Goal: Task Accomplishment & Management: Complete application form

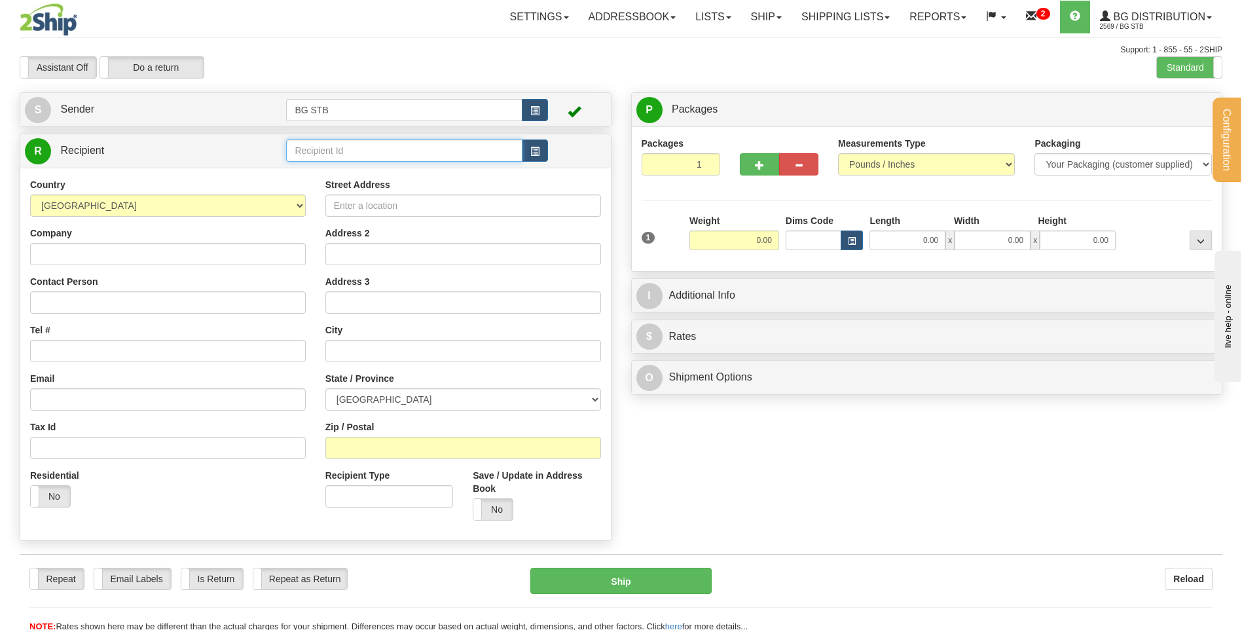
click at [355, 143] on input "text" at bounding box center [404, 150] width 236 height 22
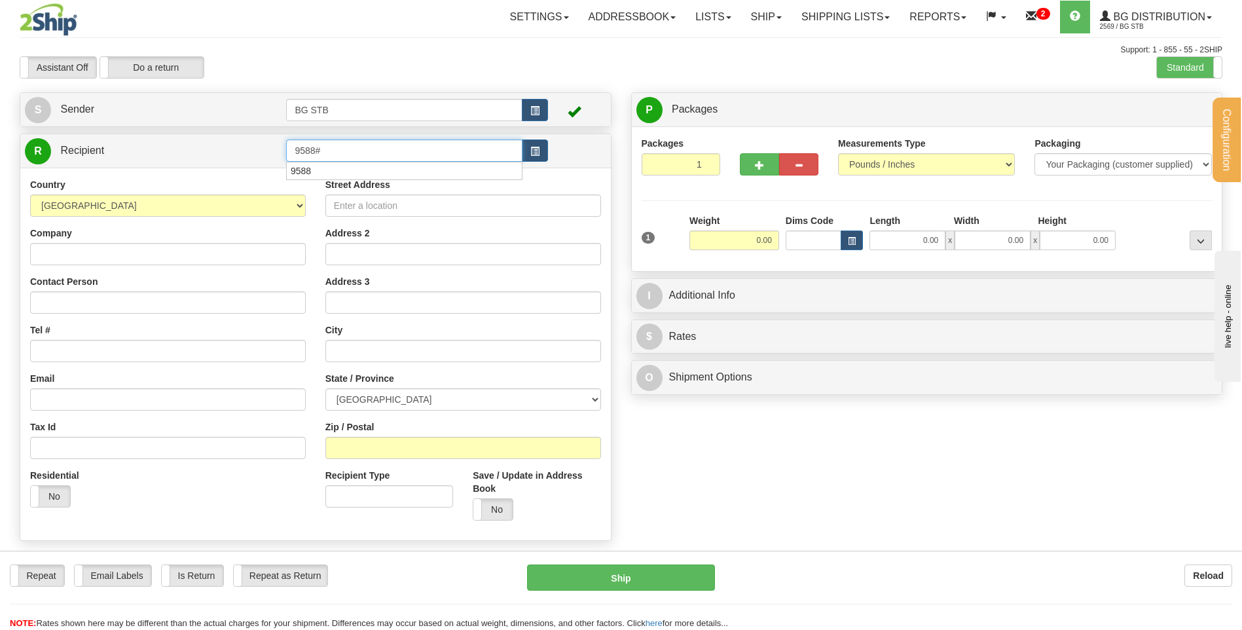
type input "9588#"
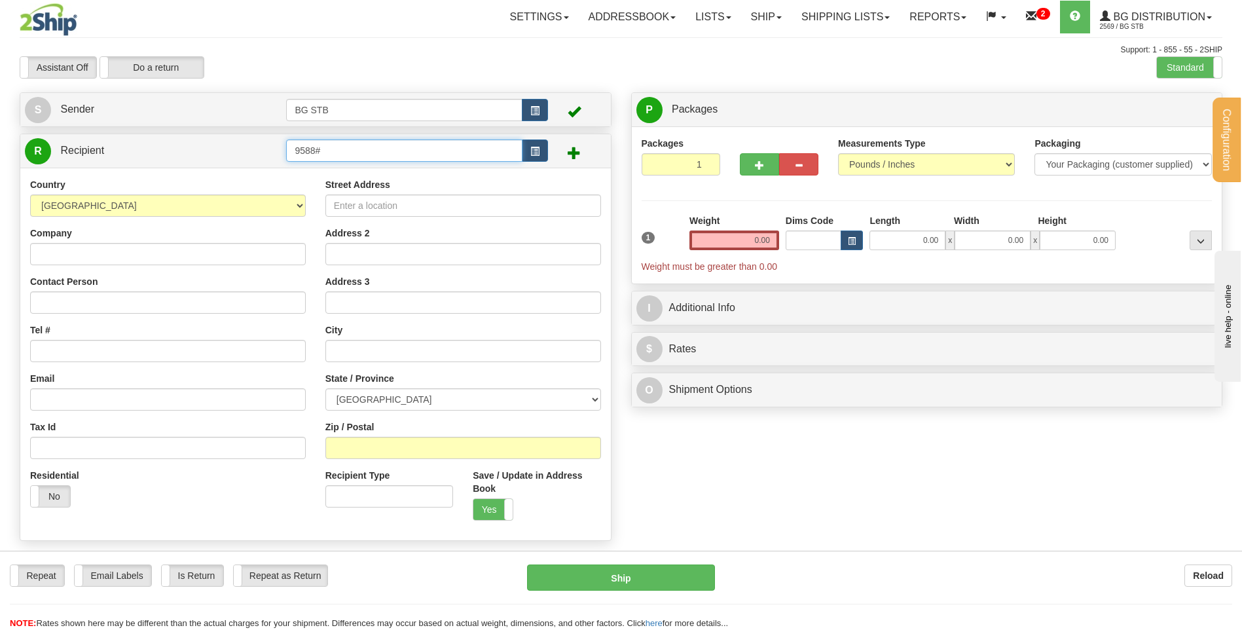
click at [361, 143] on input "9588#" at bounding box center [404, 150] width 236 height 22
type input "9588"
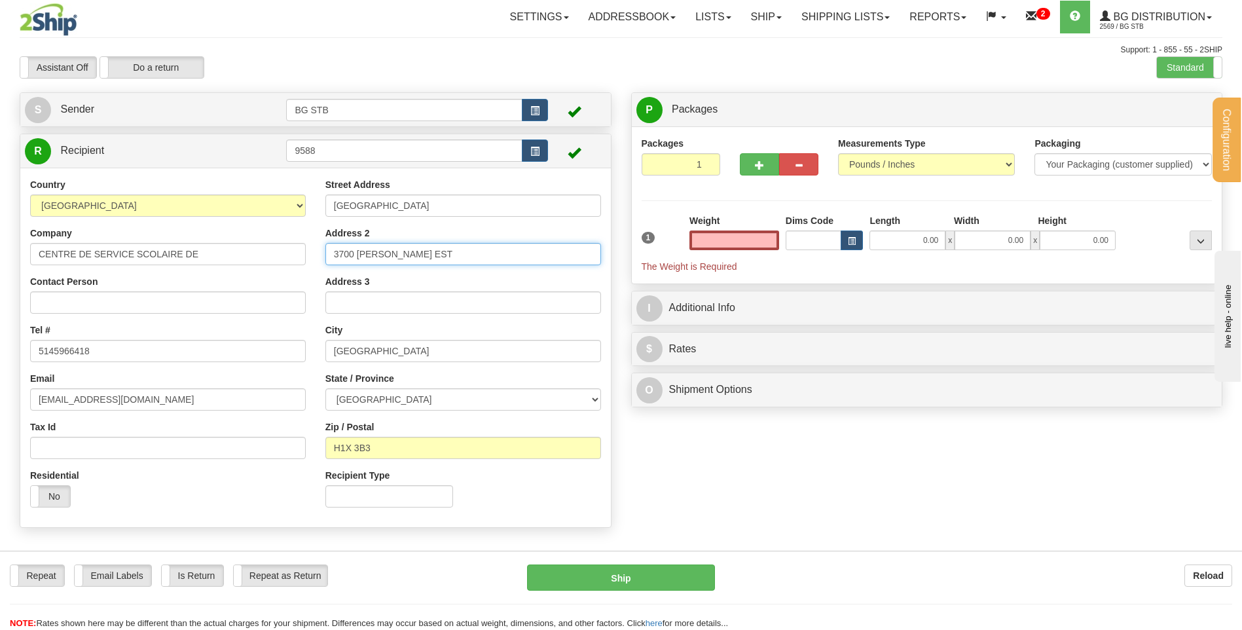
type input "0.00"
drag, startPoint x: 422, startPoint y: 263, endPoint x: 279, endPoint y: 262, distance: 142.7
click at [280, 262] on div "Country [GEOGRAPHIC_DATA] [GEOGRAPHIC_DATA] [GEOGRAPHIC_DATA] [GEOGRAPHIC_DATA]…" at bounding box center [315, 347] width 590 height 339
drag, startPoint x: 427, startPoint y: 203, endPoint x: 259, endPoint y: 201, distance: 168.9
click at [281, 201] on div "Country [GEOGRAPHIC_DATA] [GEOGRAPHIC_DATA] [GEOGRAPHIC_DATA] [GEOGRAPHIC_DATA]…" at bounding box center [315, 347] width 590 height 339
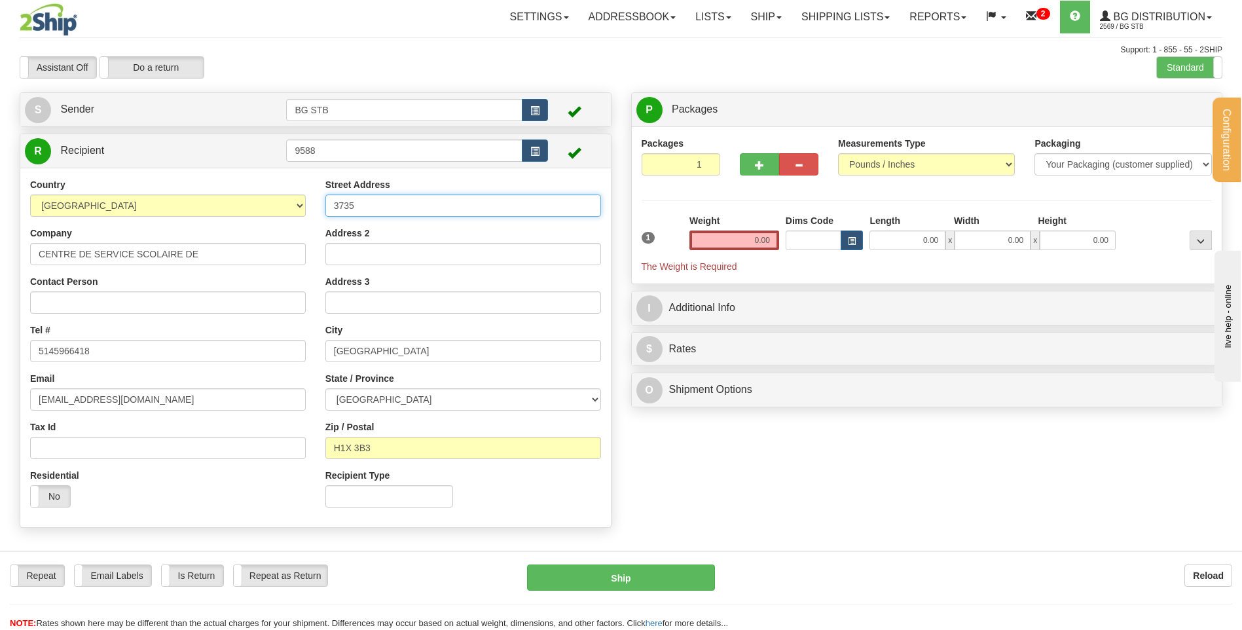
drag, startPoint x: 371, startPoint y: 208, endPoint x: 300, endPoint y: 221, distance: 71.3
click at [308, 215] on div "Country [GEOGRAPHIC_DATA] [GEOGRAPHIC_DATA] [GEOGRAPHIC_DATA] [GEOGRAPHIC_DATA]…" at bounding box center [315, 347] width 590 height 339
type input "EDIFICE DES PINS"
click at [376, 247] on input "Address 2" at bounding box center [463, 254] width 276 height 22
type input "EDIFICE DES PINS"
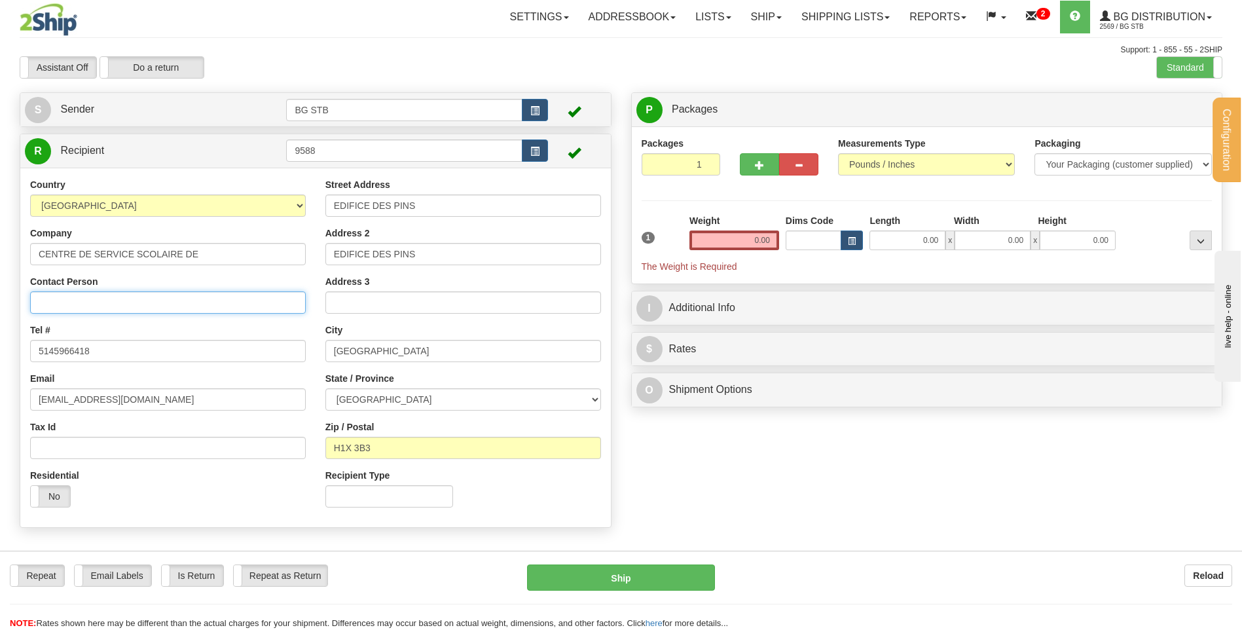
type input "RECEPTION"
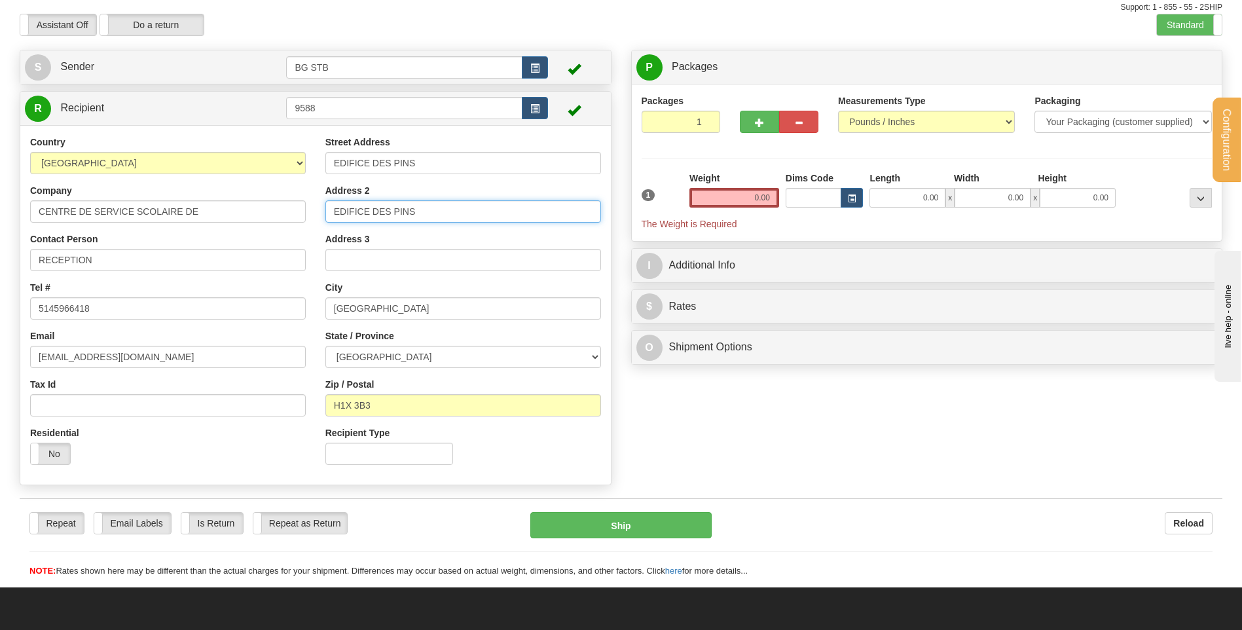
scroll to position [65, 0]
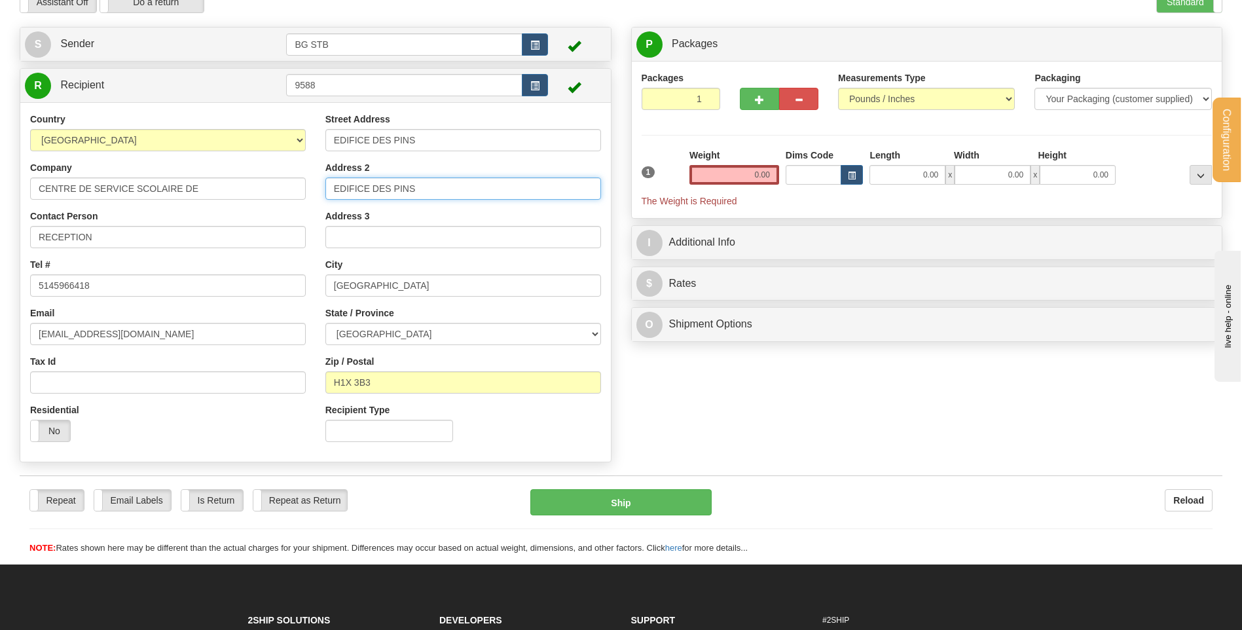
drag, startPoint x: 311, startPoint y: 179, endPoint x: 284, endPoint y: 183, distance: 27.1
click at [285, 183] on div "Country AFGHANISTAN ALAND ISLANDS ALBANIA ALGERIA AMERICAN SAMOA ANDORRA ANGOLA…" at bounding box center [315, 282] width 590 height 339
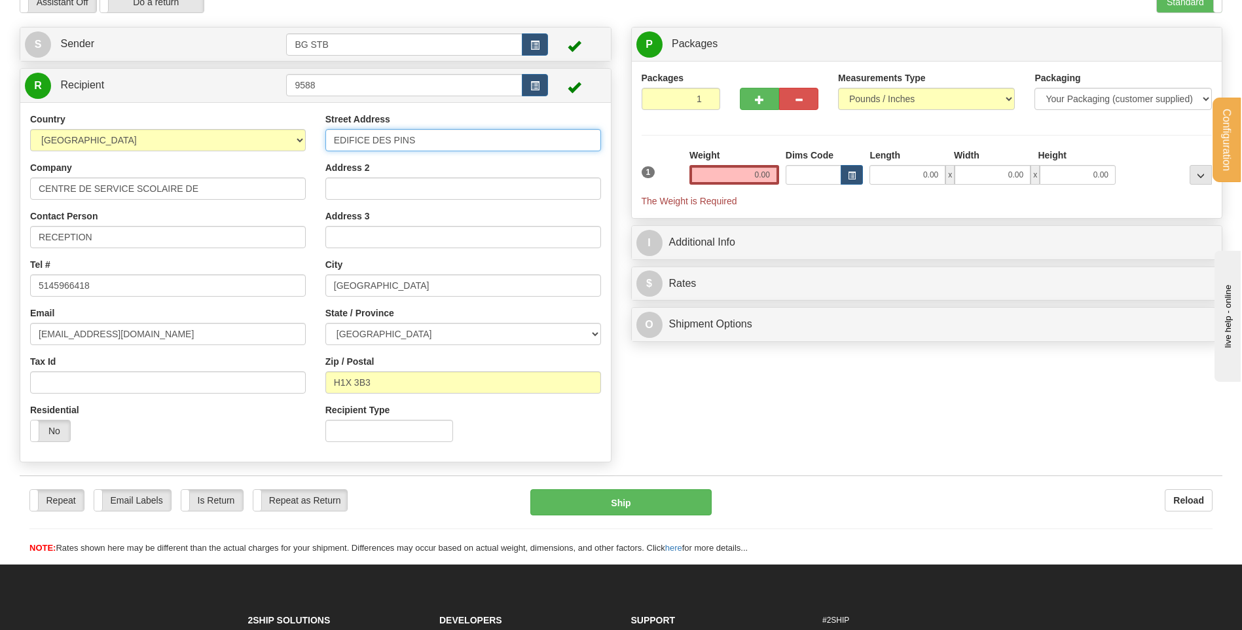
drag, startPoint x: 440, startPoint y: 136, endPoint x: 189, endPoint y: 142, distance: 251.5
click at [206, 139] on div "Country AFGHANISTAN ALAND ISLANDS ALBANIA ALGERIA AMERICAN SAMOA ANDORRA ANGOLA…" at bounding box center [315, 282] width 590 height 339
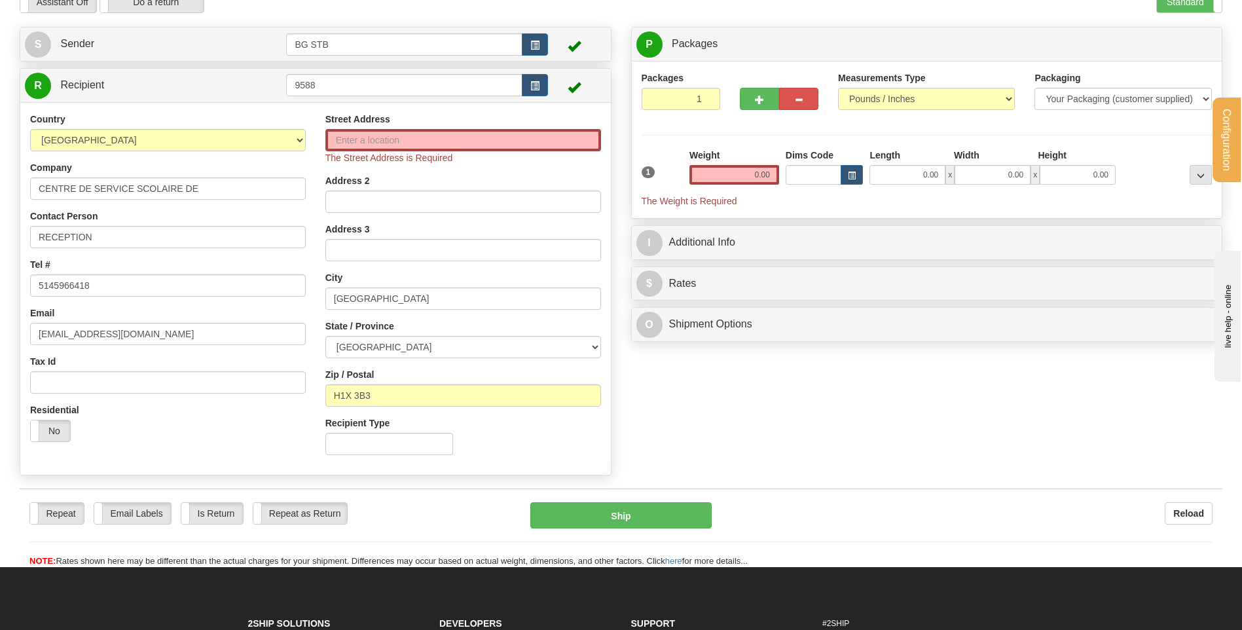
click at [359, 171] on div "Street Address The Street Address is Required Address 2 Address 3 City MONTREAL…" at bounding box center [463, 289] width 295 height 352
click at [370, 196] on input "Address 2" at bounding box center [463, 201] width 276 height 22
type input "EDIFICE DES PINS"
type input "3735 DROLET"
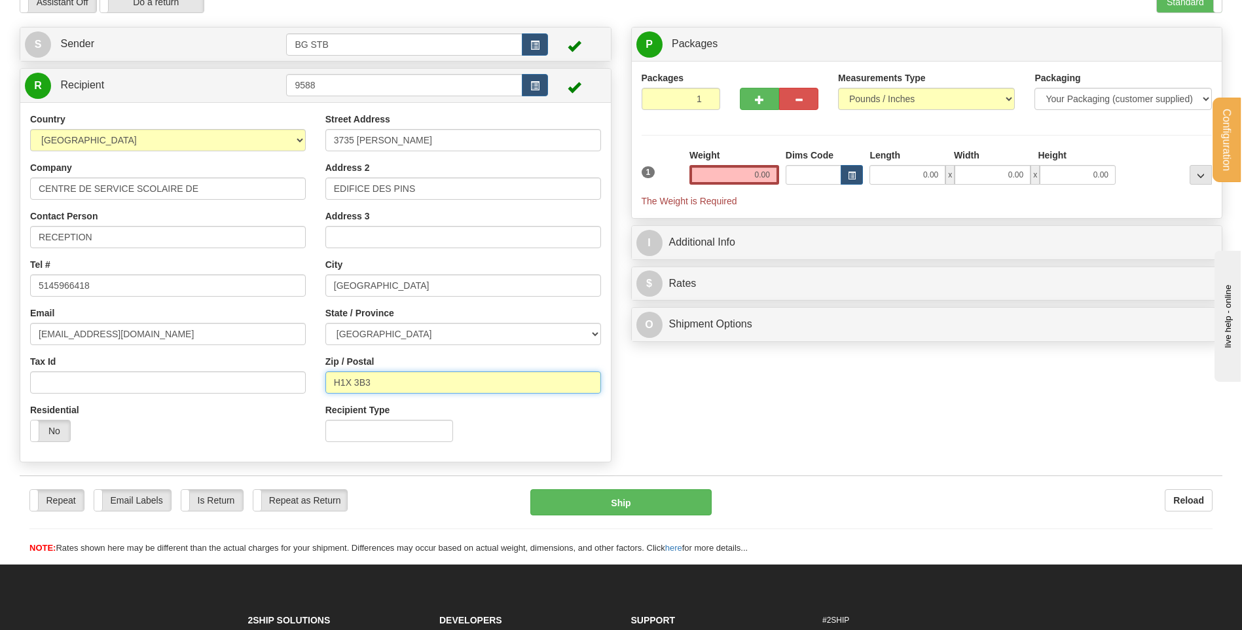
drag, startPoint x: 369, startPoint y: 388, endPoint x: 342, endPoint y: 382, distance: 28.0
click at [342, 382] on input "H1X 3B3" at bounding box center [463, 382] width 276 height 22
type input "H2X 3H7"
click at [771, 168] on input "0.00" at bounding box center [734, 175] width 90 height 20
type input "0.00"
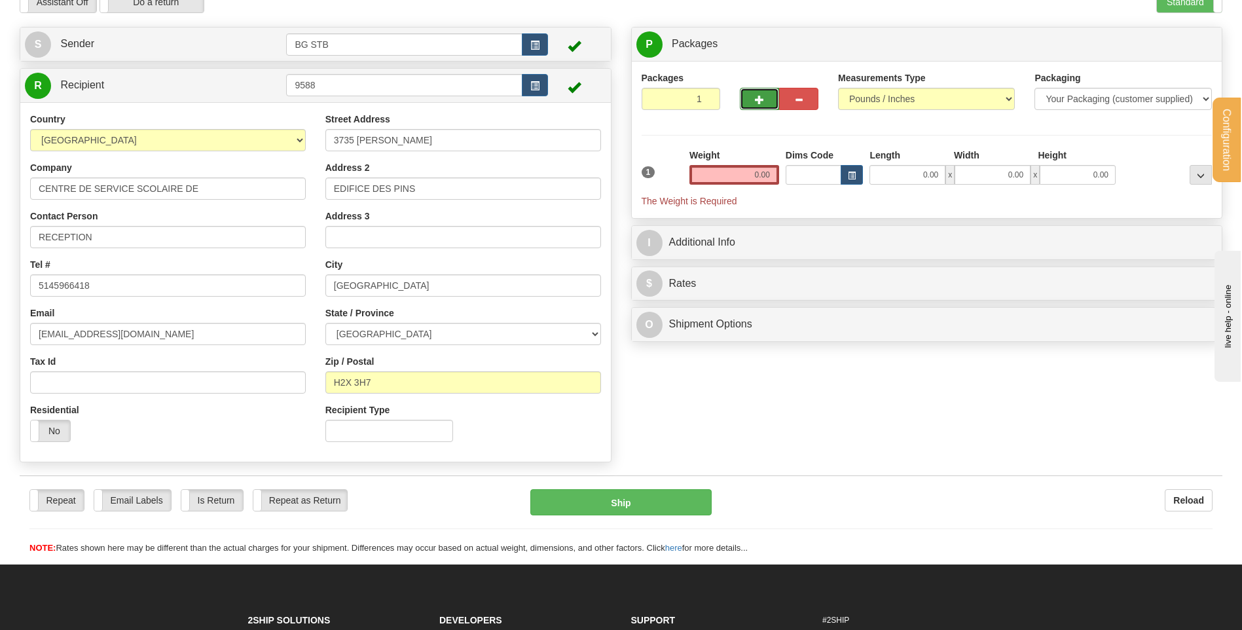
click at [765, 96] on button "button" at bounding box center [759, 99] width 39 height 22
type input "2"
click at [1189, 48] on span "Package Level" at bounding box center [1184, 44] width 52 height 9
radio input "true"
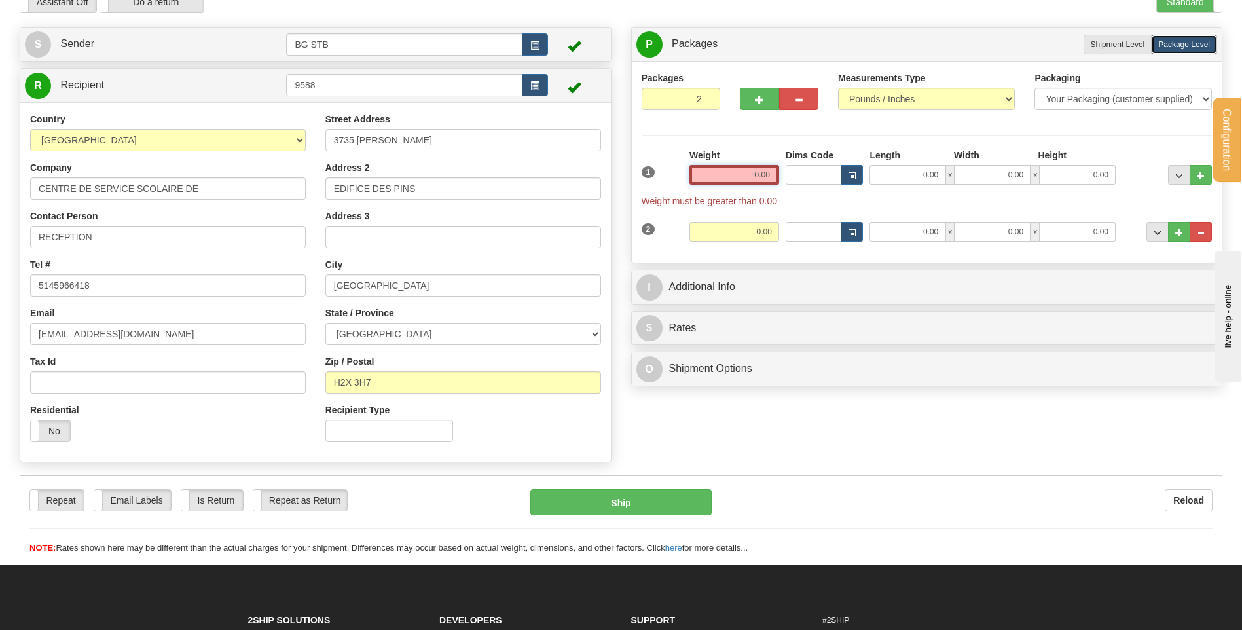
click at [749, 177] on input "0.00" at bounding box center [734, 175] width 90 height 20
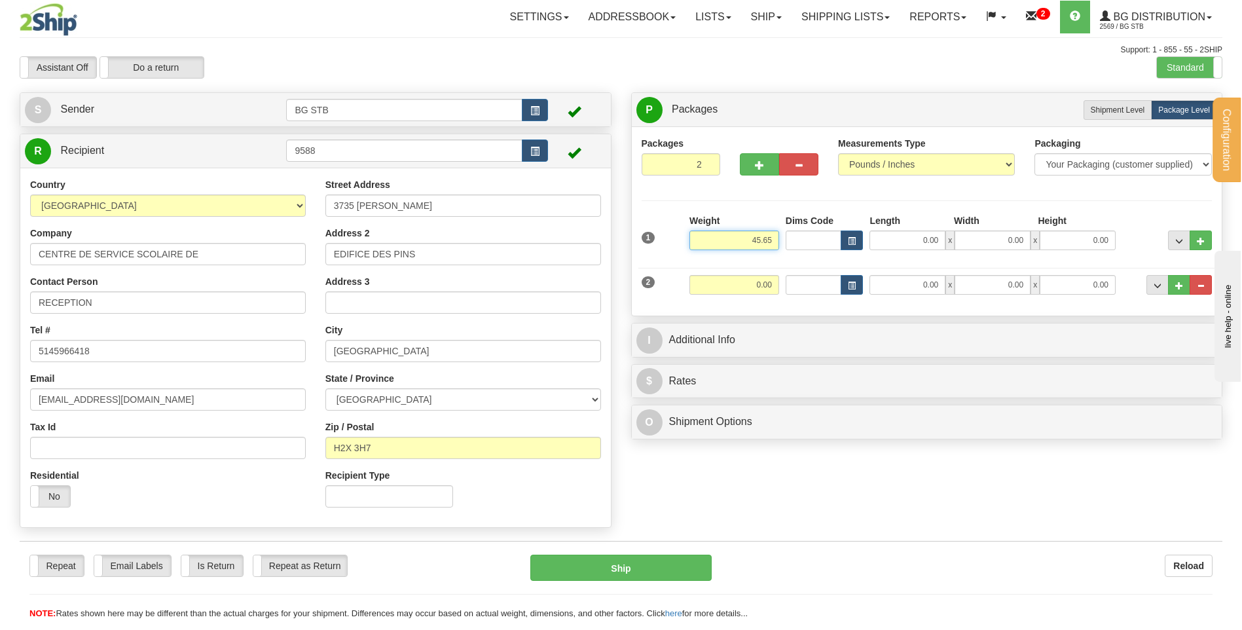
type input "45.65"
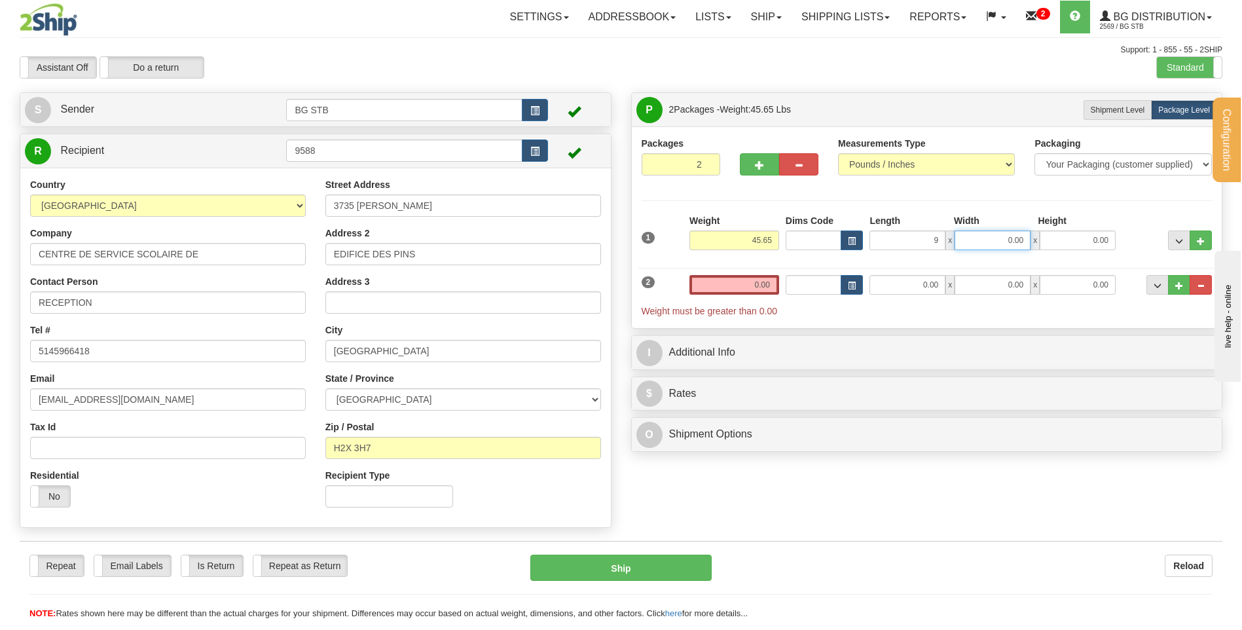
type input "9.00"
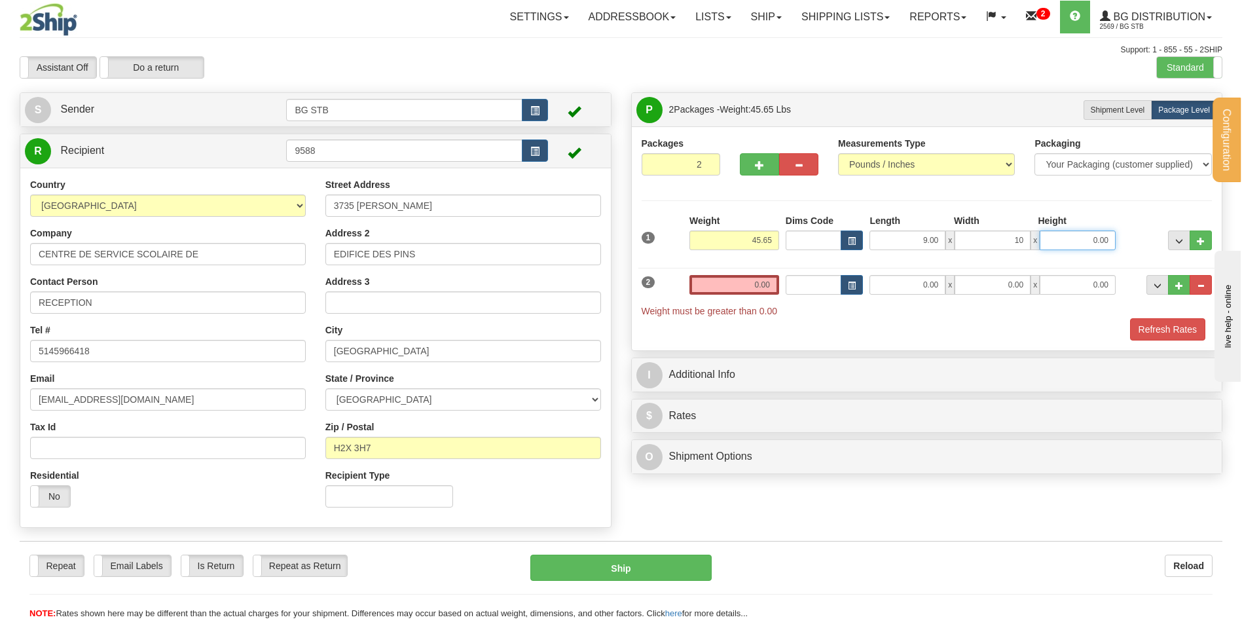
type input "10.00"
type input "14.00"
drag, startPoint x: 743, startPoint y: 271, endPoint x: 746, endPoint y: 286, distance: 15.3
click at [743, 272] on div "2 Weight 0.00 Dims Code Length Width Height" at bounding box center [926, 289] width 577 height 56
click at [746, 286] on input "0.00" at bounding box center [734, 285] width 90 height 20
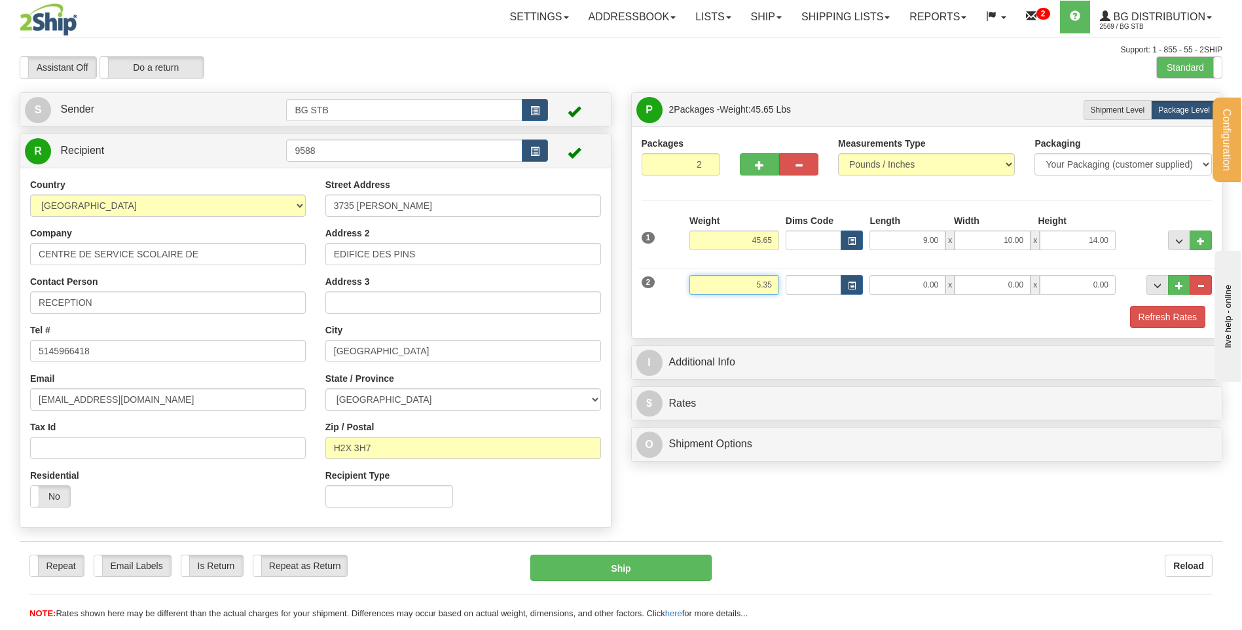
type input "5.35"
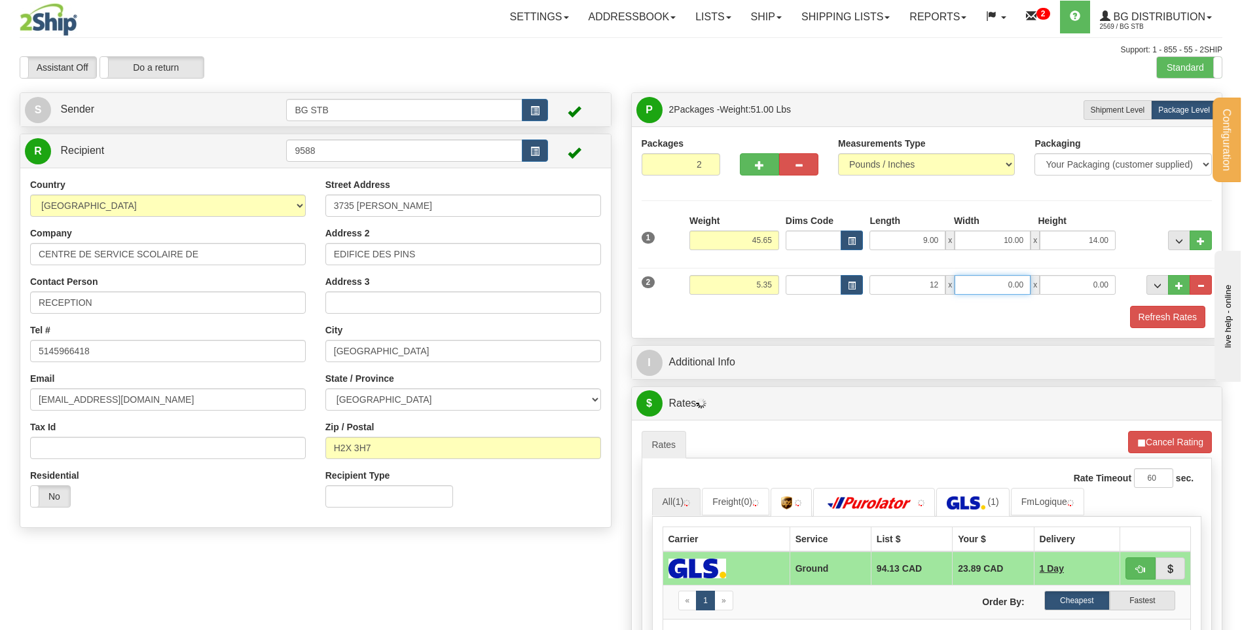
type input "12.00"
type input "8.00"
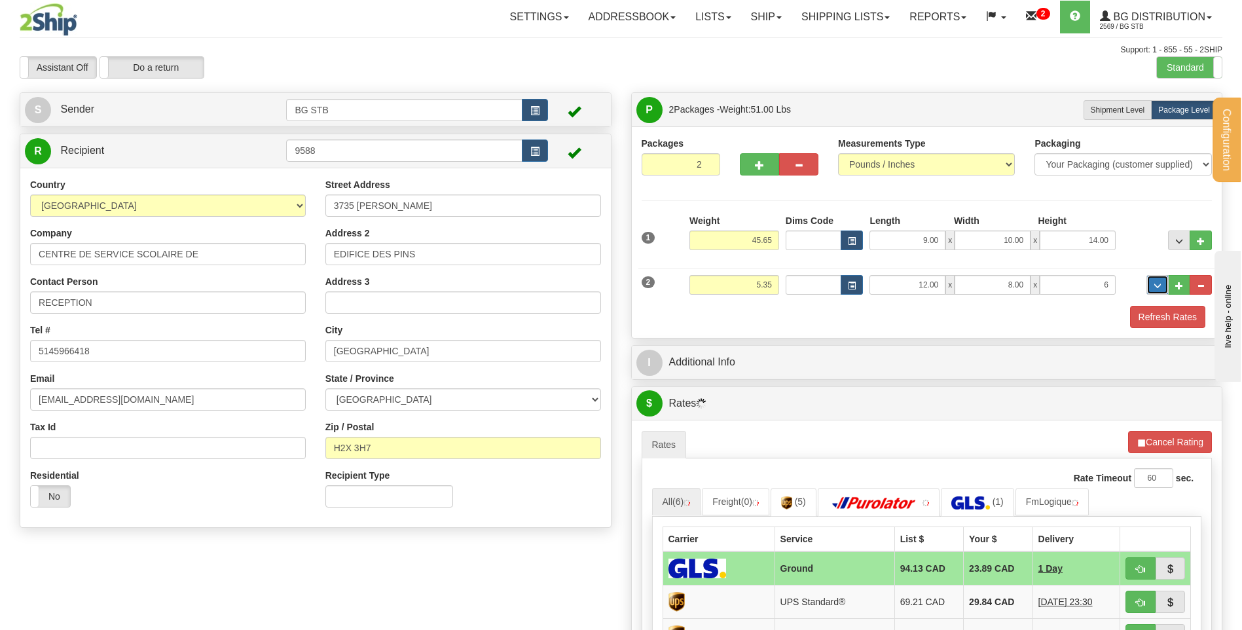
type input "6.00"
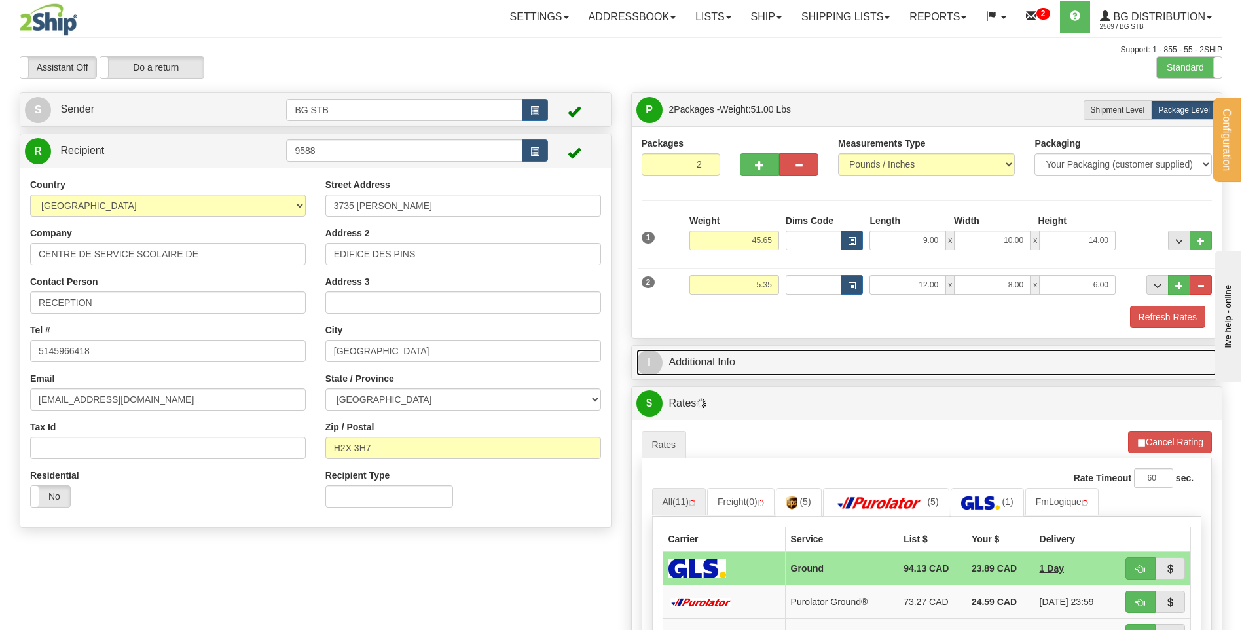
click at [727, 357] on link "I Additional Info" at bounding box center [926, 362] width 581 height 27
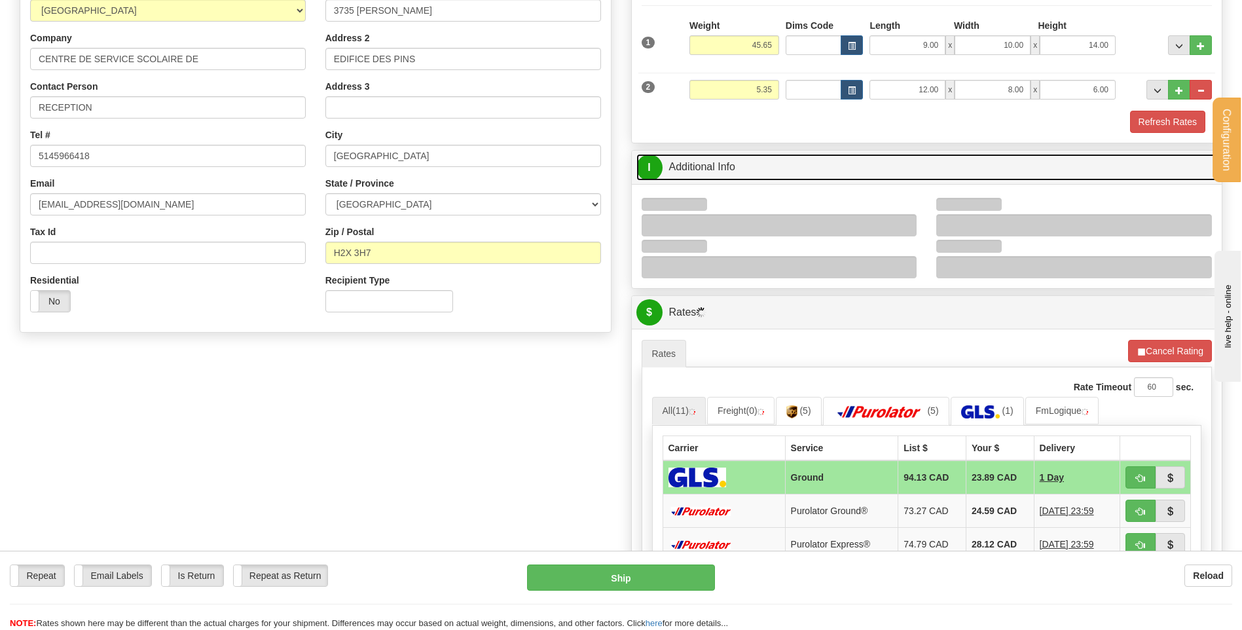
scroll to position [196, 0]
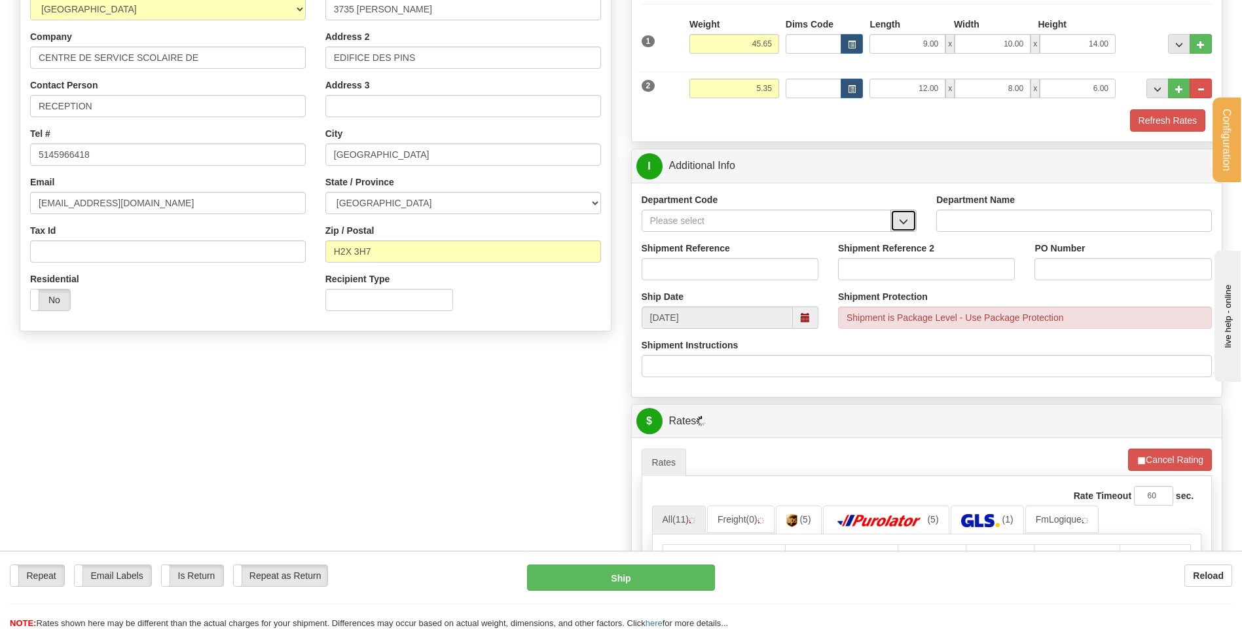
click at [903, 219] on span "button" at bounding box center [903, 221] width 9 height 9
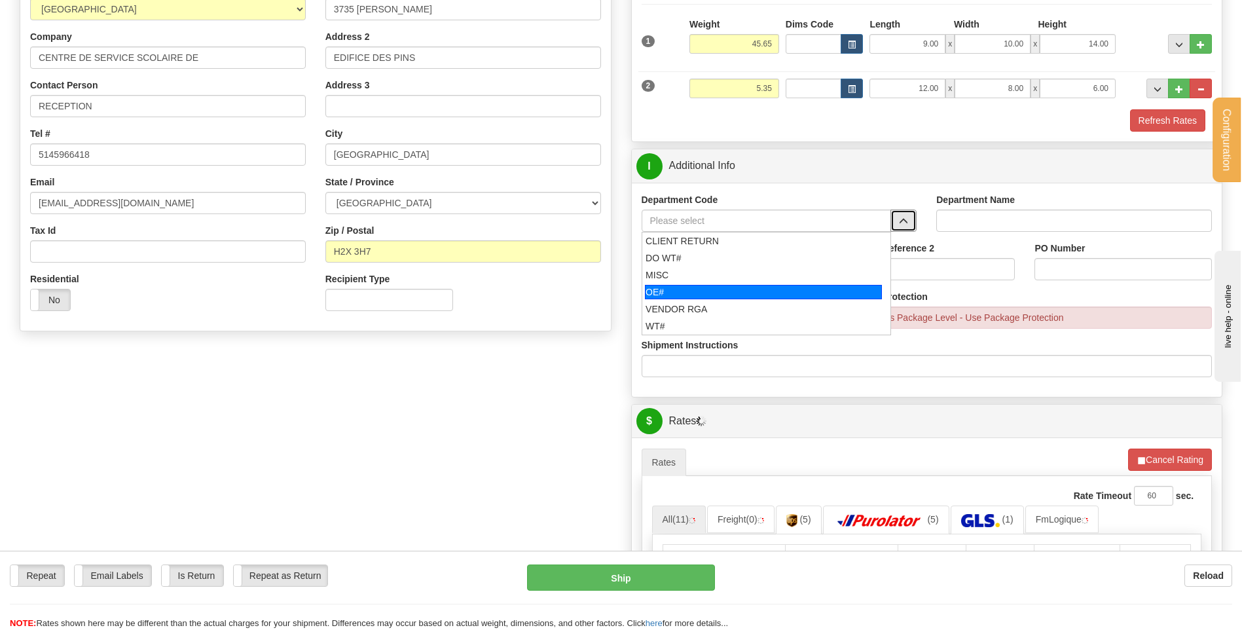
click at [710, 294] on div "OE#" at bounding box center [763, 292] width 237 height 14
type input "OE#"
type input "ORDERS"
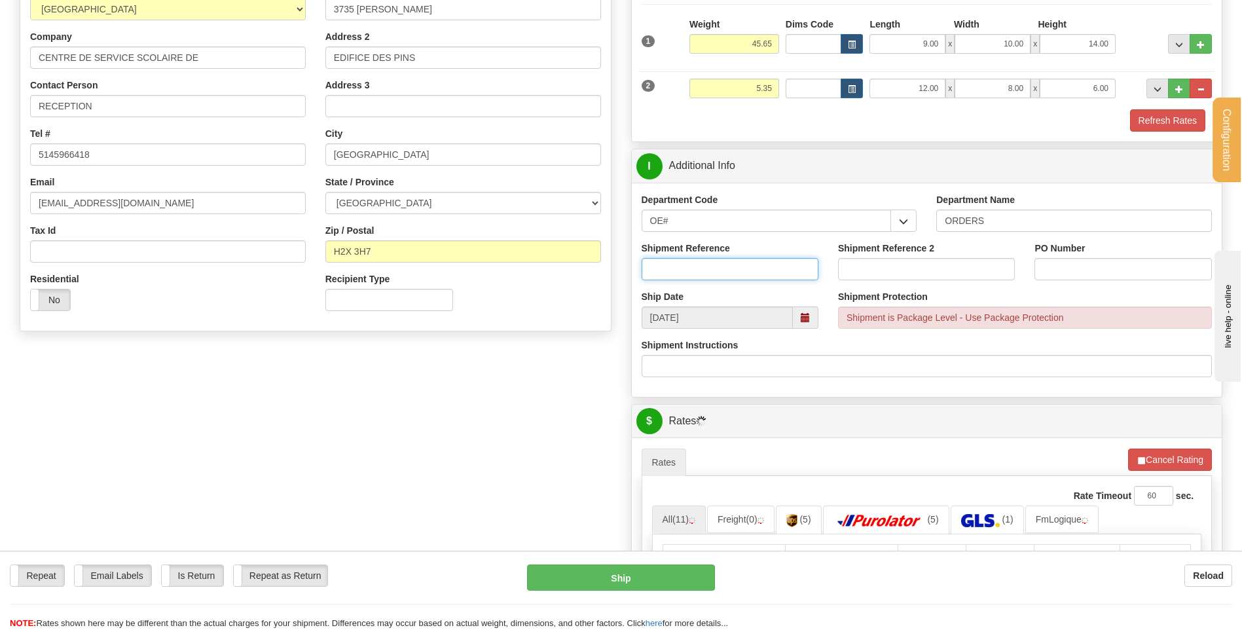
click at [706, 268] on input "Shipment Reference" at bounding box center [730, 269] width 177 height 22
type input "80004933-00 / 80004850-00"
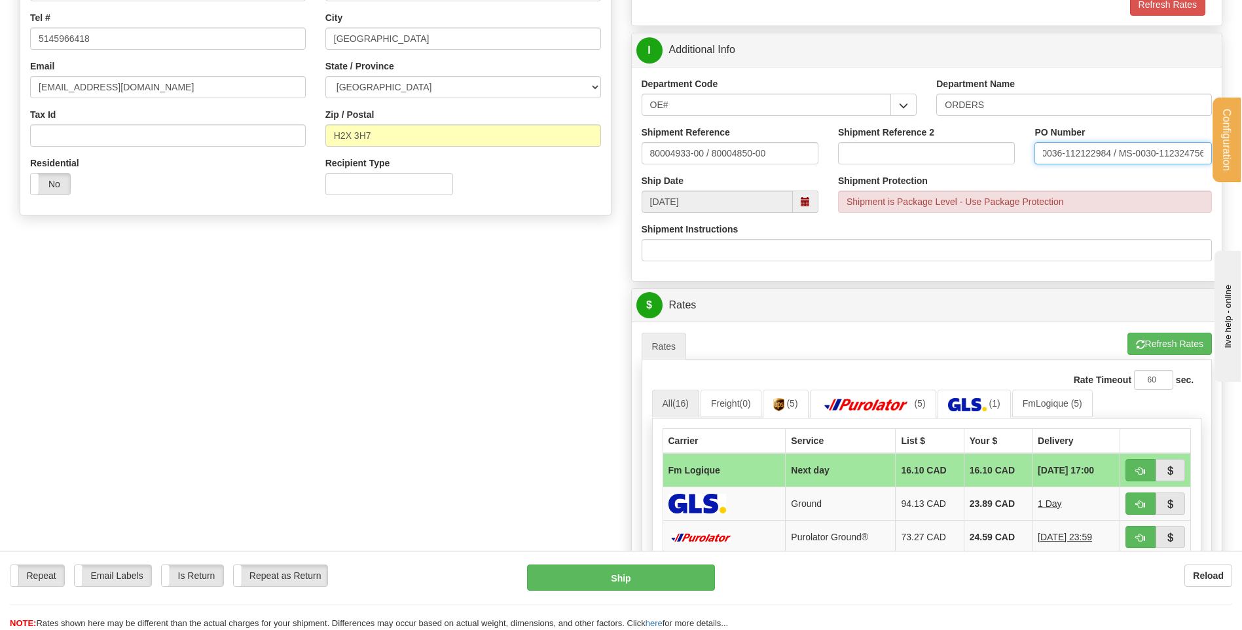
scroll to position [458, 0]
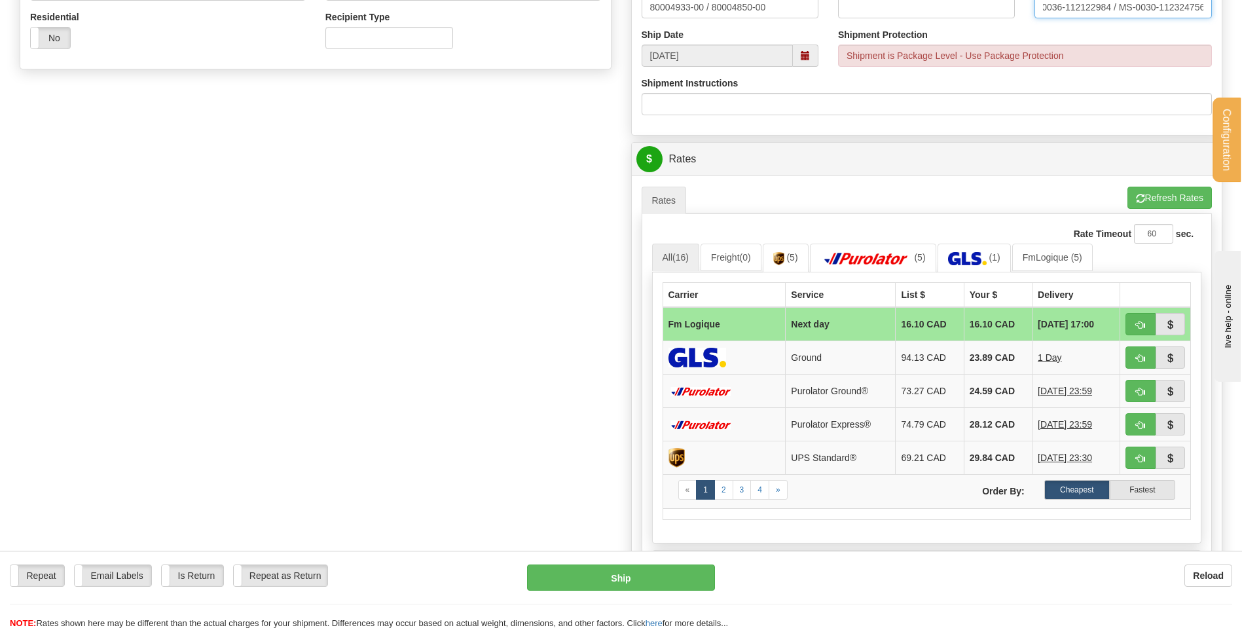
type input "MS-0036-112122984 / MS-0030-112324756"
click at [1142, 322] on span "button" at bounding box center [1140, 325] width 9 height 9
type input "jour"
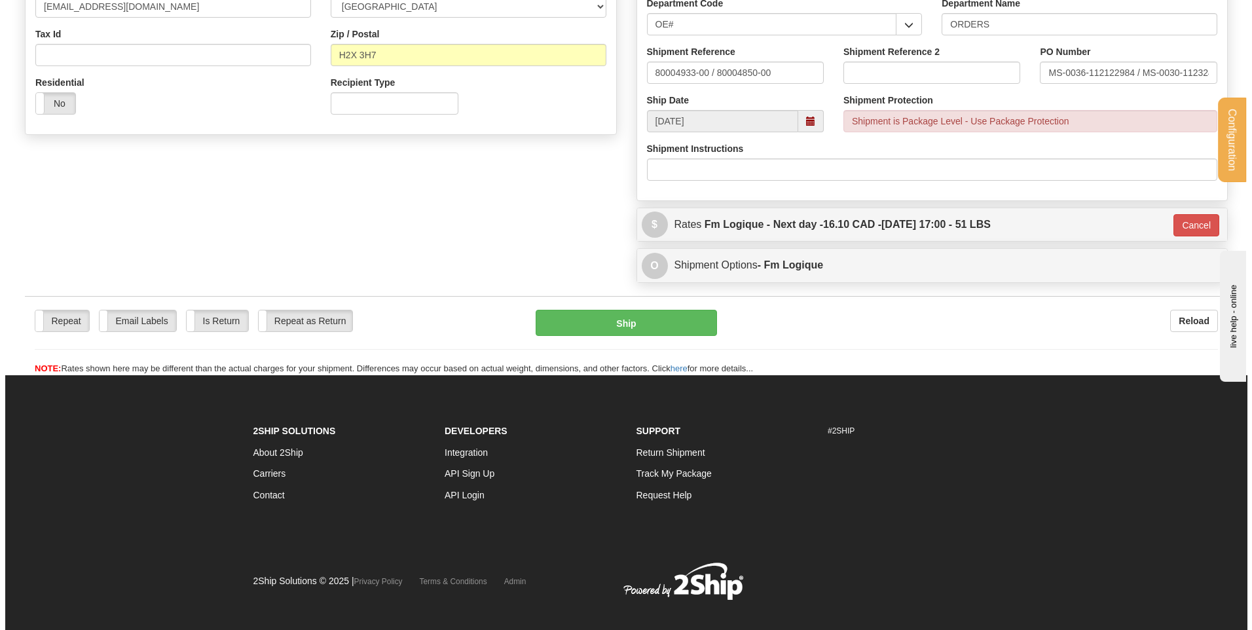
scroll to position [344, 0]
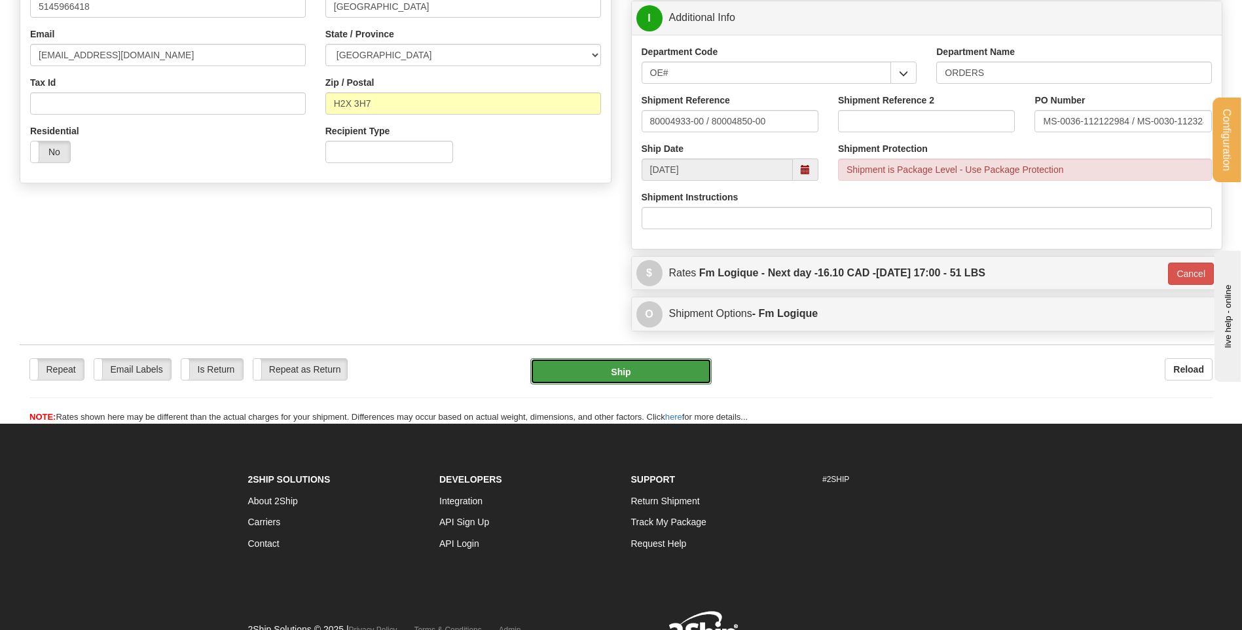
click at [696, 380] on button "Ship" at bounding box center [620, 371] width 181 height 26
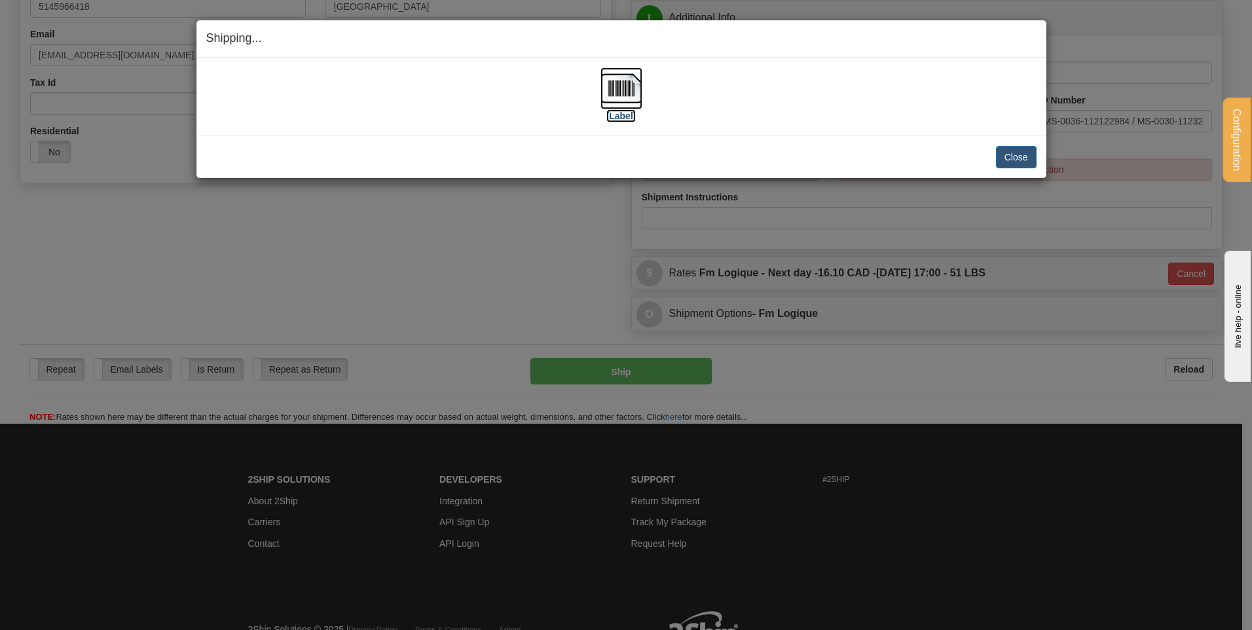
click at [619, 88] on img at bounding box center [621, 88] width 42 height 42
click at [1007, 154] on button "Close" at bounding box center [1016, 157] width 41 height 22
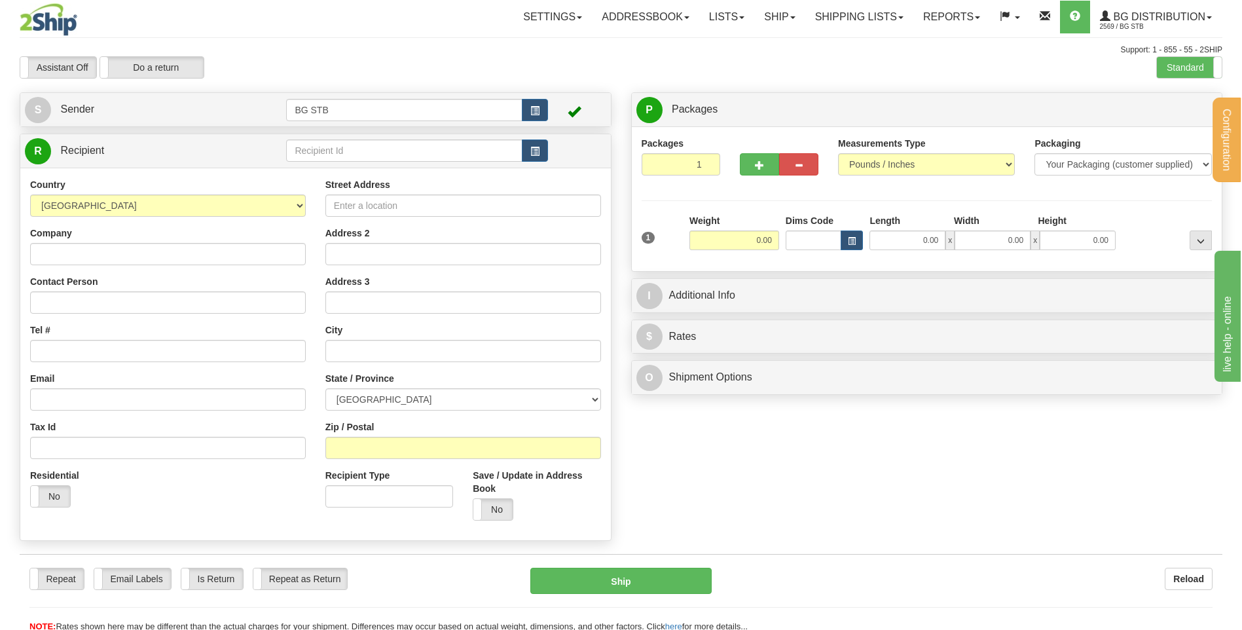
click at [379, 162] on td at bounding box center [416, 150] width 261 height 27
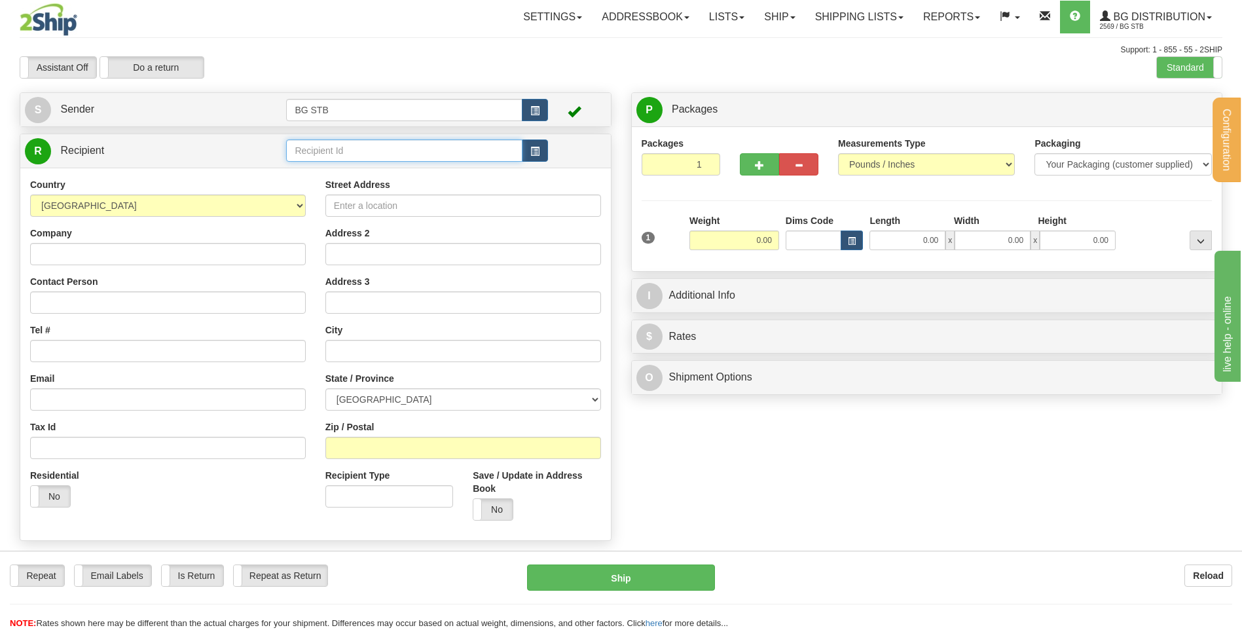
click at [380, 149] on input "text" at bounding box center [404, 150] width 236 height 22
type input "9547"
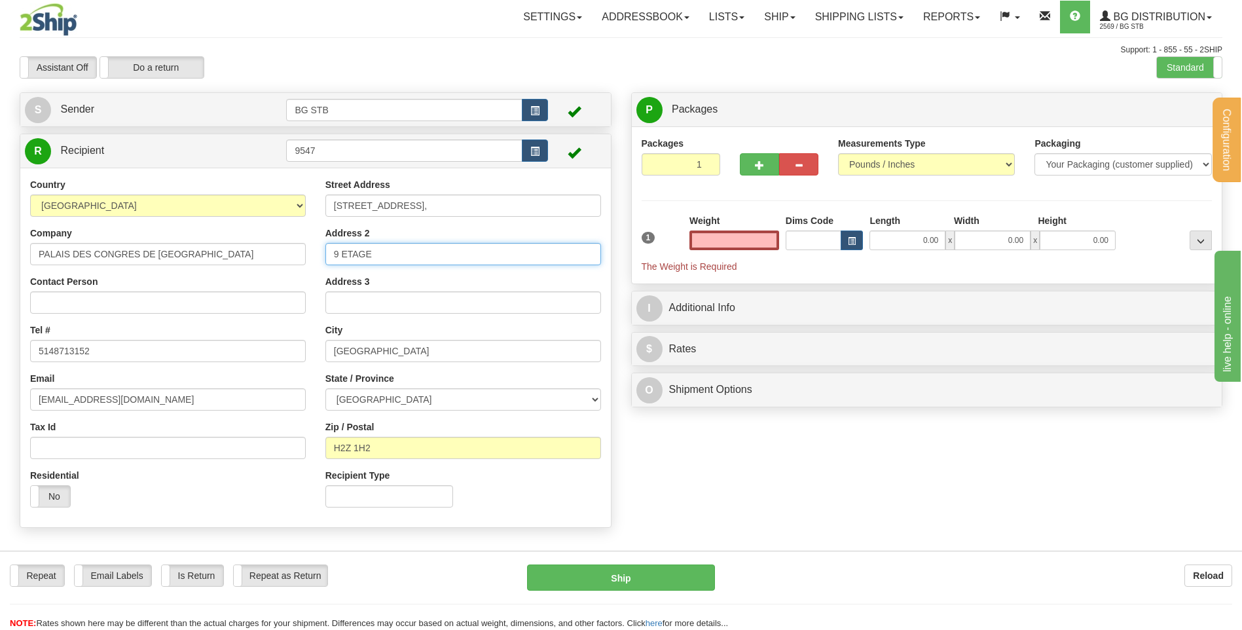
type input "0.00"
drag, startPoint x: 396, startPoint y: 257, endPoint x: 338, endPoint y: 261, distance: 57.7
click at [338, 261] on input "9 ETAGE" at bounding box center [463, 254] width 276 height 22
click at [399, 256] on input "9 ETAGE" at bounding box center [463, 254] width 276 height 22
drag, startPoint x: 399, startPoint y: 247, endPoint x: 270, endPoint y: 264, distance: 129.3
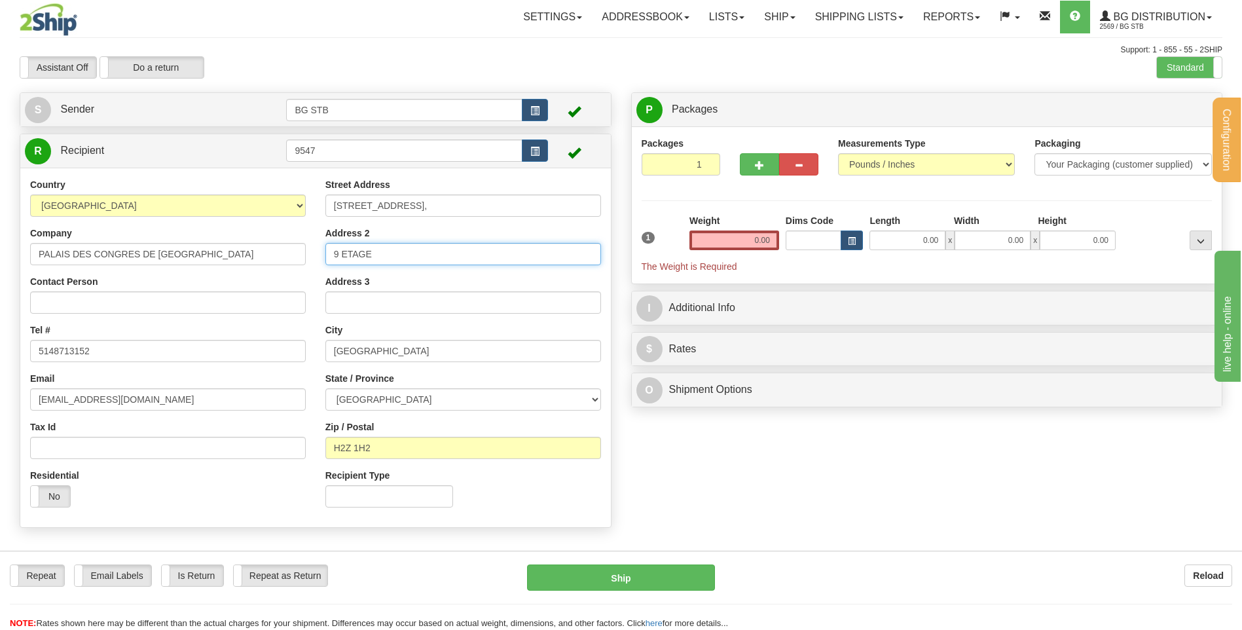
click at [270, 264] on div "Country [GEOGRAPHIC_DATA] [GEOGRAPHIC_DATA] [GEOGRAPHIC_DATA] [GEOGRAPHIC_DATA]…" at bounding box center [315, 347] width 590 height 339
click at [716, 231] on div "Weight 0.00" at bounding box center [734, 232] width 90 height 36
click at [716, 240] on input "0.00" at bounding box center [734, 240] width 90 height 20
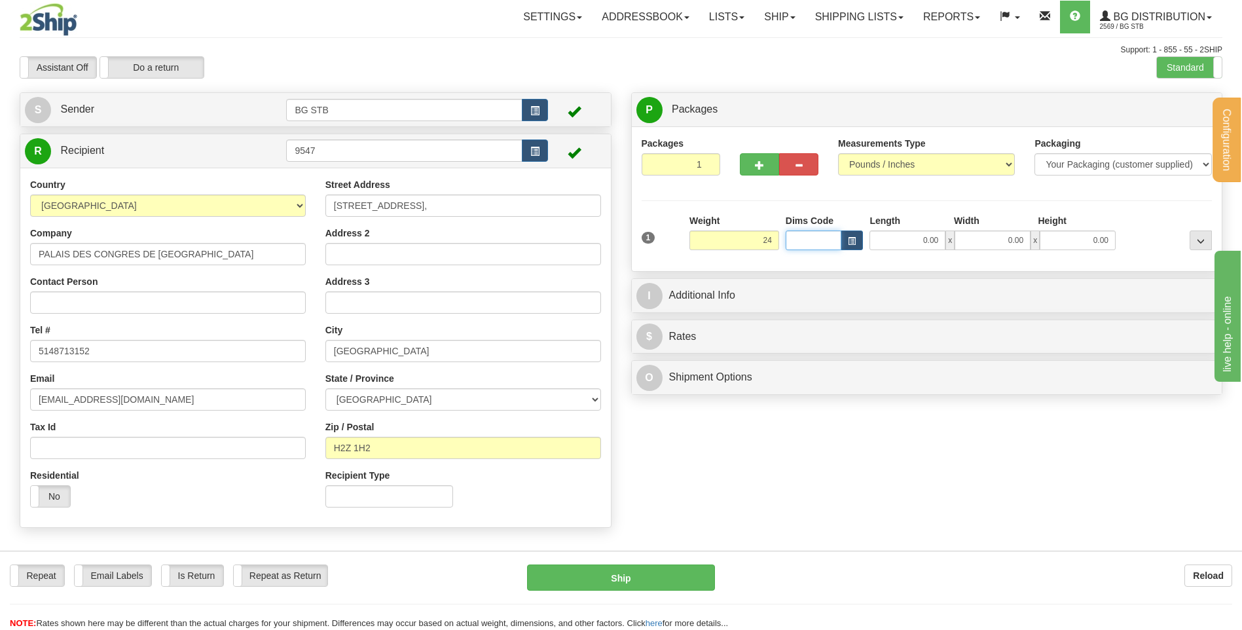
type input "24.00"
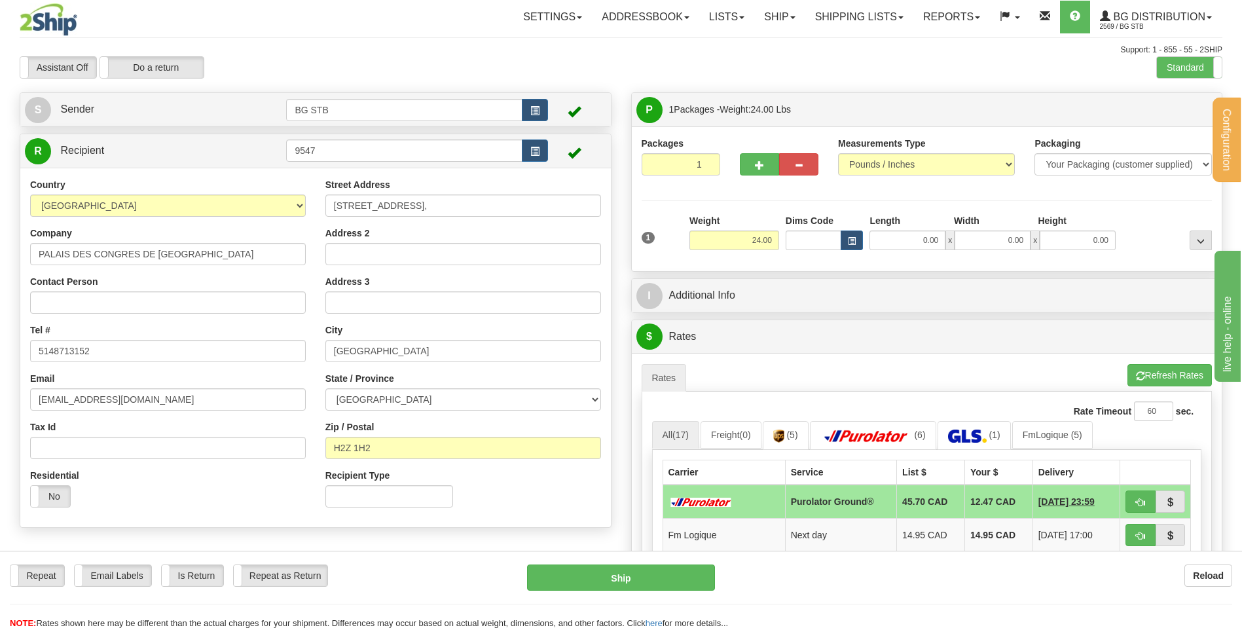
click at [1187, 54] on div "Support: 1 - 855 - 55 - 2SHIP" at bounding box center [621, 50] width 1203 height 11
click at [1178, 63] on label "Standard" at bounding box center [1189, 67] width 65 height 21
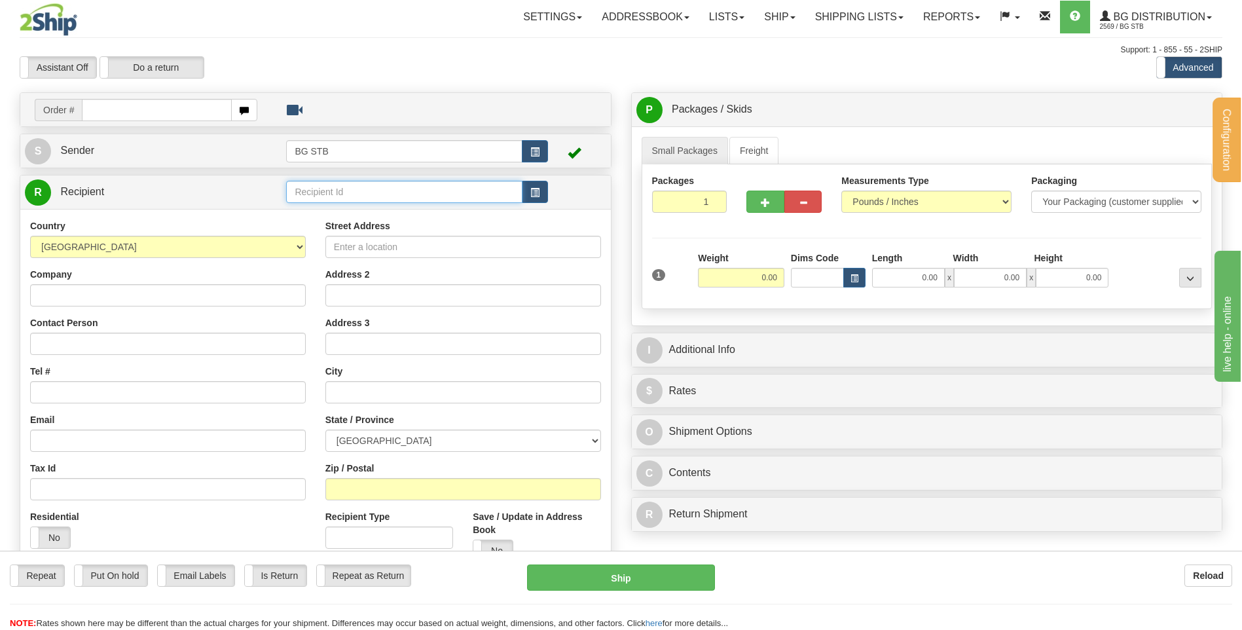
click at [374, 186] on input "text" at bounding box center [404, 192] width 236 height 22
type input "9547"
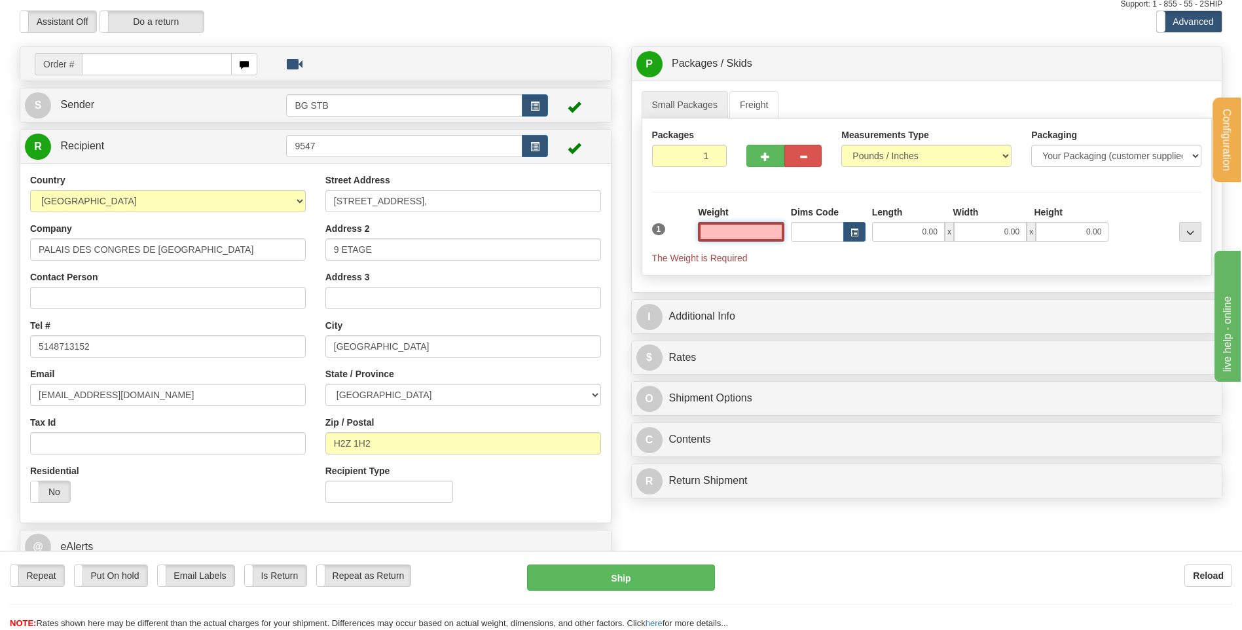
scroll to position [65, 0]
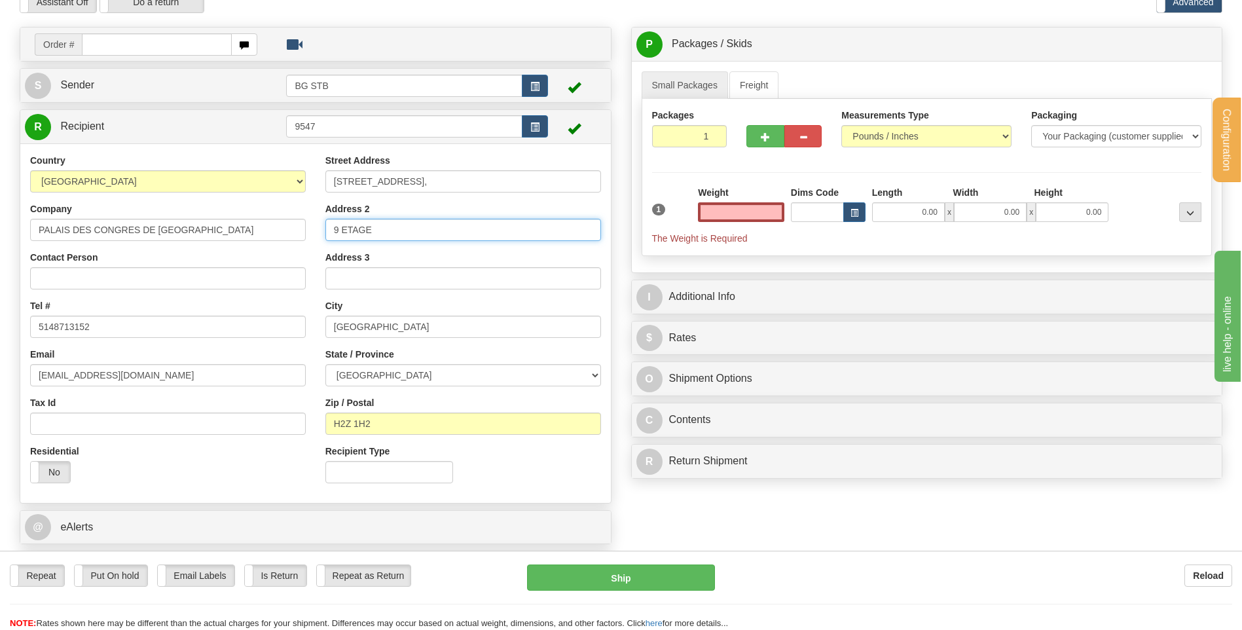
type input "0.00"
drag, startPoint x: 409, startPoint y: 224, endPoint x: 308, endPoint y: 230, distance: 101.0
click at [308, 230] on div "Country [GEOGRAPHIC_DATA] [GEOGRAPHIC_DATA] [GEOGRAPHIC_DATA] [GEOGRAPHIC_DATA]…" at bounding box center [315, 323] width 590 height 339
type input "MAGASIN CENTRAL REZ-DE-CHAUSSE"
click at [771, 215] on input "0.00" at bounding box center [741, 212] width 86 height 20
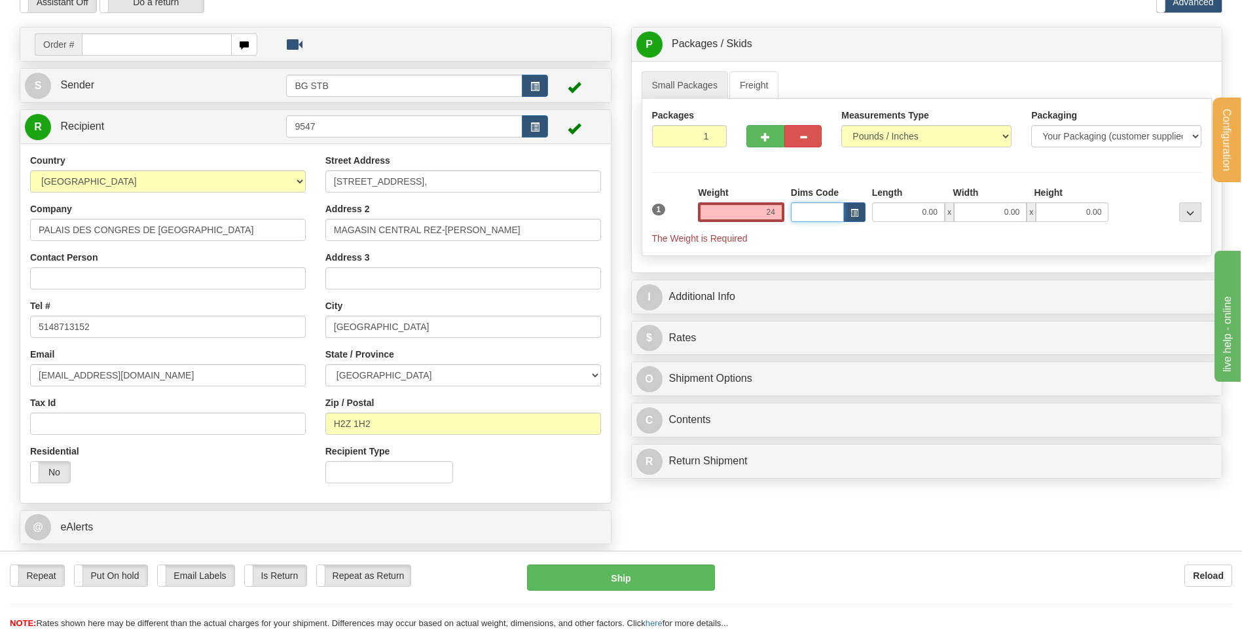
type input "24.00"
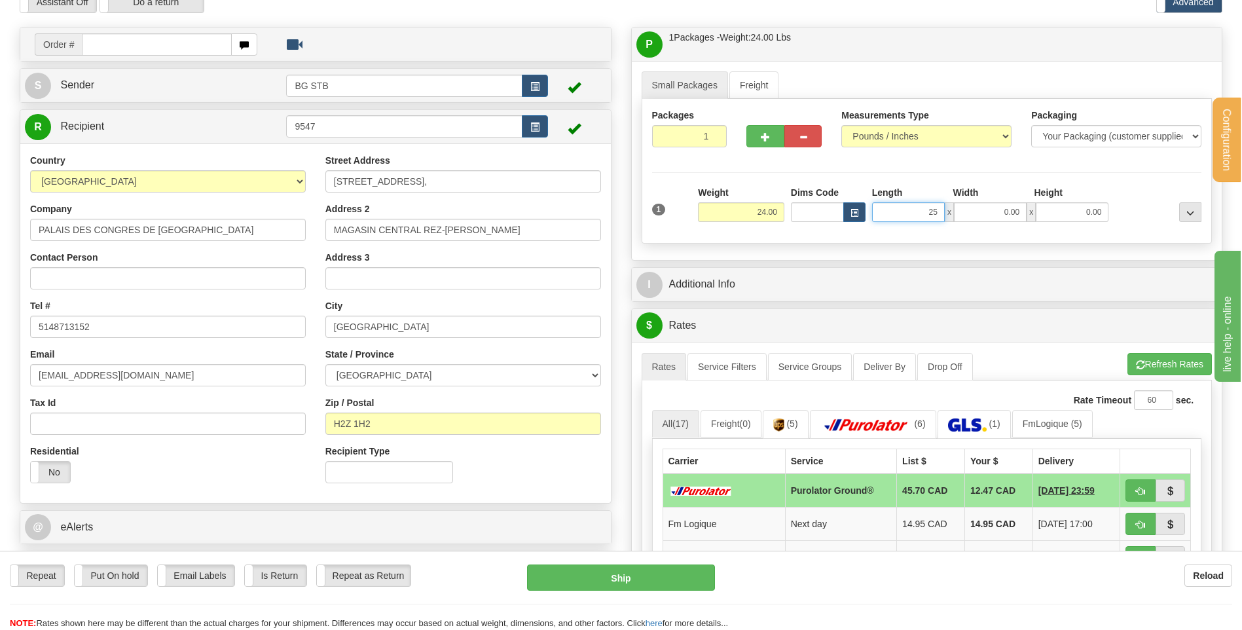
type input "25.00"
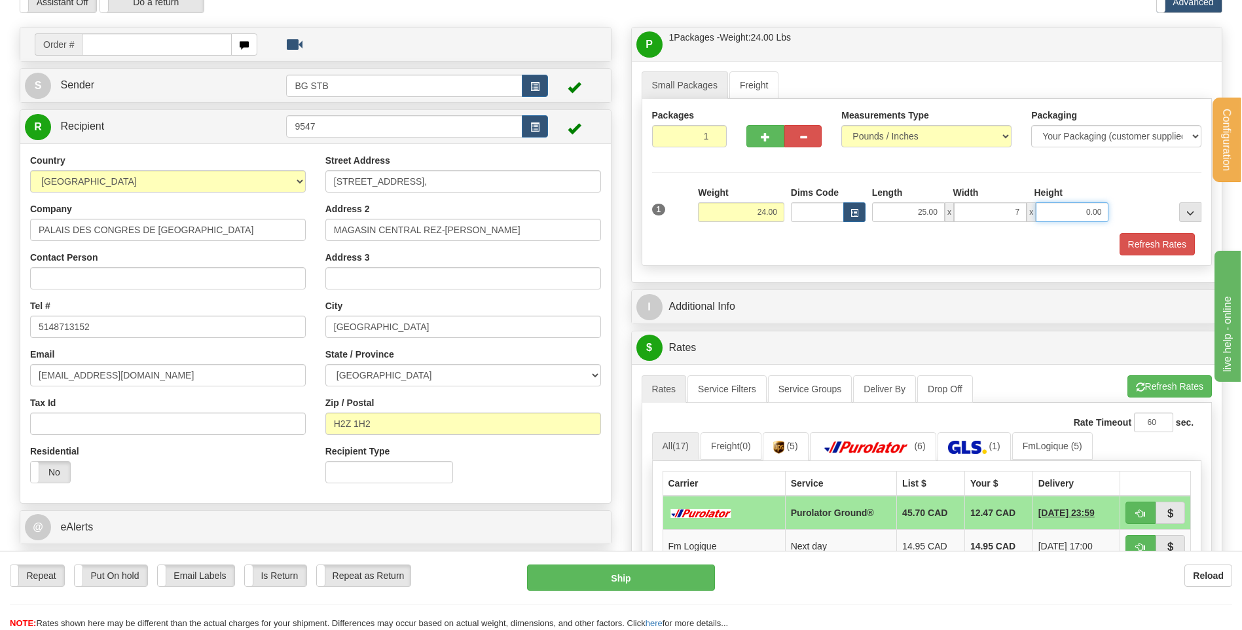
type input "7.00"
type input "8.00"
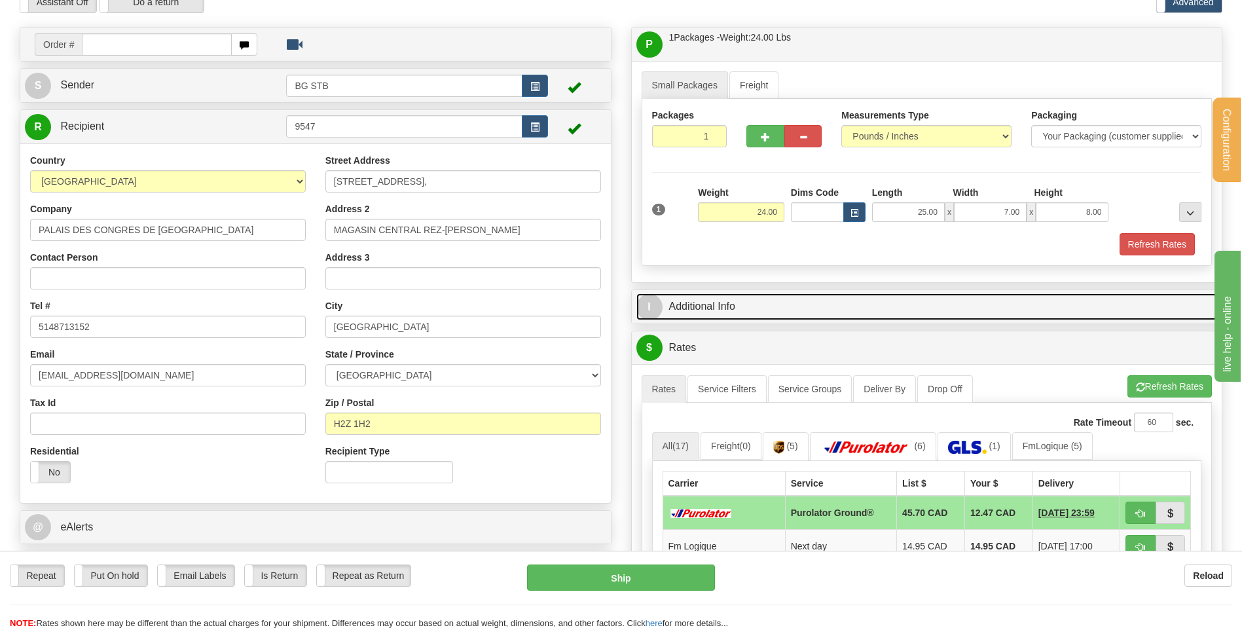
click at [731, 313] on link "I Additional Info" at bounding box center [926, 306] width 581 height 27
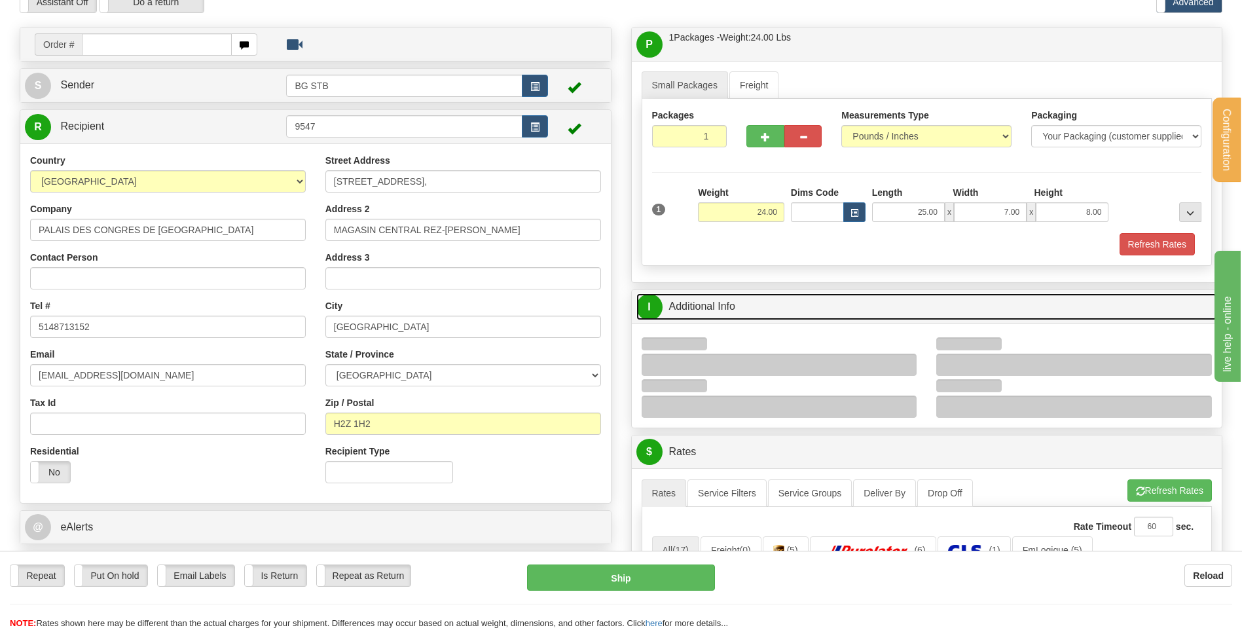
scroll to position [196, 0]
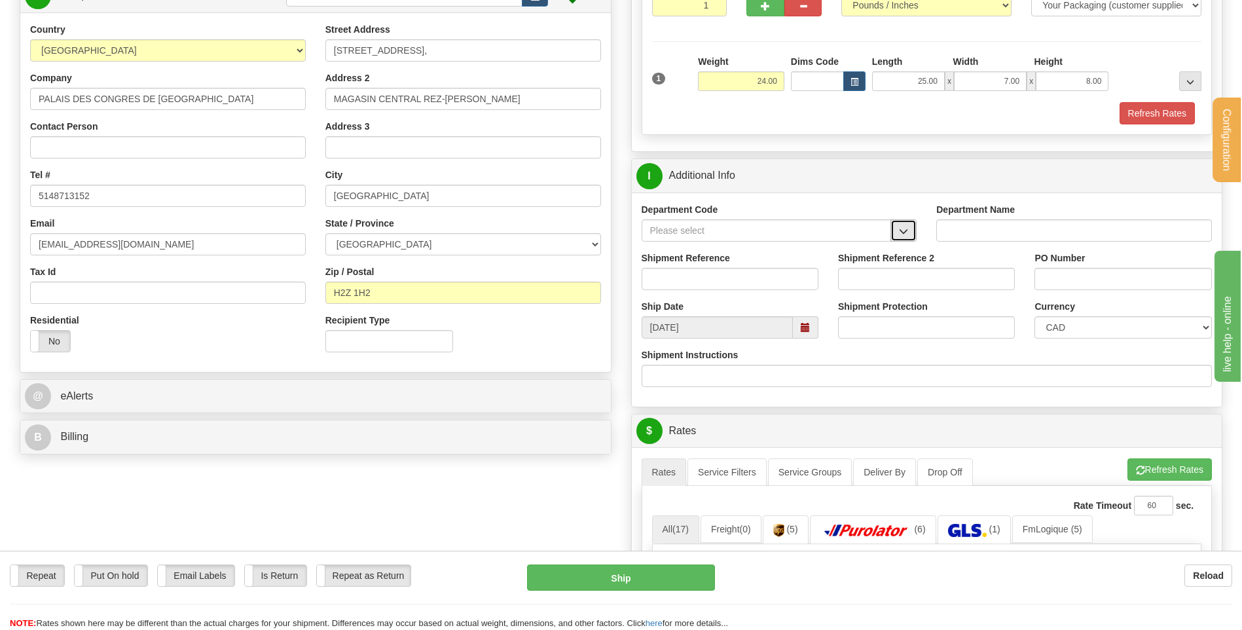
click at [905, 227] on span "button" at bounding box center [903, 231] width 9 height 9
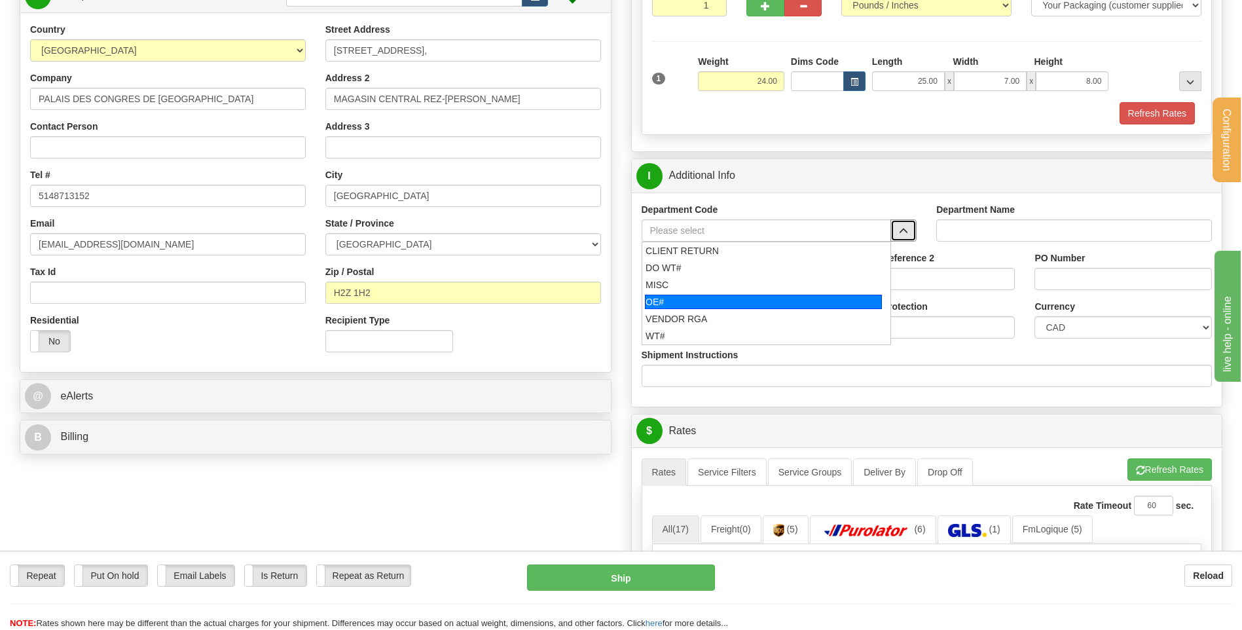
click at [755, 298] on div "OE#" at bounding box center [763, 302] width 237 height 14
type input "OE#"
type input "ORDERS"
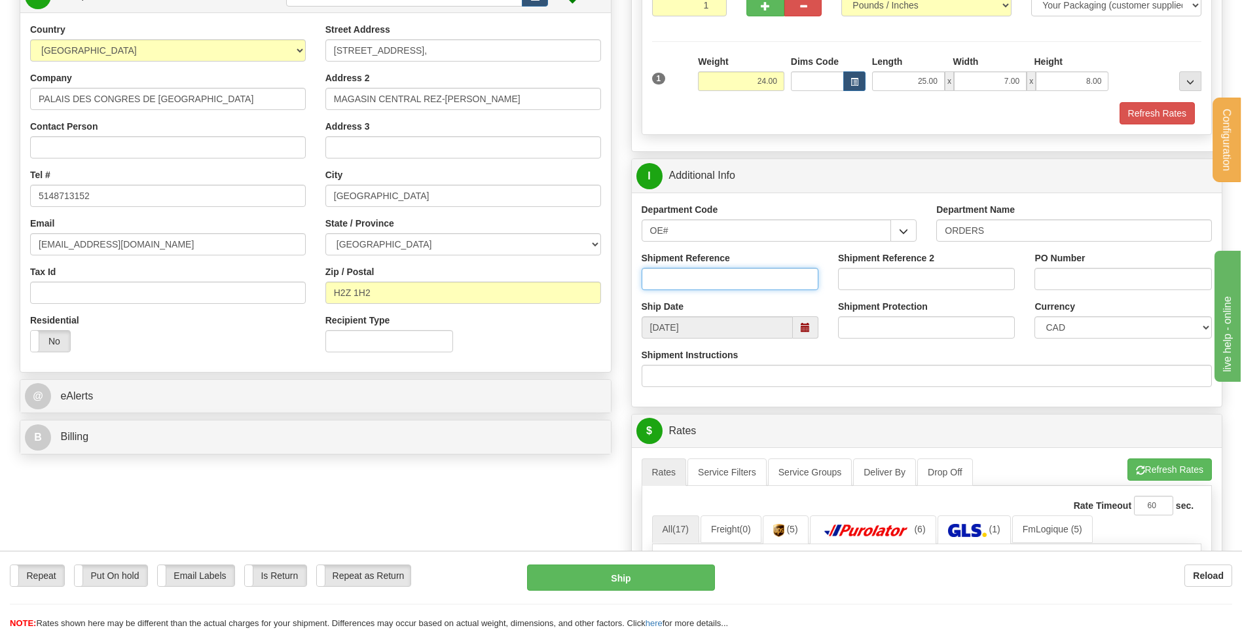
click at [750, 277] on input "Shipment Reference" at bounding box center [730, 279] width 177 height 22
type input "80004210-00"
type input "BC000710"
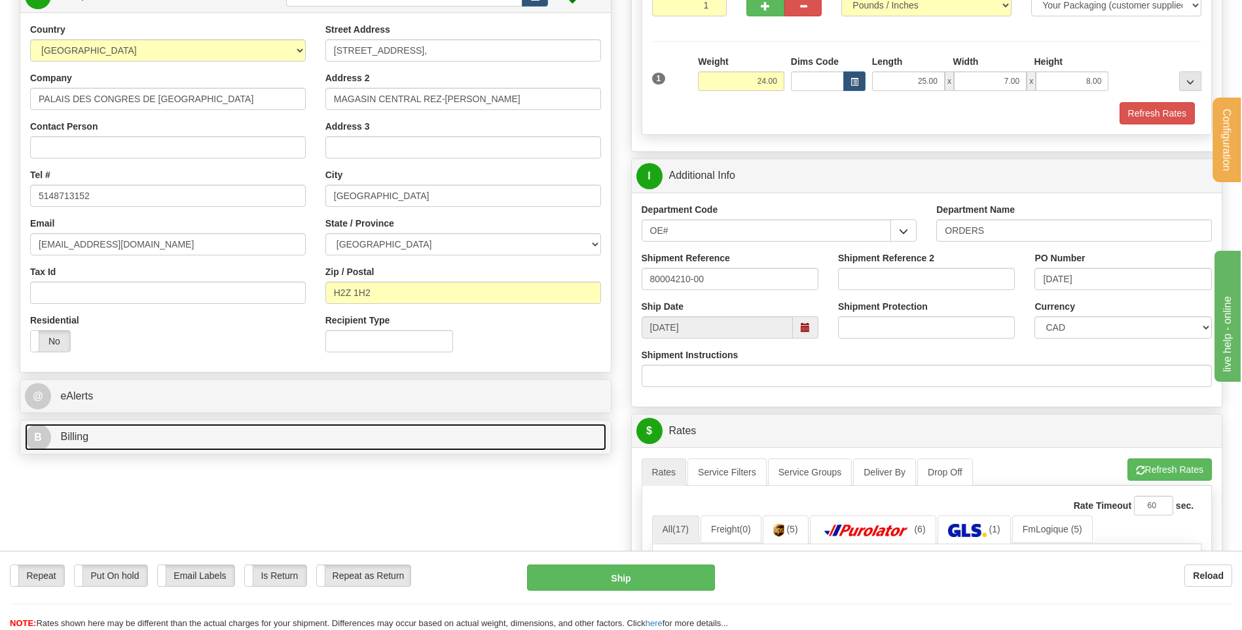
click at [304, 435] on link "B Billing" at bounding box center [315, 437] width 581 height 27
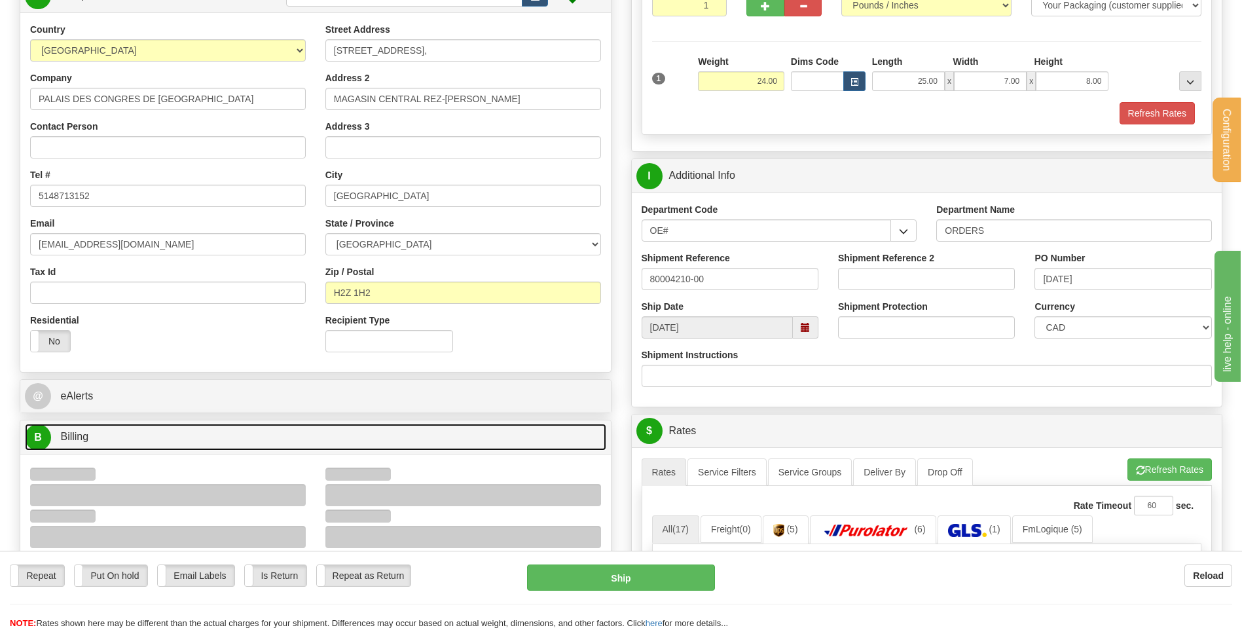
scroll to position [458, 0]
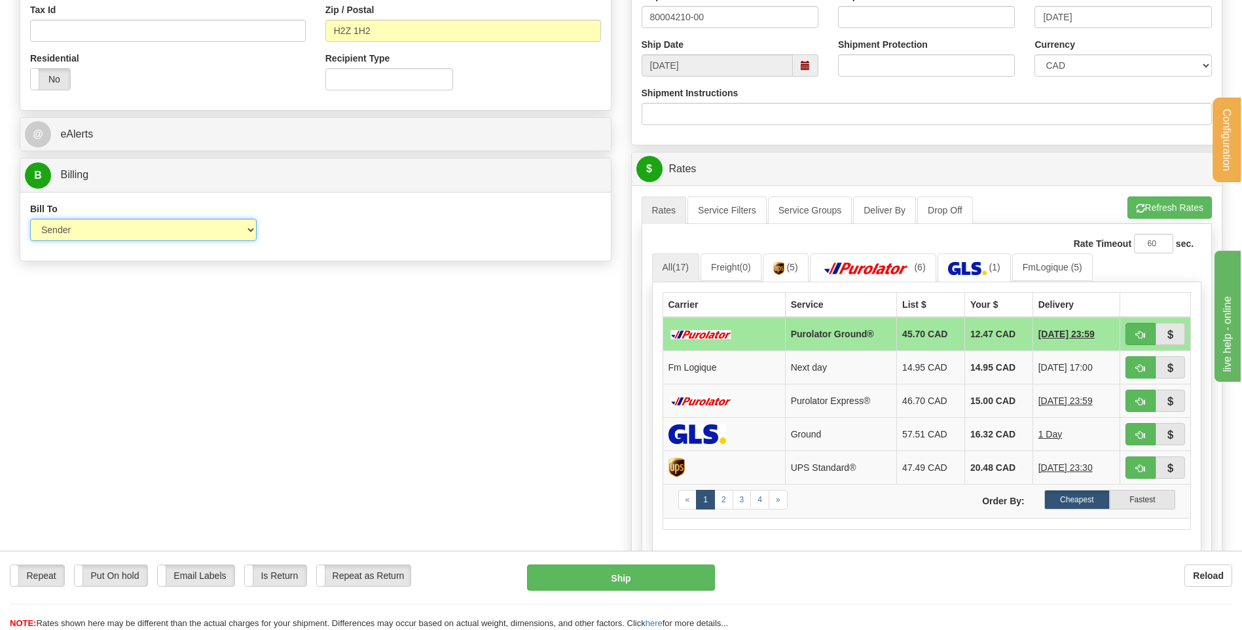
click at [240, 229] on select "Sender Recipient Third Party Collect" at bounding box center [143, 230] width 227 height 22
select select "2"
click at [30, 219] on select "Sender Recipient Third Party Collect" at bounding box center [143, 230] width 227 height 22
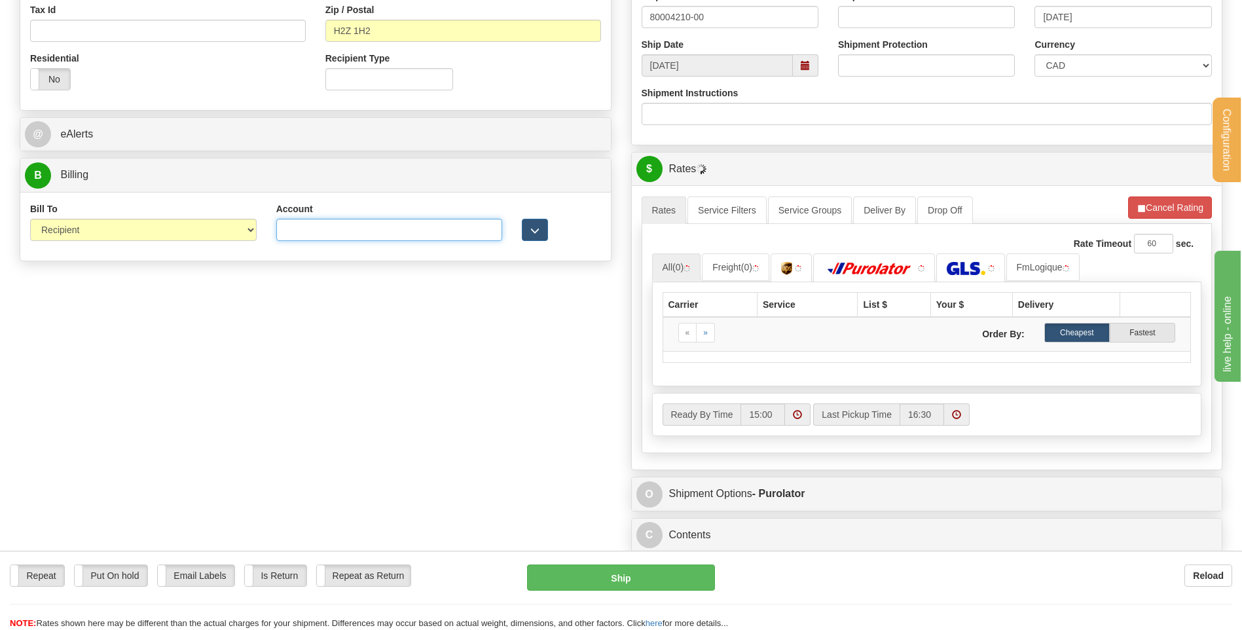
click at [353, 230] on input "Account" at bounding box center [389, 230] width 227 height 22
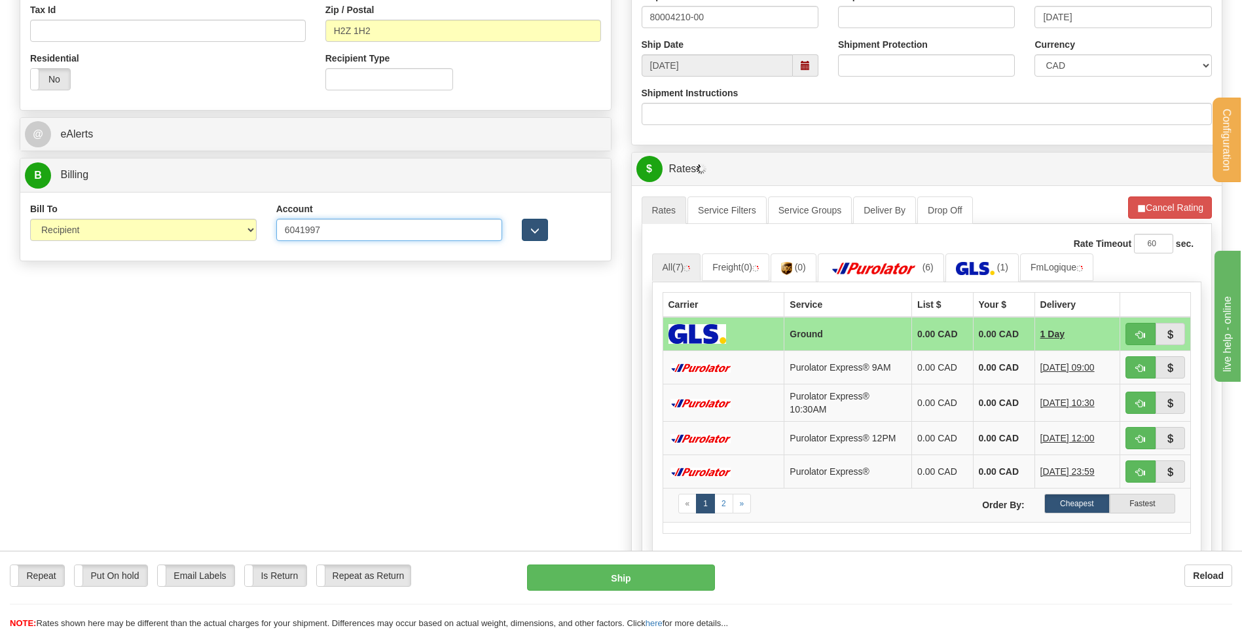
type input "6041997"
click at [543, 232] on button "button" at bounding box center [535, 230] width 26 height 22
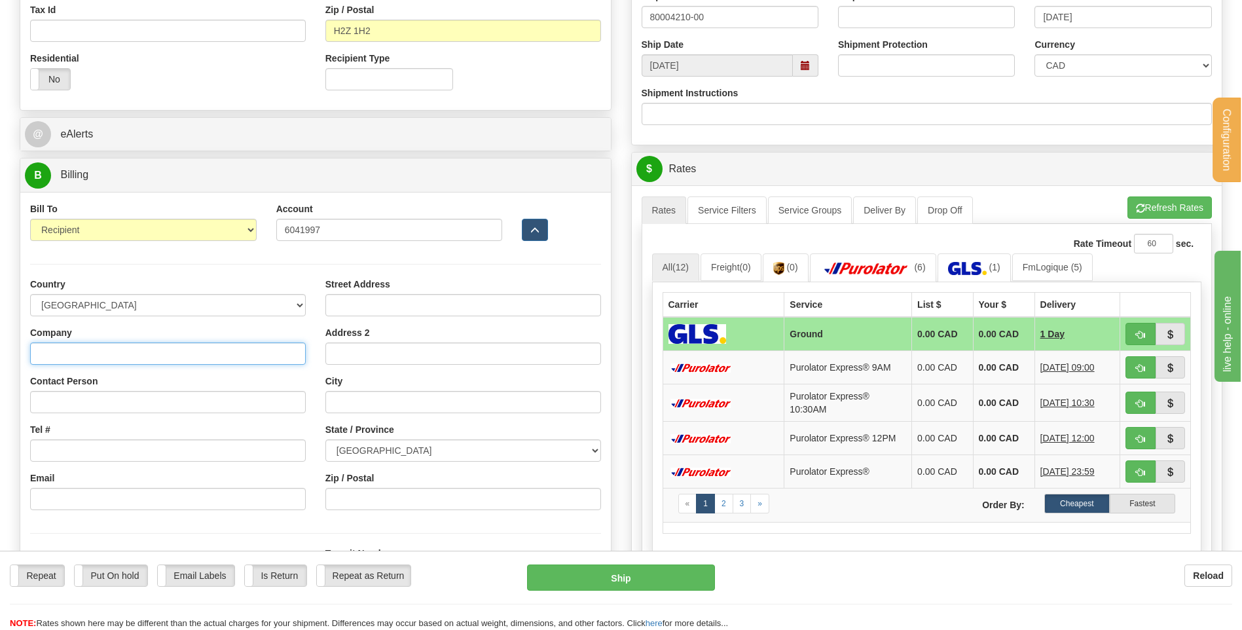
click at [153, 352] on input "Company" at bounding box center [168, 353] width 276 height 22
type input "PALAIS DES CONGRES DE MONTREAL"
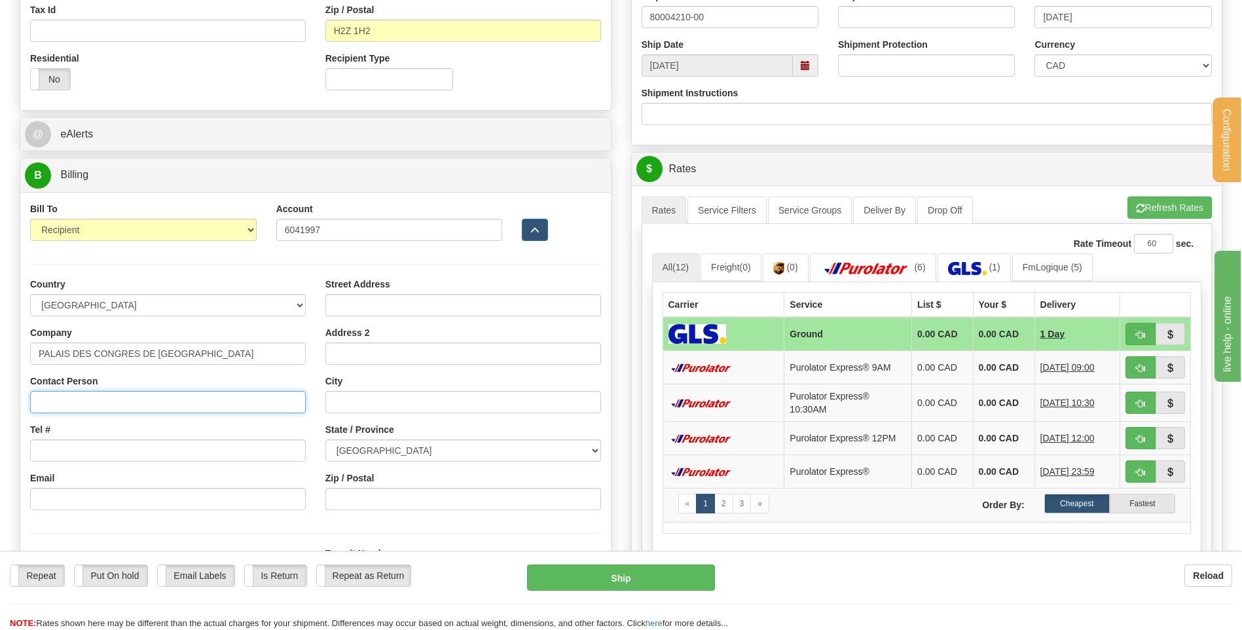
type input "MAGASIN CENTRAL REZ DE CHAUSSE"
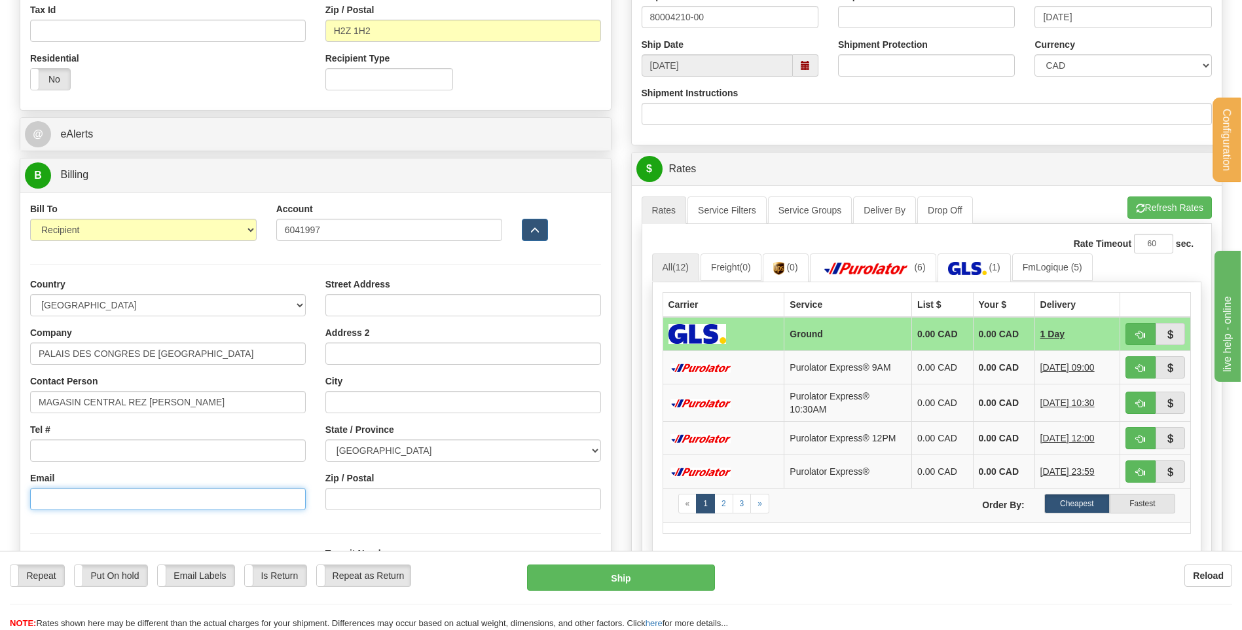
type input "comptesfournisseurs@congresmtl.com"
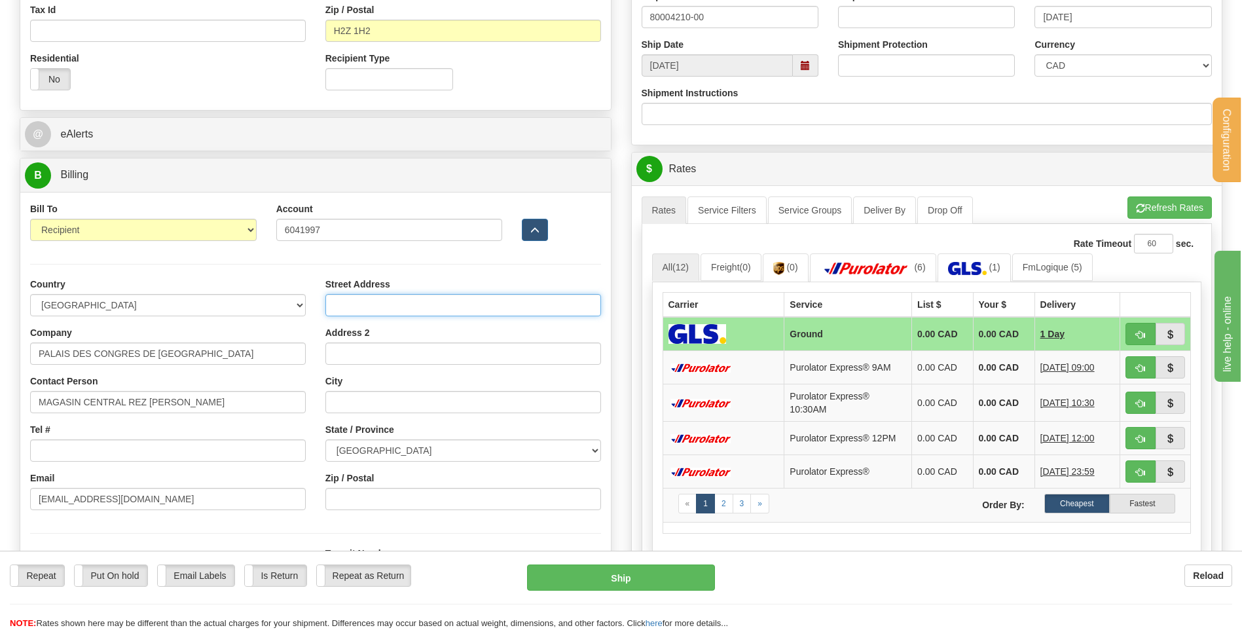
type input "163 RUE SAINT-ANTOINE OUEST,"
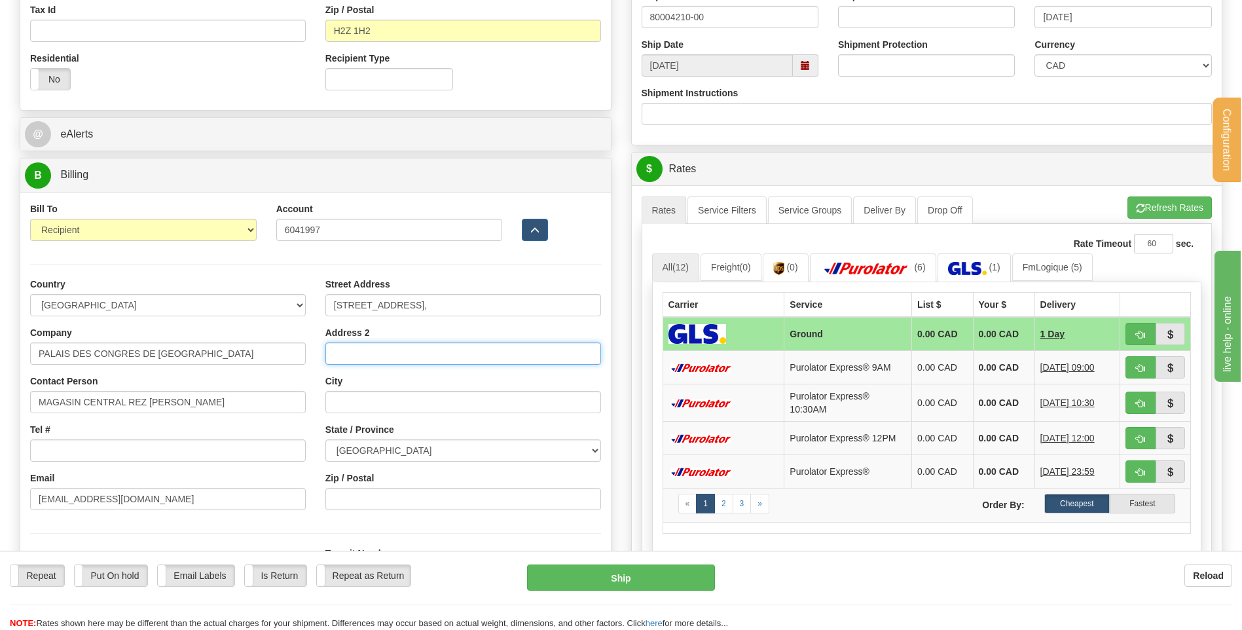
type input "9 ETAGE"
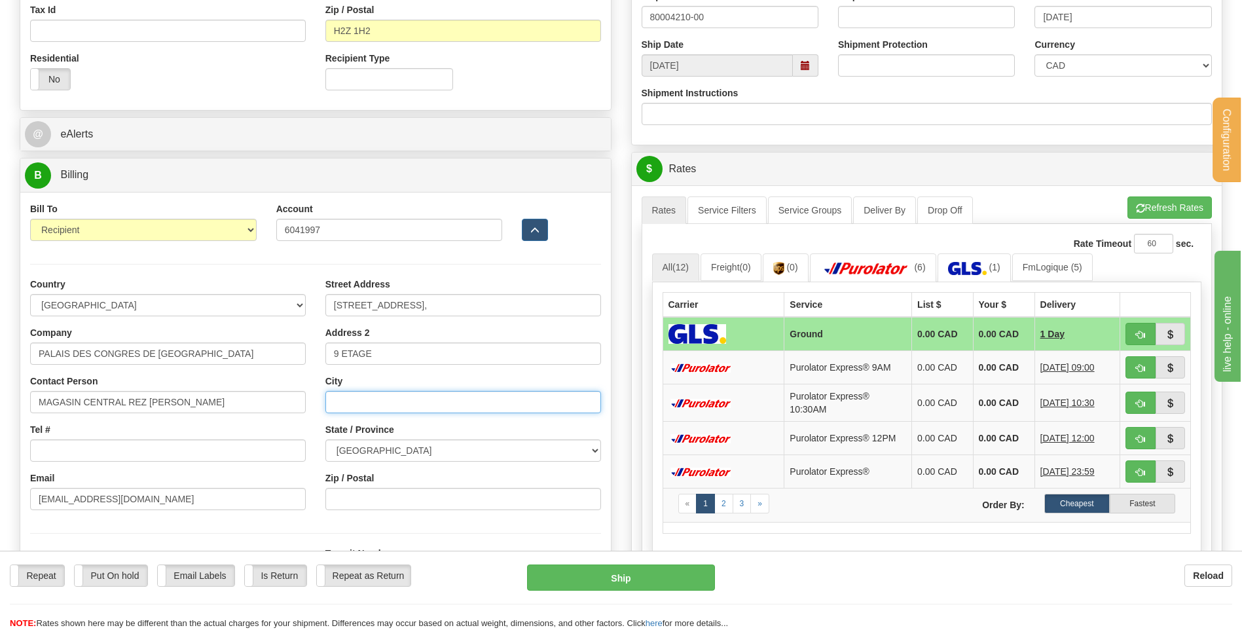
type input "MONTREAL"
select select "QC"
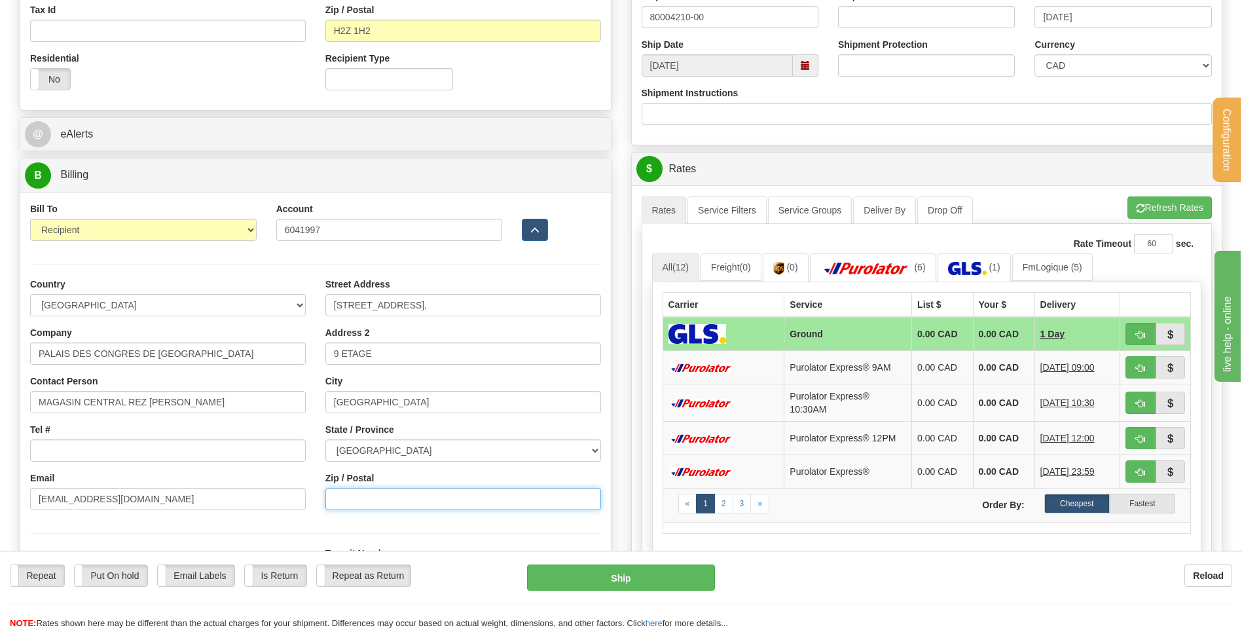
type input "H2Z 1H2"
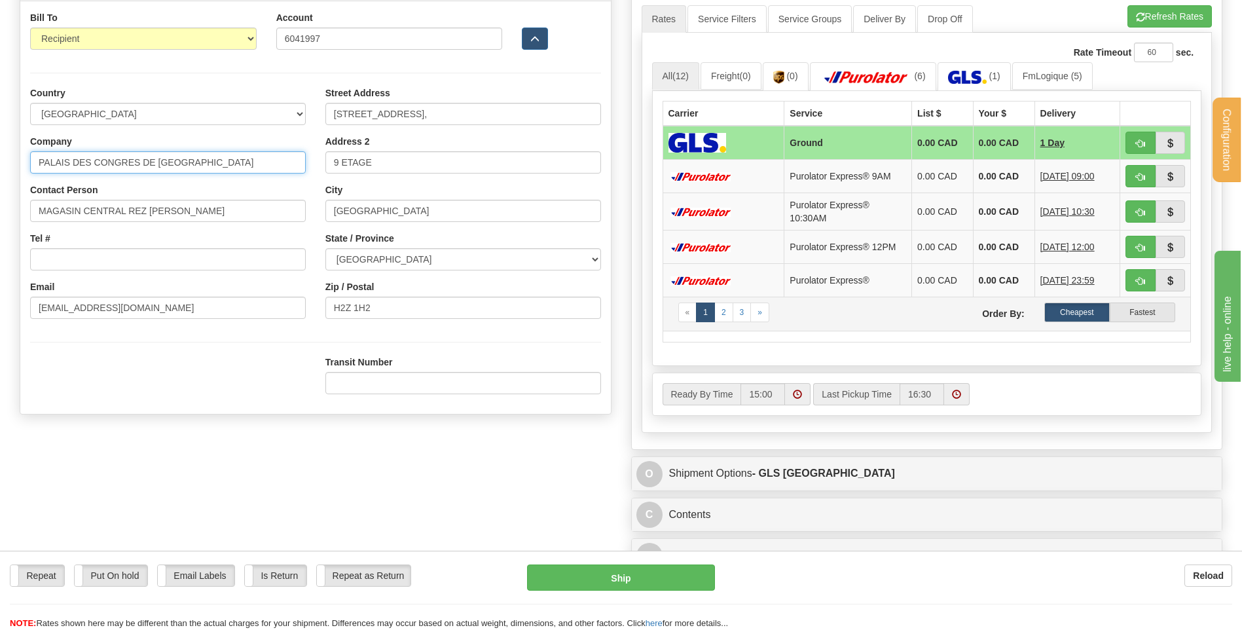
scroll to position [655, 0]
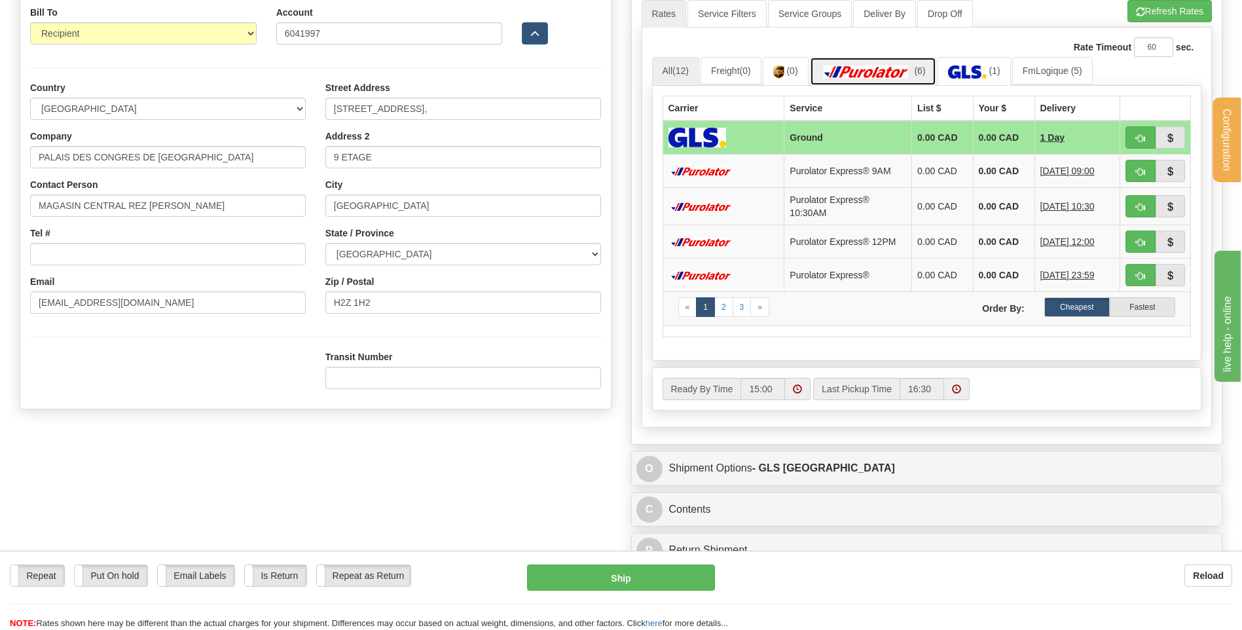
click at [912, 74] on img at bounding box center [866, 71] width 92 height 13
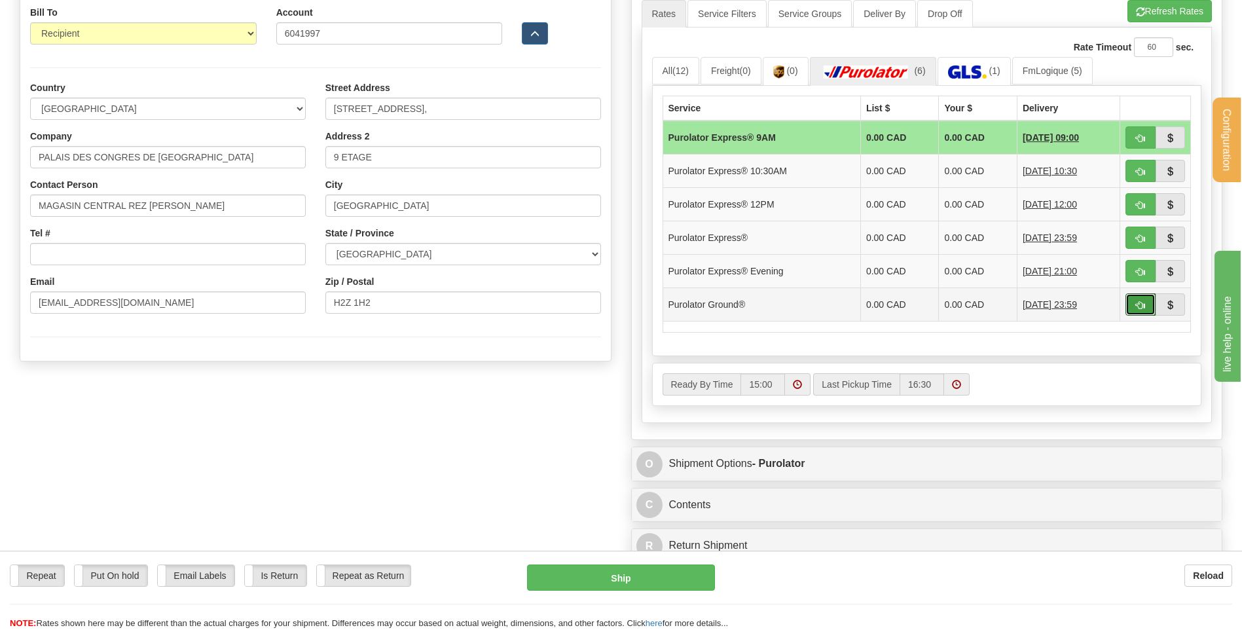
click at [1148, 302] on button "button" at bounding box center [1140, 304] width 30 height 22
type input "260"
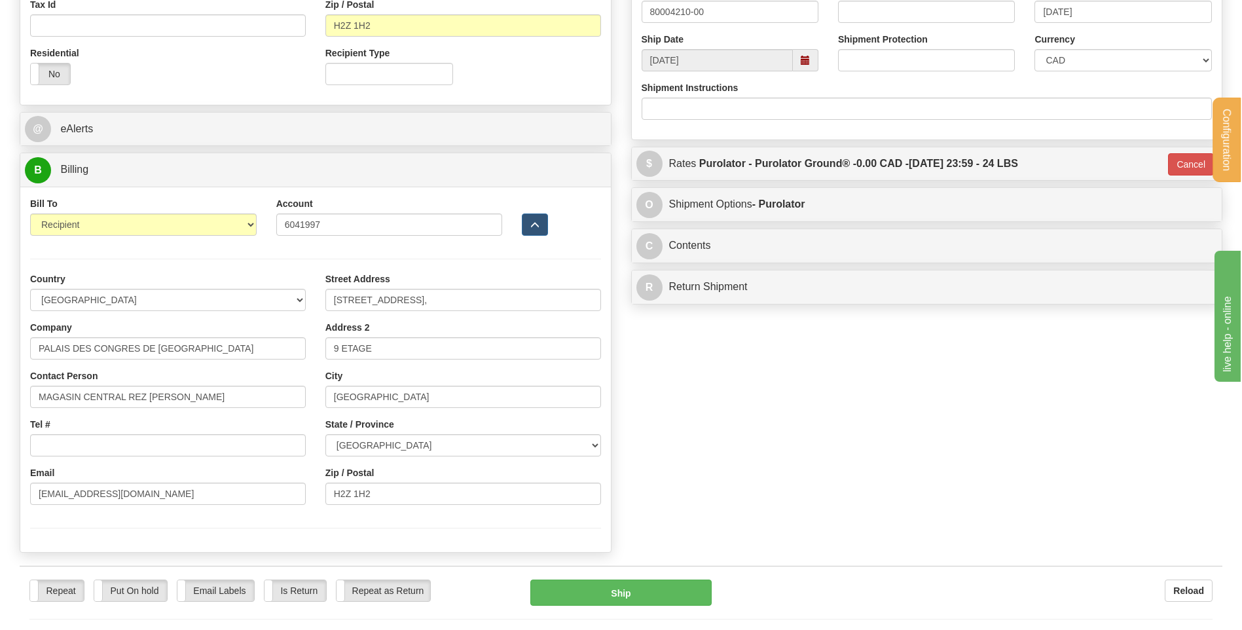
scroll to position [458, 0]
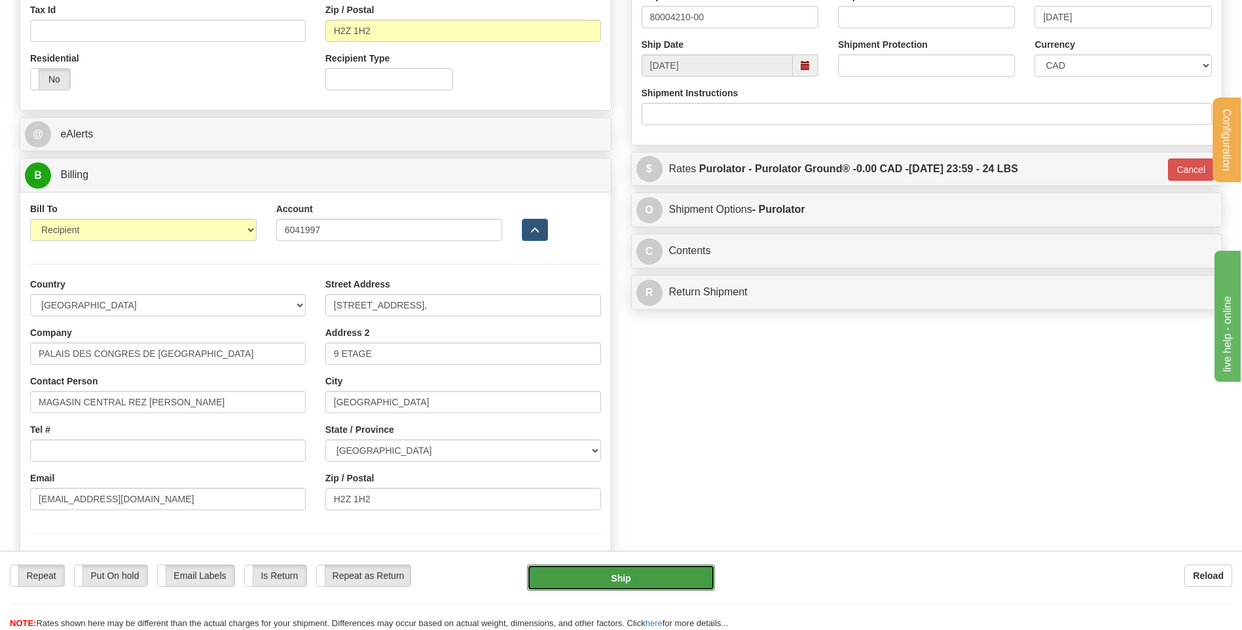
click at [651, 571] on button "Ship" at bounding box center [620, 577] width 187 height 26
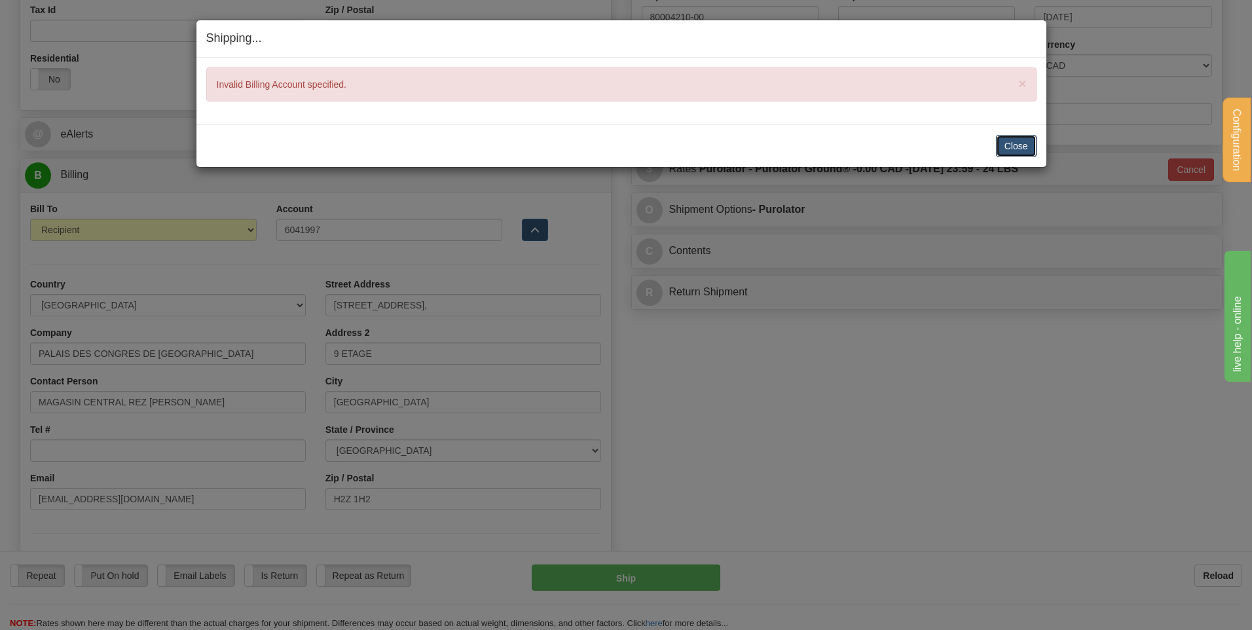
drag, startPoint x: 1004, startPoint y: 140, endPoint x: 914, endPoint y: 175, distance: 96.2
click at [1004, 140] on button "Close" at bounding box center [1016, 146] width 41 height 22
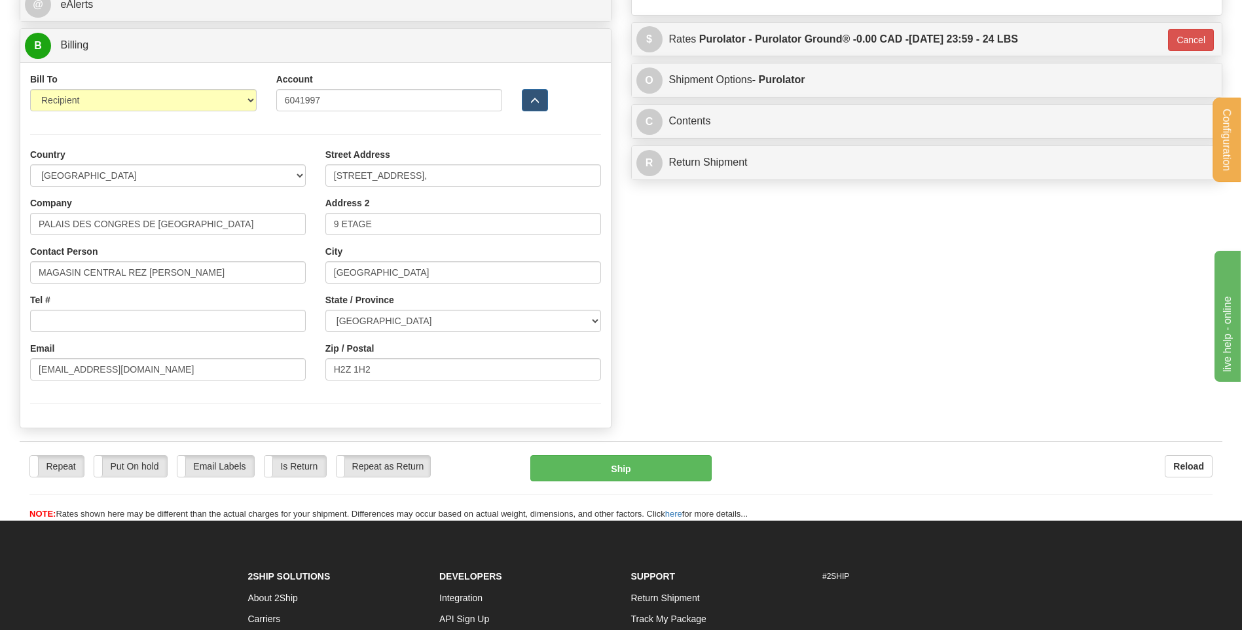
scroll to position [589, 0]
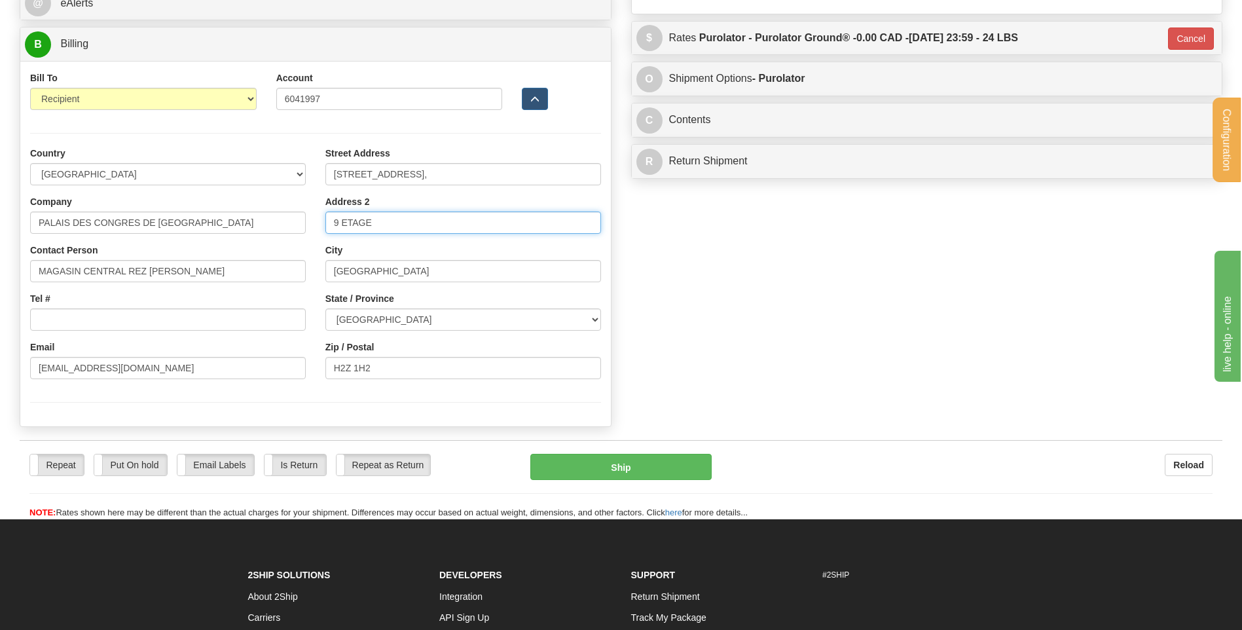
drag, startPoint x: 406, startPoint y: 221, endPoint x: 298, endPoint y: 238, distance: 109.3
click at [305, 234] on div "Country AFGHANISTAN ALAND ISLANDS ALBANIA ALGERIA AMERICAN SAMOA ANDORRA ANGOLA…" at bounding box center [315, 268] width 590 height 297
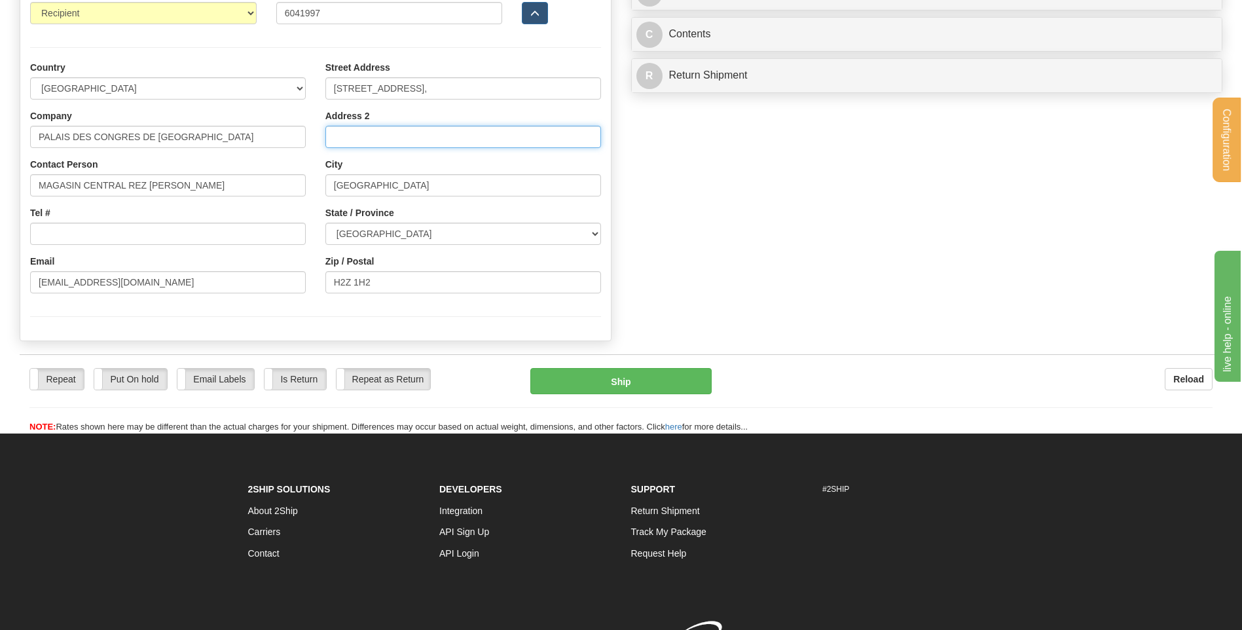
scroll to position [750, 0]
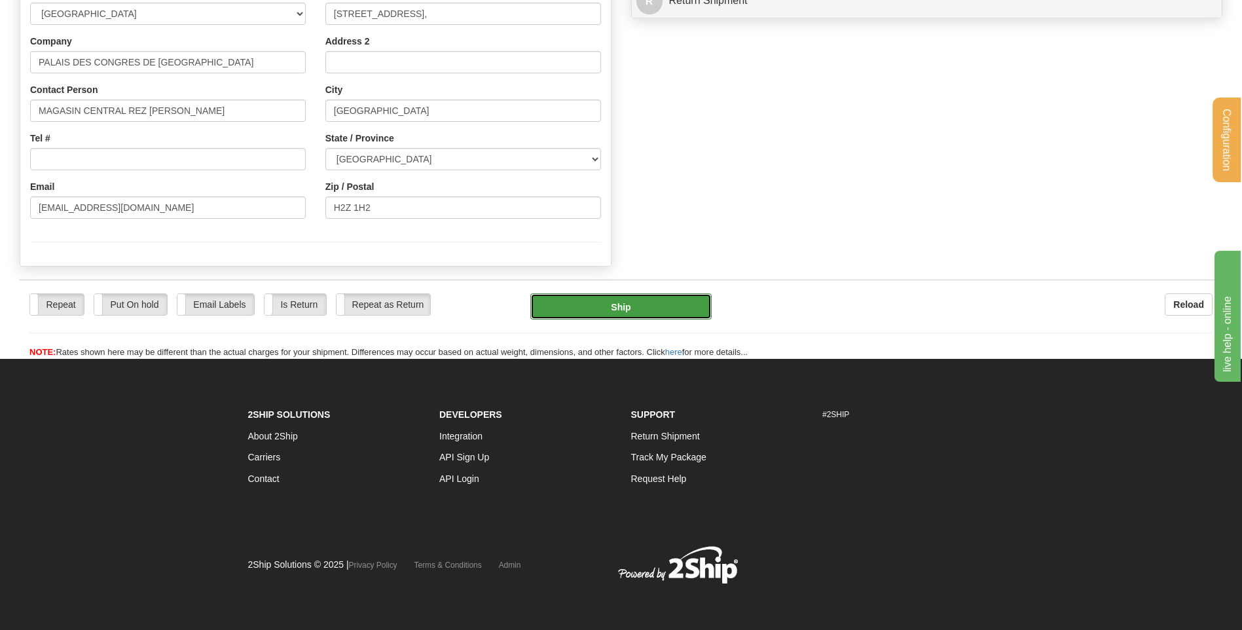
click at [570, 303] on button "Ship" at bounding box center [620, 306] width 181 height 26
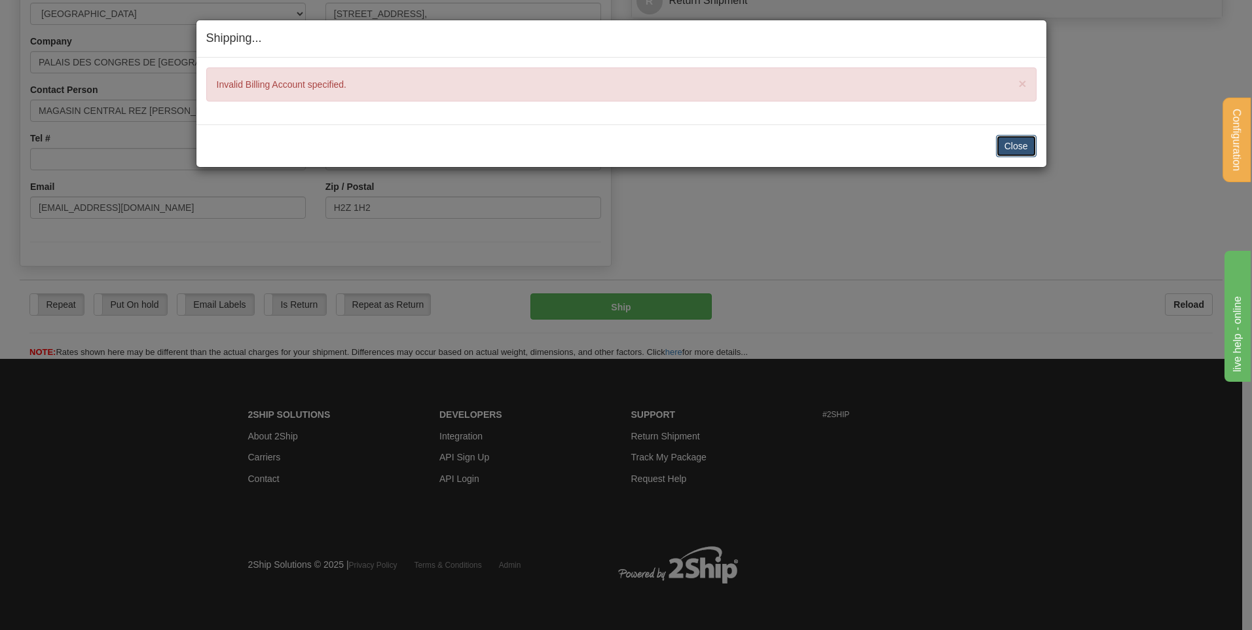
click at [1017, 141] on button "Close" at bounding box center [1016, 146] width 41 height 22
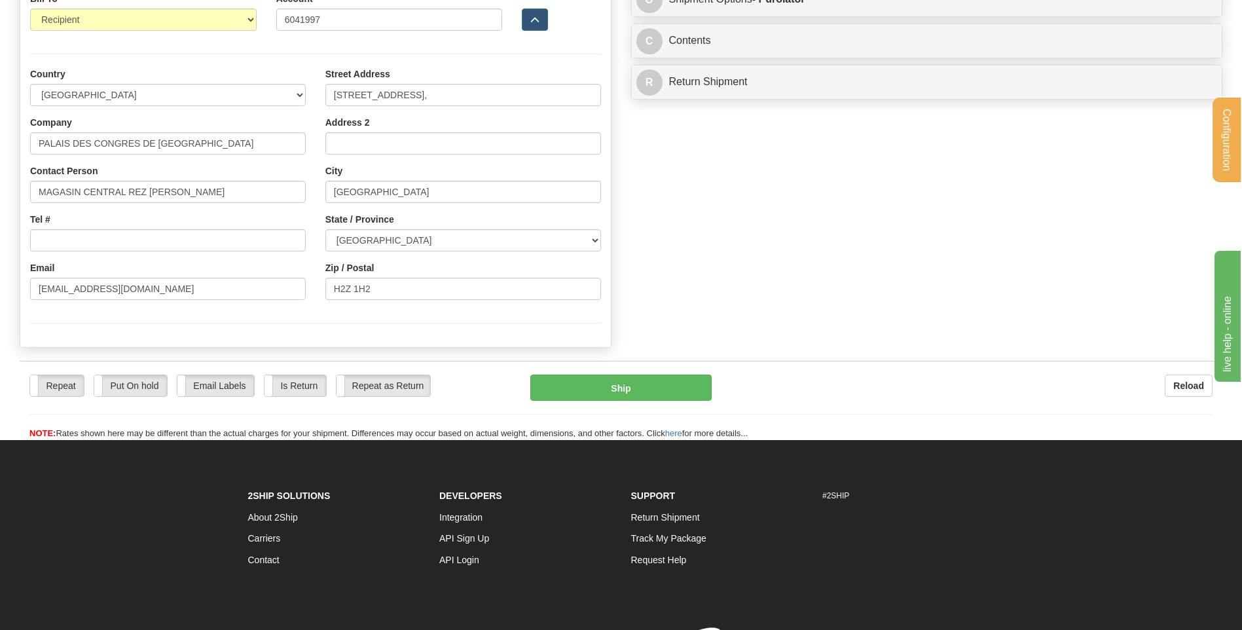
scroll to position [488, 0]
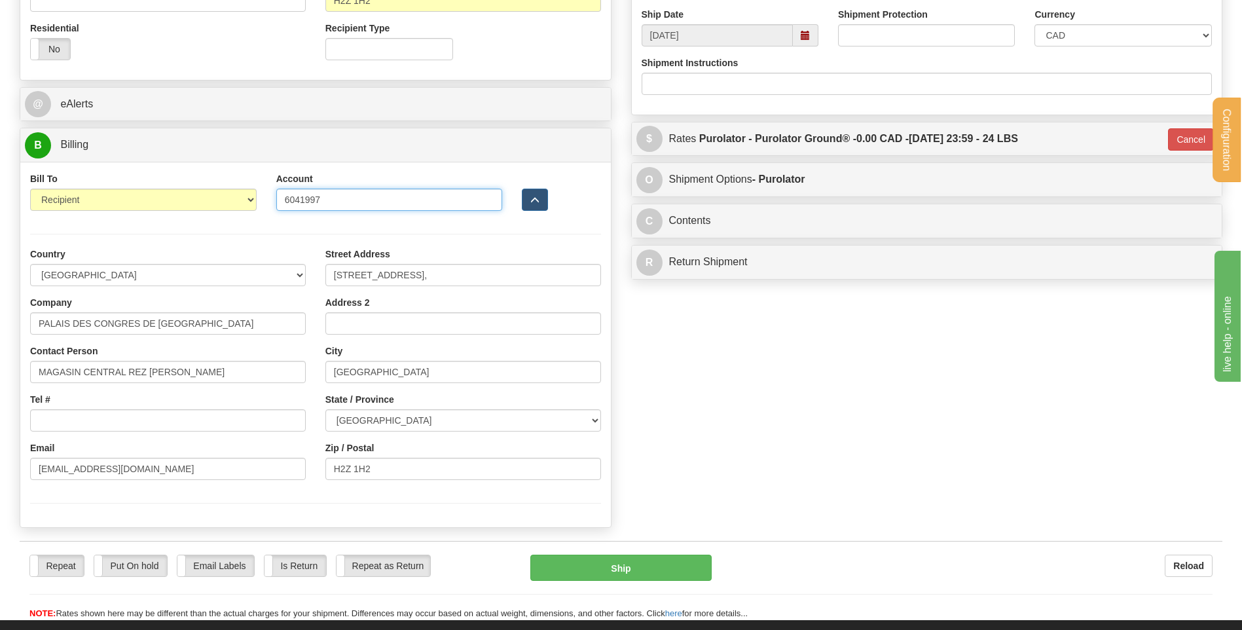
drag, startPoint x: 244, startPoint y: 202, endPoint x: 203, endPoint y: 202, distance: 41.2
click at [200, 202] on div "Bill To Sender Recipient Third Party Collect Account 6041997 3rd Party Account …" at bounding box center [315, 196] width 590 height 48
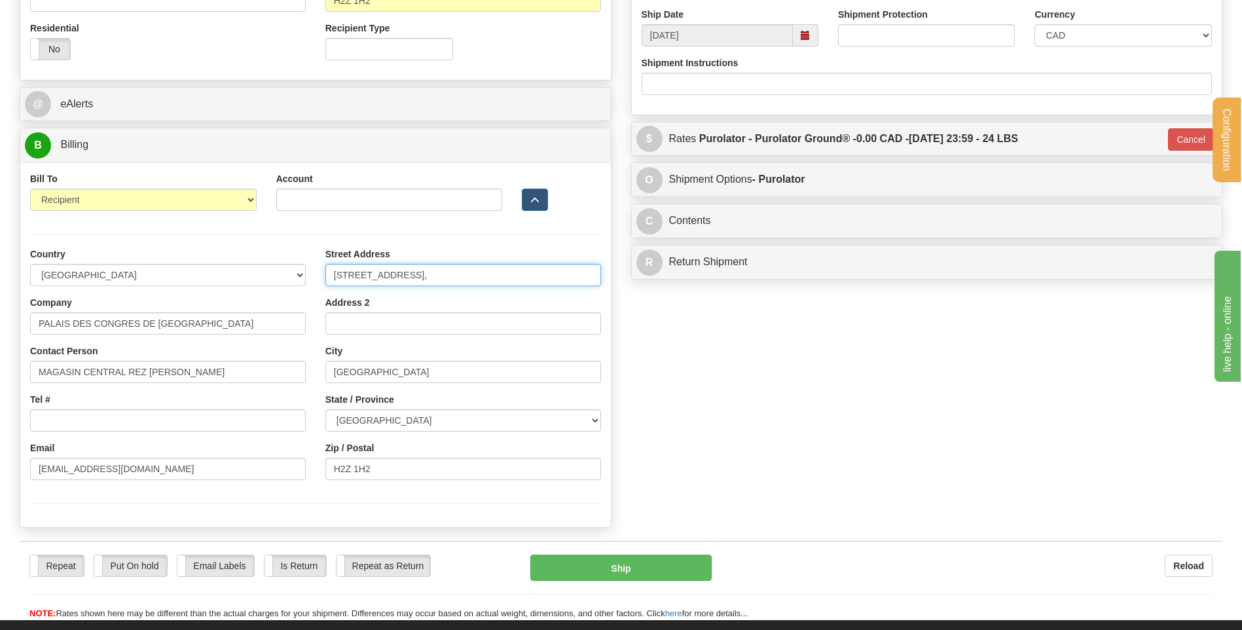
drag, startPoint x: 447, startPoint y: 274, endPoint x: 203, endPoint y: 271, distance: 244.2
click at [203, 271] on div "Country AFGHANISTAN ALAND ISLANDS ALBANIA ALGERIA AMERICAN SAMOA ANDORRA ANGOLA…" at bounding box center [315, 369] width 590 height 297
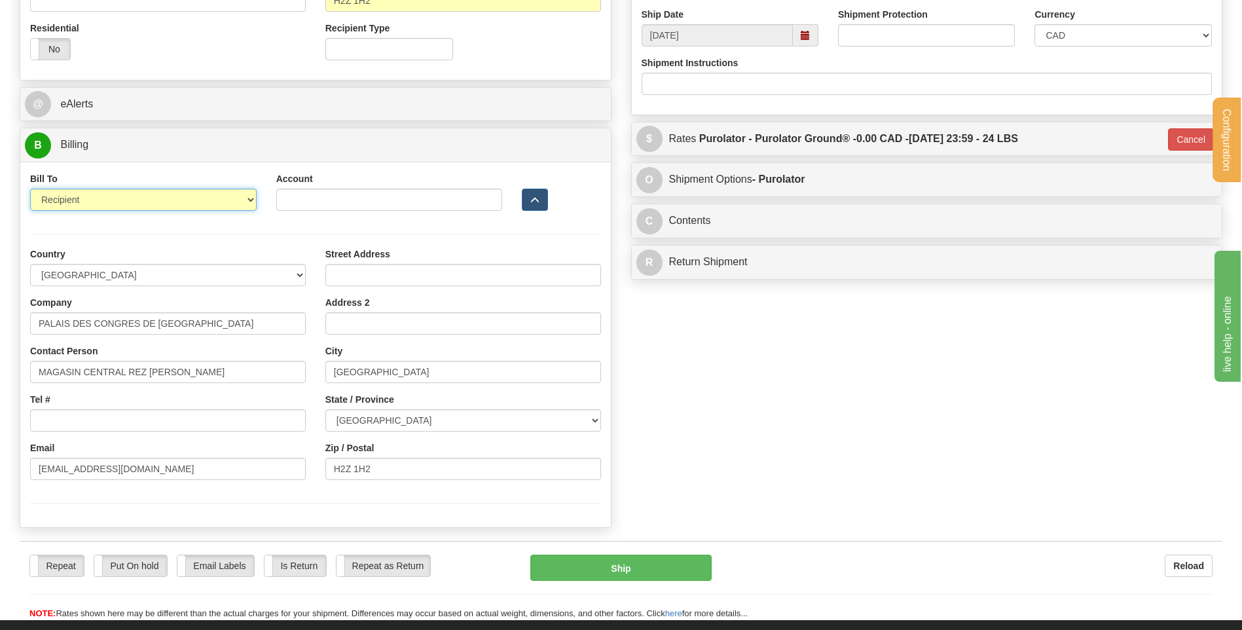
click at [232, 201] on select "Sender Recipient Third Party Collect" at bounding box center [143, 200] width 227 height 22
select select "1"
click at [30, 189] on select "Sender Recipient Third Party Collect" at bounding box center [143, 200] width 227 height 22
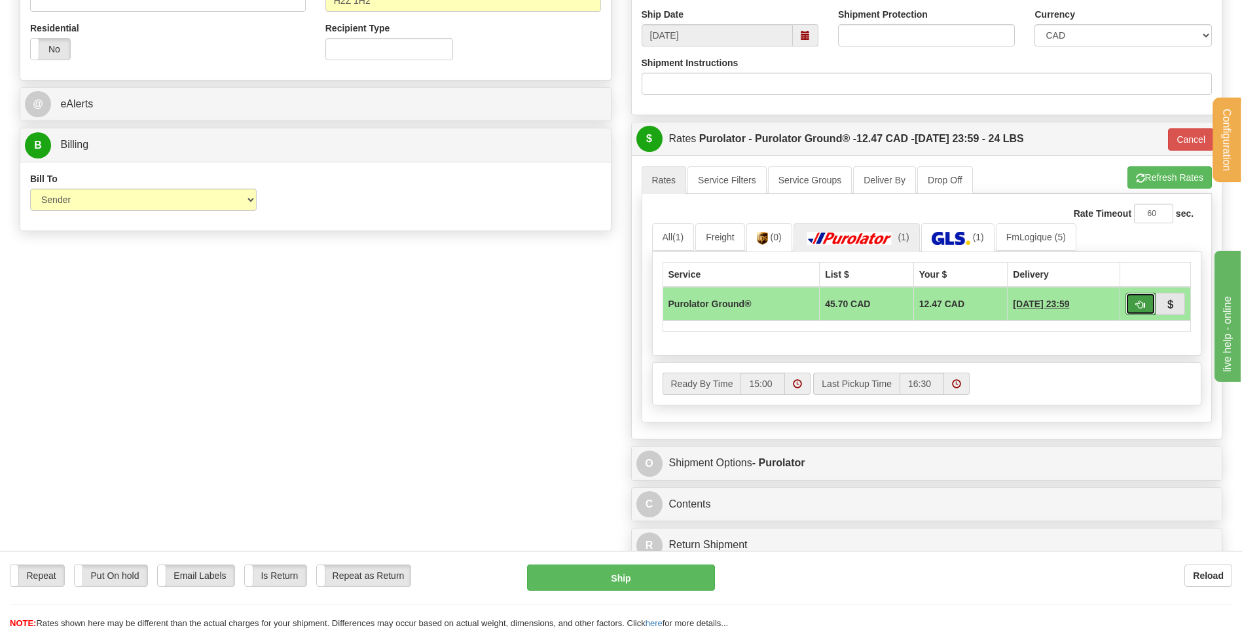
click at [1141, 306] on span "button" at bounding box center [1140, 304] width 9 height 9
click at [1155, 187] on button "Refresh Rates" at bounding box center [1169, 177] width 84 height 22
type input "260"
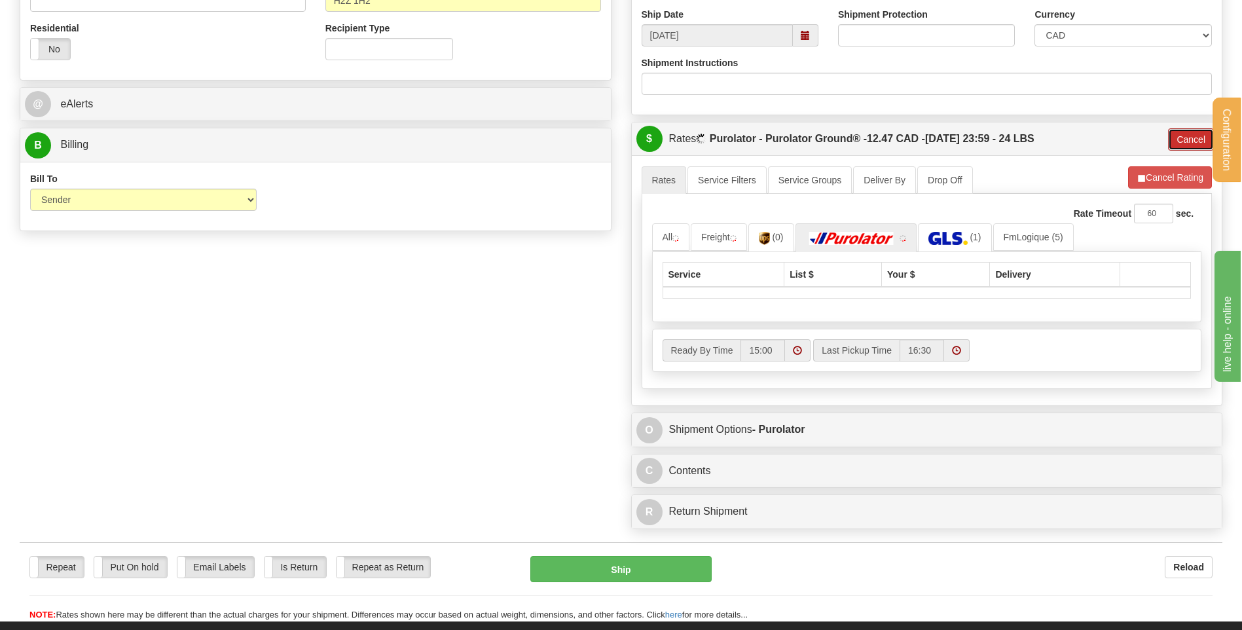
click at [1186, 139] on button "Cancel" at bounding box center [1191, 139] width 46 height 22
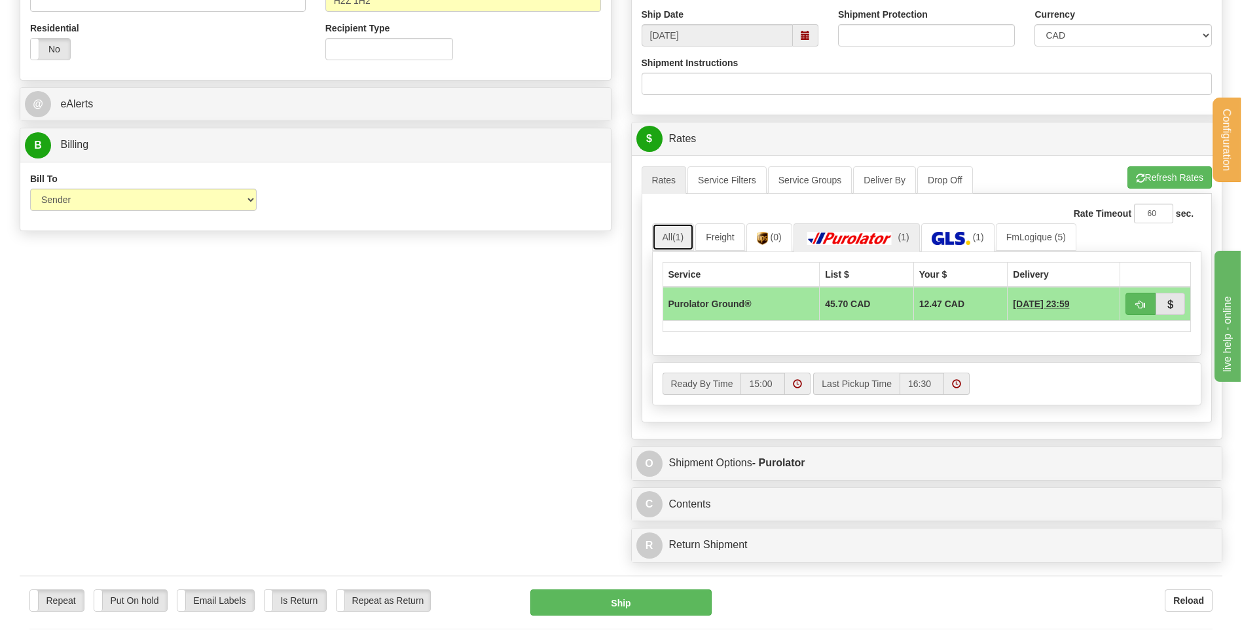
click at [673, 234] on link "All (1)" at bounding box center [673, 236] width 43 height 27
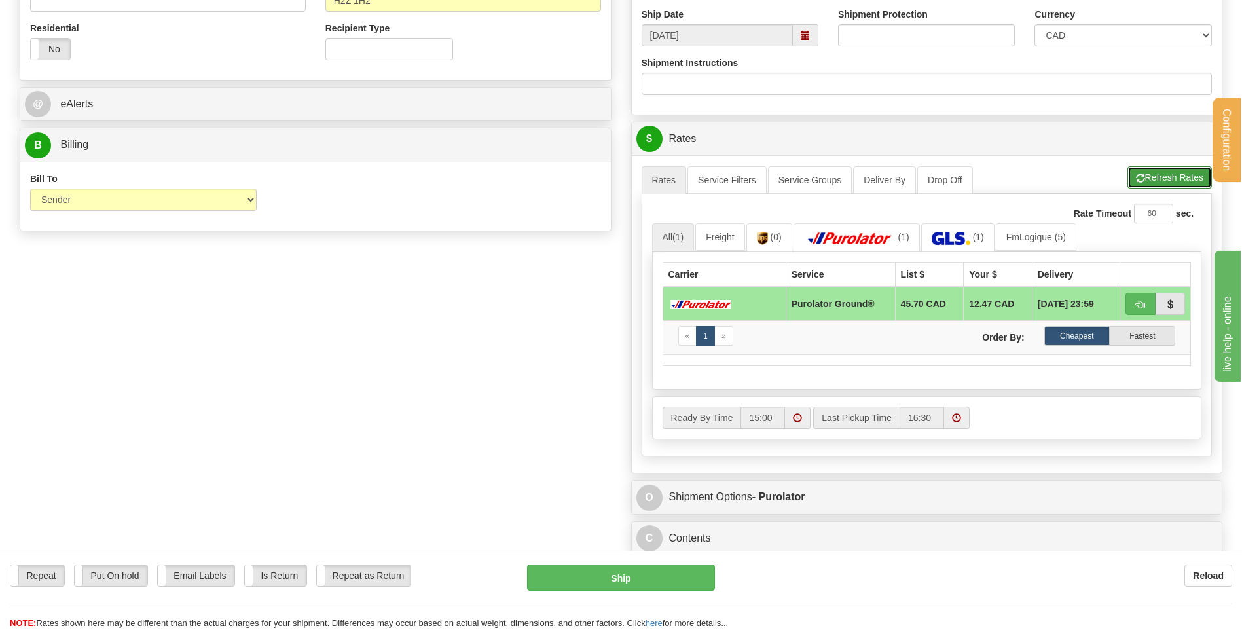
click at [1164, 185] on button "Refresh Rates" at bounding box center [1169, 177] width 84 height 22
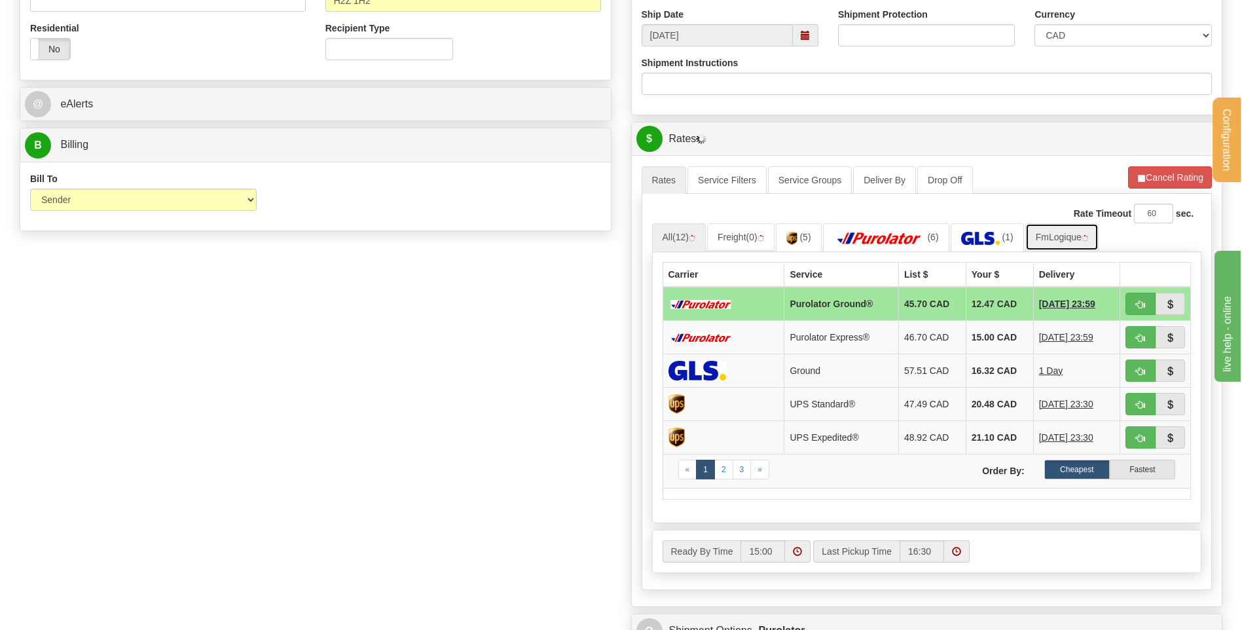
click at [1037, 235] on link "FmLogique" at bounding box center [1061, 236] width 73 height 27
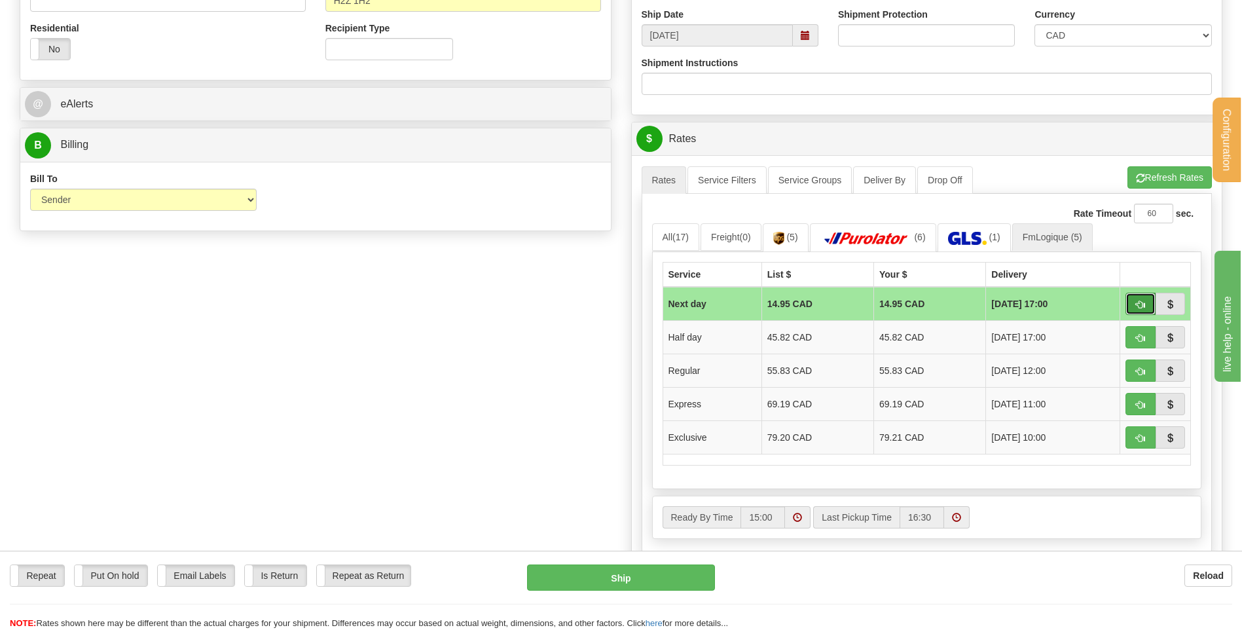
drag, startPoint x: 1139, startPoint y: 304, endPoint x: 1103, endPoint y: 316, distance: 38.1
click at [1139, 304] on span "button" at bounding box center [1140, 304] width 9 height 9
type input "jour"
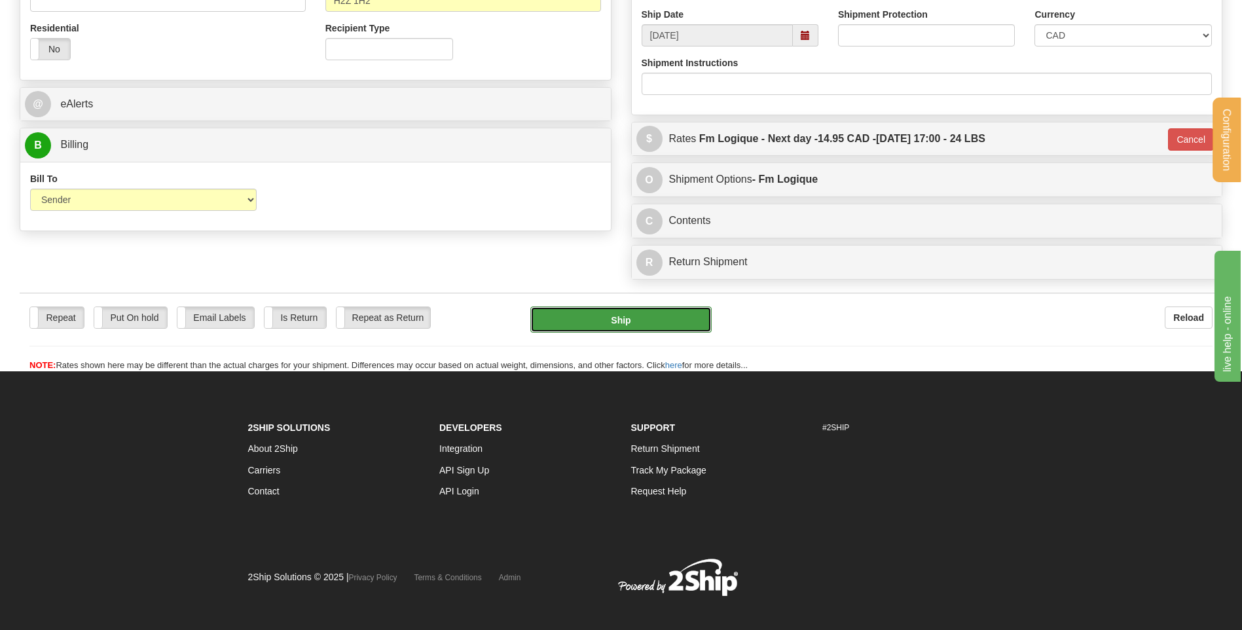
click at [661, 321] on button "Ship" at bounding box center [620, 319] width 181 height 26
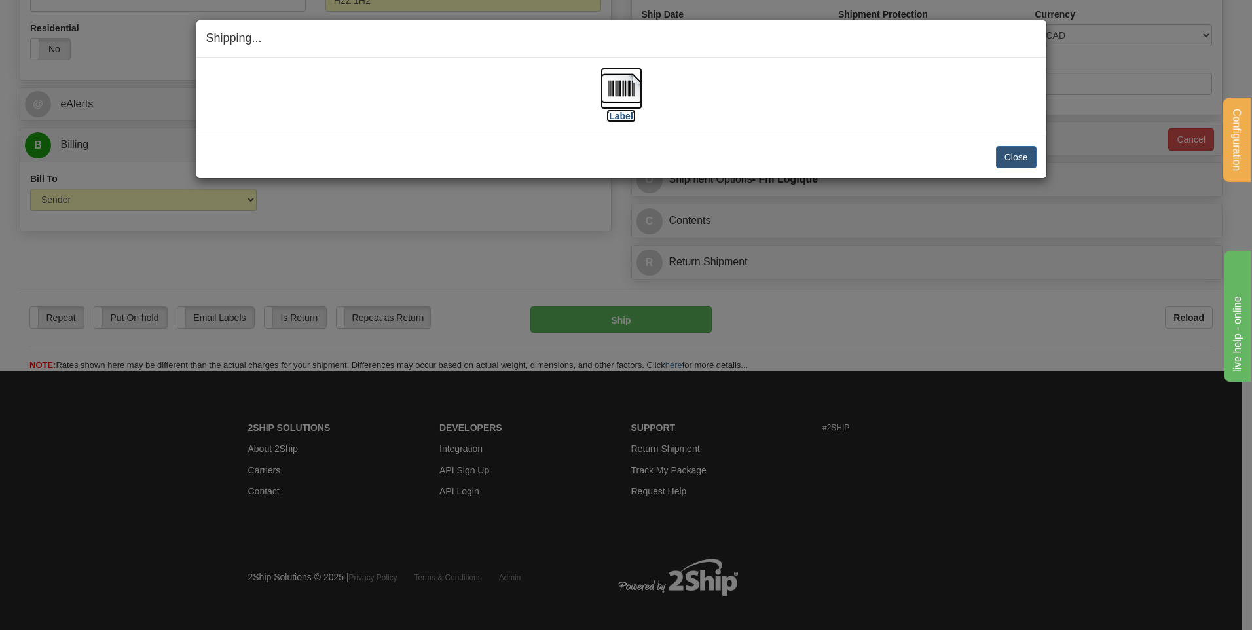
click at [613, 96] on img at bounding box center [621, 88] width 42 height 42
click at [996, 155] on button "Close" at bounding box center [1016, 157] width 41 height 22
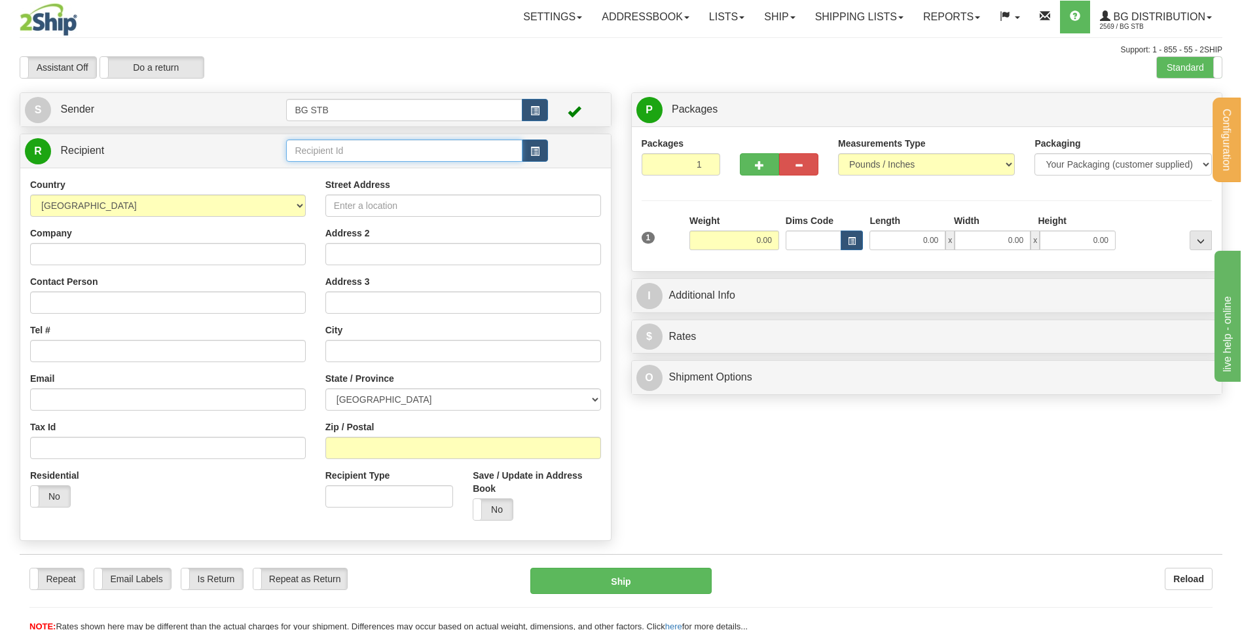
click at [424, 156] on input "text" at bounding box center [404, 150] width 236 height 22
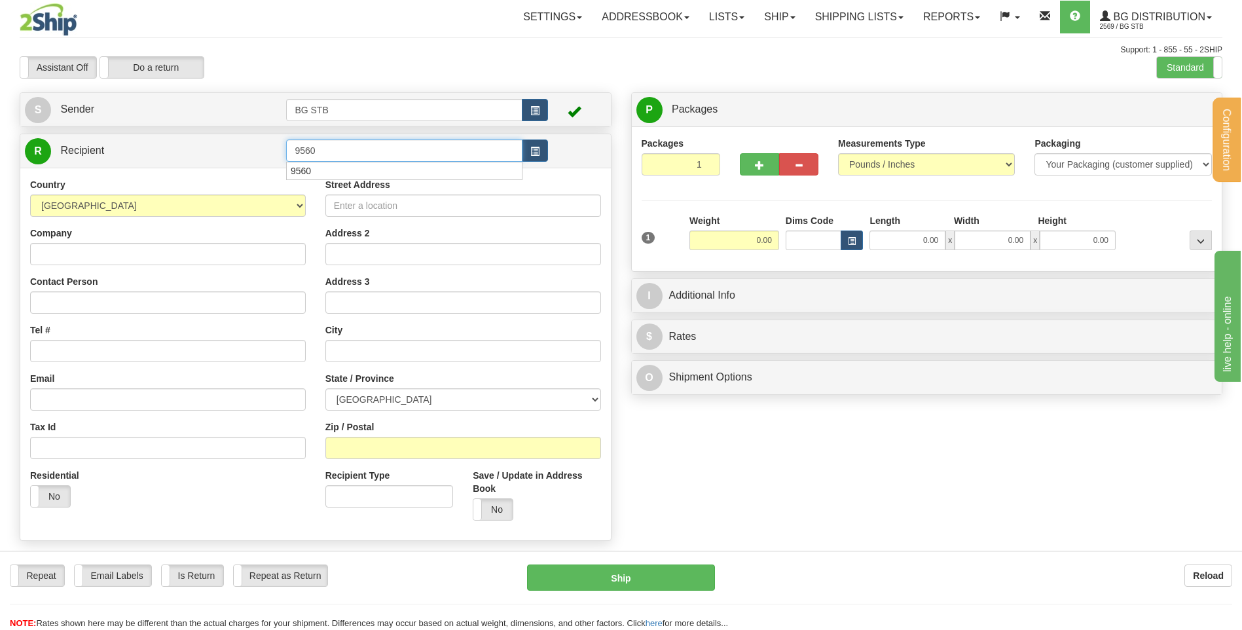
type input "9560"
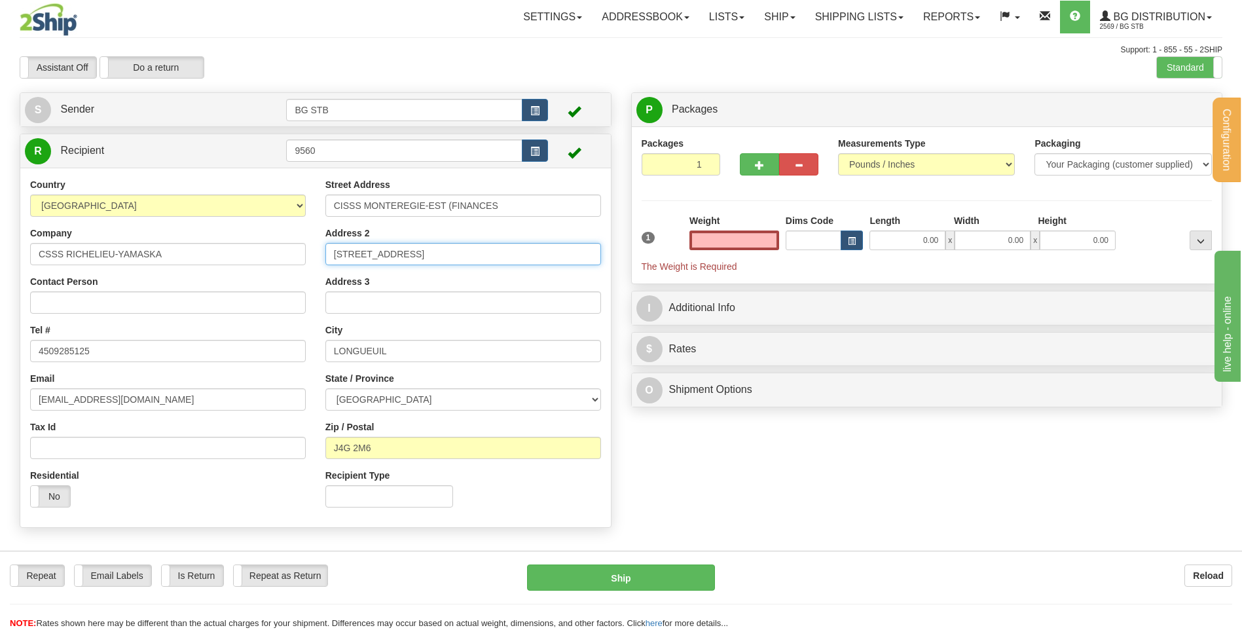
type input "0.00"
drag, startPoint x: 291, startPoint y: 253, endPoint x: 251, endPoint y: 255, distance: 40.7
click at [251, 255] on div "Country [GEOGRAPHIC_DATA] [GEOGRAPHIC_DATA] [GEOGRAPHIC_DATA] [GEOGRAPHIC_DATA]…" at bounding box center [315, 347] width 590 height 339
type input "1800 RUE DESSAULES"
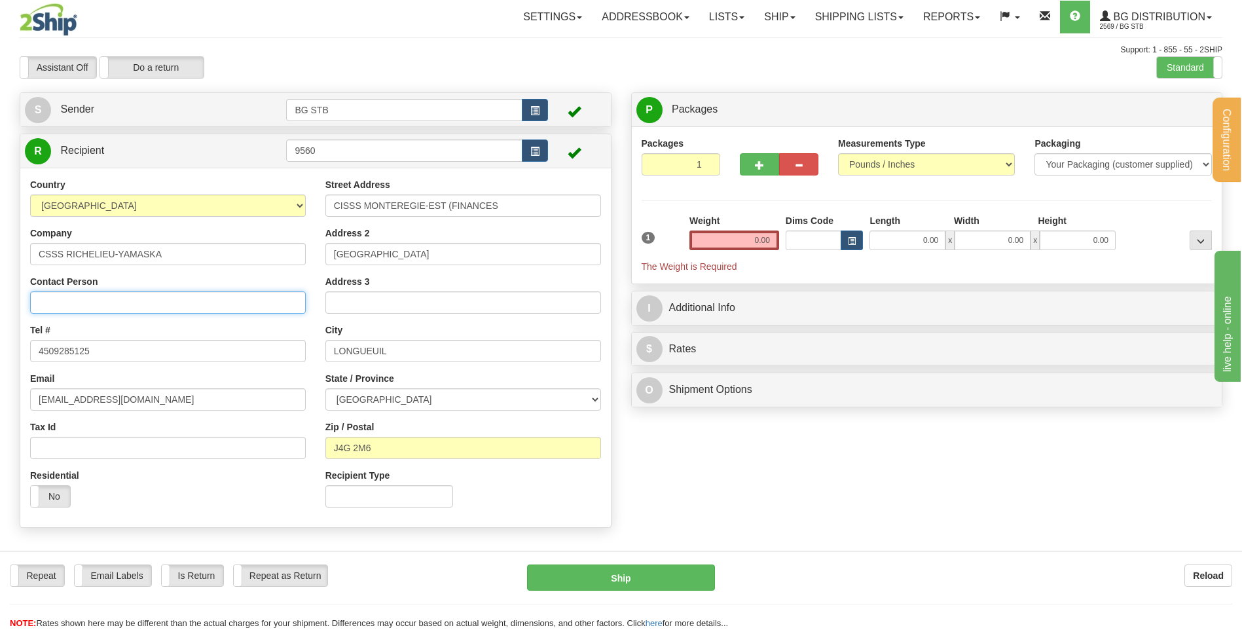
click at [149, 306] on input "Contact Person" at bounding box center [168, 302] width 276 height 22
type input "A/S ANDRE SANTOIRE"
select select "AB"
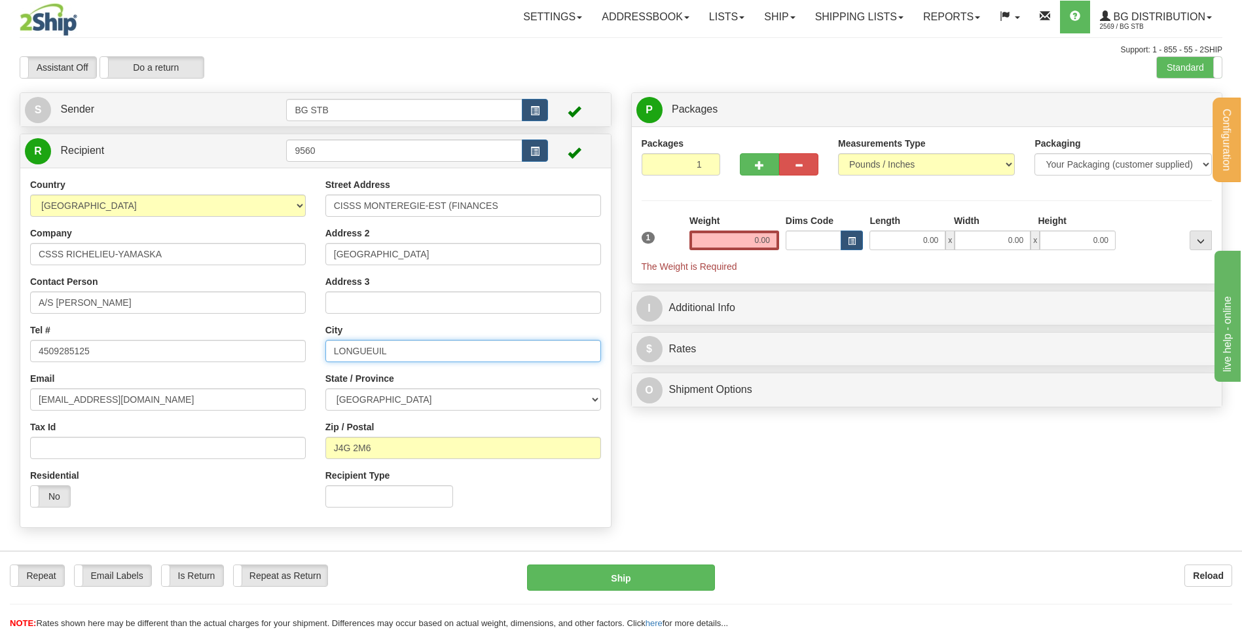
drag, startPoint x: 401, startPoint y: 347, endPoint x: 284, endPoint y: 355, distance: 117.5
click at [287, 354] on div "Country [GEOGRAPHIC_DATA] [GEOGRAPHIC_DATA] [GEOGRAPHIC_DATA] [GEOGRAPHIC_DATA]…" at bounding box center [315, 347] width 590 height 339
type input "SAINT-HYACINTE"
click at [398, 380] on div "State / Province ALBERTA BRITISH COLUMBIA MANITOBA NEW BRUNSWICK NEWFOUNDLAND N…" at bounding box center [463, 391] width 276 height 39
click at [399, 398] on select "[GEOGRAPHIC_DATA] [GEOGRAPHIC_DATA] [GEOGRAPHIC_DATA] [GEOGRAPHIC_DATA] [GEOGRA…" at bounding box center [463, 399] width 276 height 22
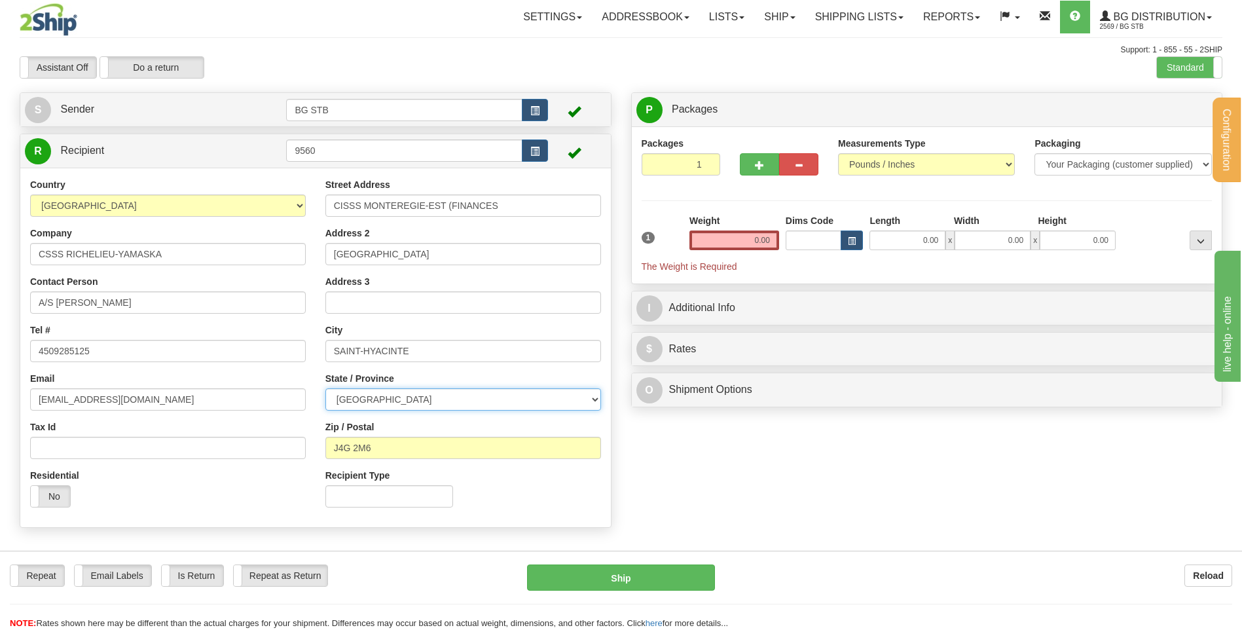
select select "QC"
click at [325, 388] on select "[GEOGRAPHIC_DATA] [GEOGRAPHIC_DATA] [GEOGRAPHIC_DATA] [GEOGRAPHIC_DATA] [GEOGRA…" at bounding box center [463, 399] width 276 height 22
drag, startPoint x: 397, startPoint y: 443, endPoint x: 339, endPoint y: 441, distance: 57.6
click at [339, 441] on input "J4G 2M6" at bounding box center [463, 448] width 276 height 22
type input "J2S 2T2"
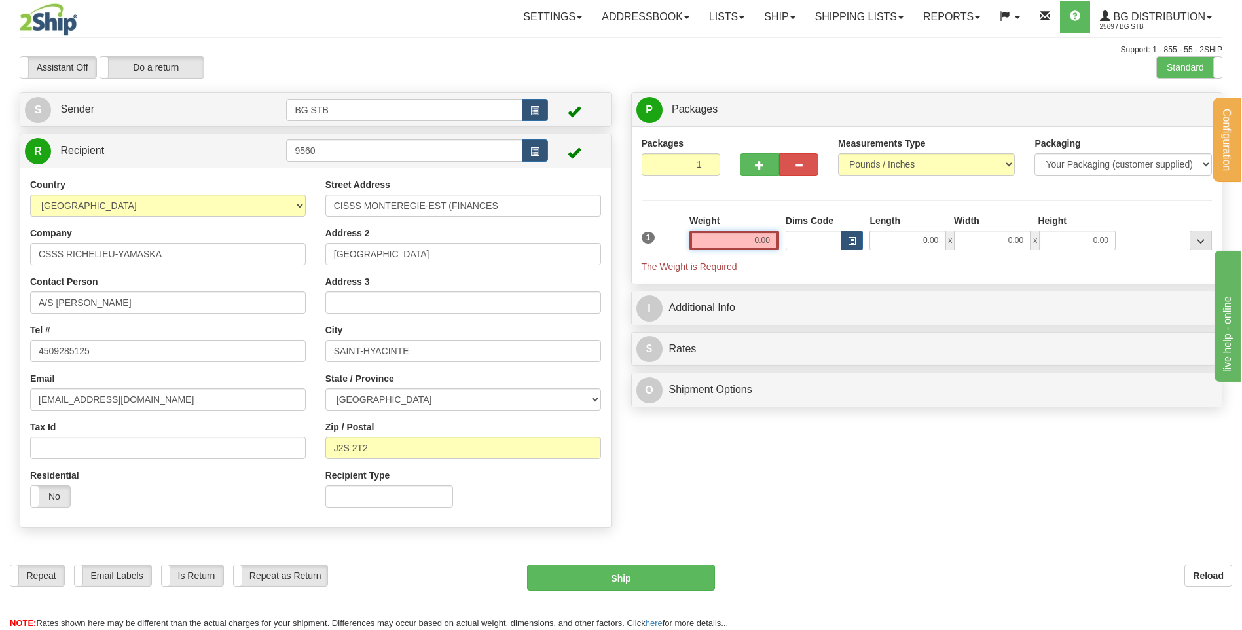
click at [731, 247] on input "0.00" at bounding box center [734, 240] width 90 height 20
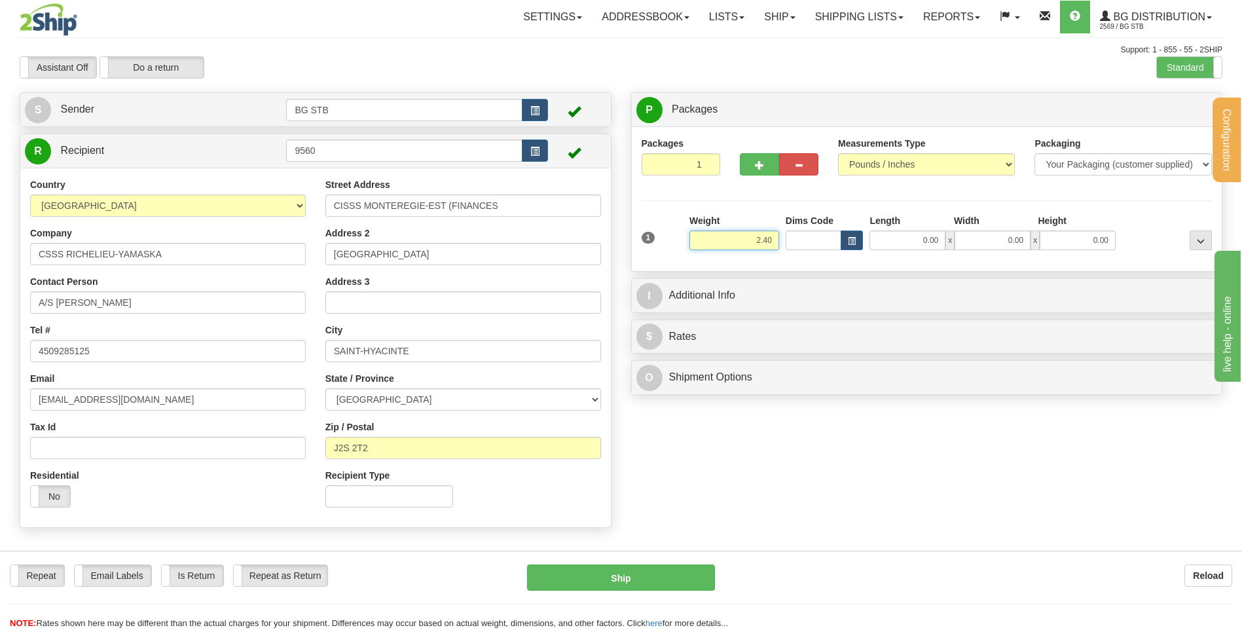
type input "2.40"
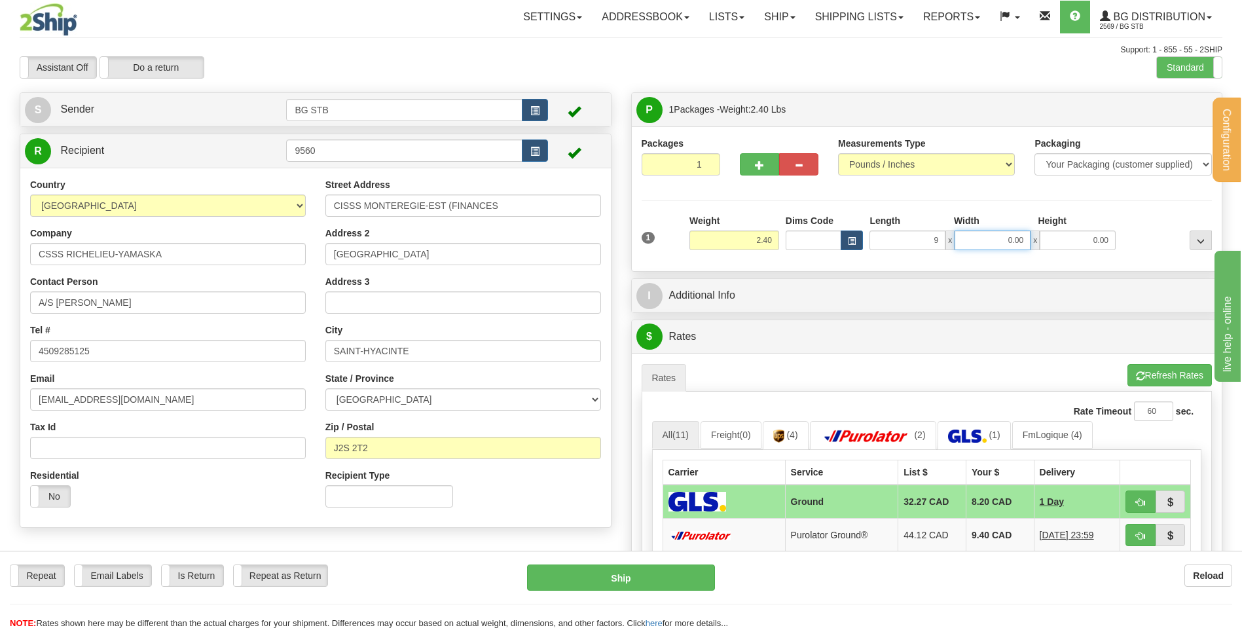
type input "9.00"
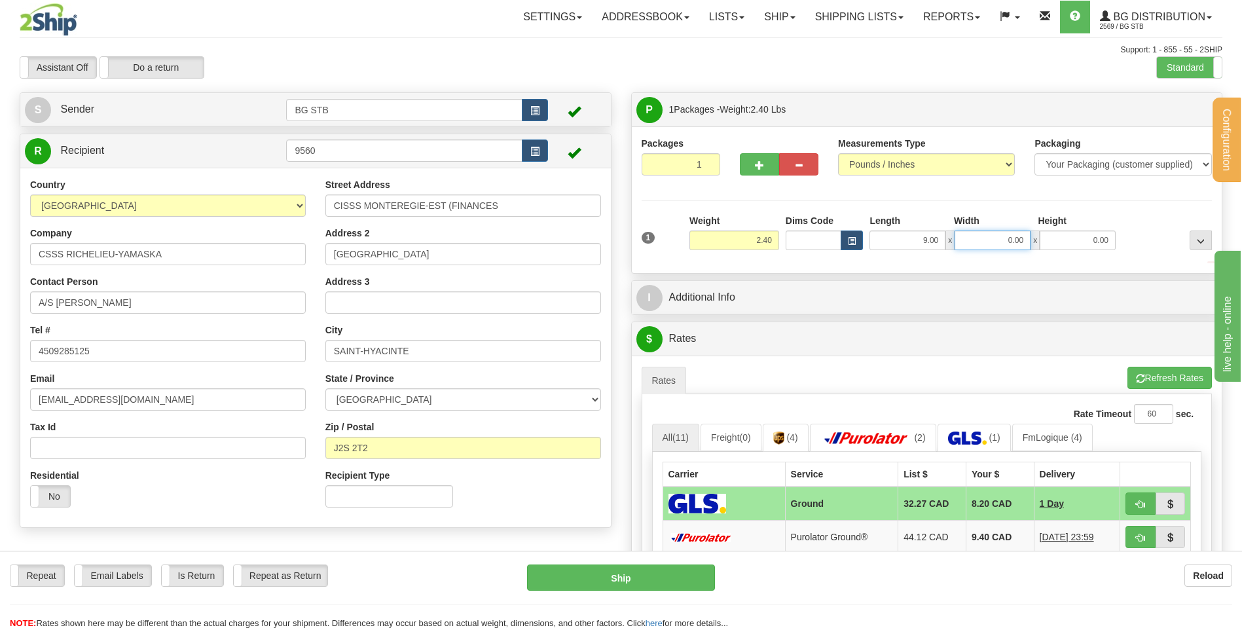
type input "8"
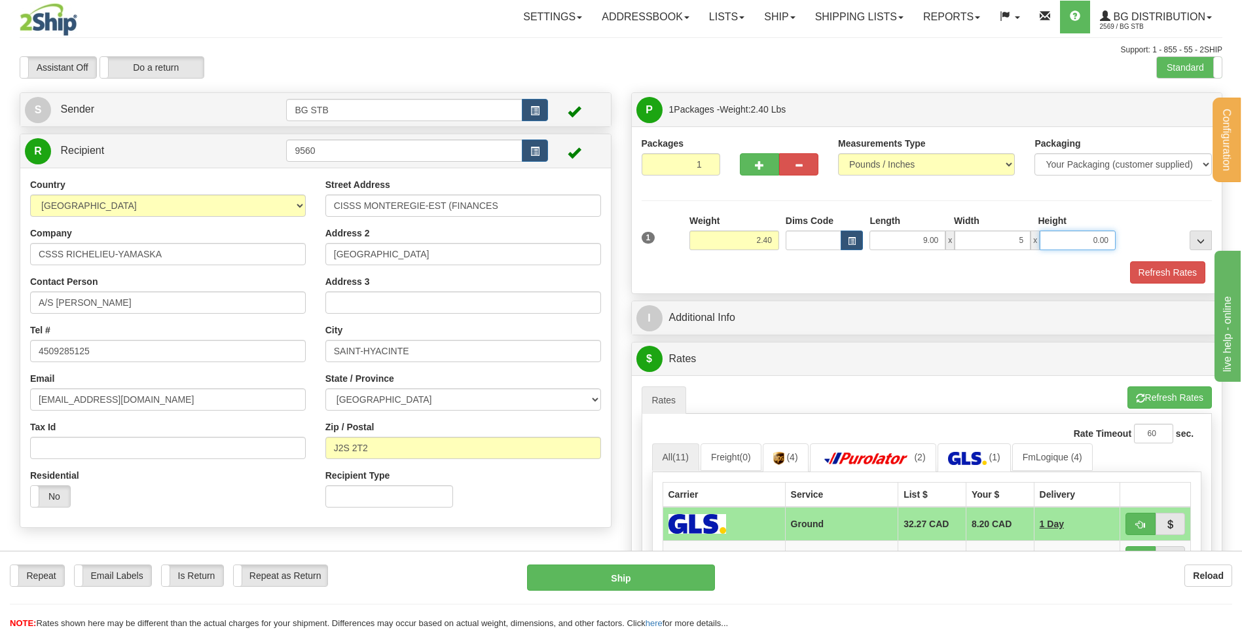
type input "5.00"
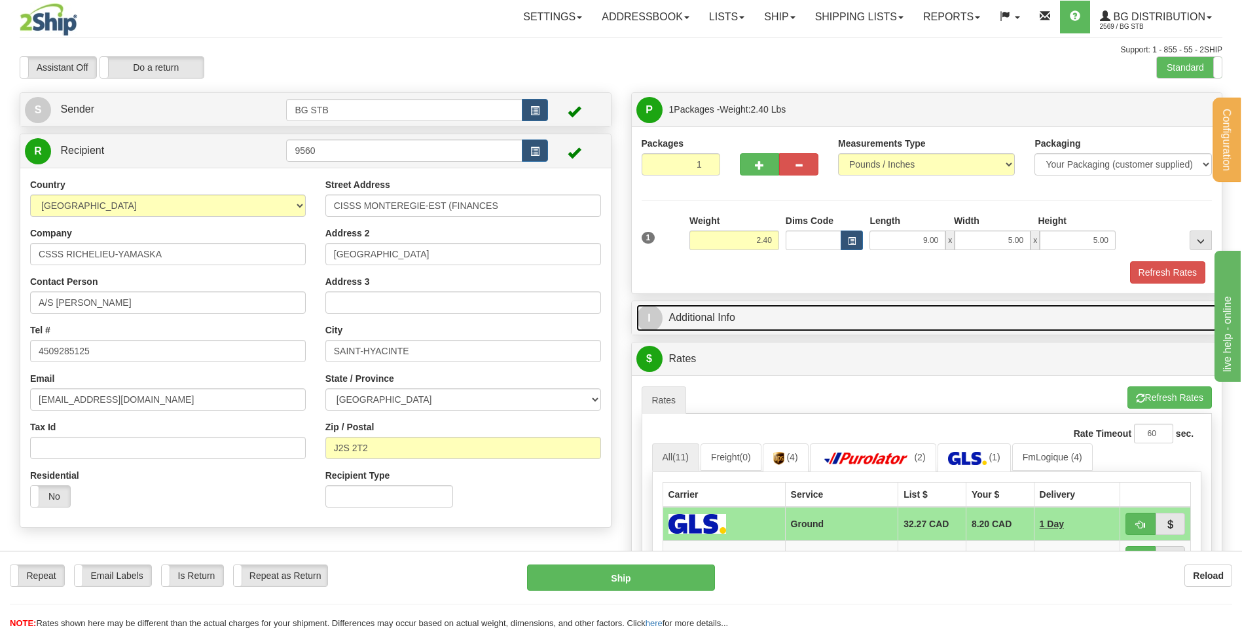
click at [726, 316] on link "I Additional Info" at bounding box center [926, 317] width 581 height 27
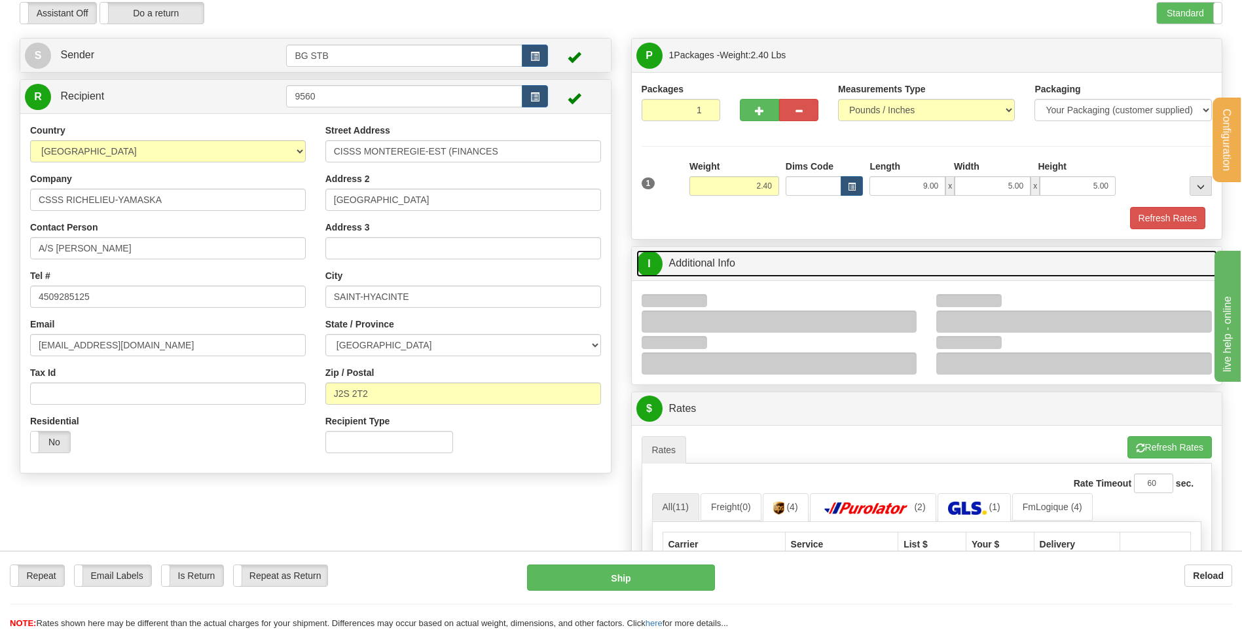
scroll to position [131, 0]
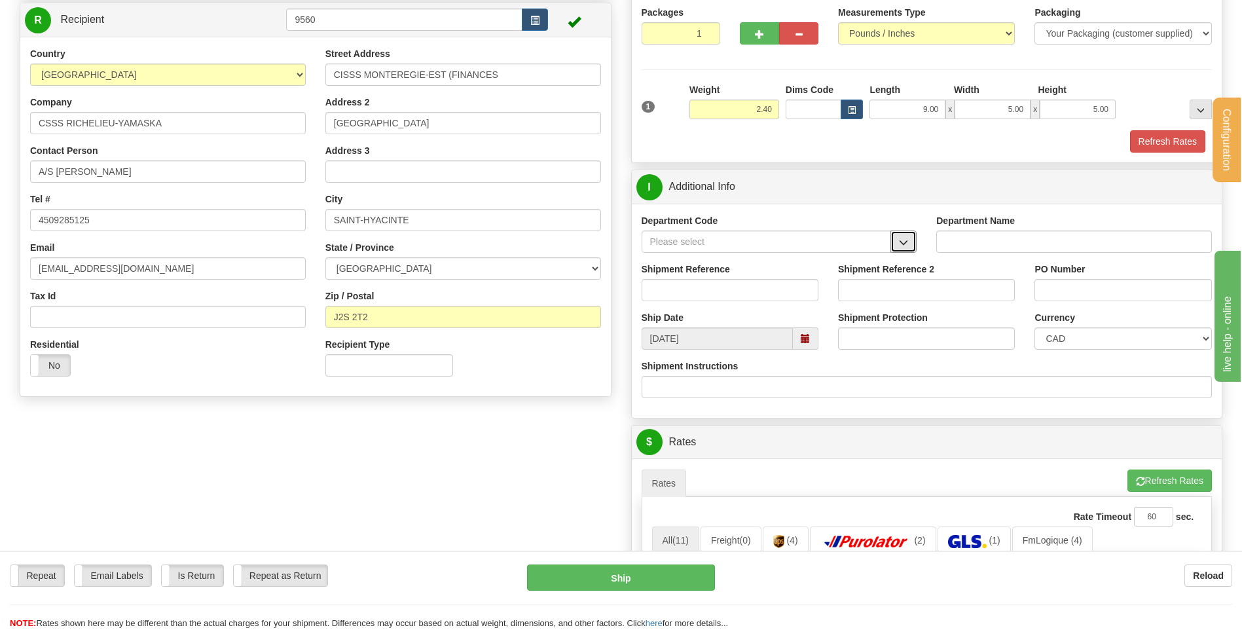
click at [893, 247] on button "button" at bounding box center [903, 241] width 26 height 22
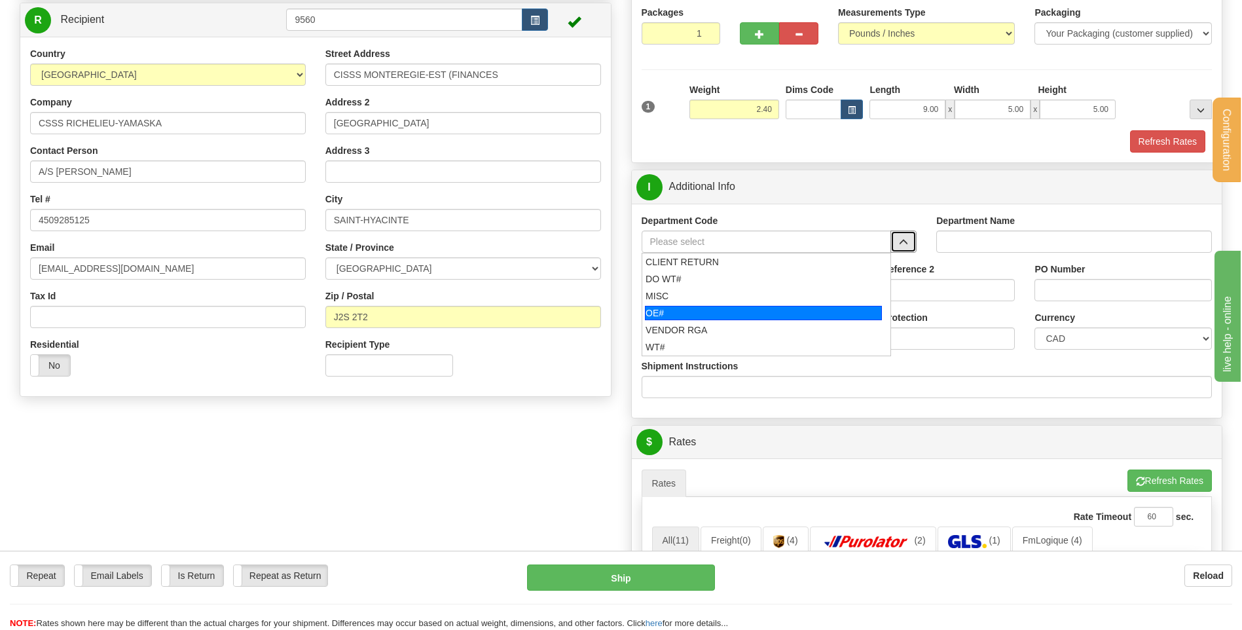
click at [675, 315] on div "OE#" at bounding box center [763, 313] width 237 height 14
type input "OE#"
type input "ORDERS"
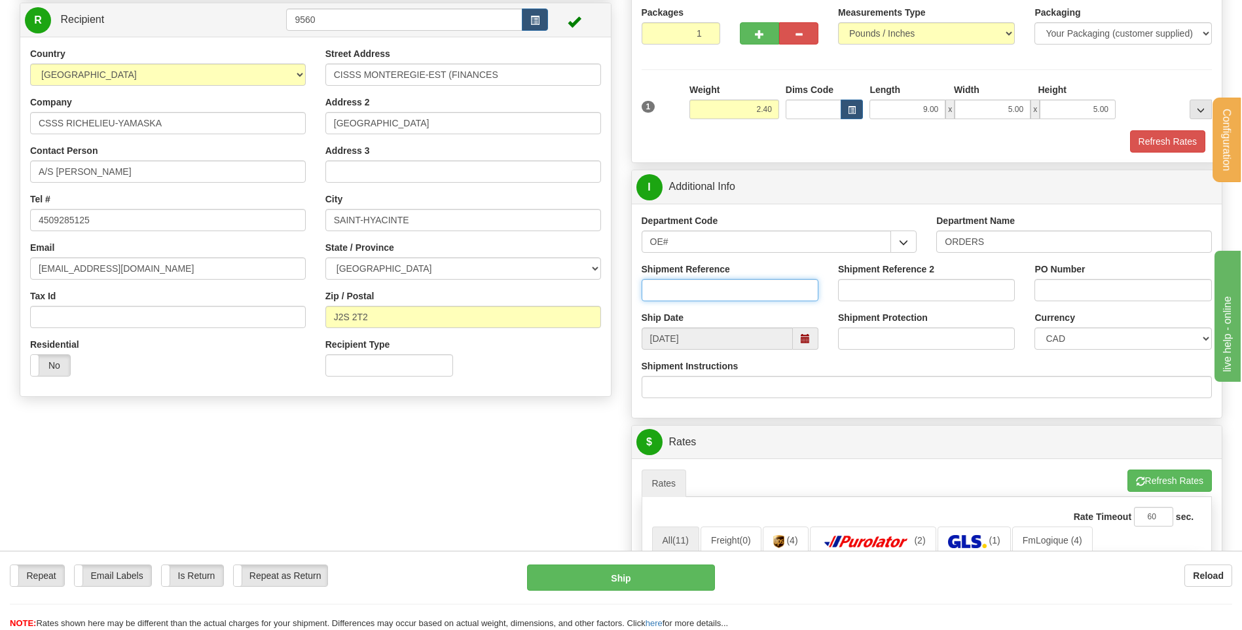
click at [680, 298] on input "Shipment Reference" at bounding box center [730, 290] width 177 height 22
type input "80004120-00"
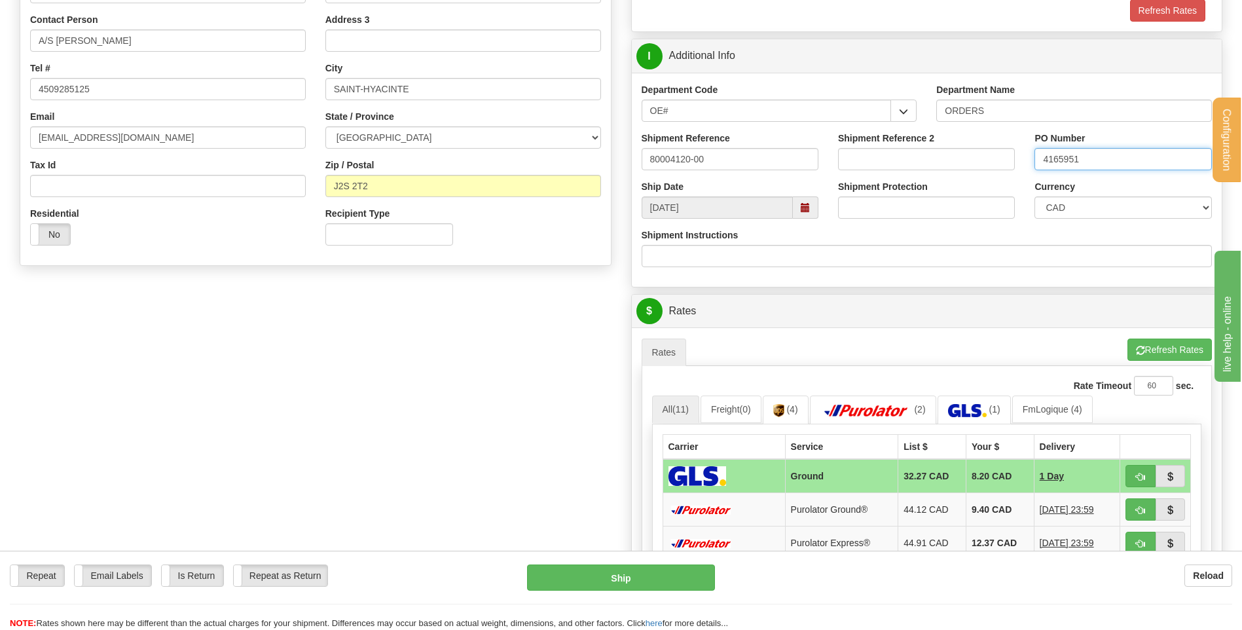
scroll to position [458, 0]
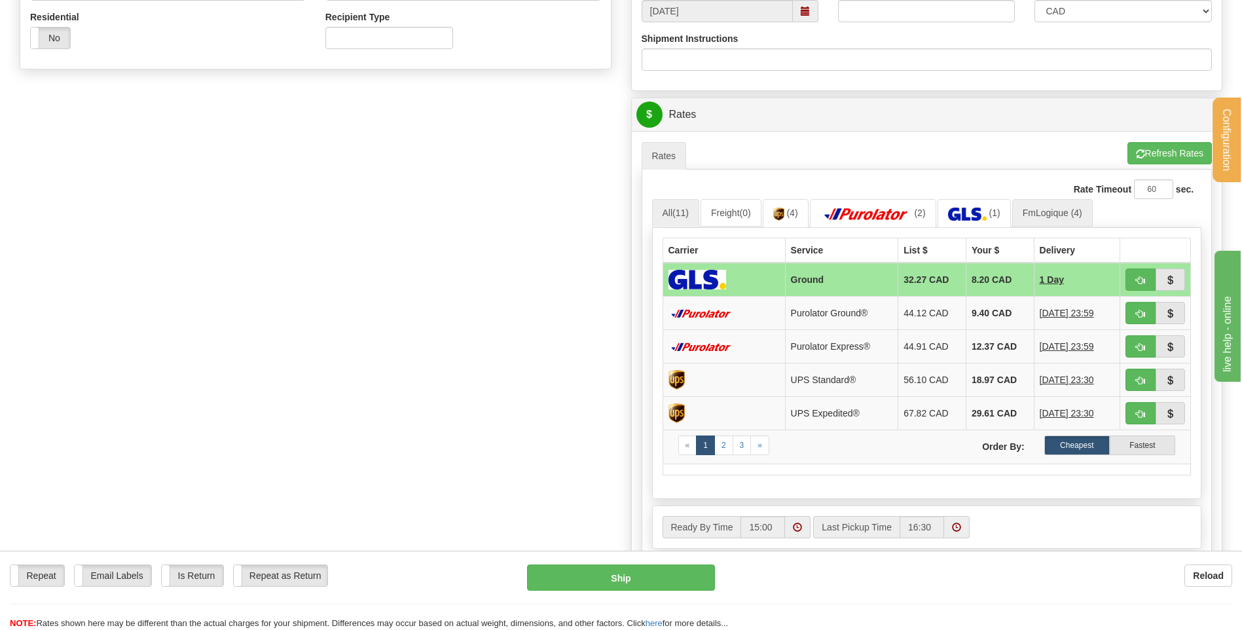
type input "4165951"
drag, startPoint x: 1034, startPoint y: 210, endPoint x: 1027, endPoint y: 218, distance: 10.7
click at [1034, 210] on link "FmLogique (4)" at bounding box center [1052, 212] width 81 height 27
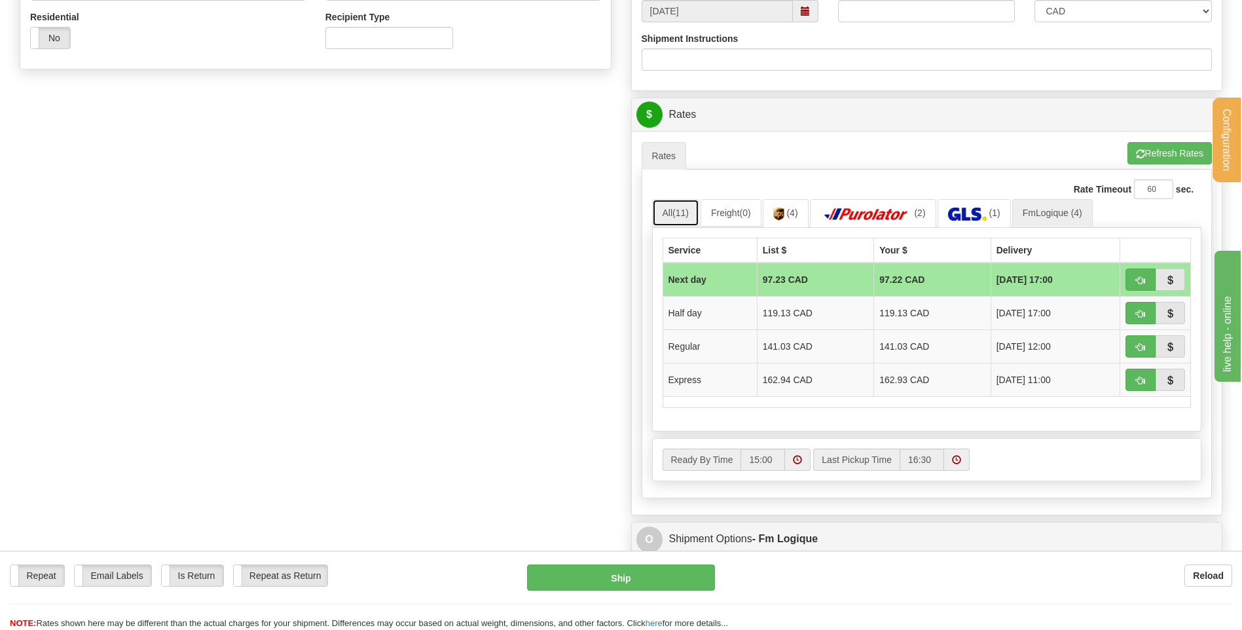
click at [672, 211] on link "All (11)" at bounding box center [675, 212] width 47 height 27
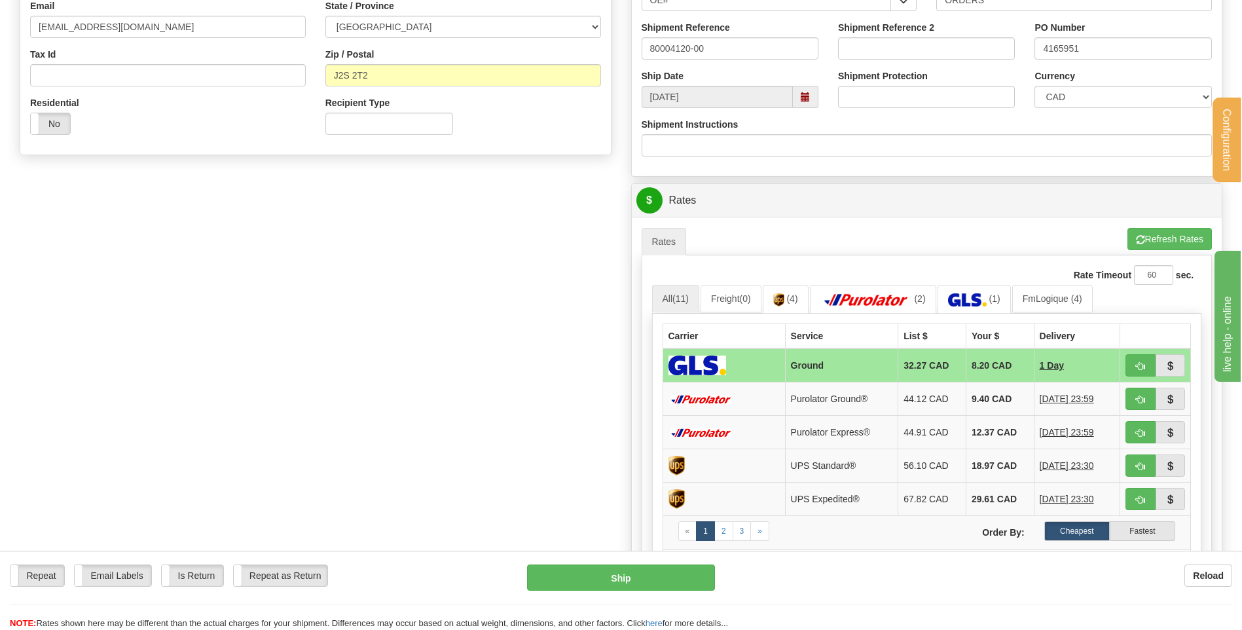
scroll to position [393, 0]
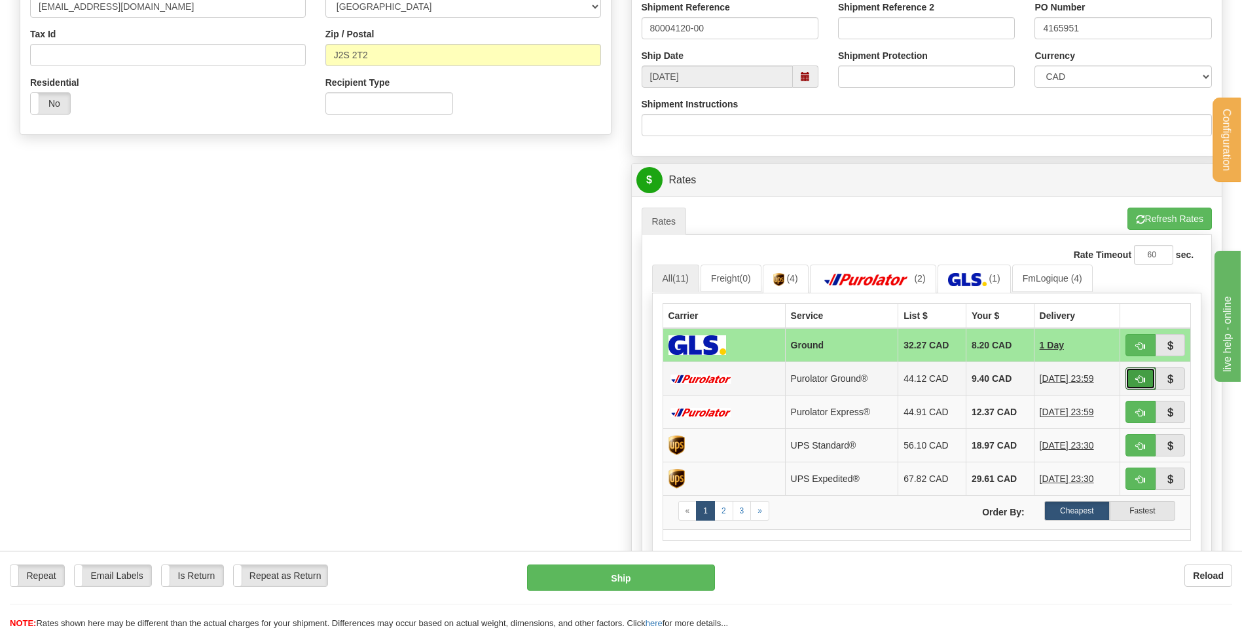
drag, startPoint x: 1142, startPoint y: 380, endPoint x: 1119, endPoint y: 379, distance: 22.3
click at [1142, 380] on span "button" at bounding box center [1140, 379] width 9 height 9
type input "260"
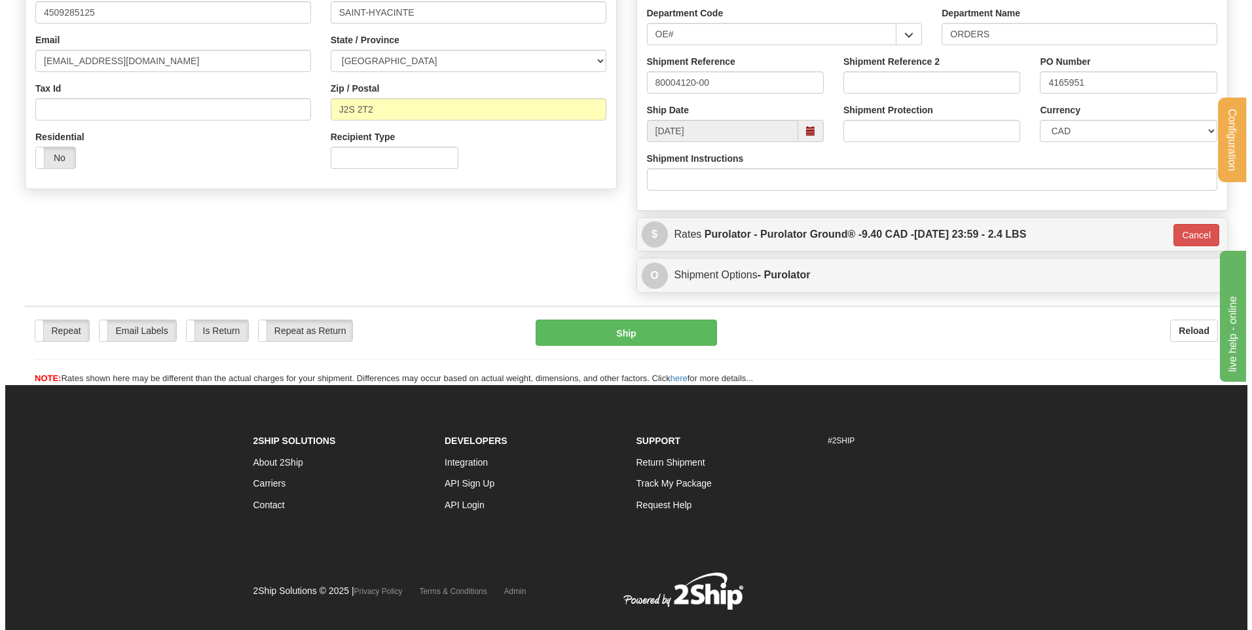
scroll to position [174, 0]
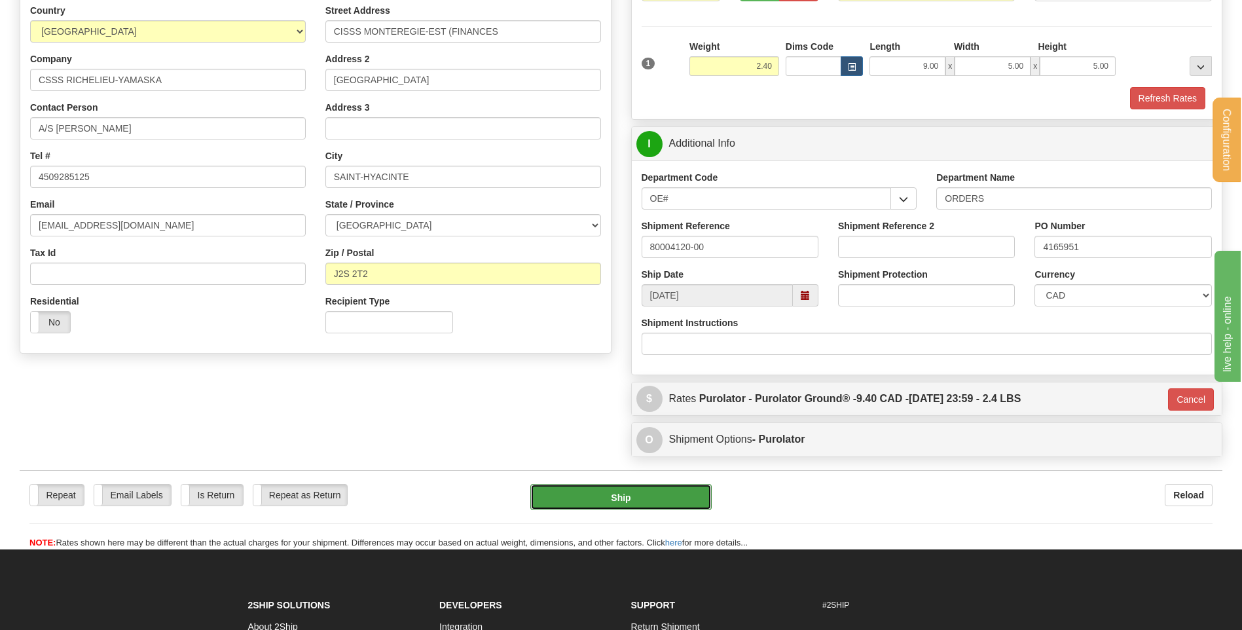
click at [614, 492] on button "Ship" at bounding box center [620, 497] width 181 height 26
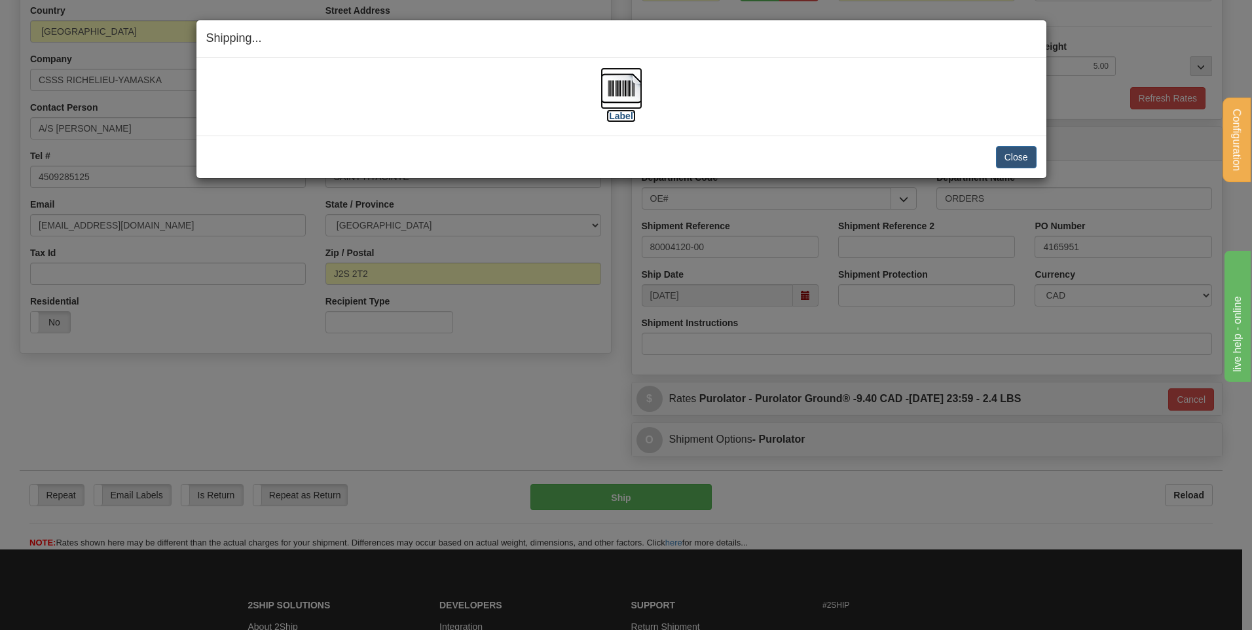
click at [637, 86] on img at bounding box center [621, 88] width 42 height 42
click at [1017, 160] on button "Close" at bounding box center [1016, 157] width 41 height 22
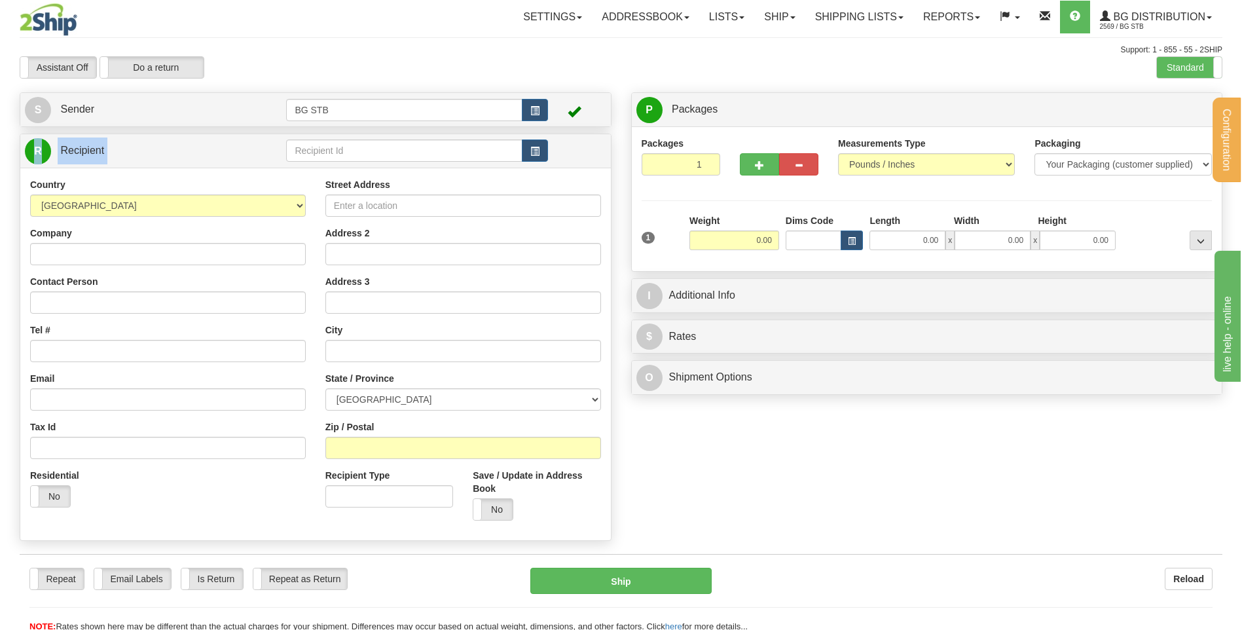
click at [312, 137] on div "R Recipient" at bounding box center [315, 150] width 590 height 33
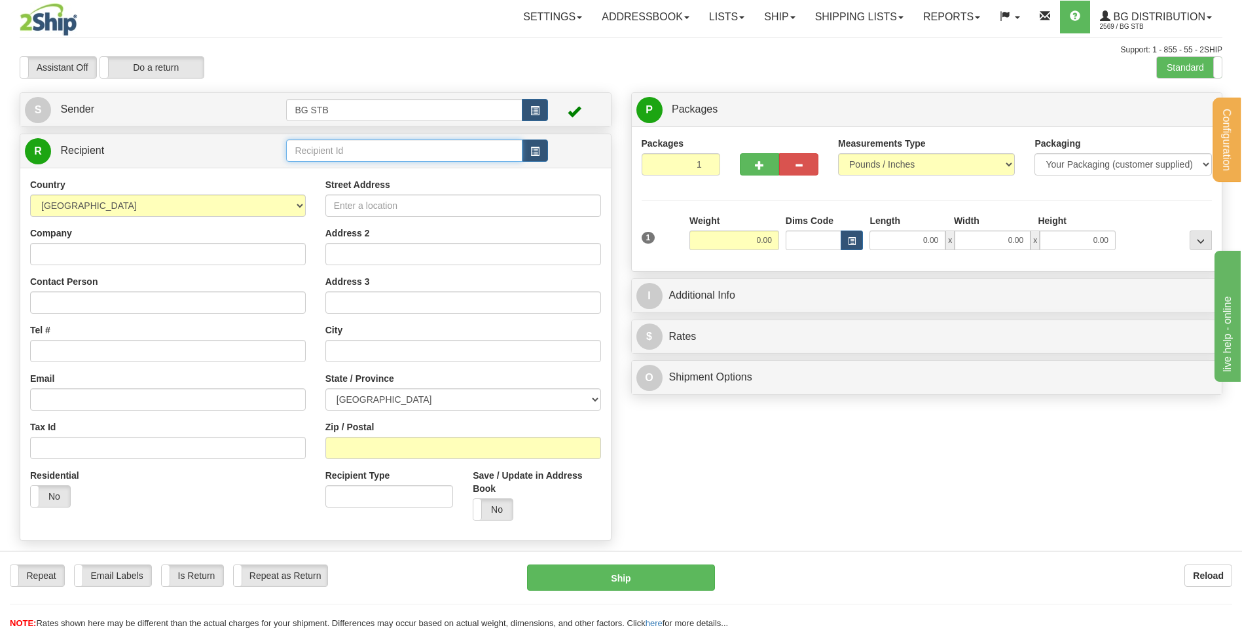
drag, startPoint x: 300, startPoint y: 141, endPoint x: 336, endPoint y: 149, distance: 37.4
click at [328, 147] on input "text" at bounding box center [404, 150] width 236 height 22
type input "9000"
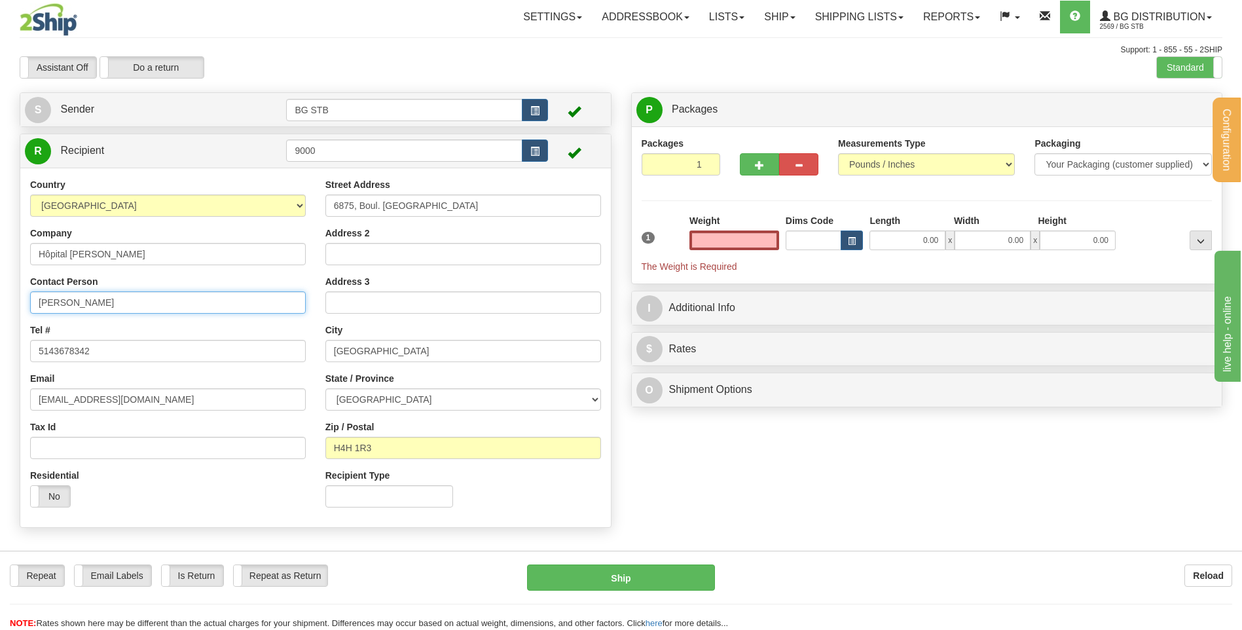
type input "0.00"
drag, startPoint x: 37, startPoint y: 297, endPoint x: 45, endPoint y: 302, distance: 9.3
click at [39, 297] on input "[PERSON_NAME]" at bounding box center [168, 302] width 276 height 22
type input "A/S [PERSON_NAME]"
click at [772, 239] on input "0.00" at bounding box center [734, 240] width 90 height 20
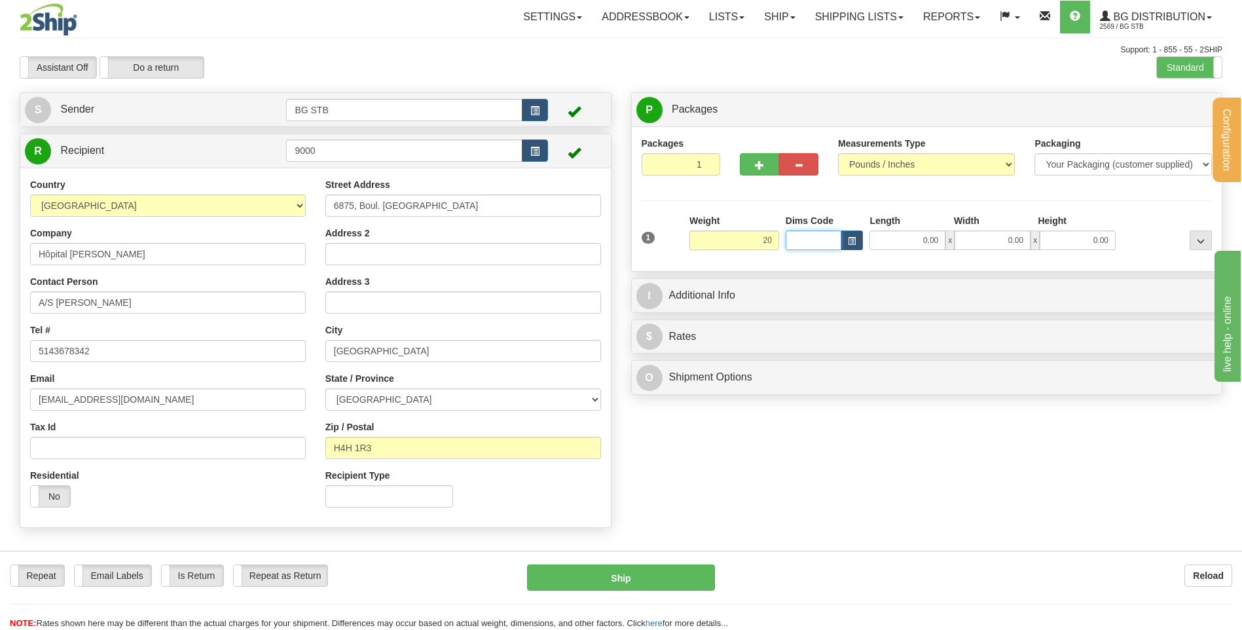
type input "20.00"
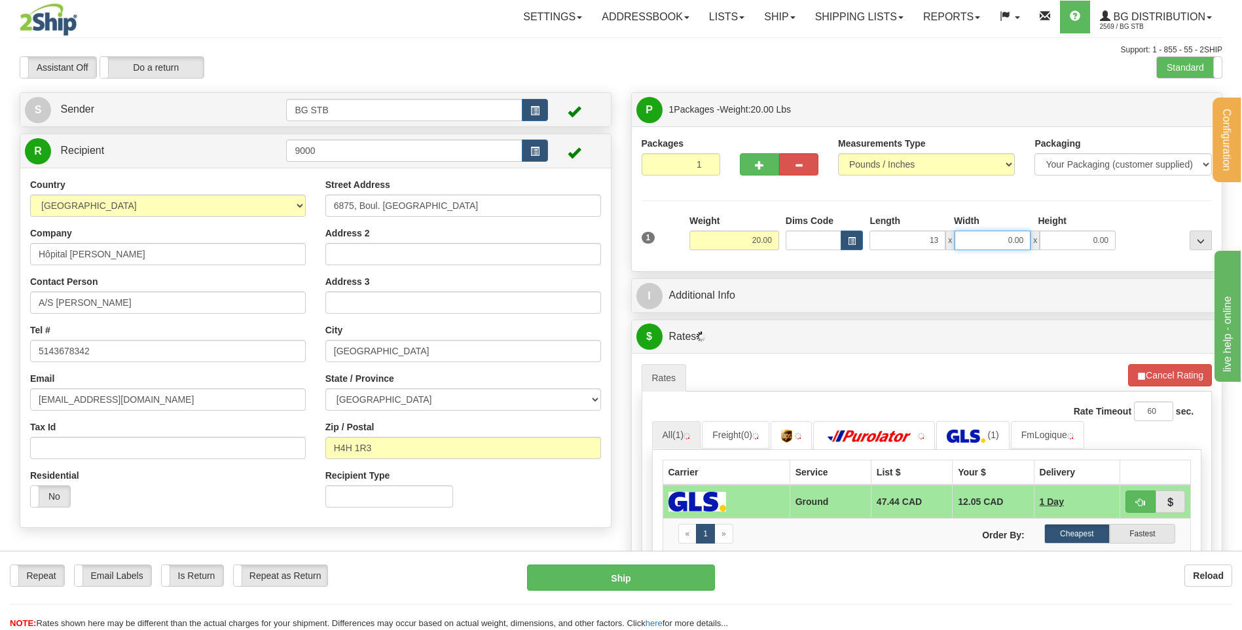
type input "13.00"
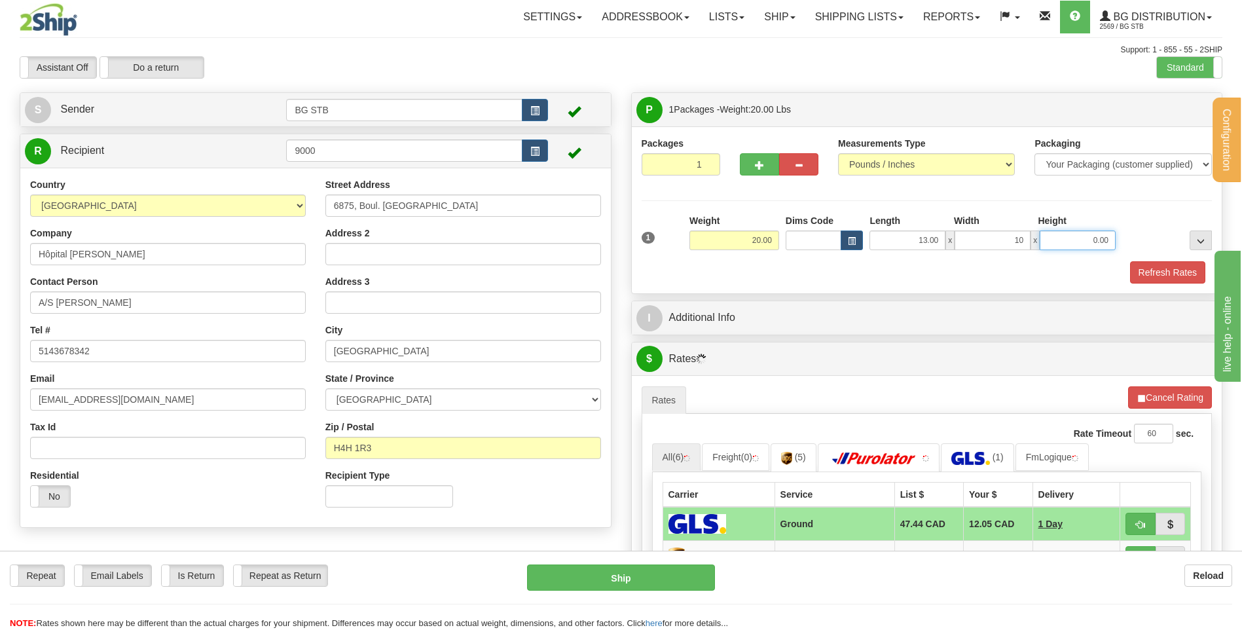
type input "10.00"
type input "13"
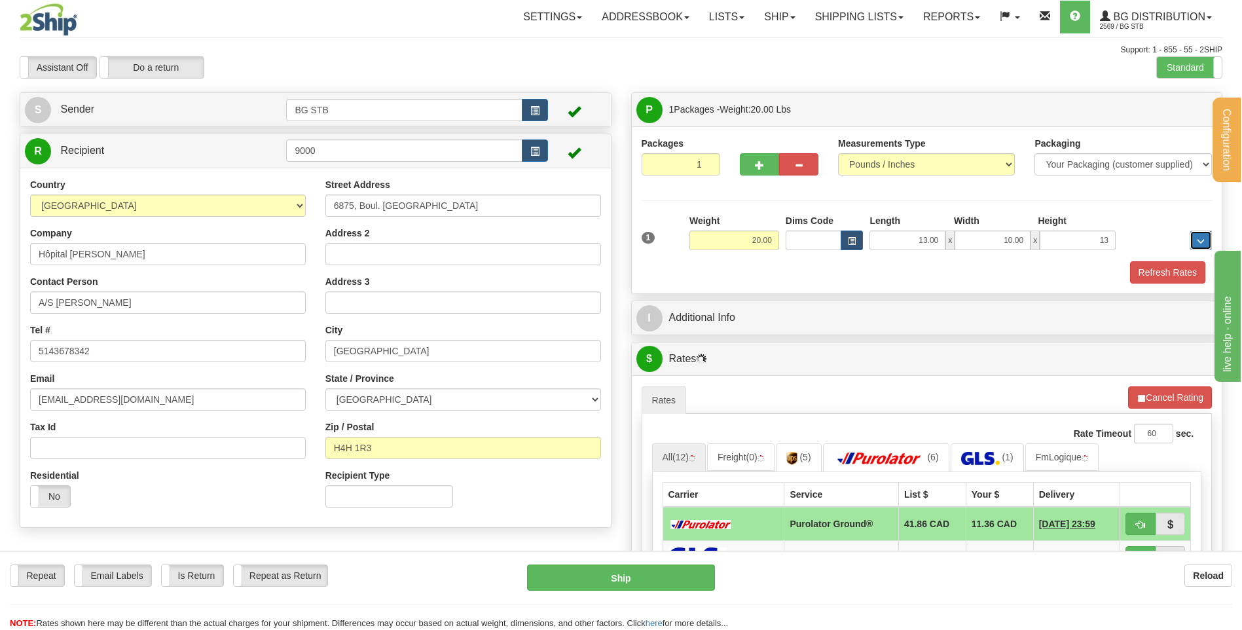
type input "13.00"
click at [782, 292] on div "Packages 1 1 Measurements Type" at bounding box center [927, 209] width 590 height 167
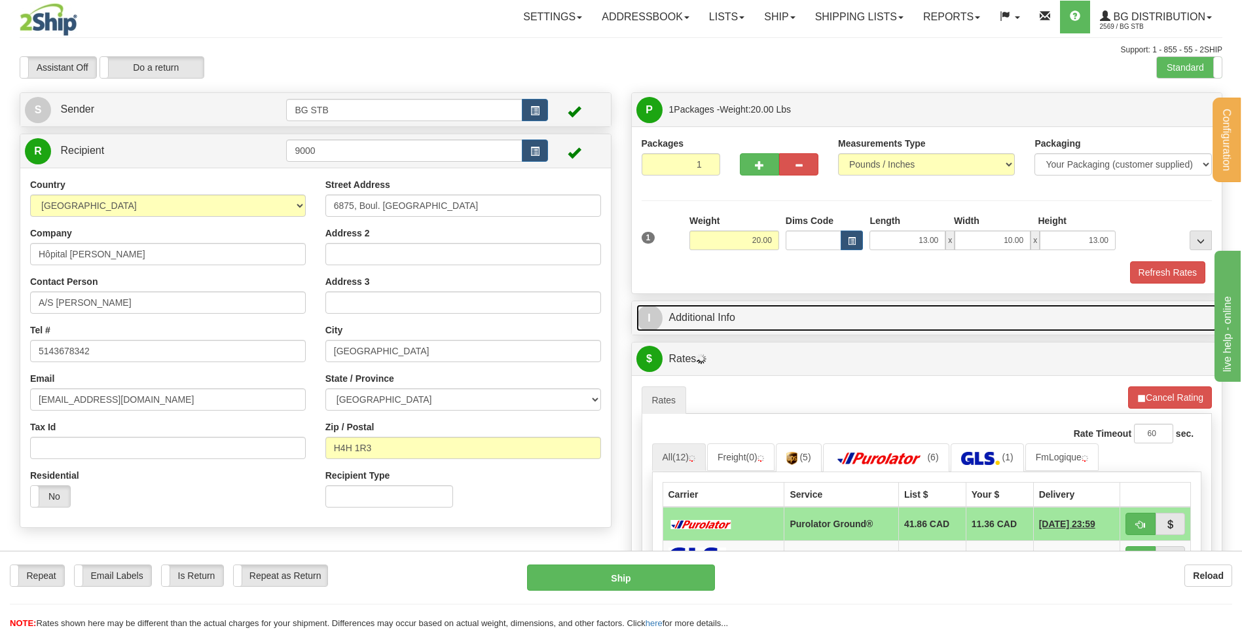
click at [782, 308] on link "I Additional Info" at bounding box center [926, 317] width 581 height 27
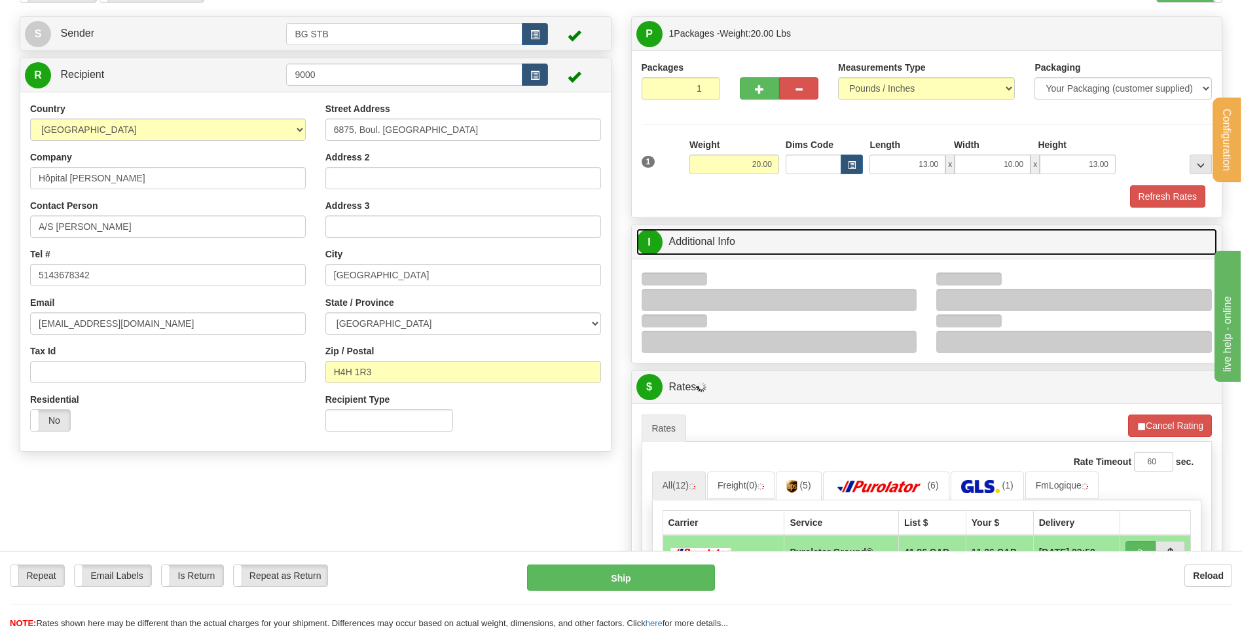
scroll to position [131, 0]
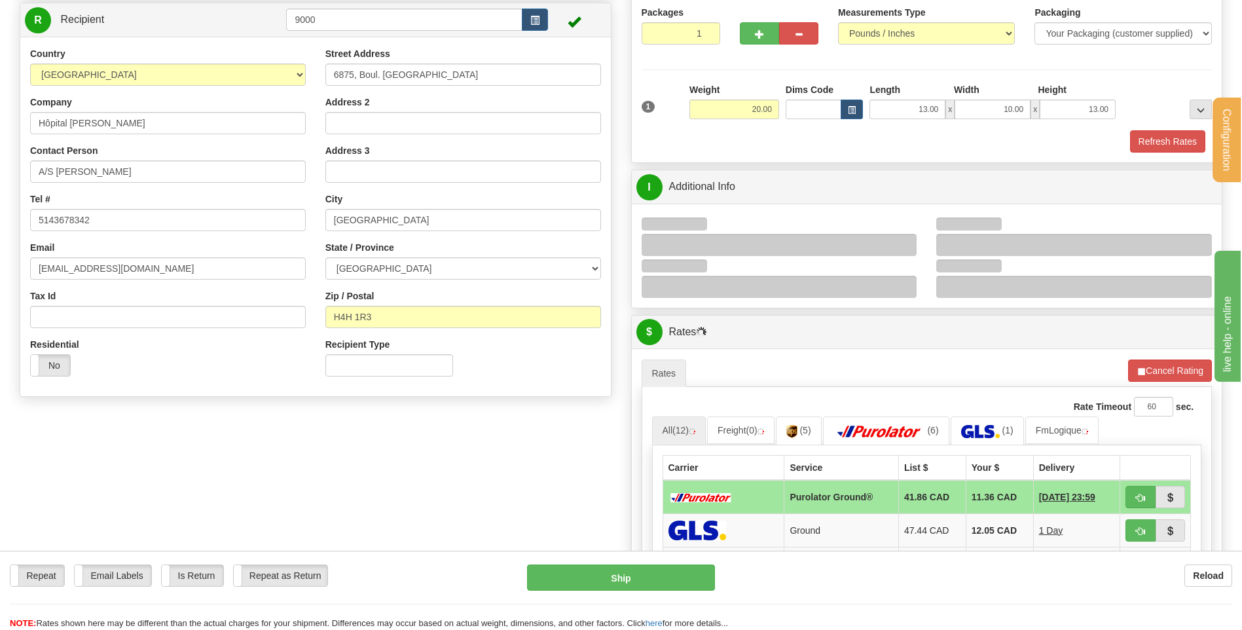
click at [907, 245] on div at bounding box center [780, 245] width 276 height 22
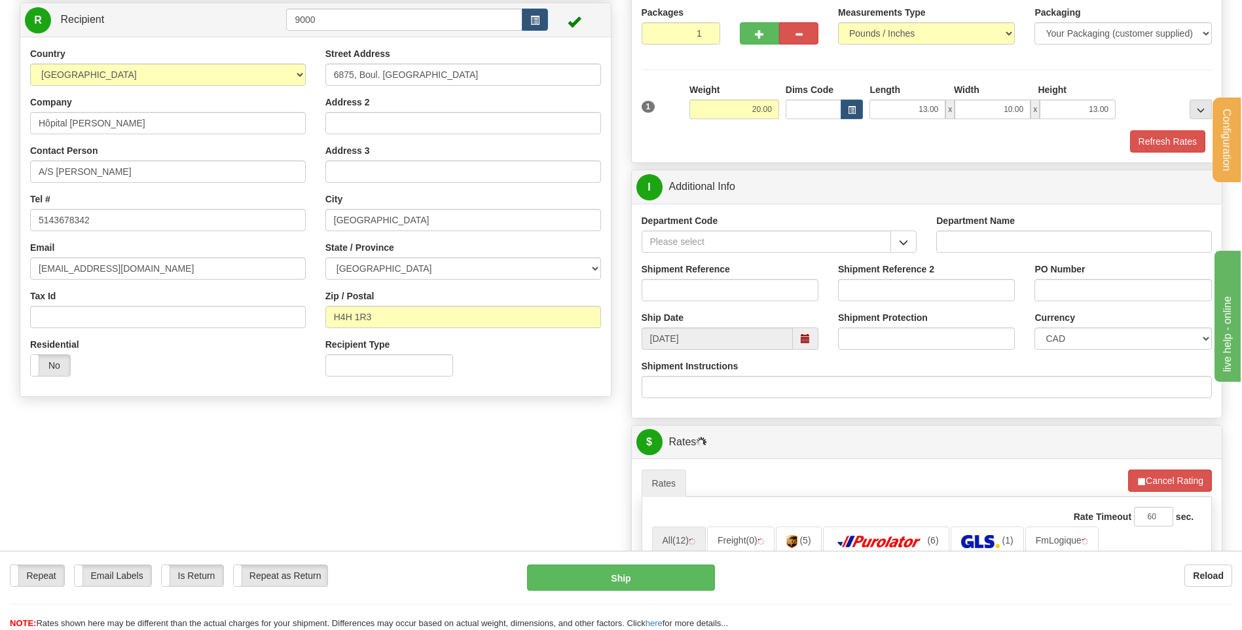
click at [902, 245] on span "button" at bounding box center [903, 242] width 9 height 9
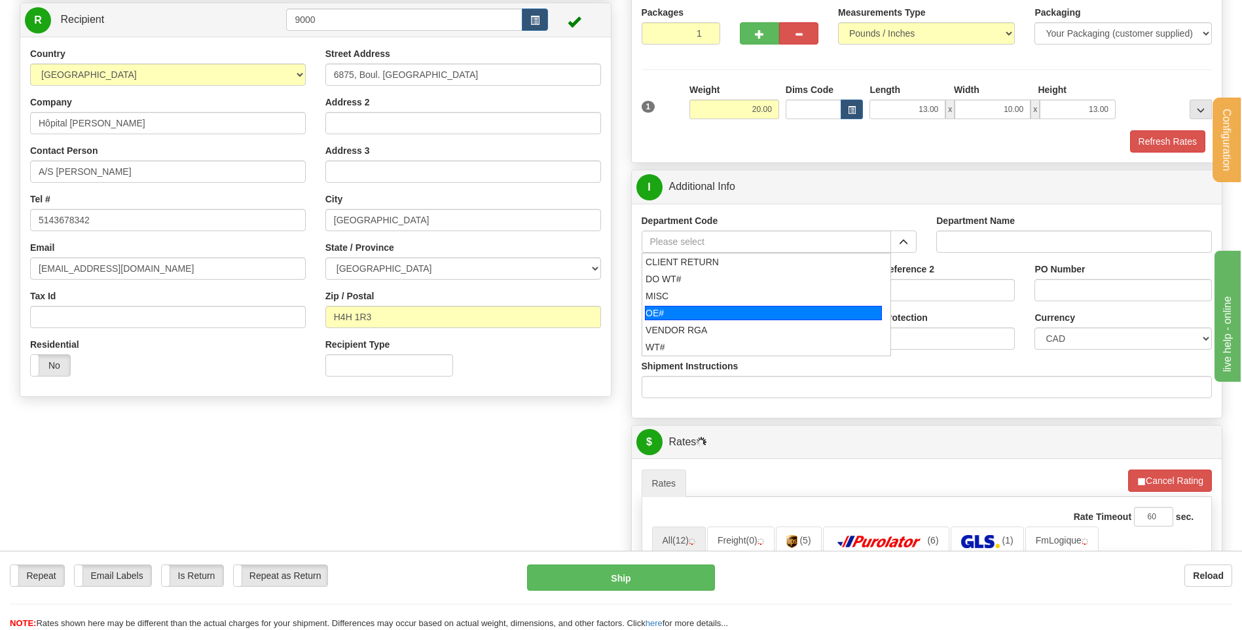
drag, startPoint x: 687, startPoint y: 319, endPoint x: 687, endPoint y: 299, distance: 20.3
click at [687, 318] on div "OE#" at bounding box center [763, 313] width 237 height 14
type input "OE#"
type input "ORDERS"
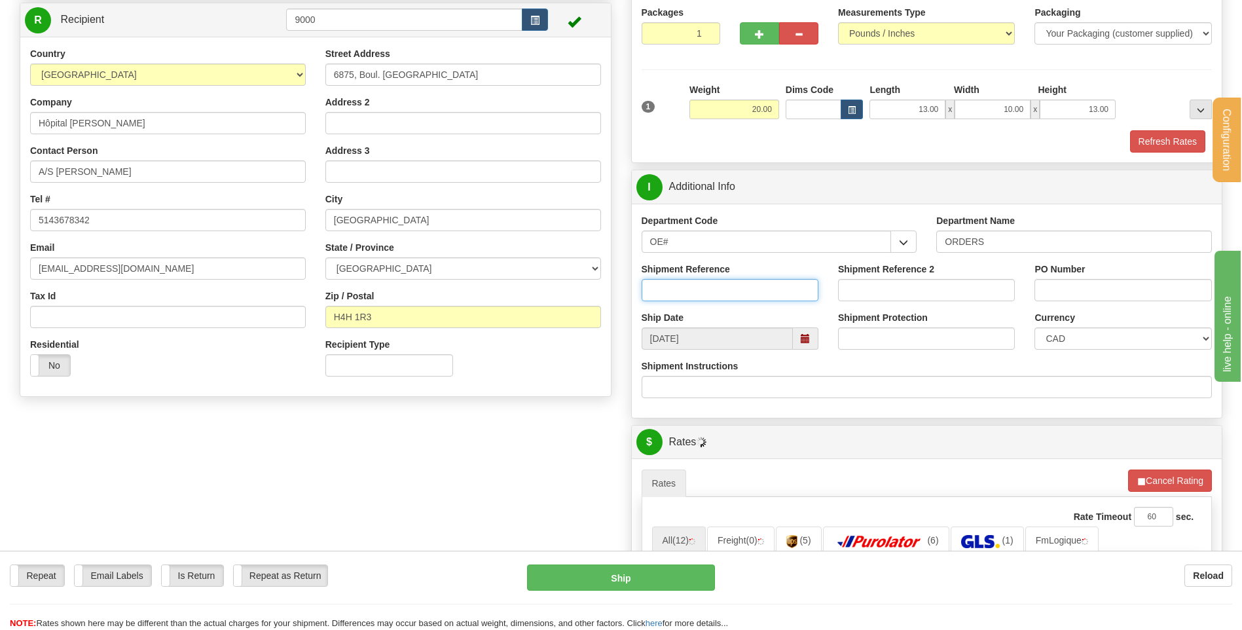
click at [687, 297] on input "Shipment Reference" at bounding box center [730, 290] width 177 height 22
type input "80004163-00"
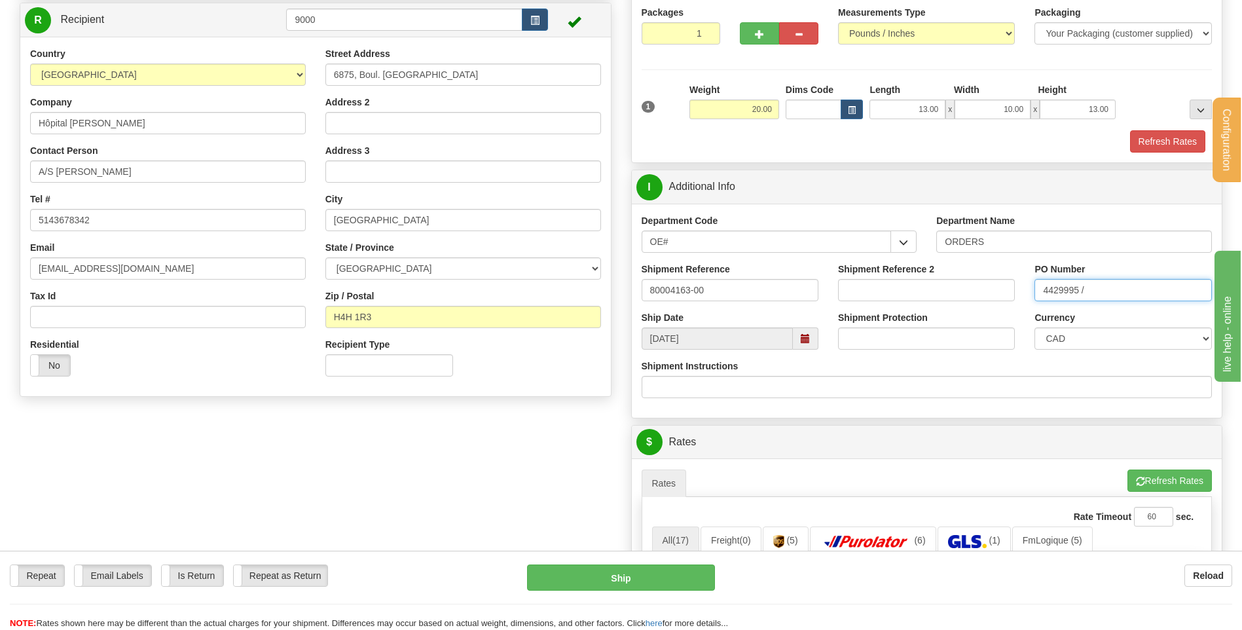
type input "4429995 /"
click at [777, 293] on input "80004163-00" at bounding box center [730, 290] width 177 height 22
type input "80004163-00 / 80003973-00"
click at [1136, 293] on input "4429995 /" at bounding box center [1122, 290] width 177 height 22
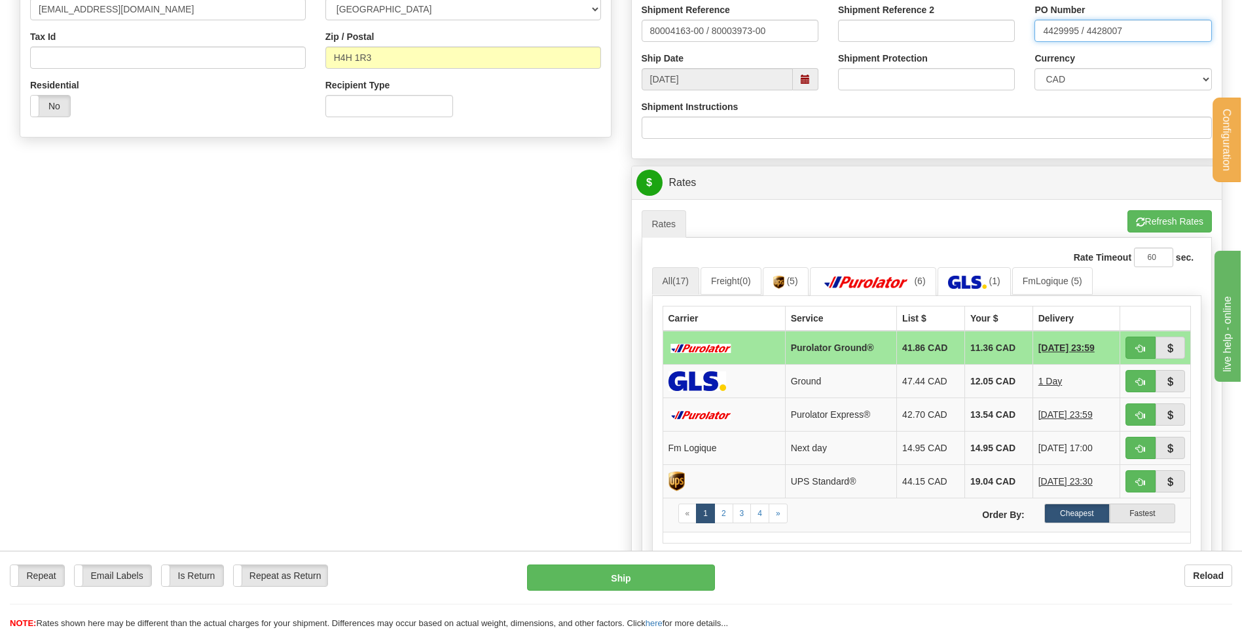
scroll to position [458, 0]
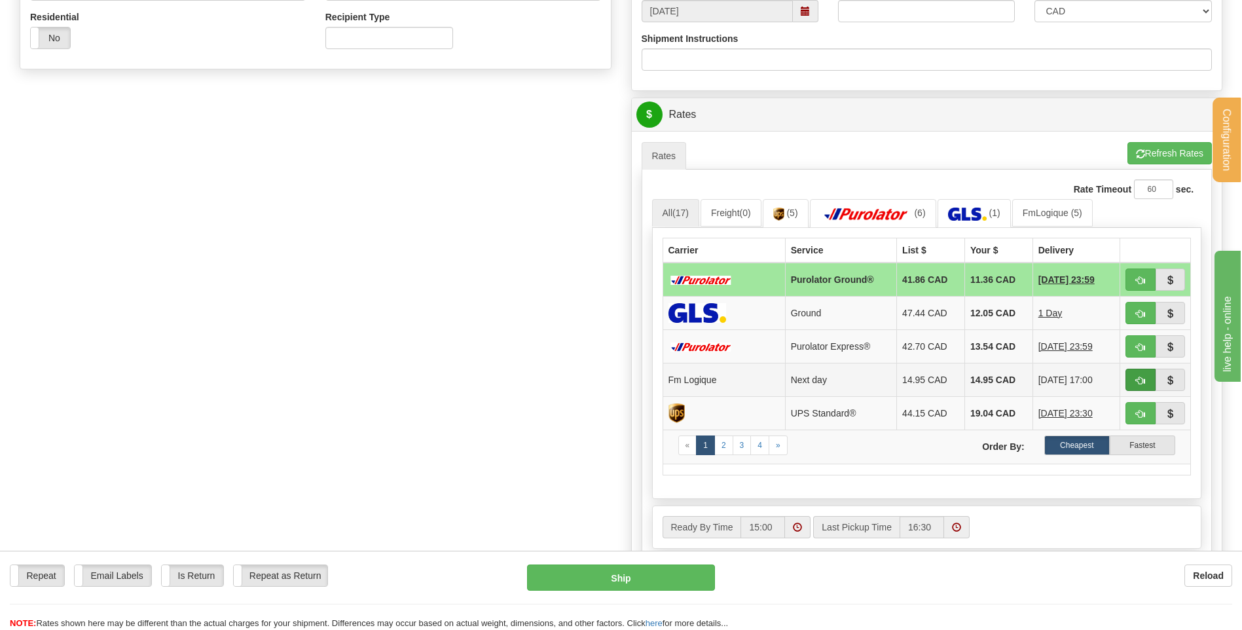
type input "4429995 / 4428007"
drag, startPoint x: 1137, startPoint y: 380, endPoint x: 982, endPoint y: 373, distance: 155.3
click at [1137, 380] on span "button" at bounding box center [1140, 380] width 9 height 9
type input "jour"
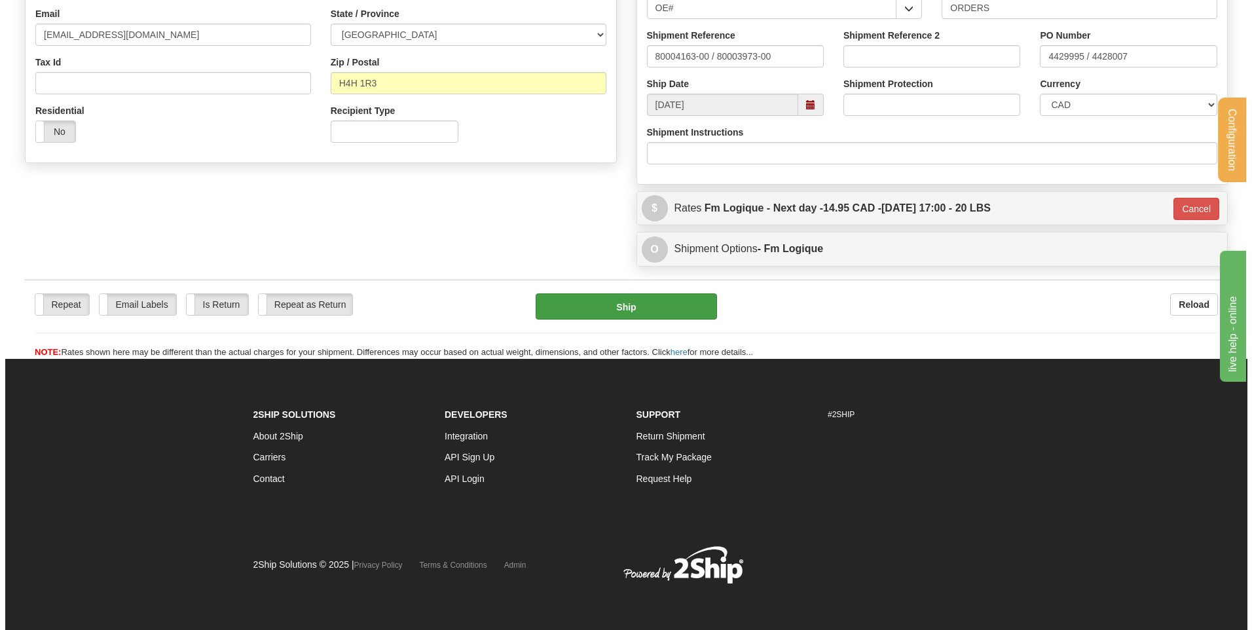
scroll to position [365, 0]
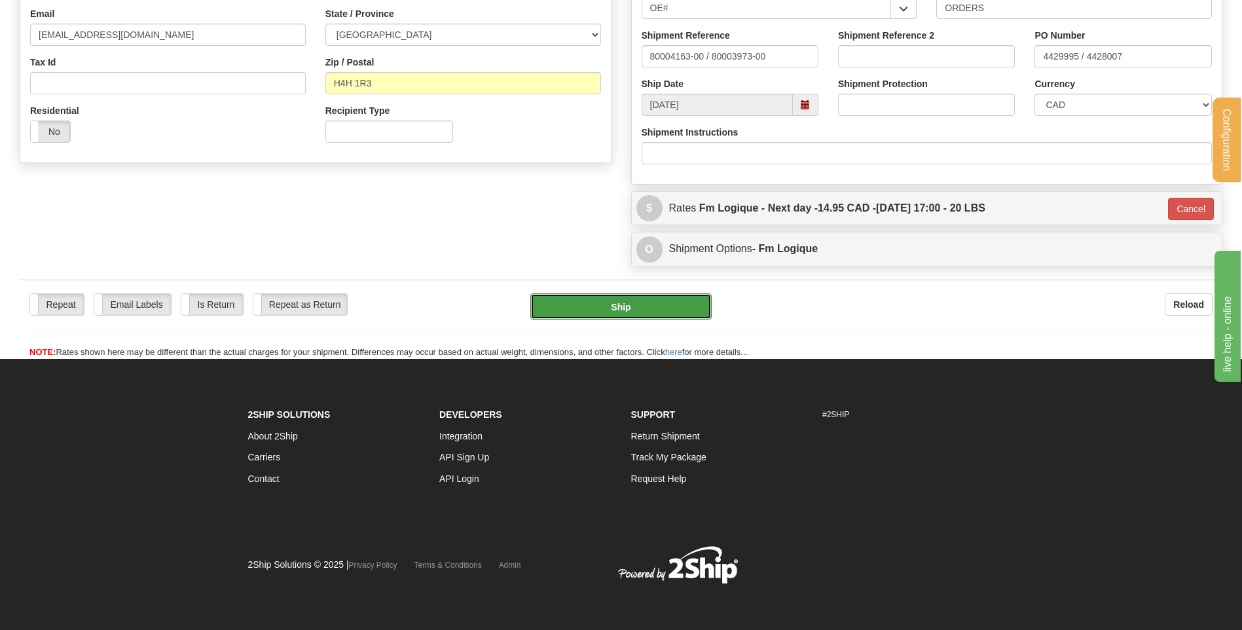
click at [603, 300] on button "Ship" at bounding box center [620, 306] width 181 height 26
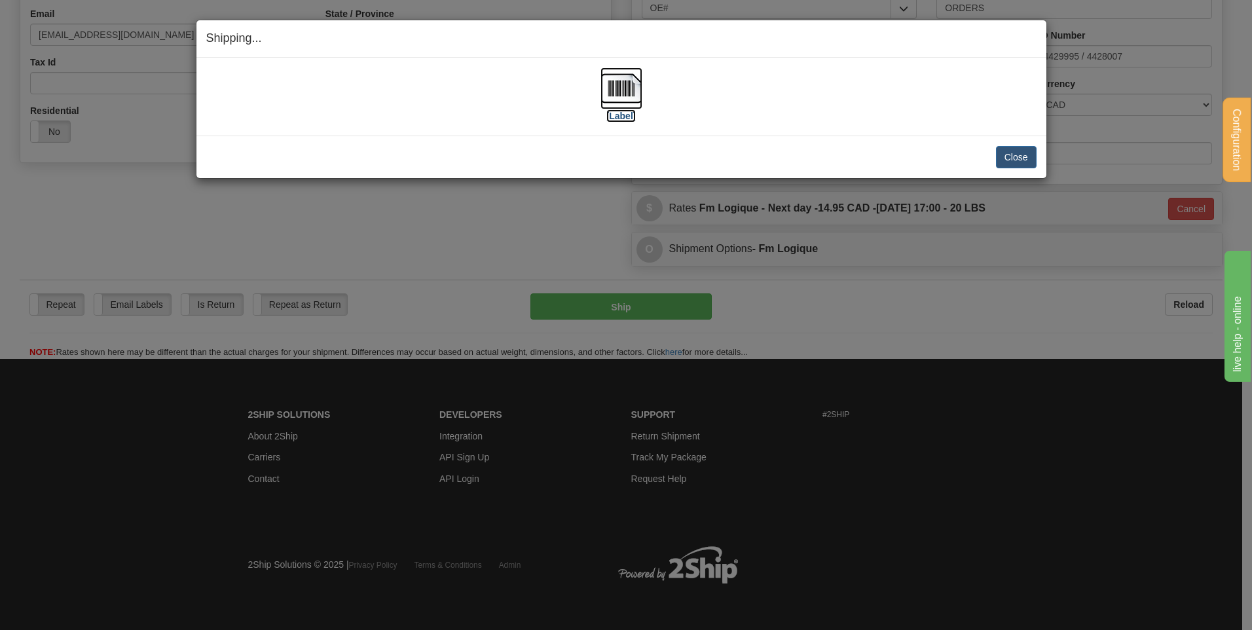
click at [619, 84] on img at bounding box center [621, 88] width 42 height 42
click at [1021, 158] on button "Close" at bounding box center [1016, 157] width 41 height 22
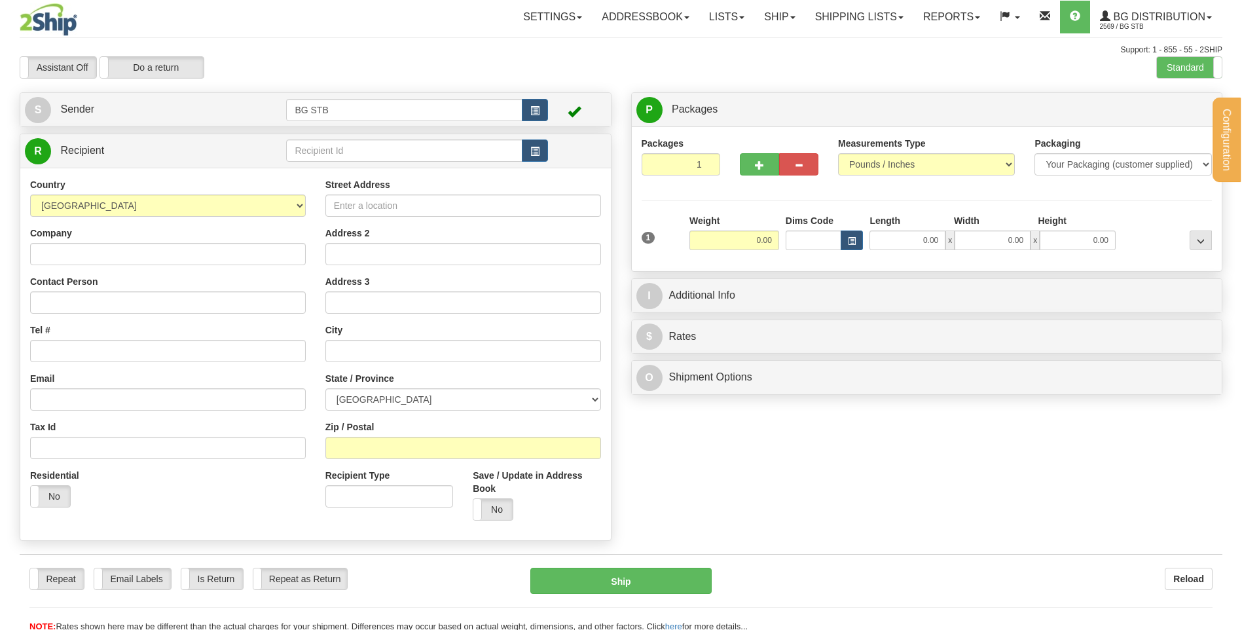
click at [320, 154] on div "Configuration My Configuration Panel Close Configure My Carriers" at bounding box center [621, 316] width 1242 height 632
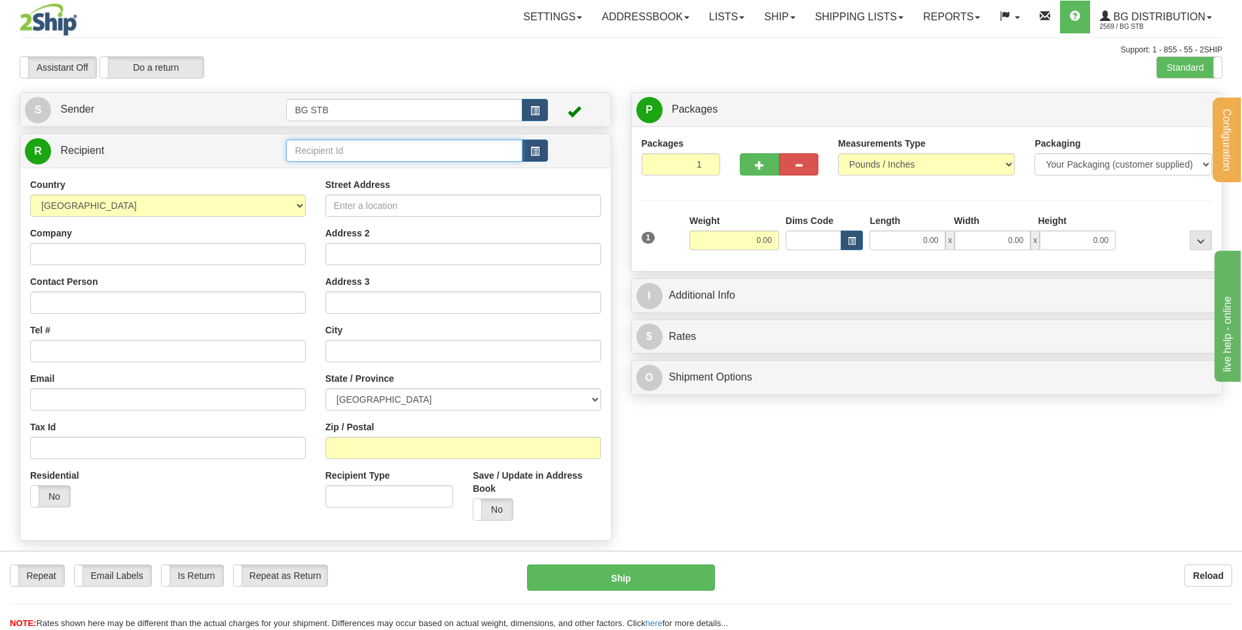
click at [320, 154] on input "text" at bounding box center [404, 150] width 236 height 22
type input "7016"
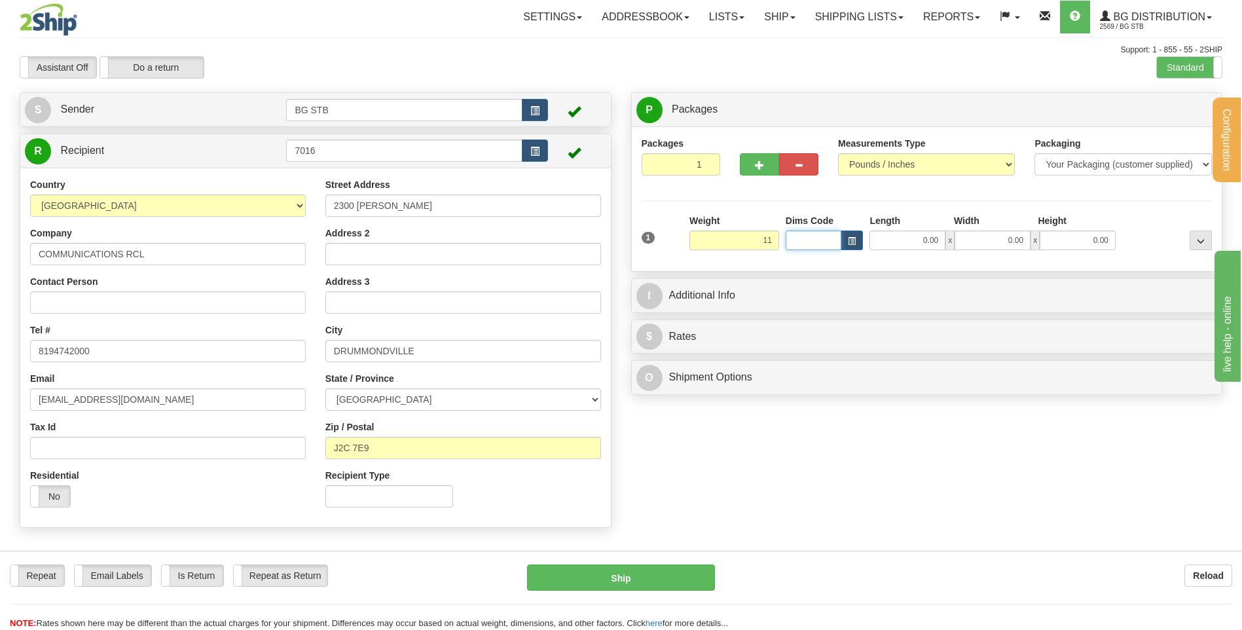
type input "11.00"
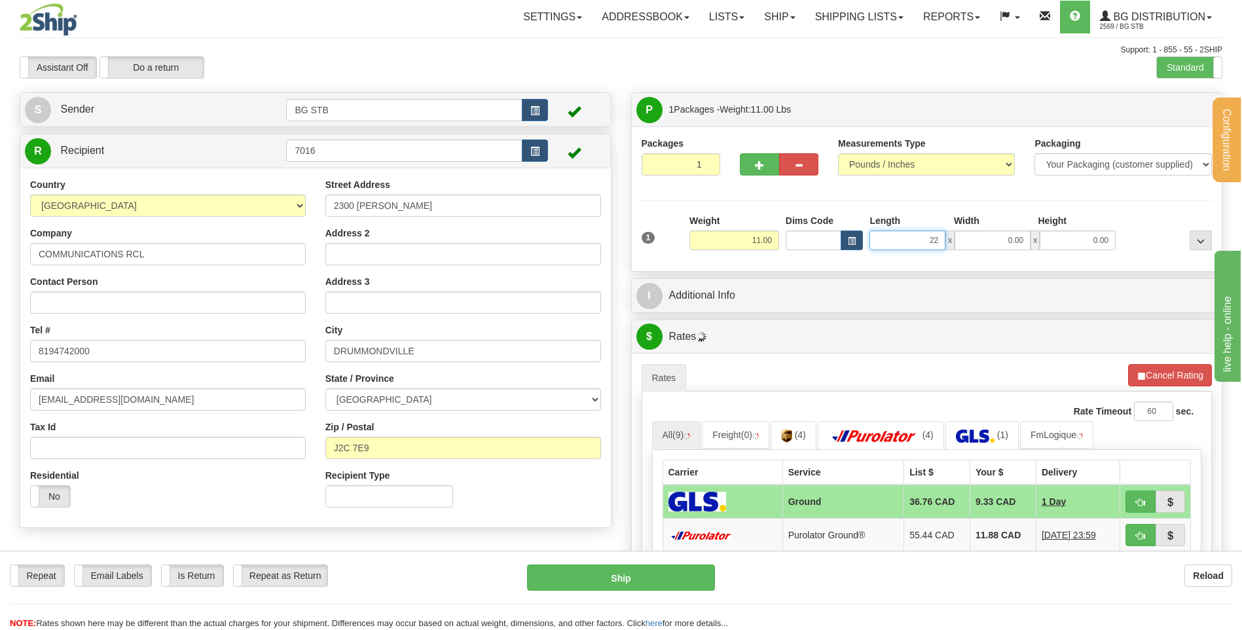
type input "22.00"
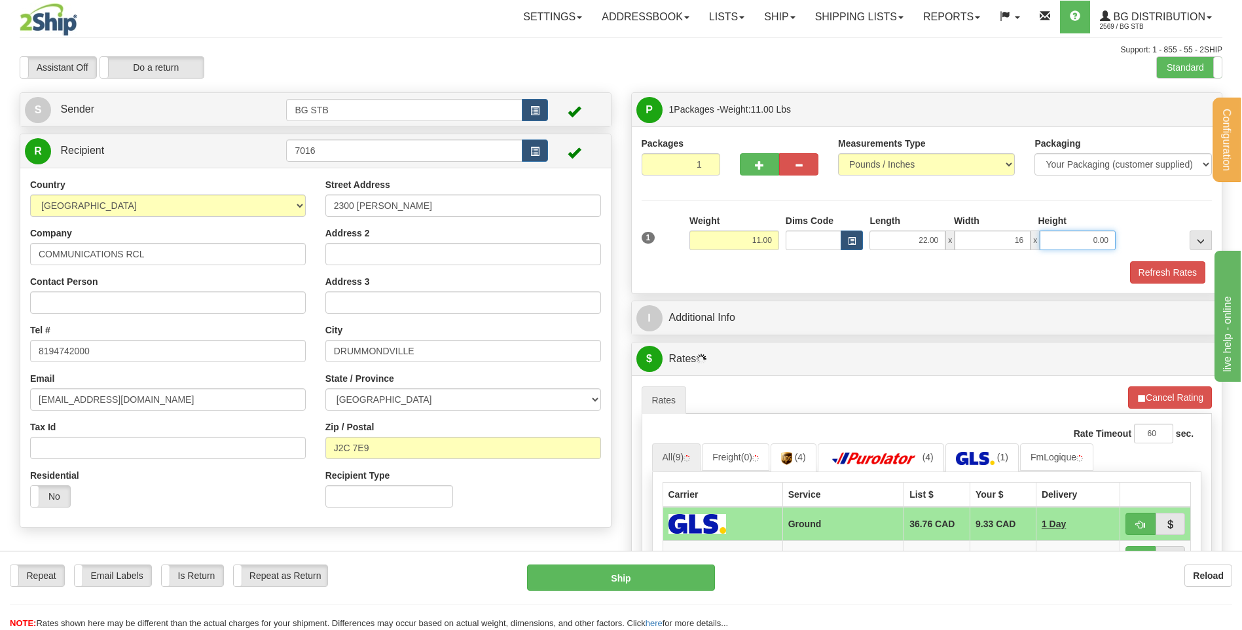
type input "16.00"
type input "0.00"
click at [1078, 249] on input "0.00" at bounding box center [1078, 240] width 76 height 20
type input "9.00"
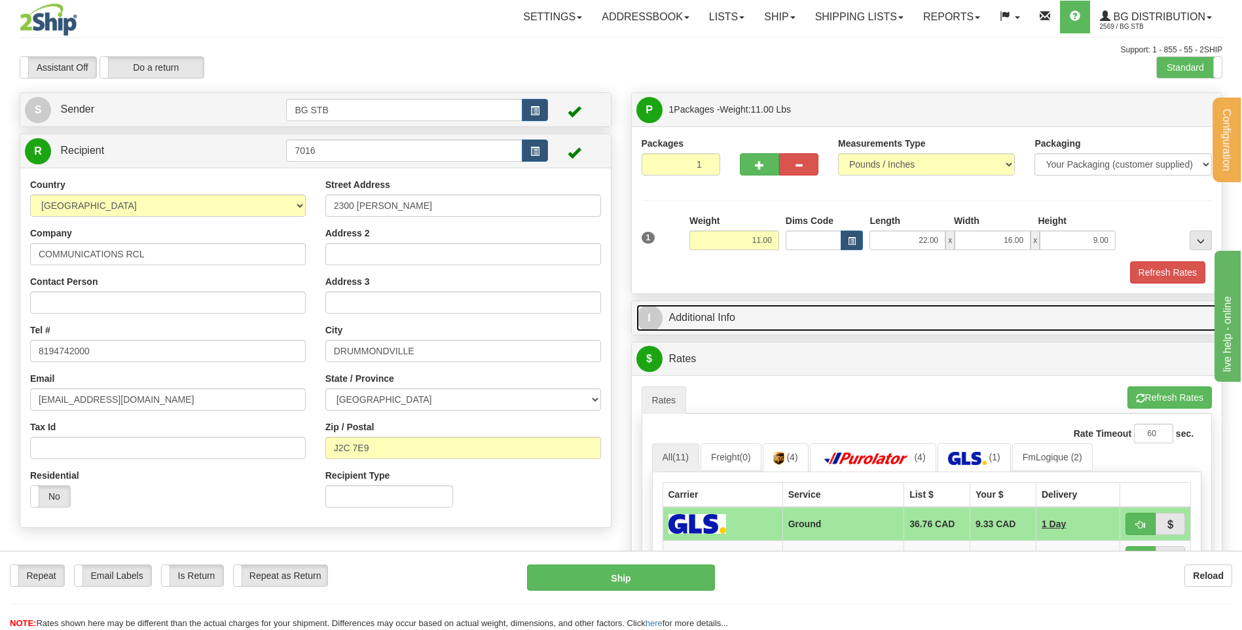
click at [735, 327] on link "I Additional Info" at bounding box center [926, 317] width 581 height 27
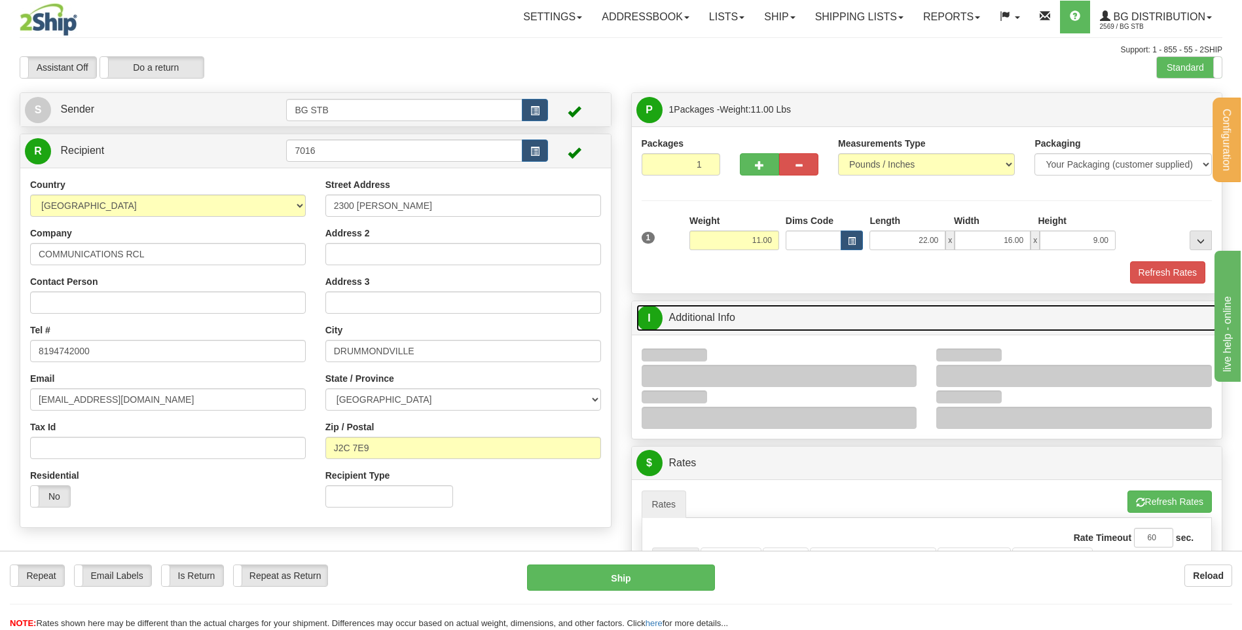
scroll to position [262, 0]
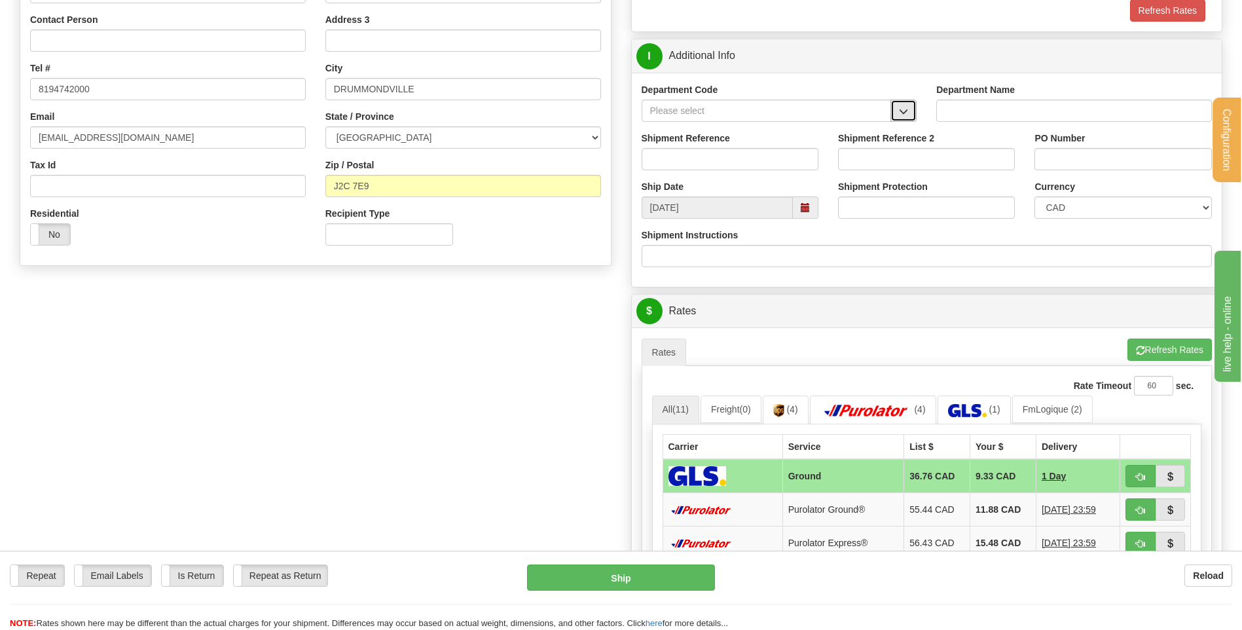
click at [891, 112] on button "button" at bounding box center [903, 111] width 26 height 22
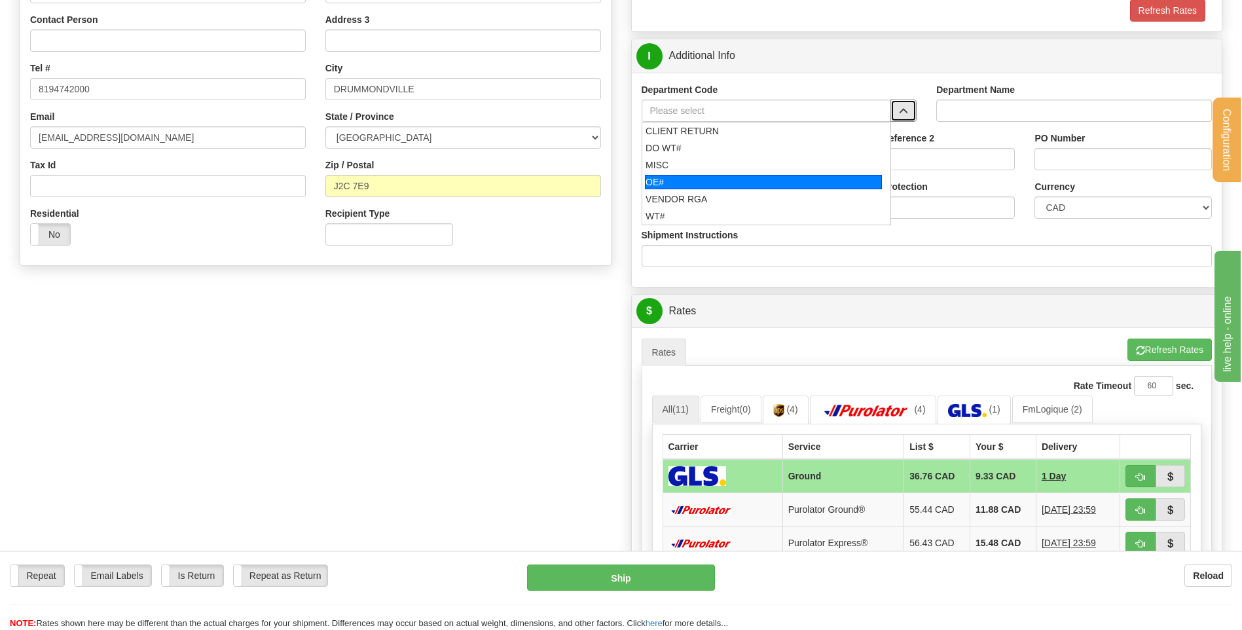
click at [684, 175] on div "OE#" at bounding box center [763, 182] width 237 height 14
type input "OE#"
type input "ORDERS"
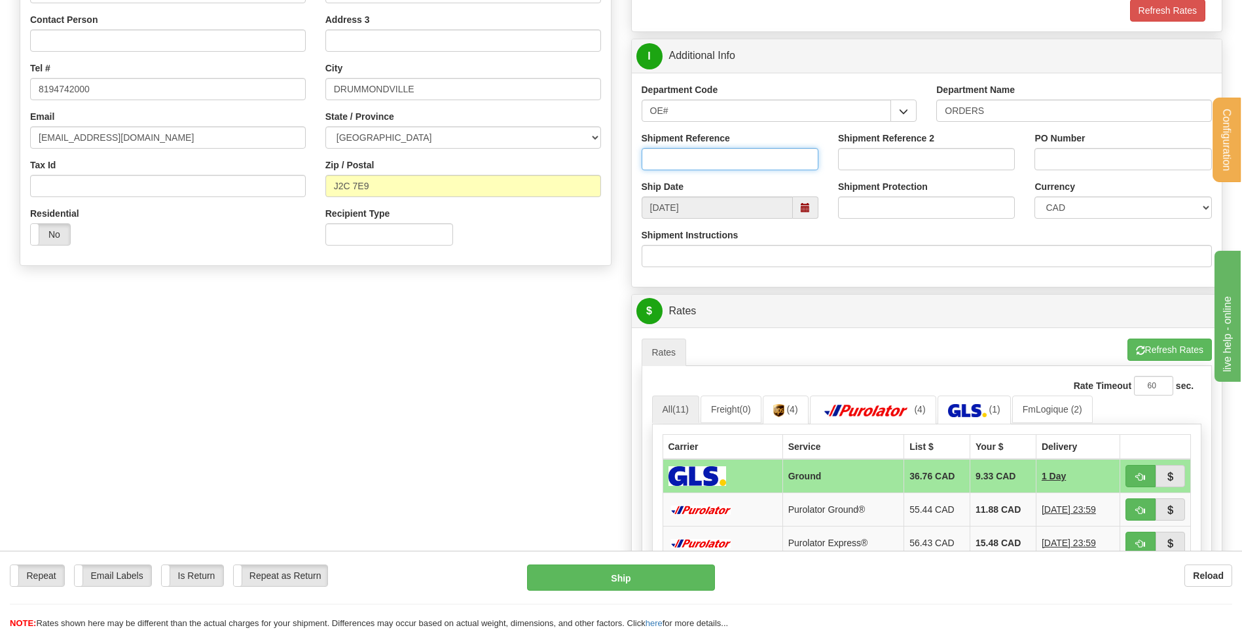
click at [687, 155] on input "Shipment Reference" at bounding box center [730, 159] width 177 height 22
type input "80004616-02 // 80004842-02"
click at [1074, 155] on input "PO Number" at bounding box center [1122, 159] width 177 height 22
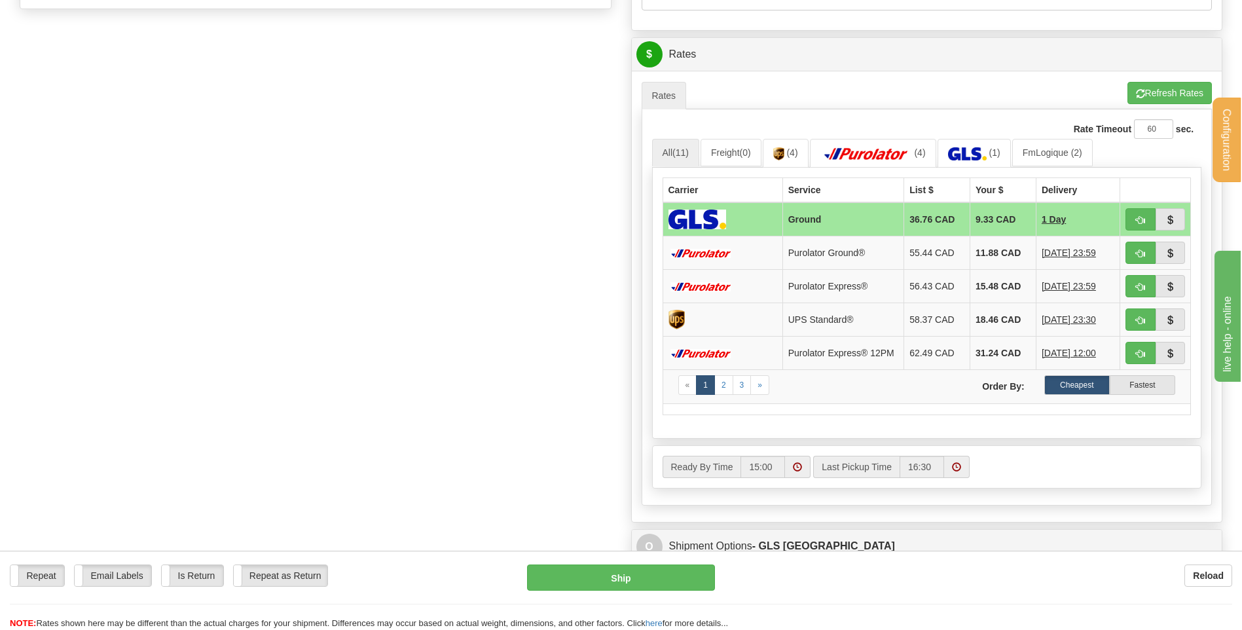
scroll to position [524, 0]
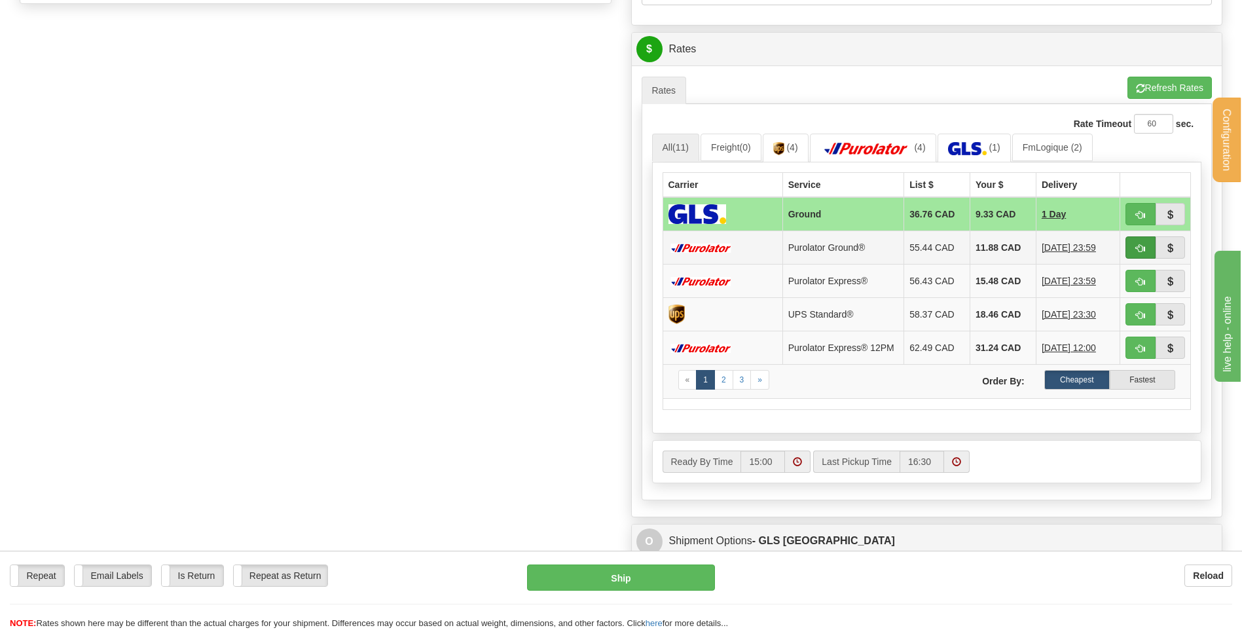
type input "KT140825-18655 // KT200825-18664"
drag, startPoint x: 1139, startPoint y: 249, endPoint x: 1108, endPoint y: 248, distance: 30.8
click at [1140, 249] on span "button" at bounding box center [1140, 248] width 9 height 9
type input "260"
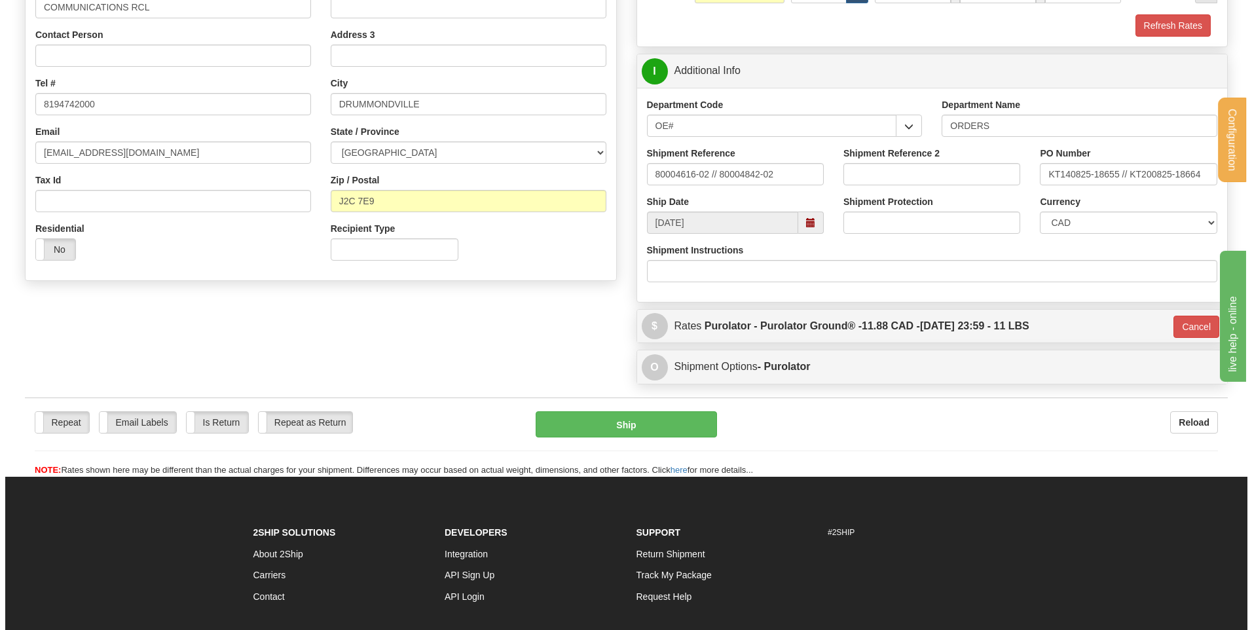
scroll to position [365, 0]
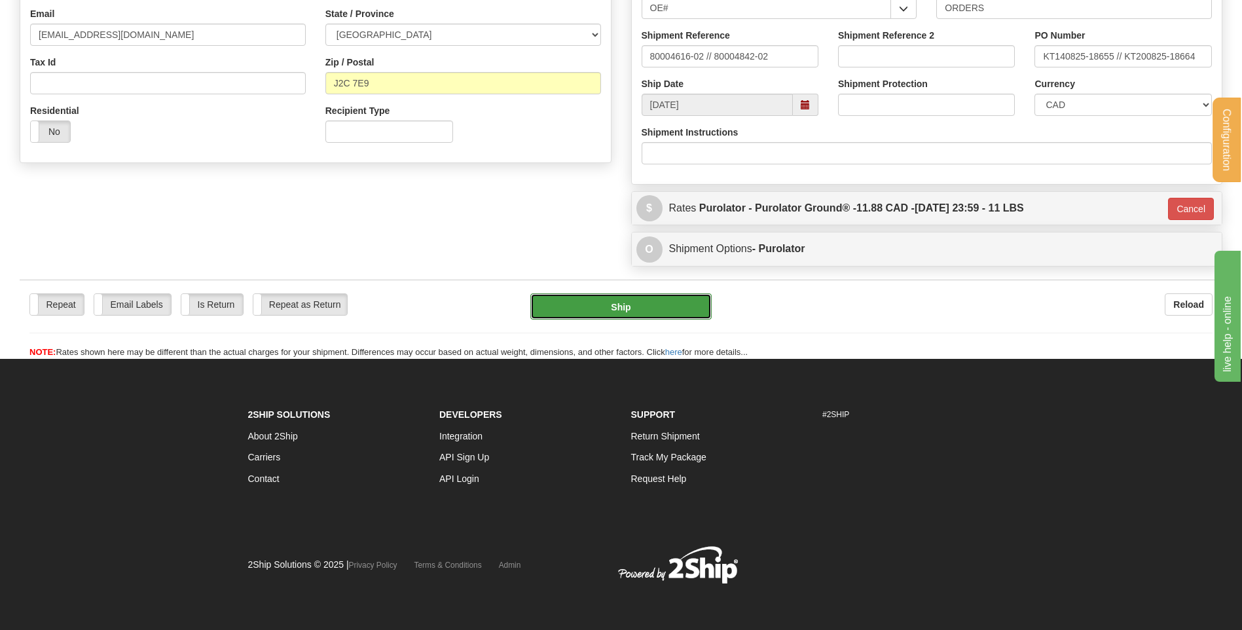
click at [664, 300] on button "Ship" at bounding box center [620, 306] width 181 height 26
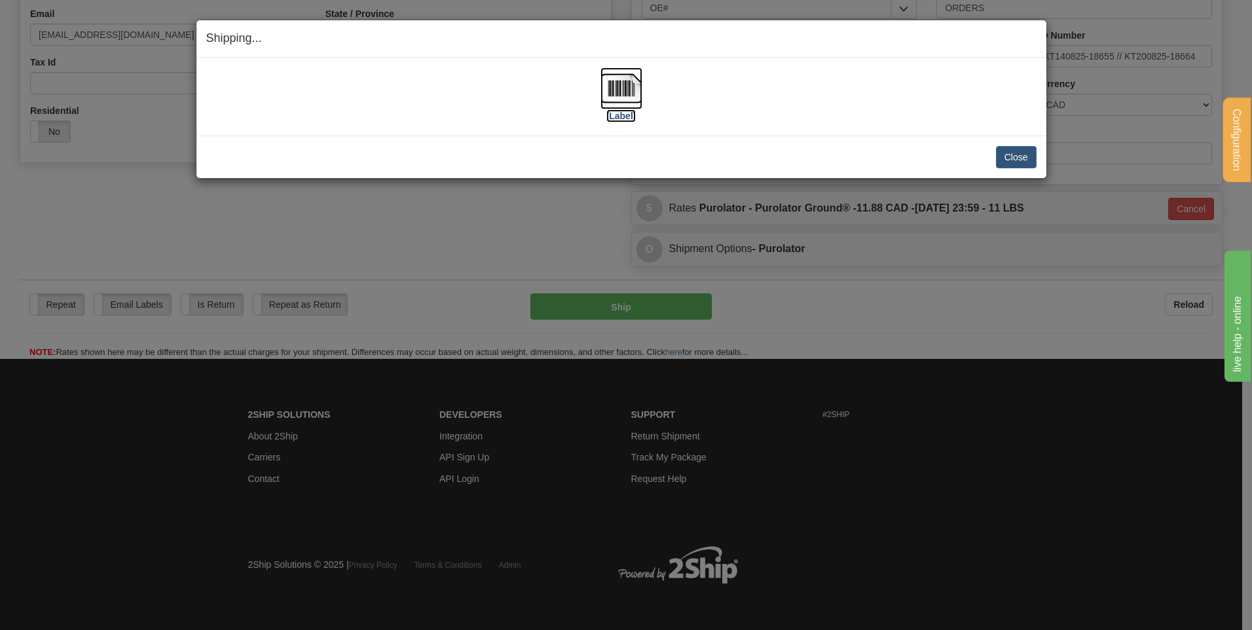
click at [611, 83] on img at bounding box center [621, 88] width 42 height 42
click at [1021, 158] on button "Close" at bounding box center [1016, 157] width 41 height 22
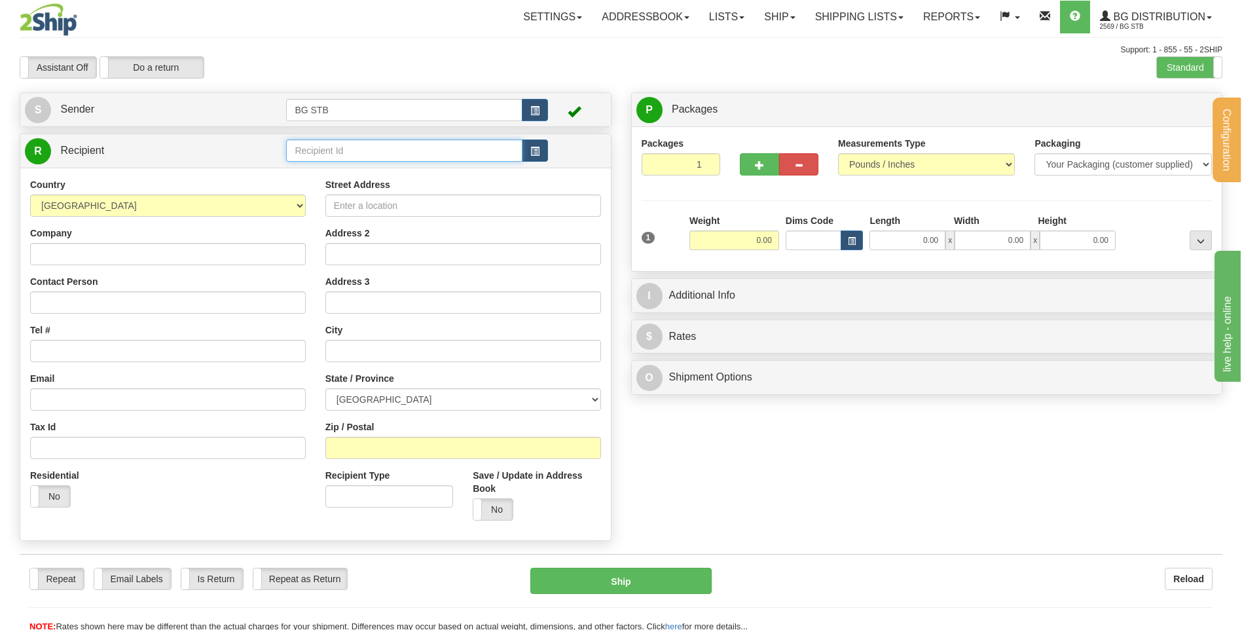
click at [308, 141] on input "text" at bounding box center [404, 150] width 236 height 22
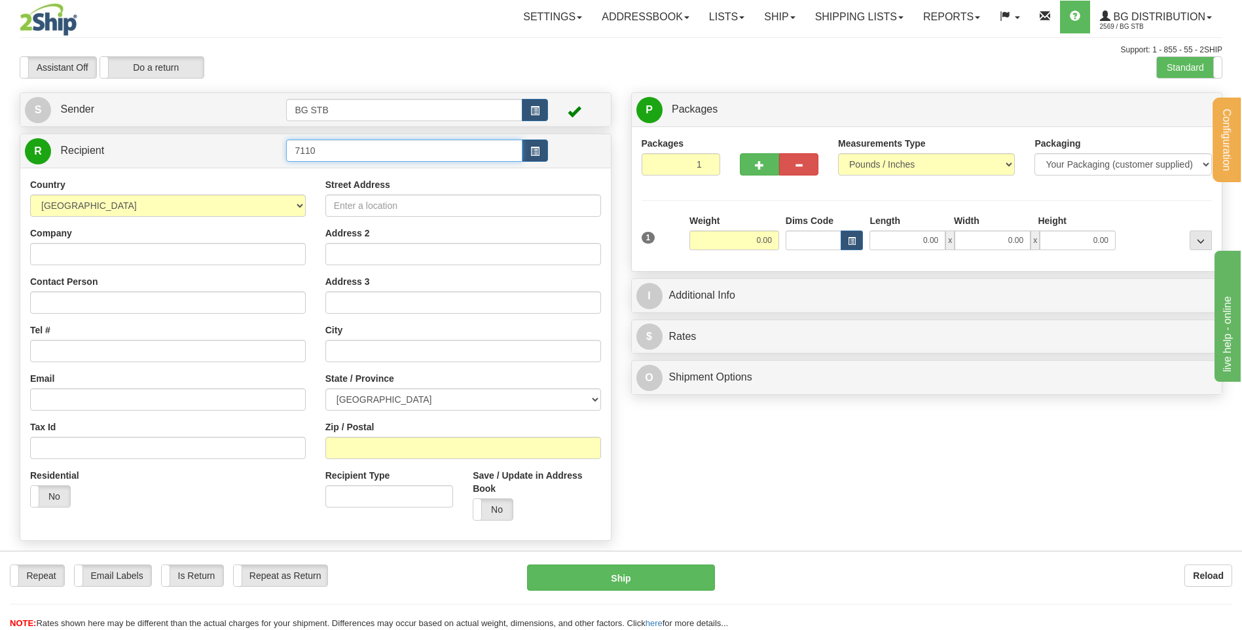
type input "7110"
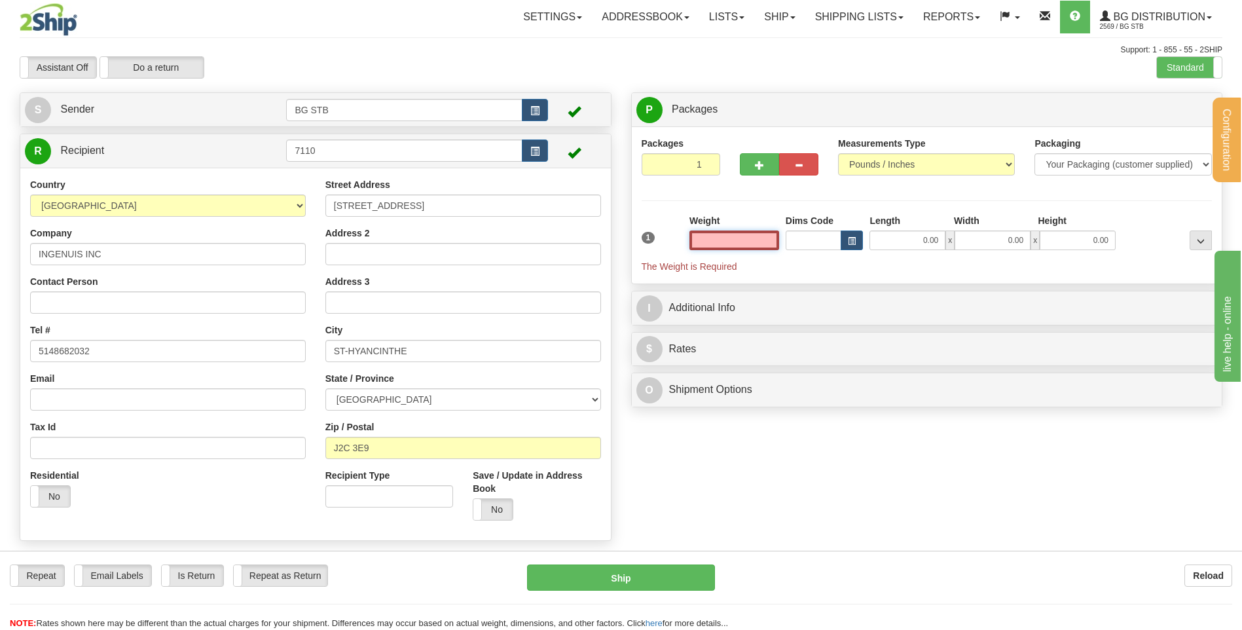
click at [745, 242] on input "text" at bounding box center [734, 240] width 90 height 20
type input "1.05"
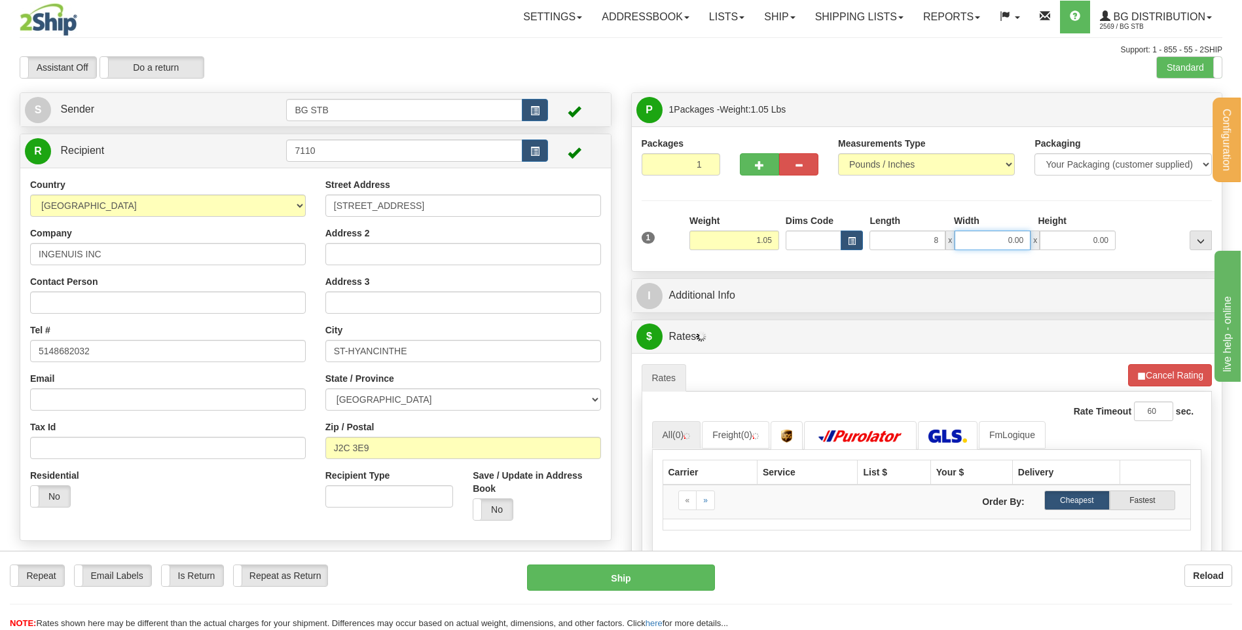
type input "8.00"
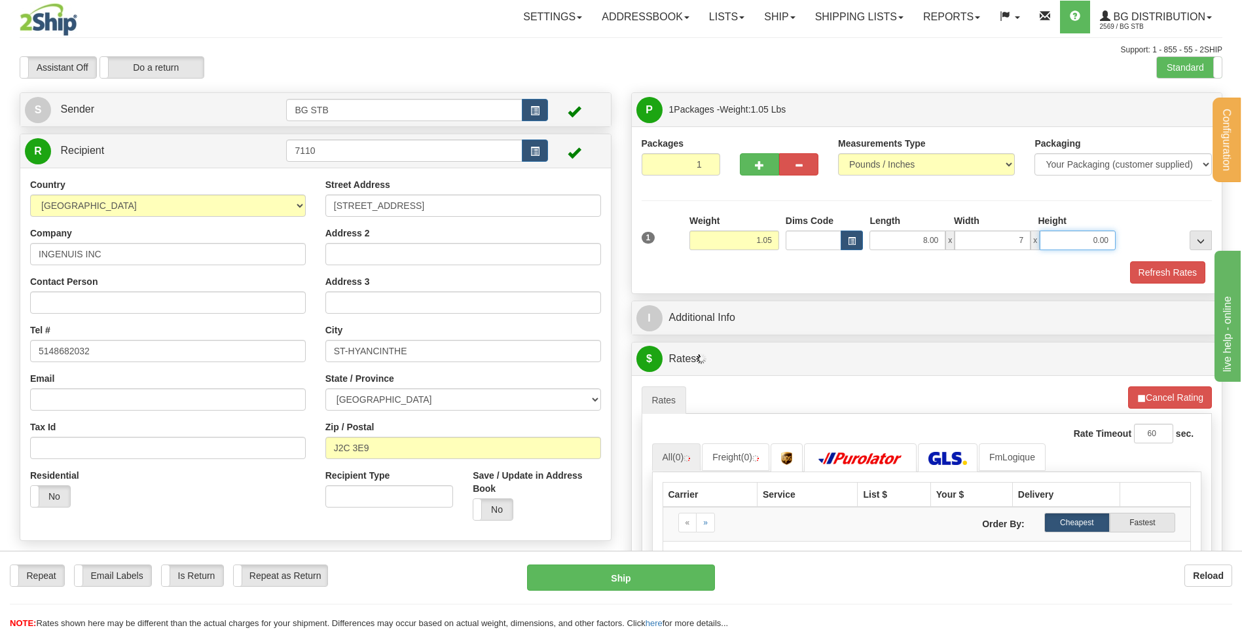
type input "7.00"
type input "6.00"
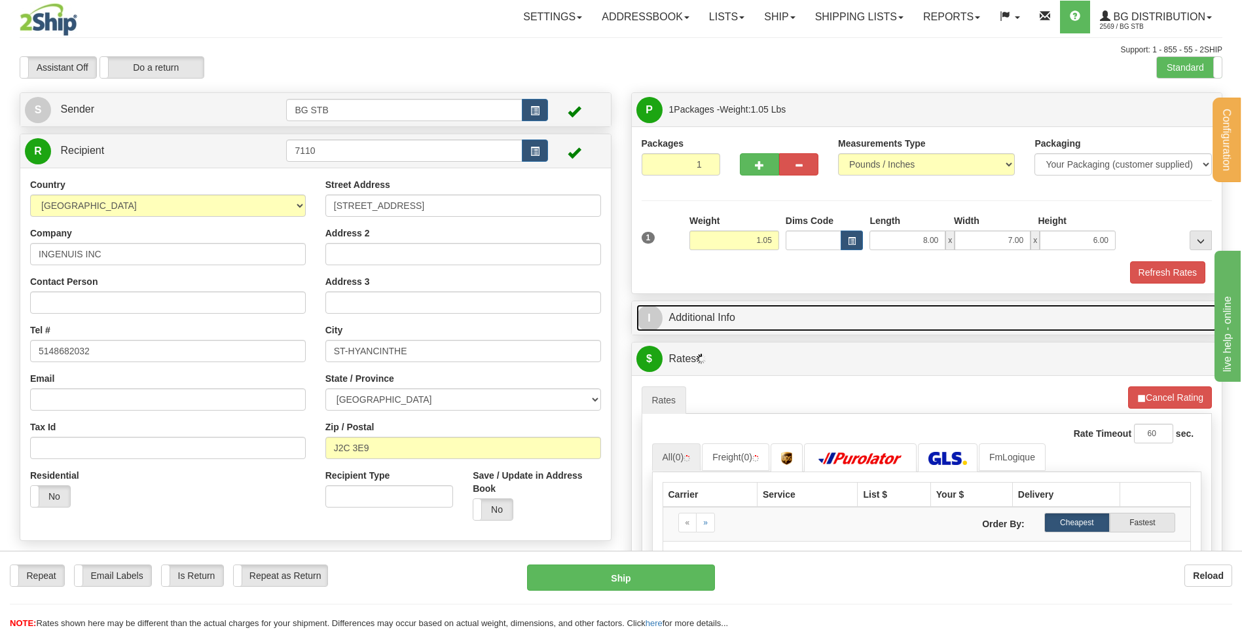
click at [744, 316] on link "I Additional Info" at bounding box center [926, 317] width 581 height 27
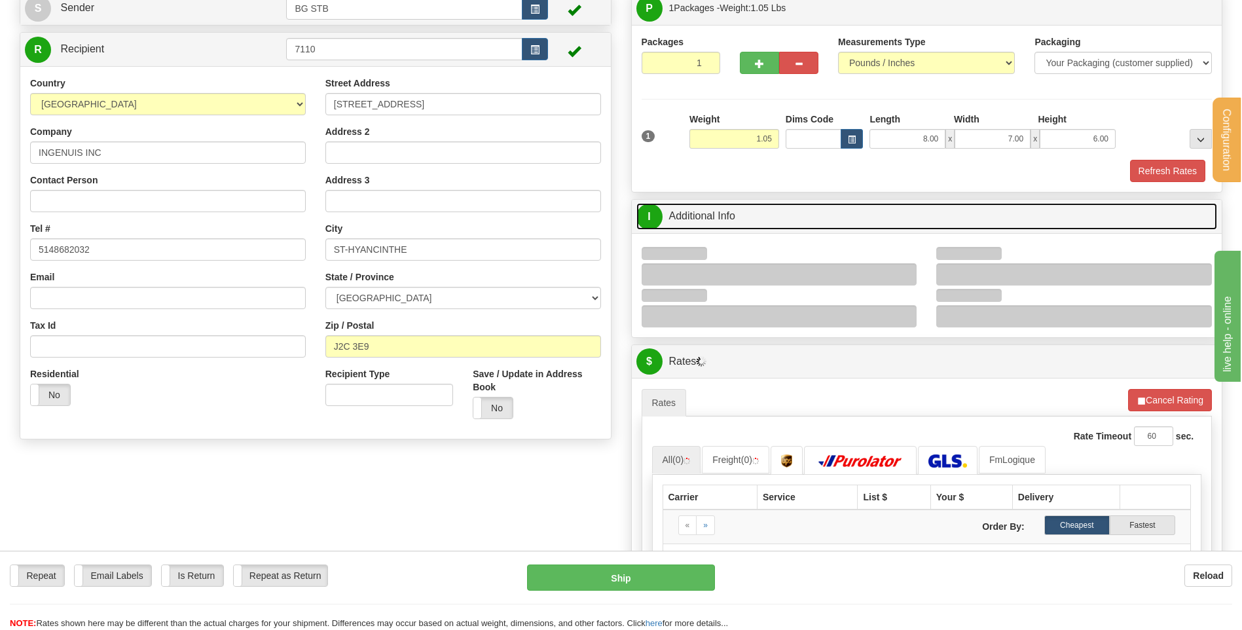
scroll to position [196, 0]
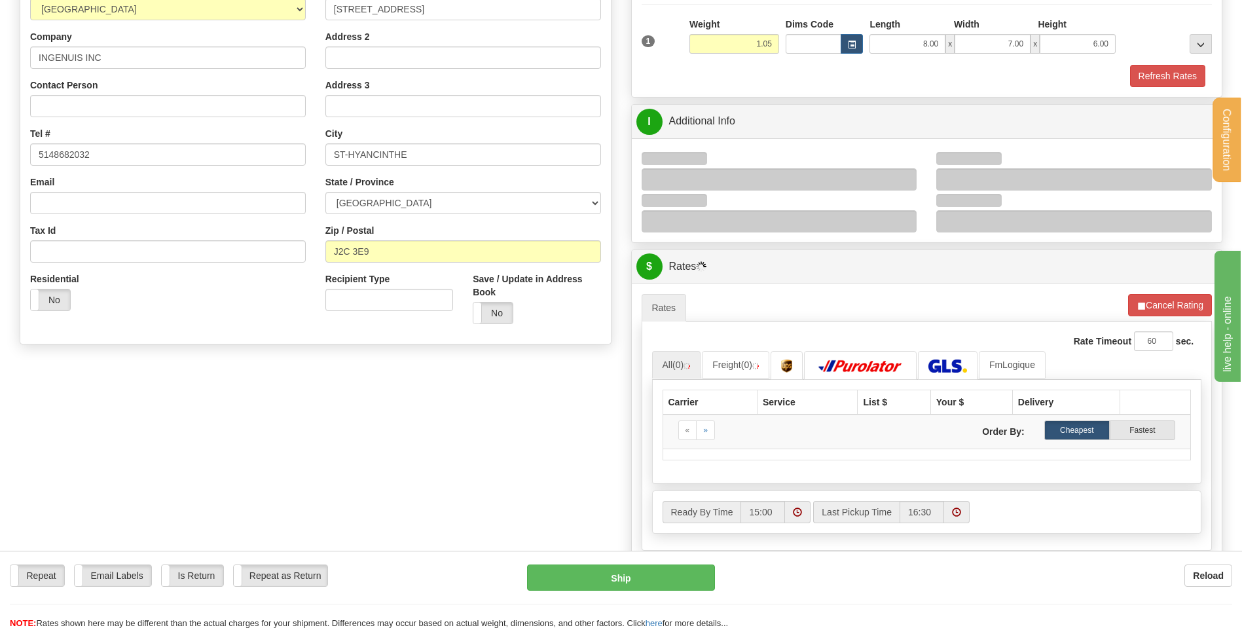
click at [911, 179] on div at bounding box center [780, 179] width 276 height 22
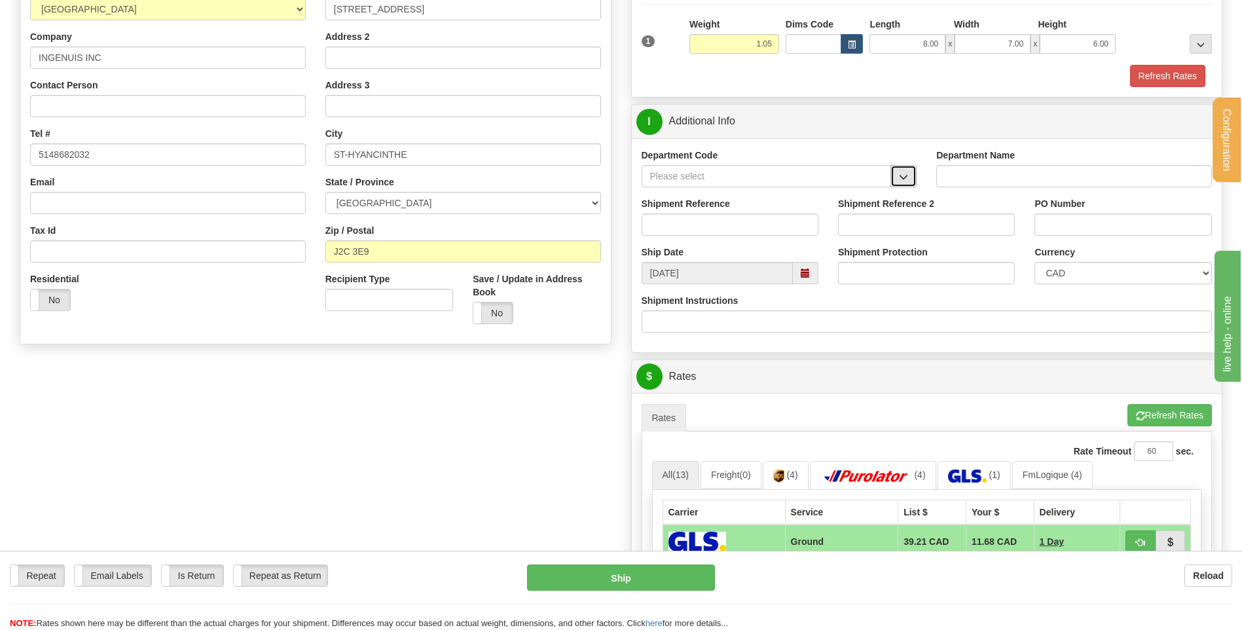
click at [895, 181] on button "button" at bounding box center [903, 176] width 26 height 22
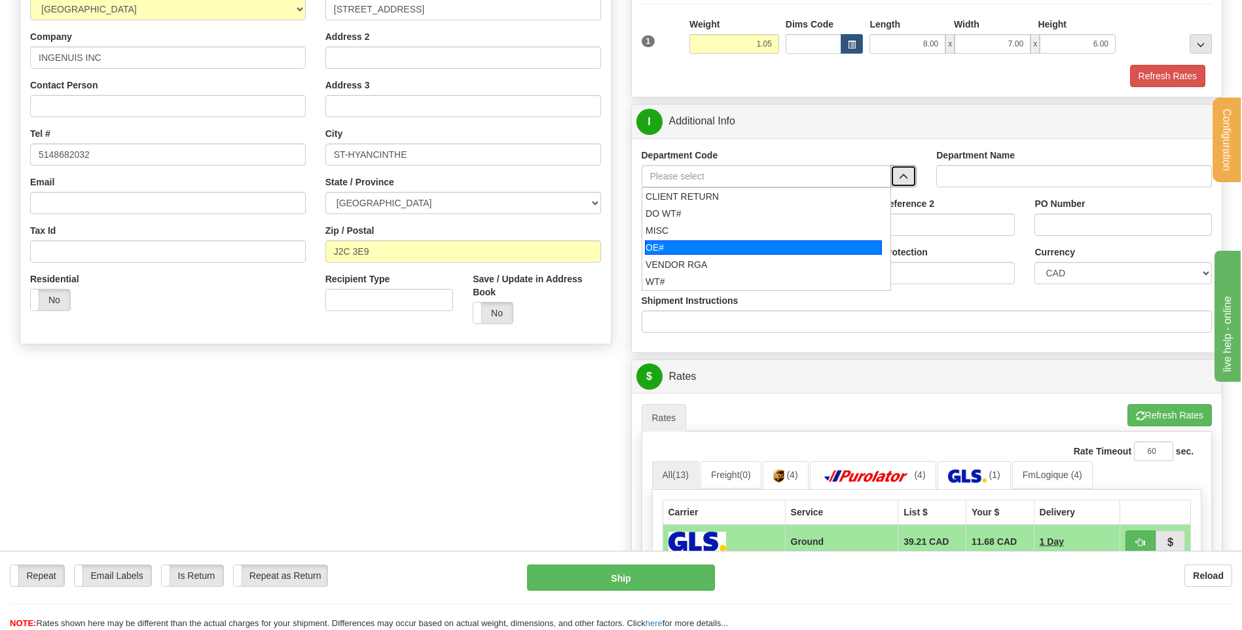
click at [697, 252] on div "OE#" at bounding box center [763, 247] width 237 height 14
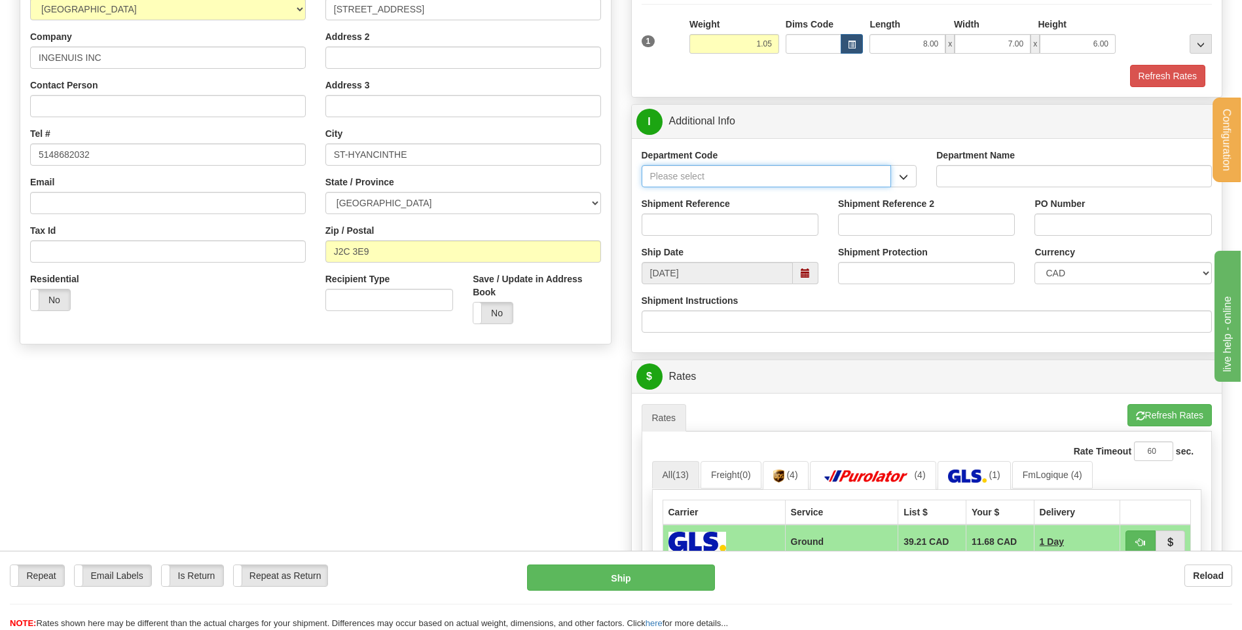
type input "OE#"
type input "ORDERS"
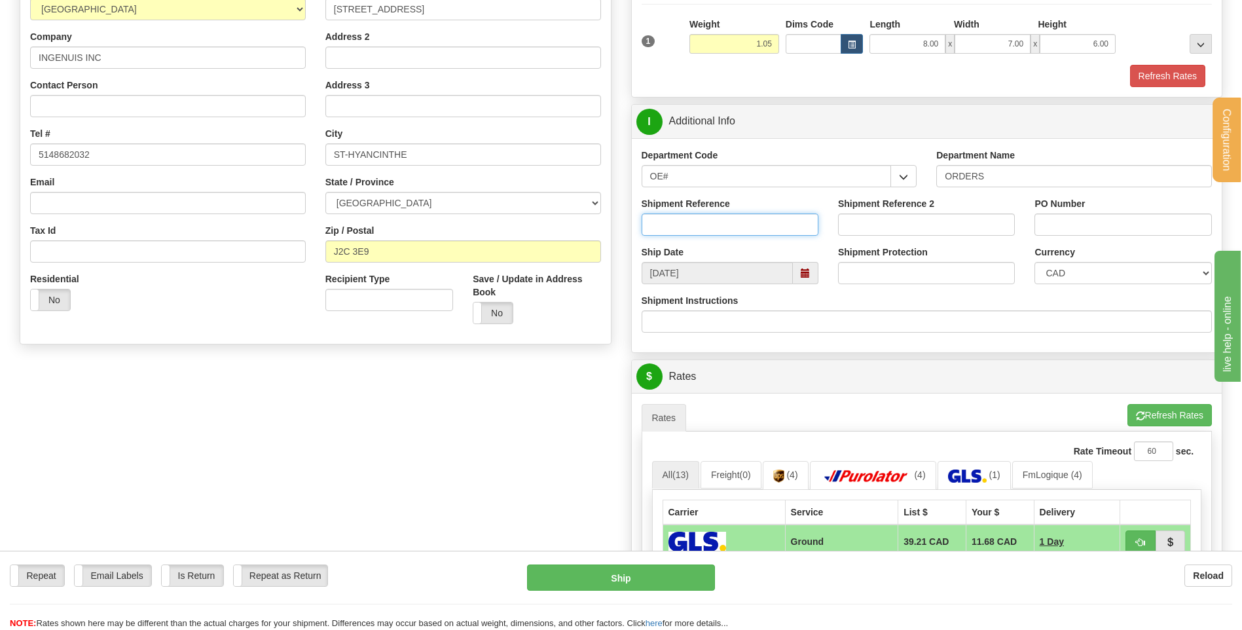
click at [697, 228] on input "Shipment Reference" at bounding box center [730, 224] width 177 height 22
type input "80004646-01"
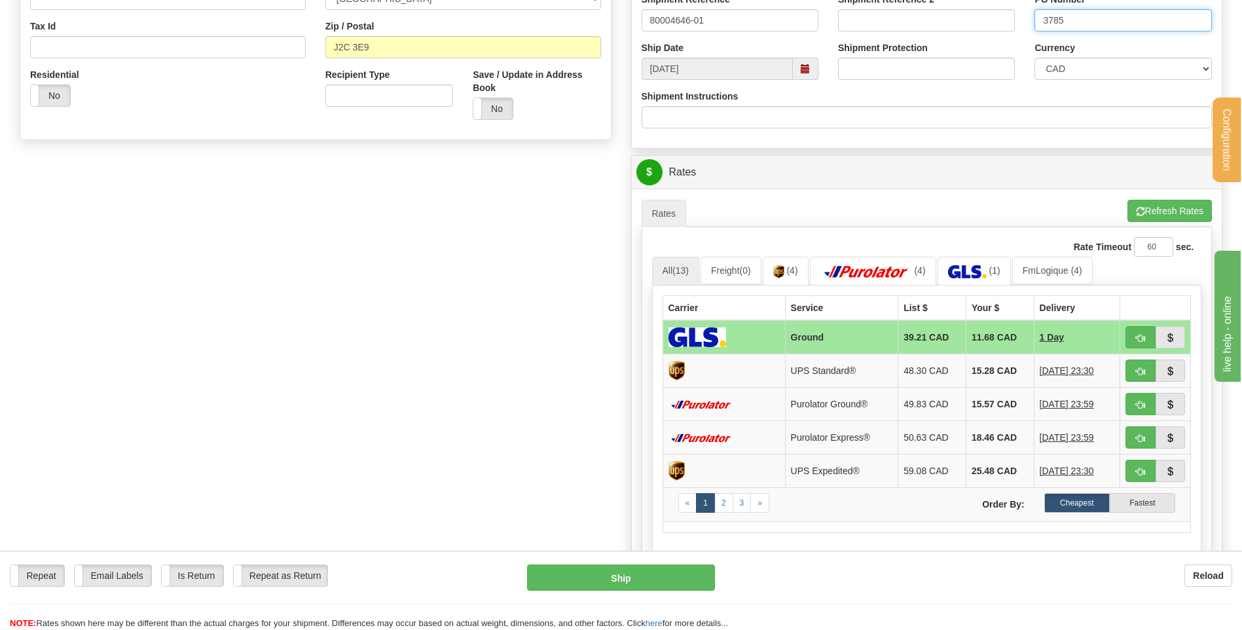
scroll to position [524, 0]
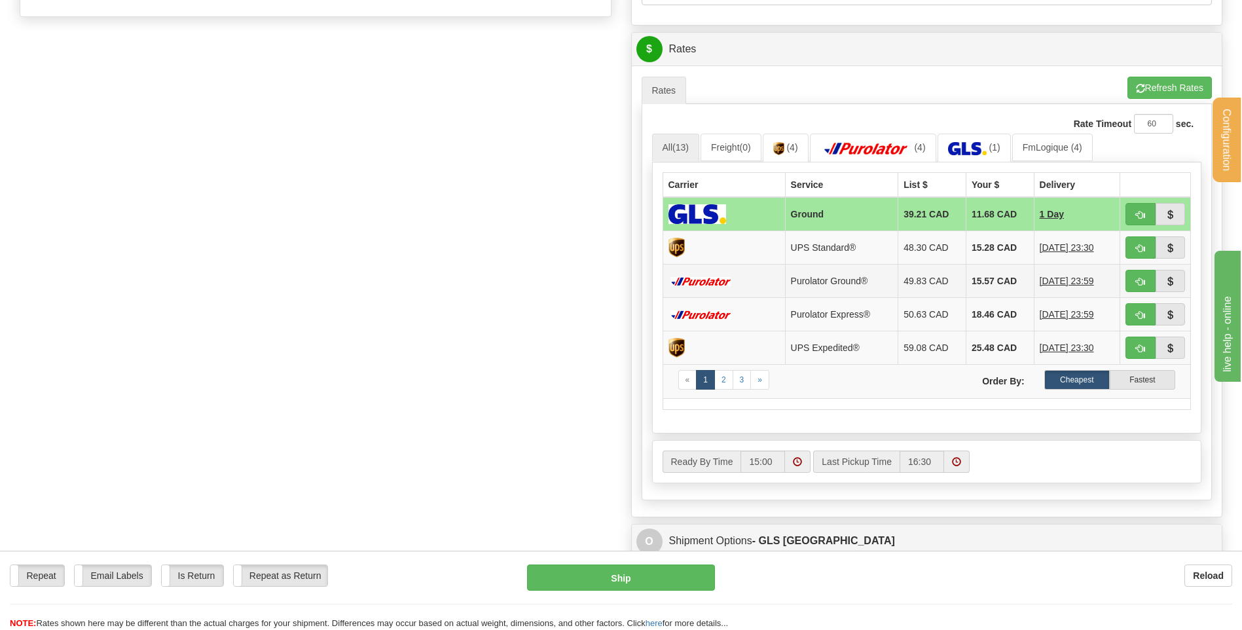
type input "3785"
click at [1137, 281] on span "button" at bounding box center [1140, 282] width 9 height 9
type input "260"
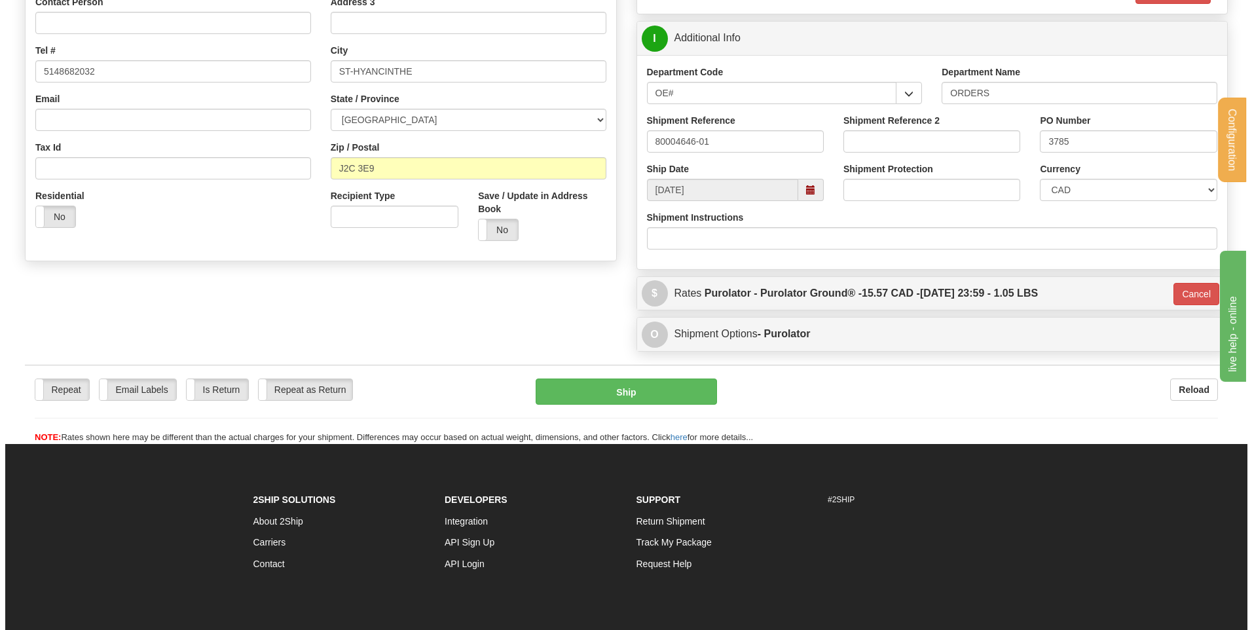
scroll to position [235, 0]
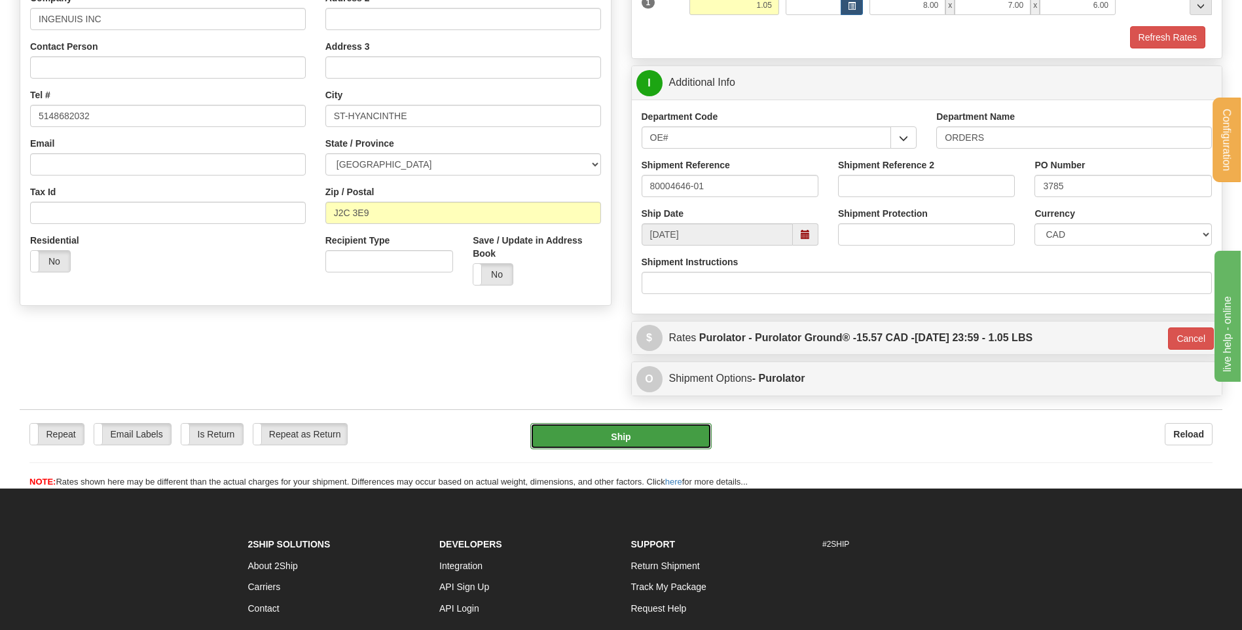
click at [605, 429] on button "Ship" at bounding box center [620, 436] width 181 height 26
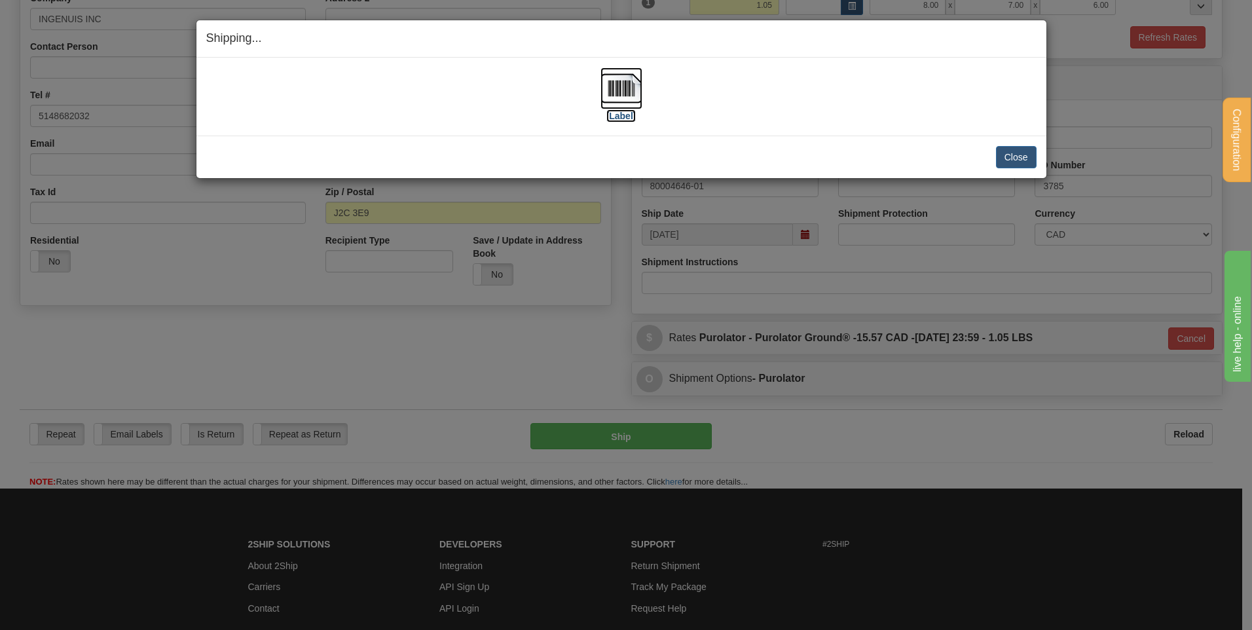
click at [619, 85] on img at bounding box center [621, 88] width 42 height 42
click at [1007, 151] on button "Close" at bounding box center [1016, 157] width 41 height 22
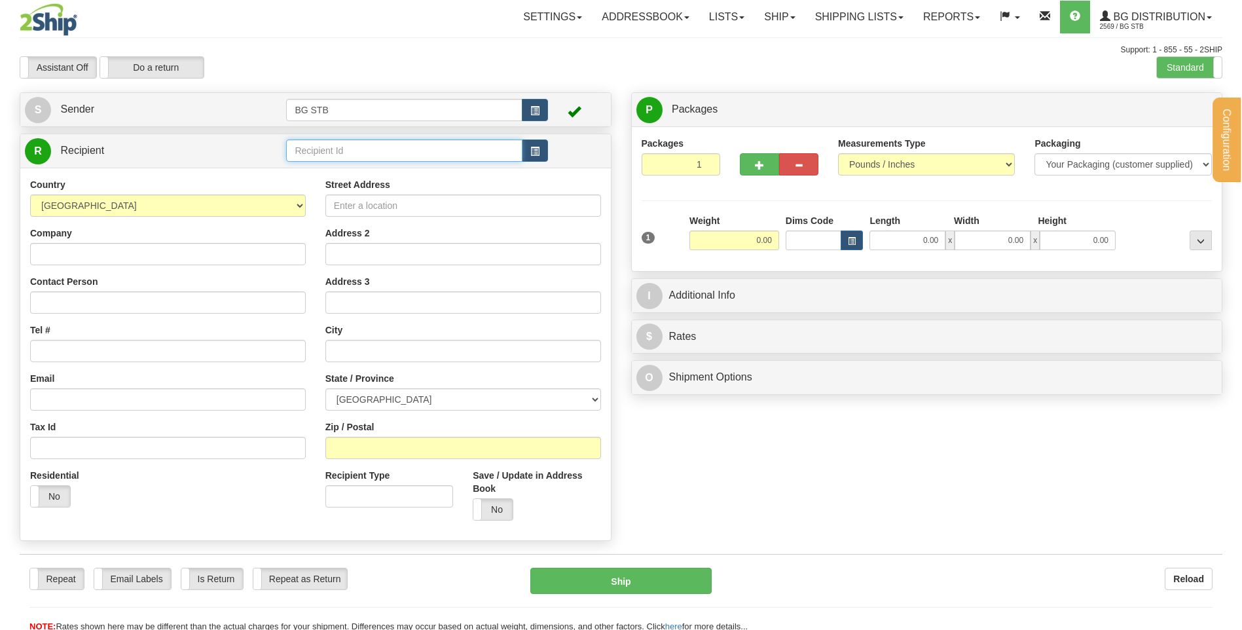
click at [297, 148] on input "text" at bounding box center [404, 150] width 236 height 22
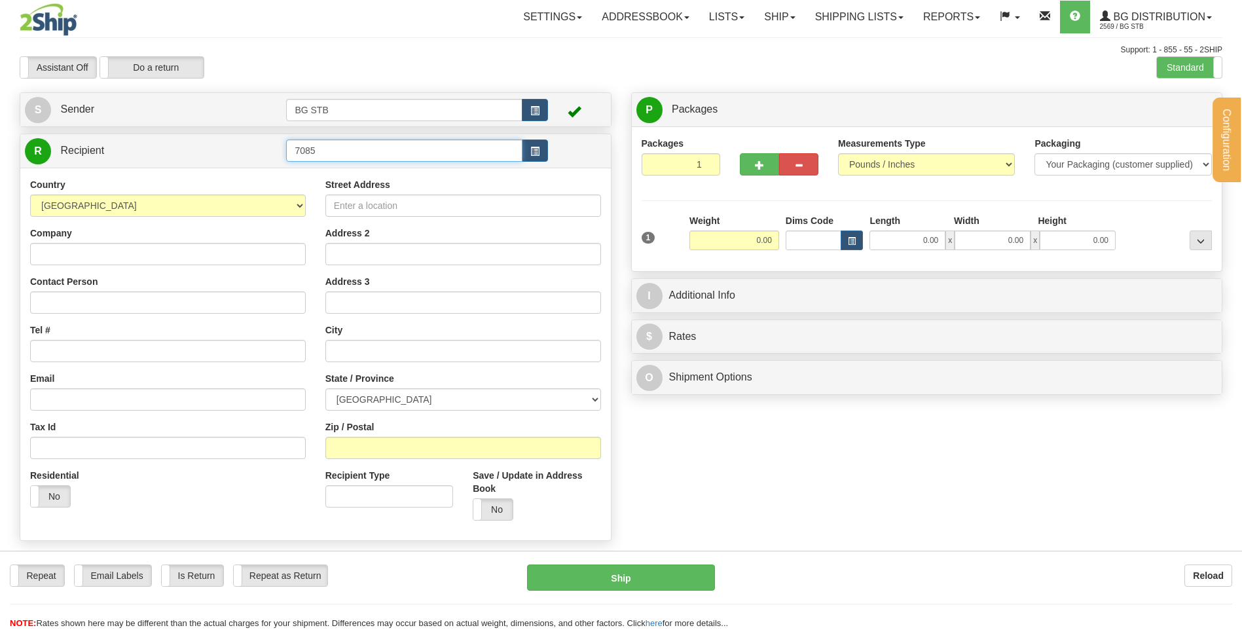
type input "7085"
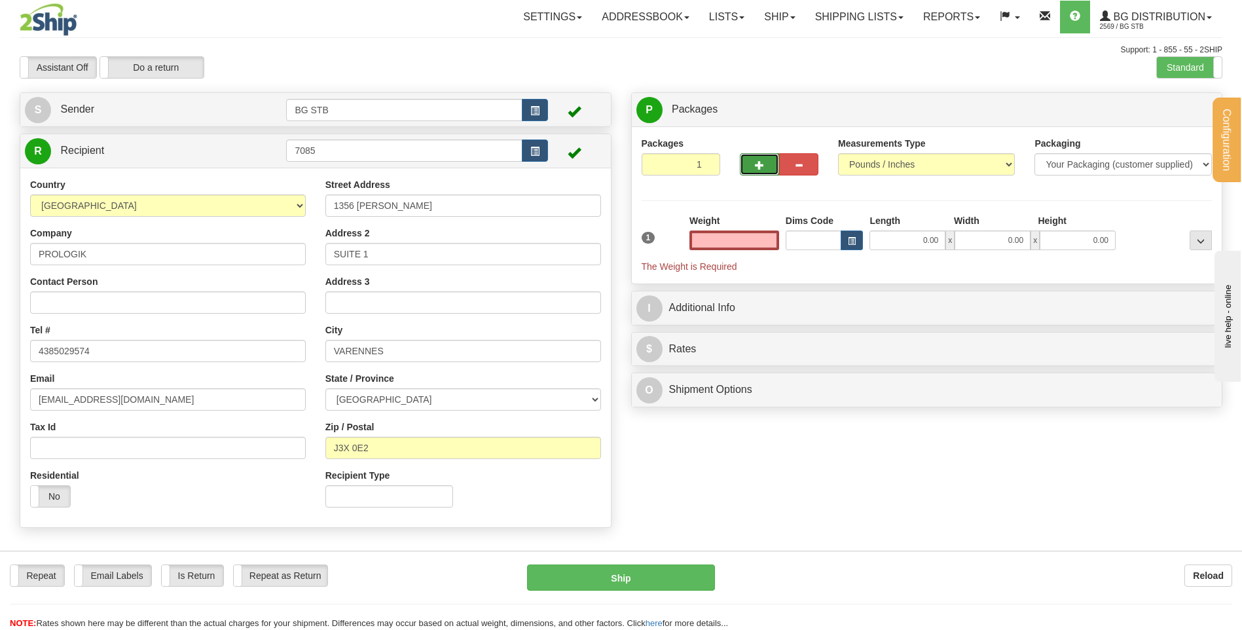
type input "0.00"
click at [767, 166] on button "button" at bounding box center [759, 164] width 39 height 22
click at [765, 166] on button "button" at bounding box center [759, 164] width 39 height 22
type input "3"
drag, startPoint x: 1176, startPoint y: 114, endPoint x: 1146, endPoint y: 128, distance: 33.1
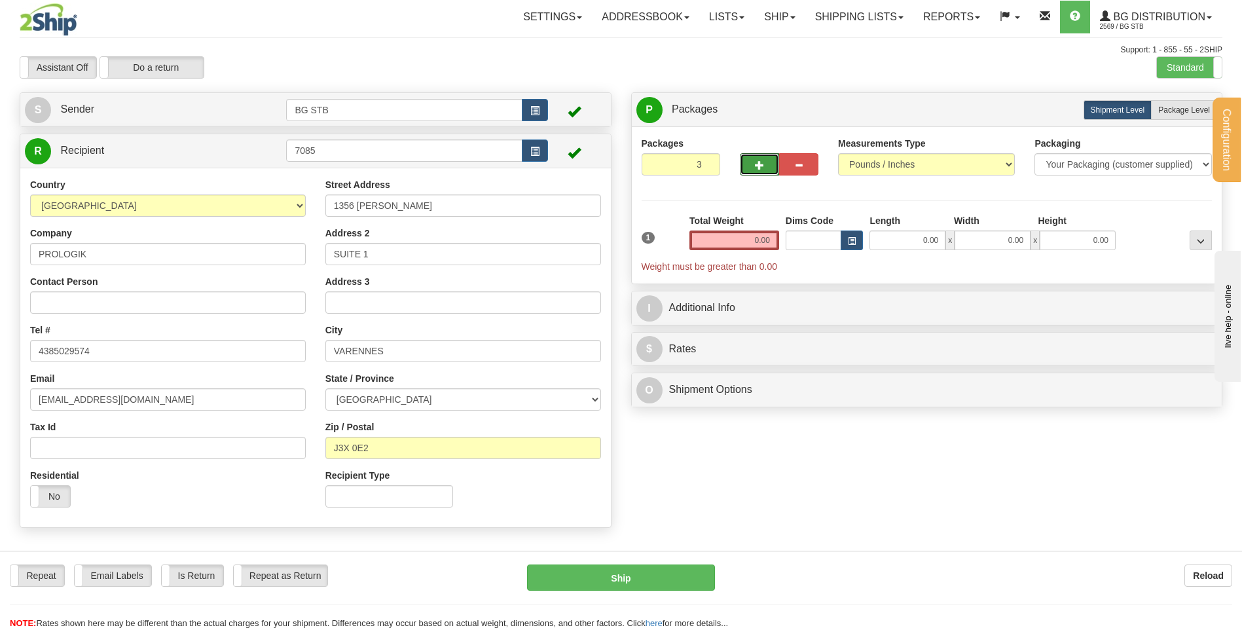
click at [1170, 116] on label "Package Level Pack.." at bounding box center [1184, 110] width 66 height 20
radio input "true"
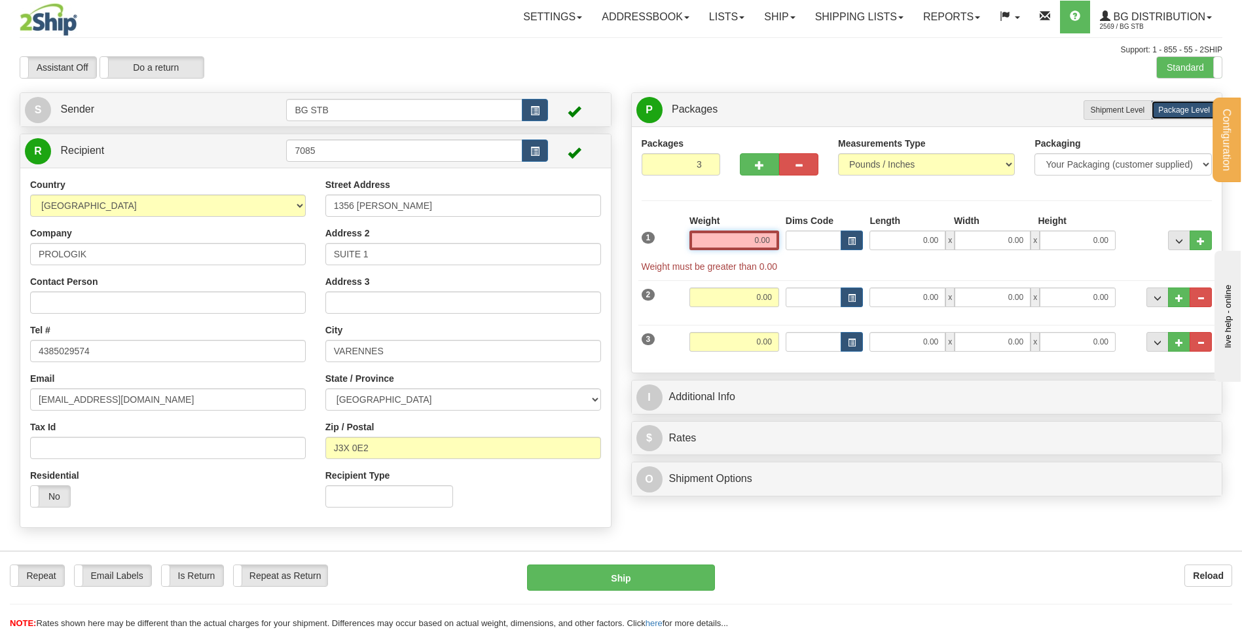
click at [767, 241] on input "0.00" at bounding box center [734, 240] width 90 height 20
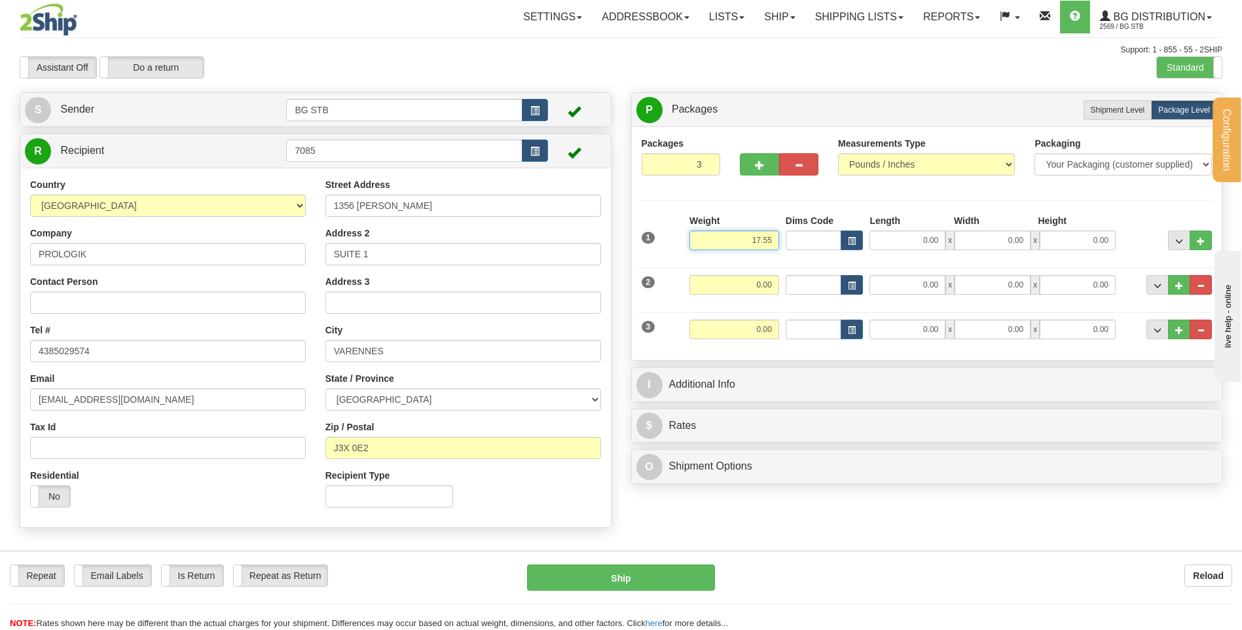
type input "17.55"
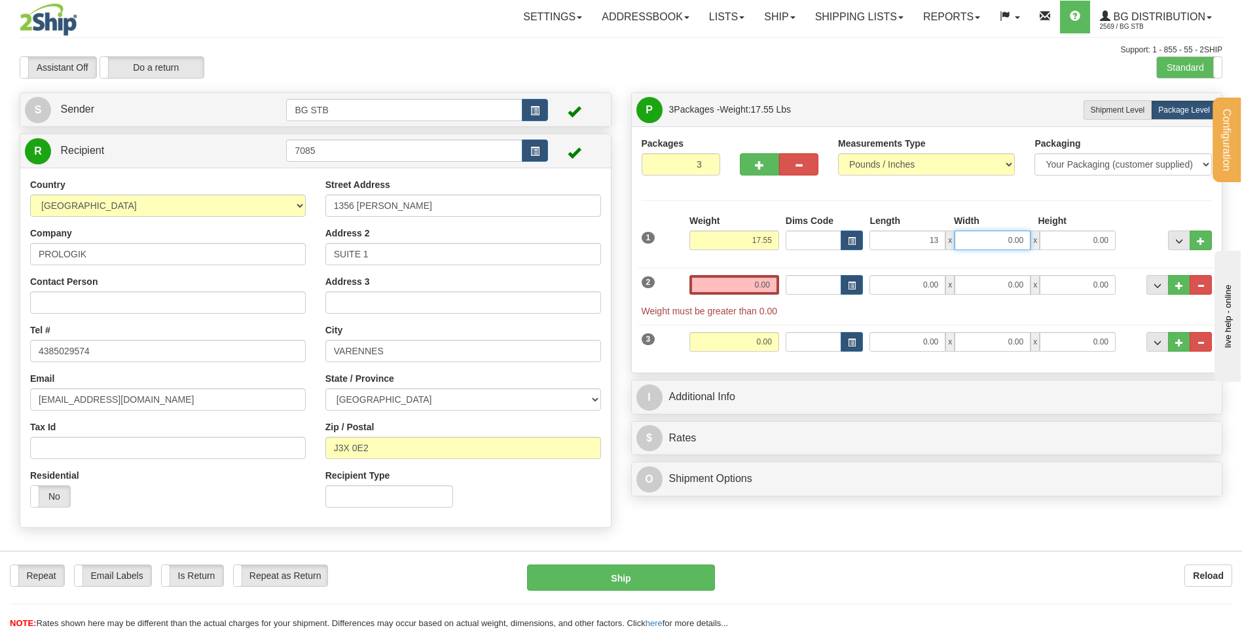
type input "13.00"
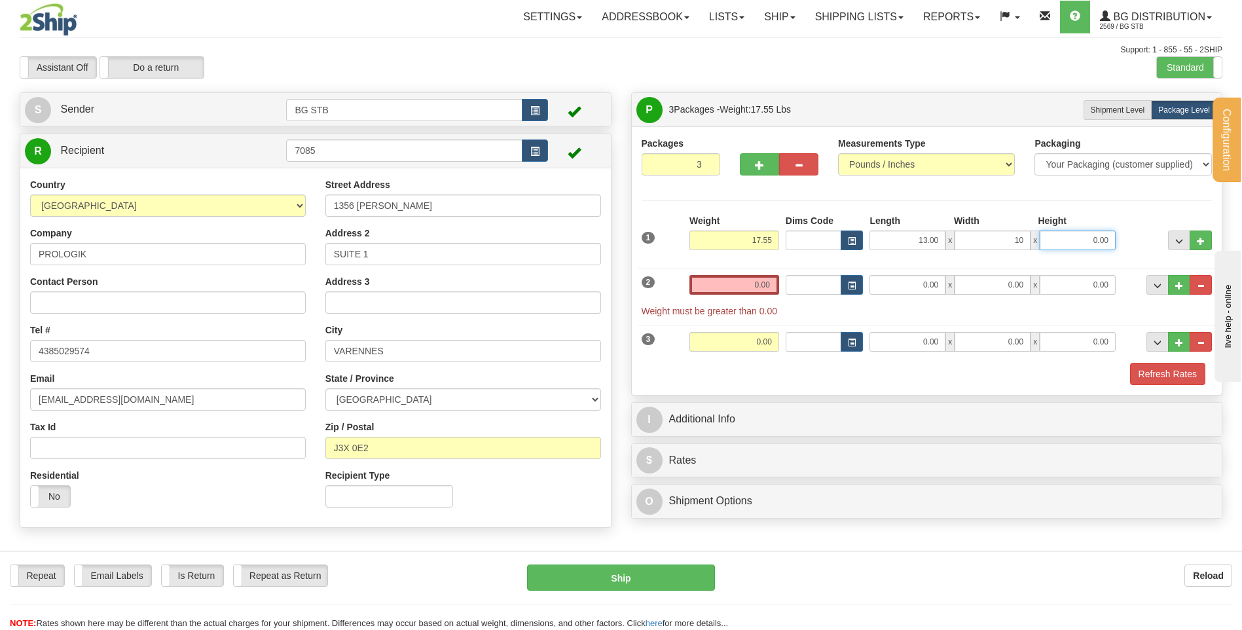
type input "10.00"
type input "13.00"
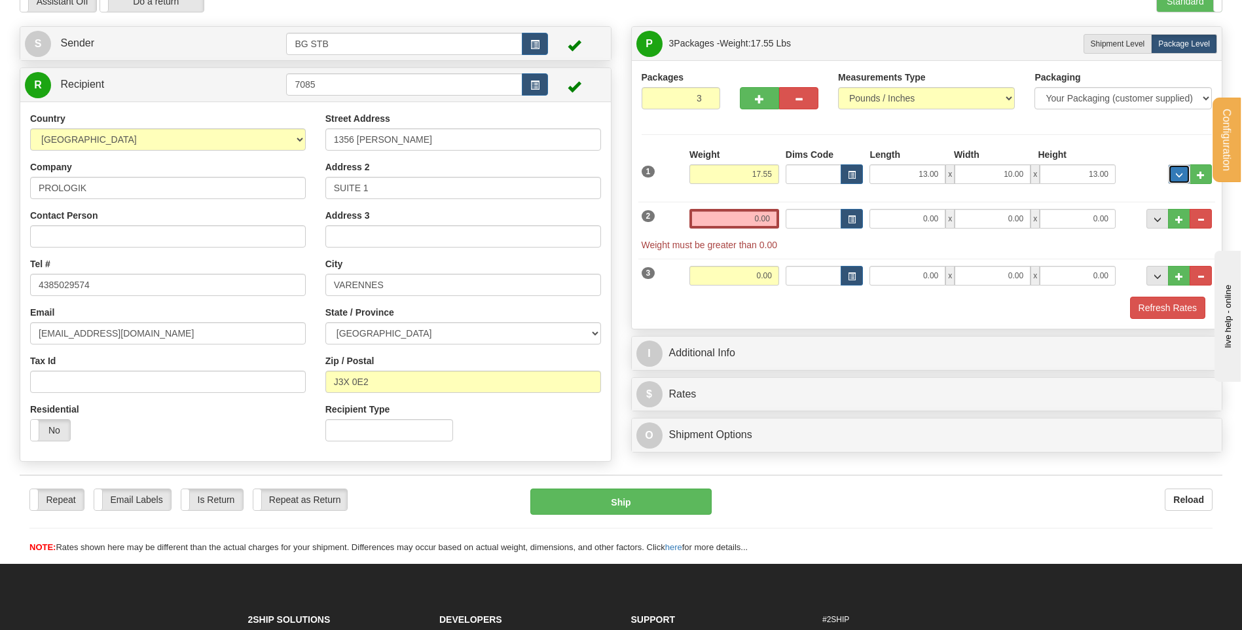
scroll to position [65, 0]
drag, startPoint x: 766, startPoint y: 191, endPoint x: 766, endPoint y: 204, distance: 12.4
click at [766, 200] on div "1 Weight 17.55 Dims Code" at bounding box center [927, 234] width 571 height 171
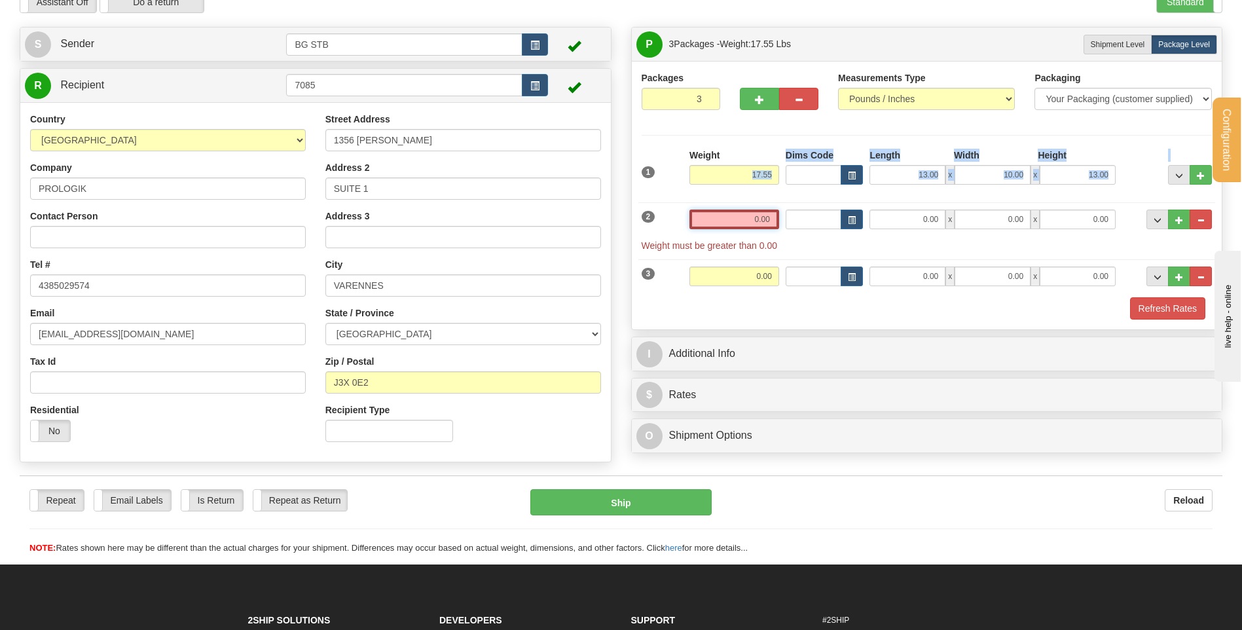
click at [766, 213] on input "0.00" at bounding box center [734, 219] width 90 height 20
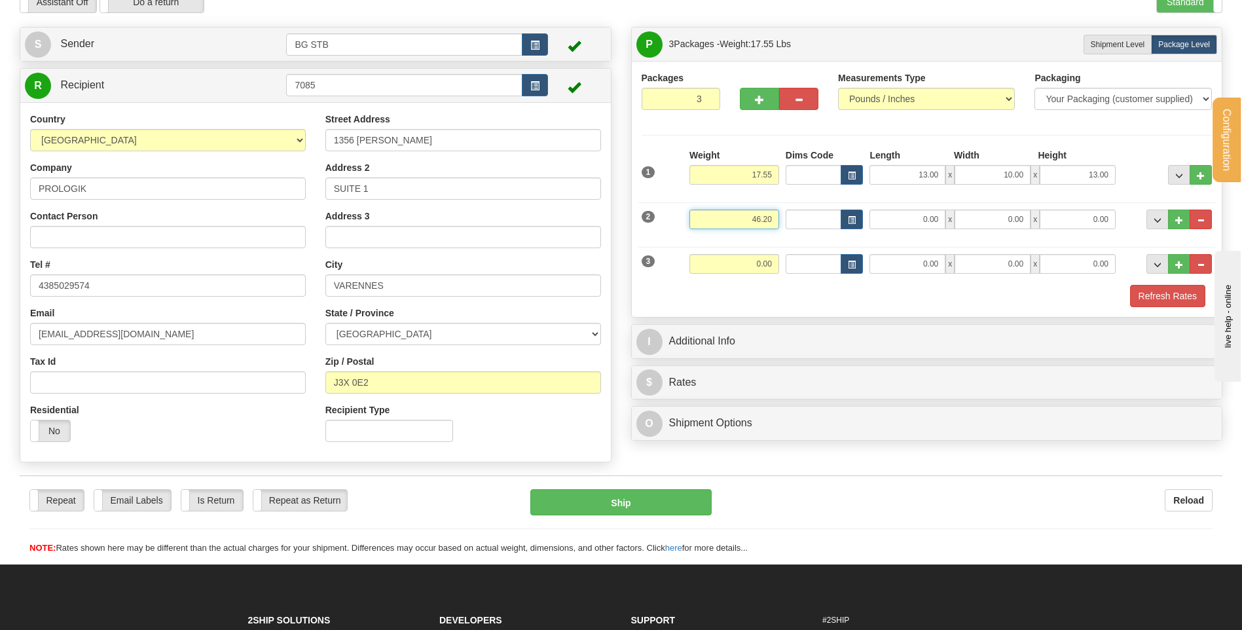
type input "46.20"
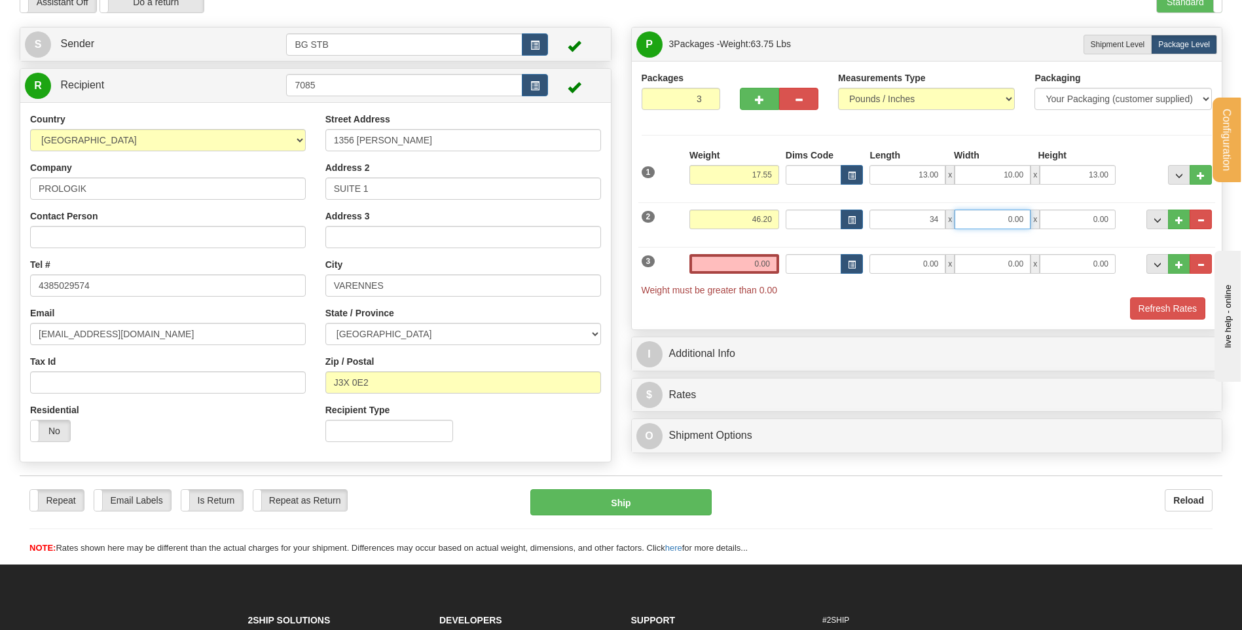
type input "34.00"
type input "14.00"
type input "9.00"
drag, startPoint x: 723, startPoint y: 253, endPoint x: 729, endPoint y: 263, distance: 11.8
click at [727, 258] on input "0.00" at bounding box center [734, 264] width 90 height 20
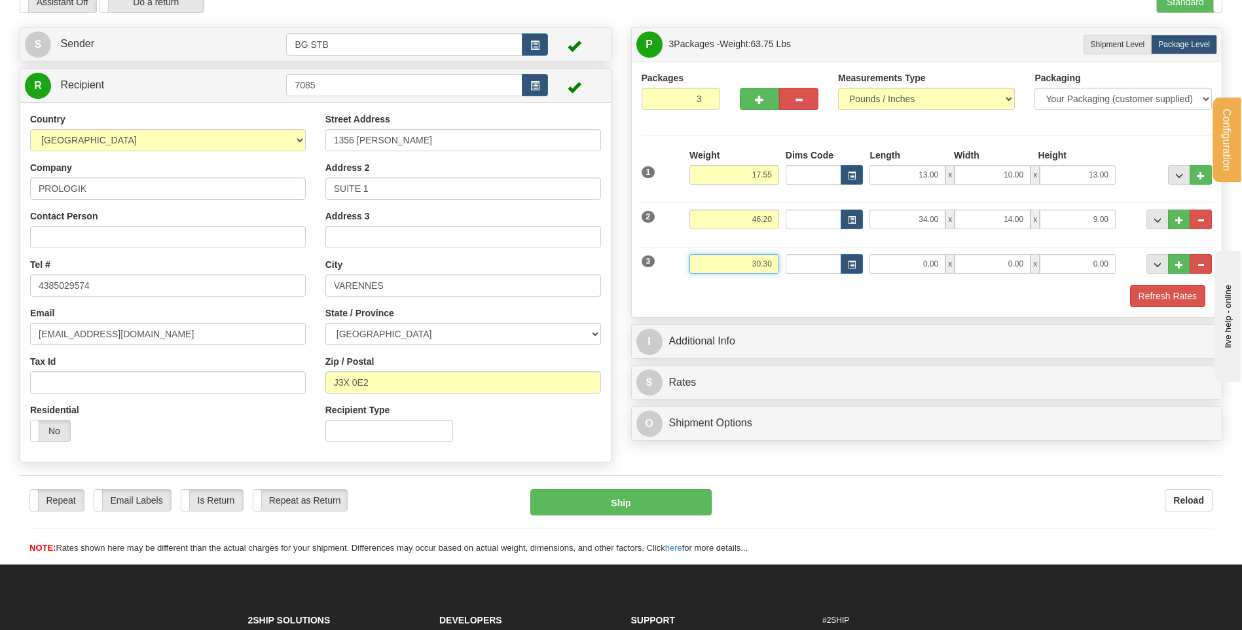
type input "30.30"
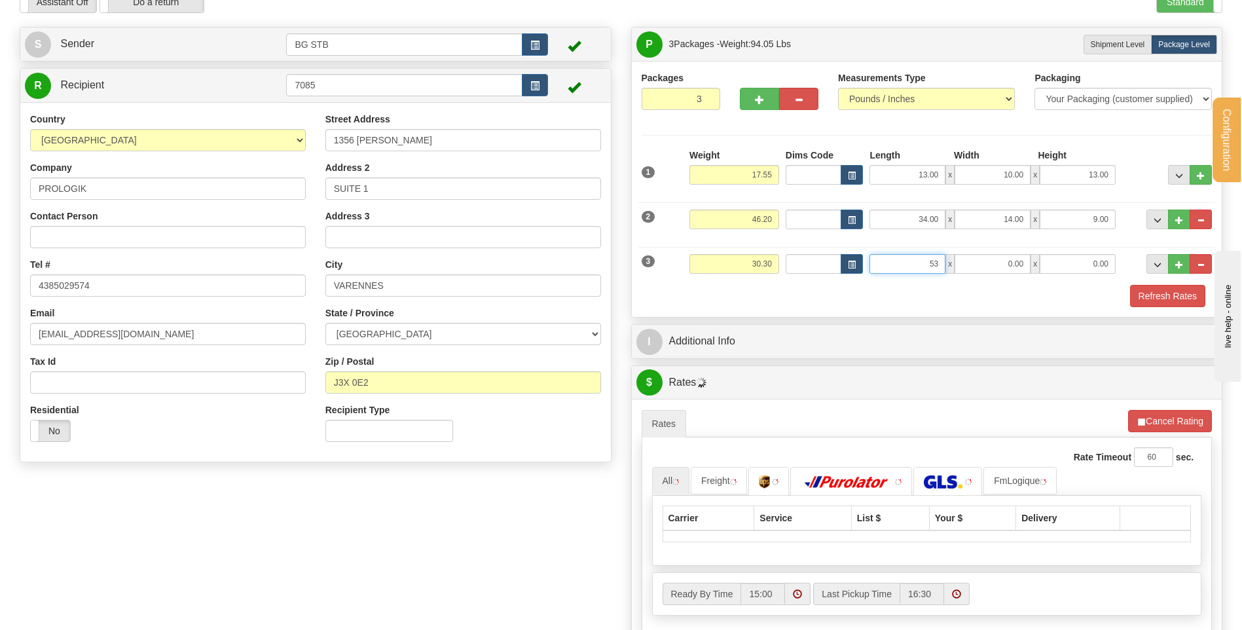
type input "53.00"
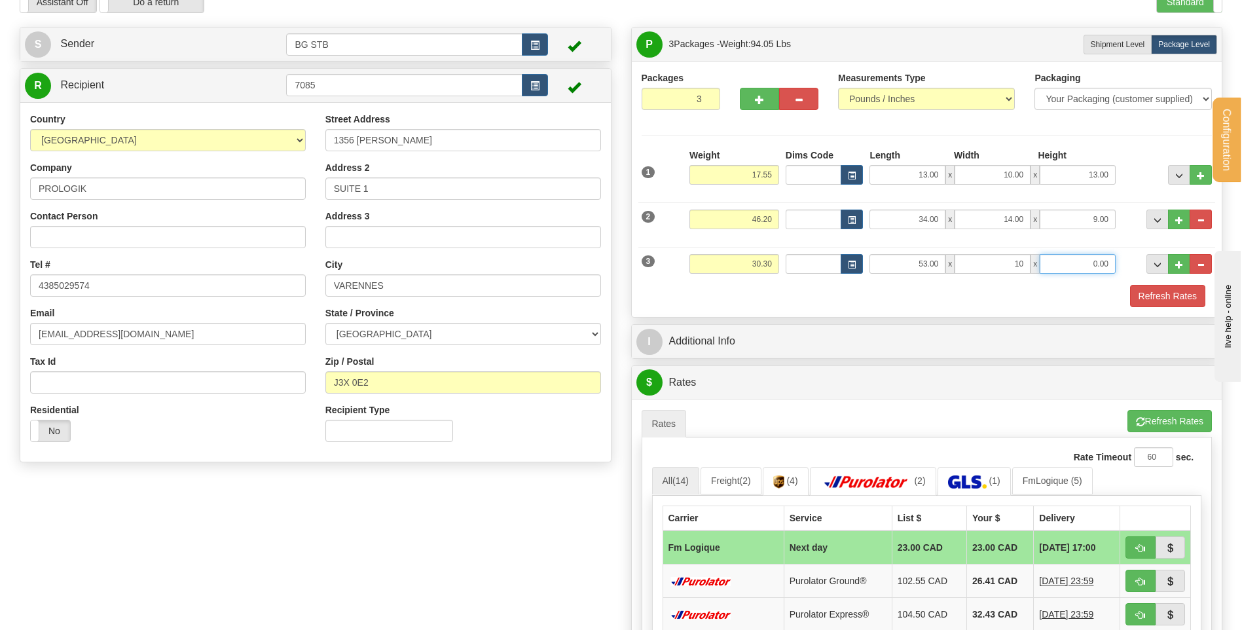
type input "10.00"
type input "110.00"
drag, startPoint x: 1074, startPoint y: 264, endPoint x: 1170, endPoint y: 272, distance: 96.0
click at [1170, 272] on div "3 Weight 30.30 Dims Code Length Width Height" at bounding box center [926, 262] width 577 height 44
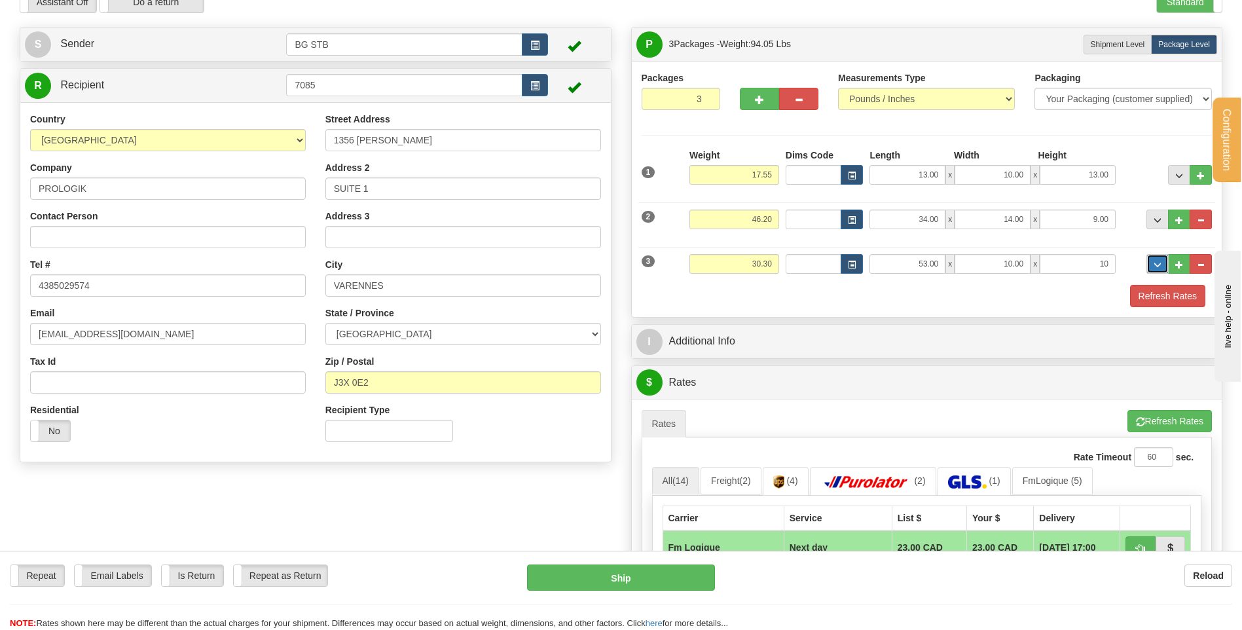
type input "10.00"
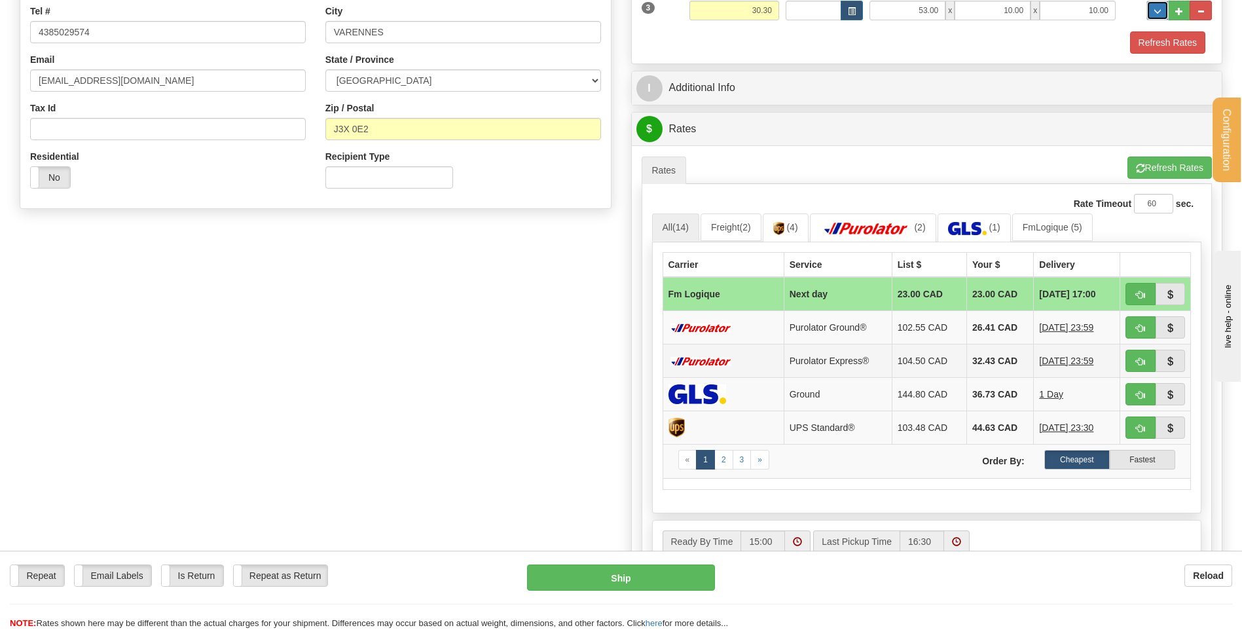
scroll to position [327, 0]
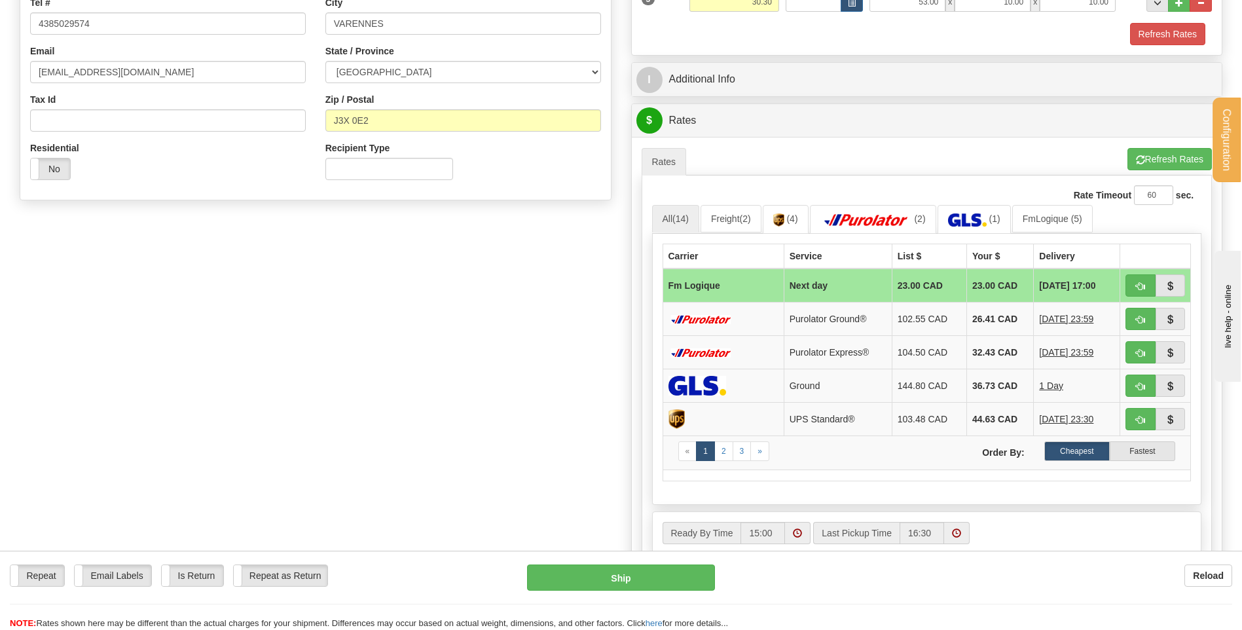
click at [894, 95] on div "I Additional Info" at bounding box center [927, 79] width 590 height 33
click at [890, 93] on div "I Additional Info" at bounding box center [927, 79] width 590 height 33
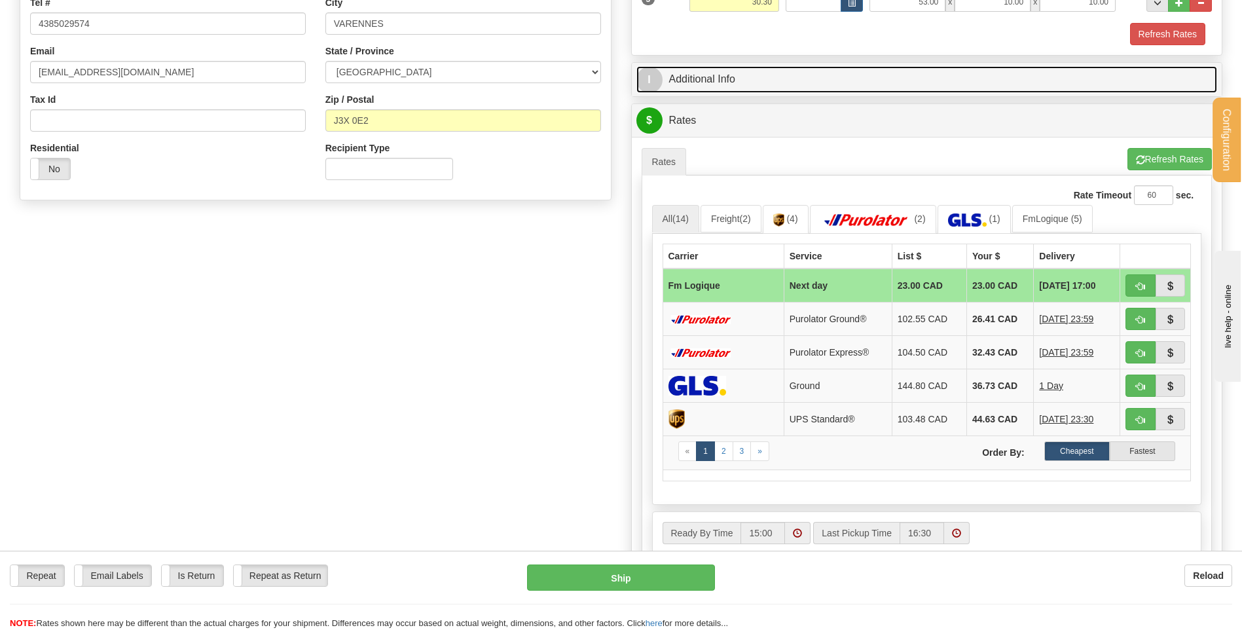
click at [861, 83] on link "I Additional Info" at bounding box center [926, 79] width 581 height 27
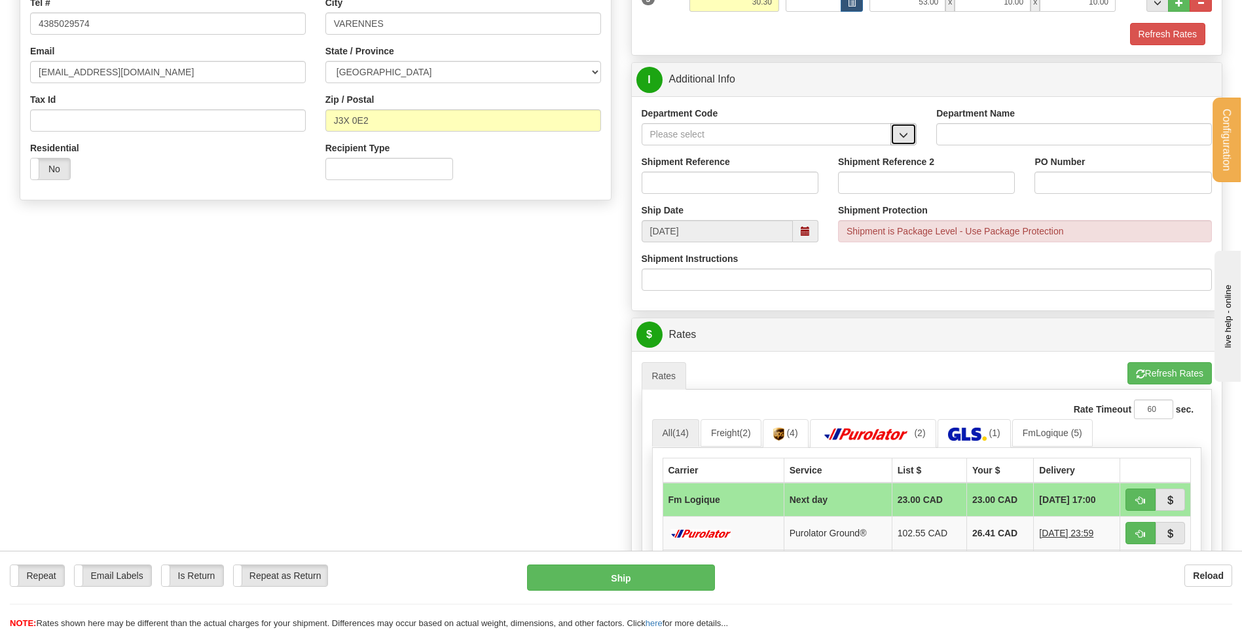
click at [903, 134] on span "button" at bounding box center [903, 135] width 9 height 9
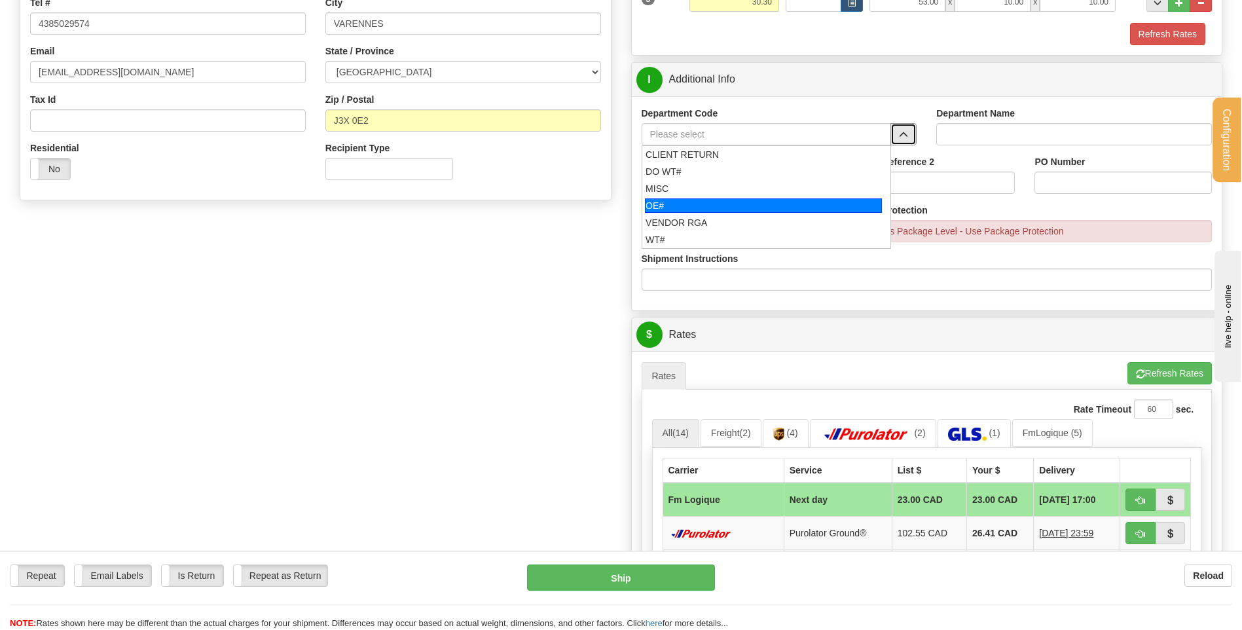
drag, startPoint x: 754, startPoint y: 206, endPoint x: 747, endPoint y: 178, distance: 28.4
click at [753, 206] on div "OE#" at bounding box center [763, 205] width 237 height 14
type input "OE#"
type input "ORDERS"
click at [747, 178] on input "Shipment Reference" at bounding box center [730, 183] width 177 height 22
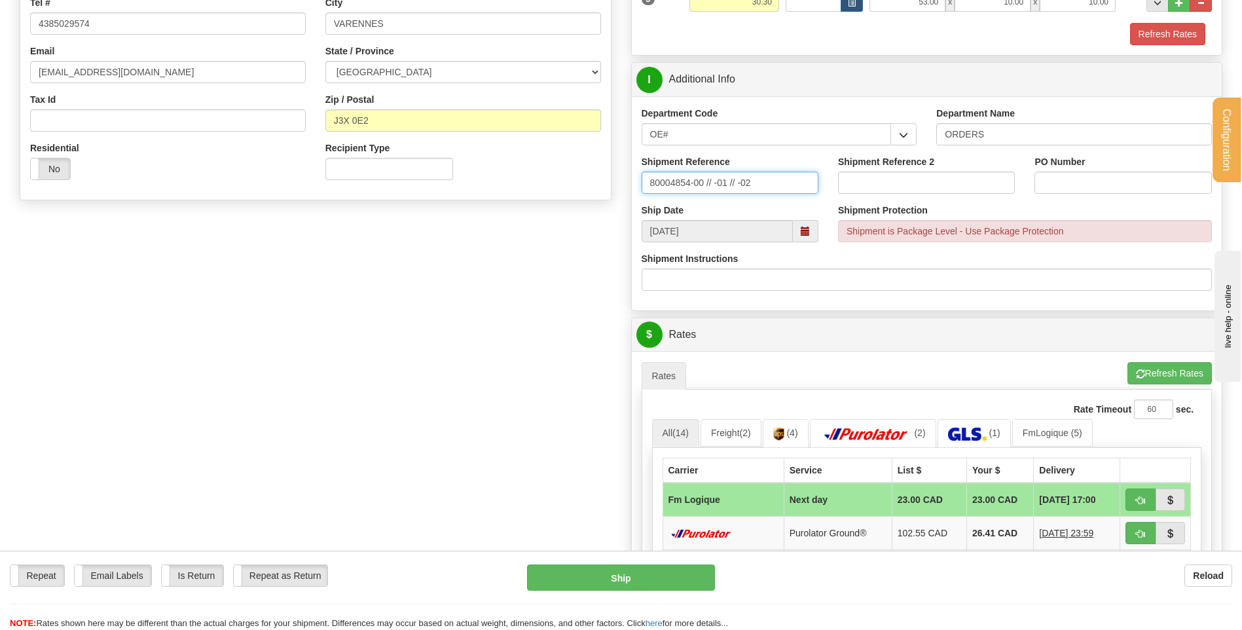
type input "80004854-00 // -01 // -02"
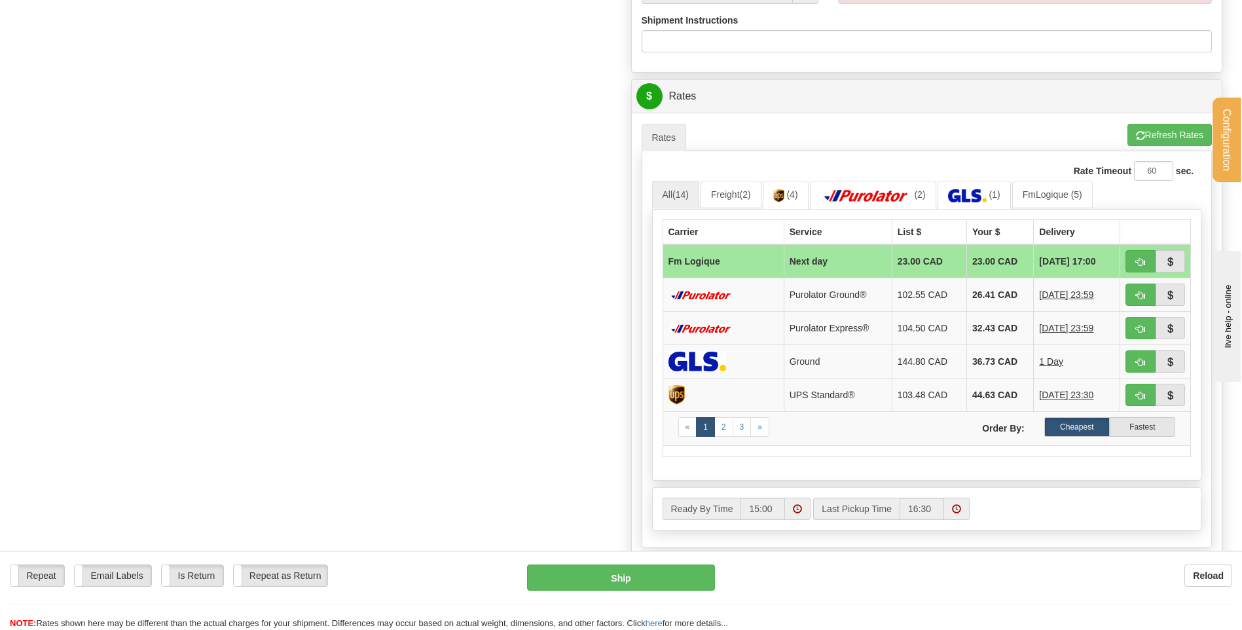
scroll to position [589, 0]
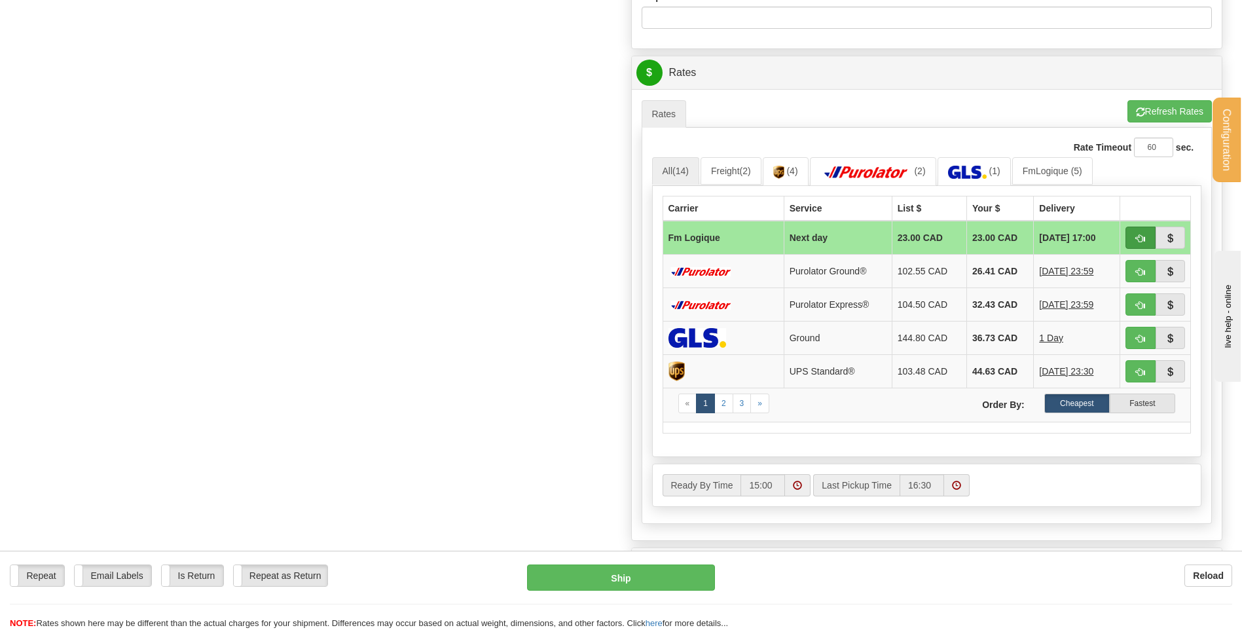
type input "2414"
click at [1142, 234] on span "button" at bounding box center [1140, 238] width 9 height 9
type input "jour"
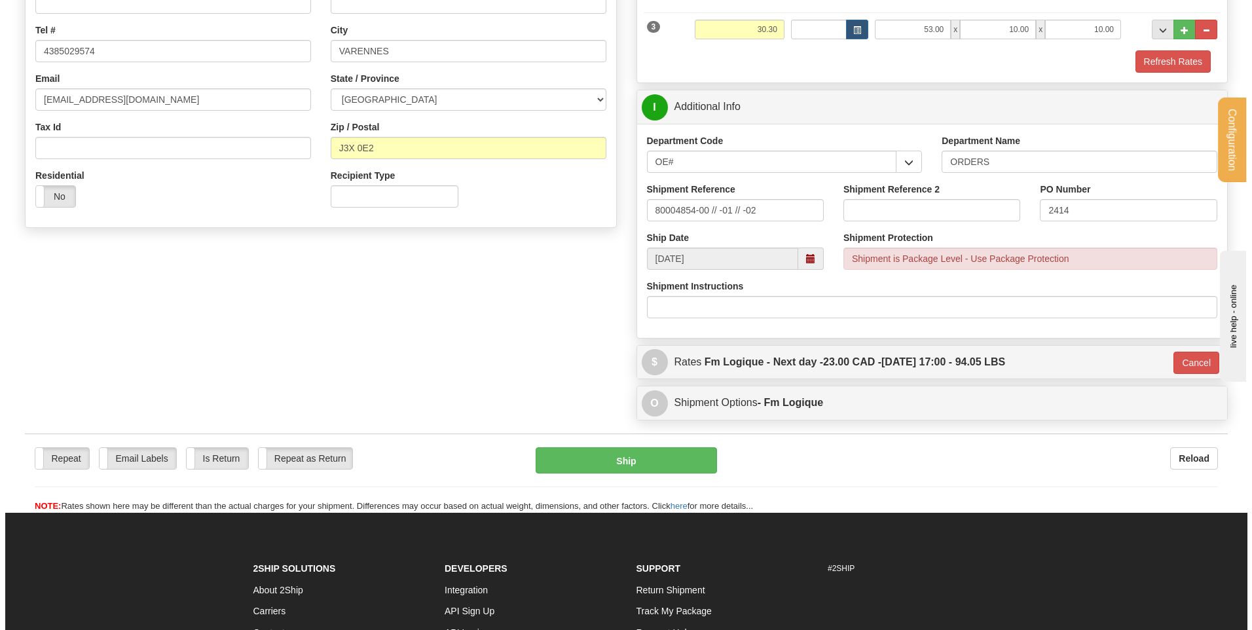
scroll to position [221, 0]
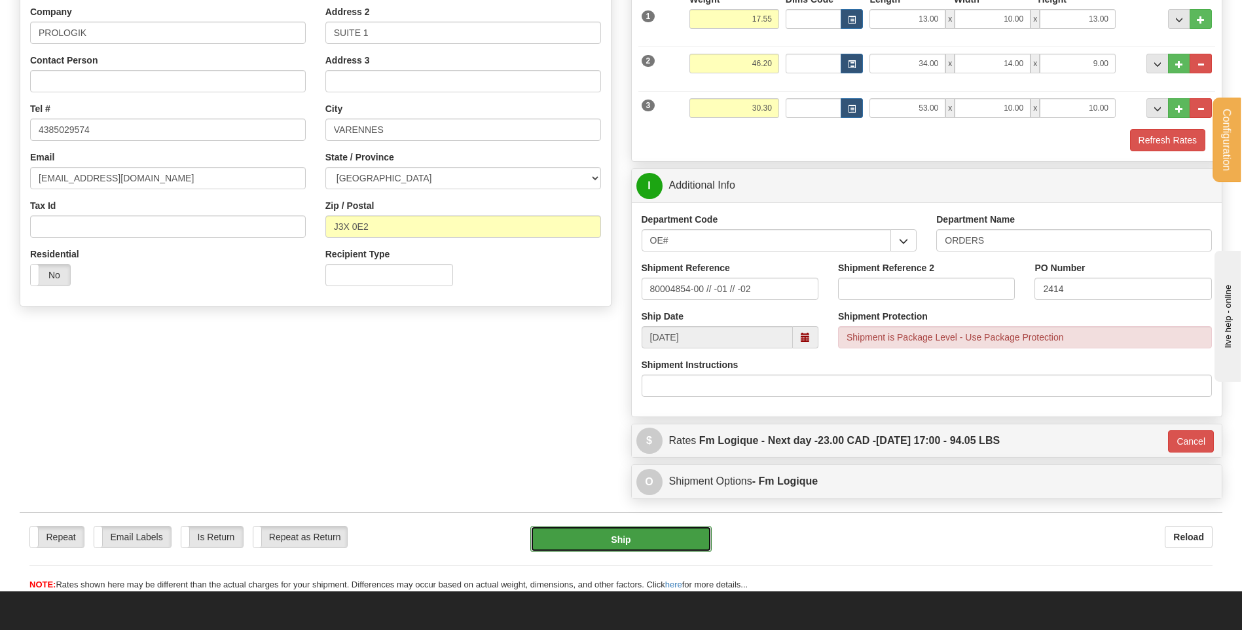
click at [664, 528] on button "Ship" at bounding box center [620, 539] width 181 height 26
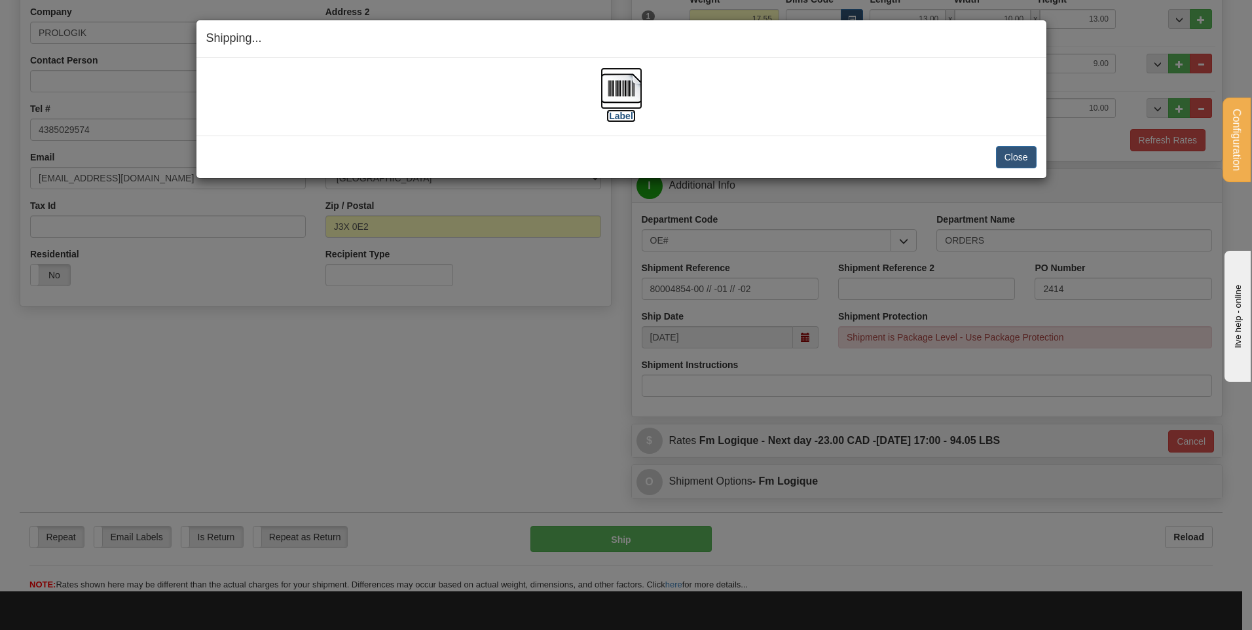
click at [612, 93] on img at bounding box center [621, 88] width 42 height 42
click at [1006, 153] on button "Close" at bounding box center [1016, 157] width 41 height 22
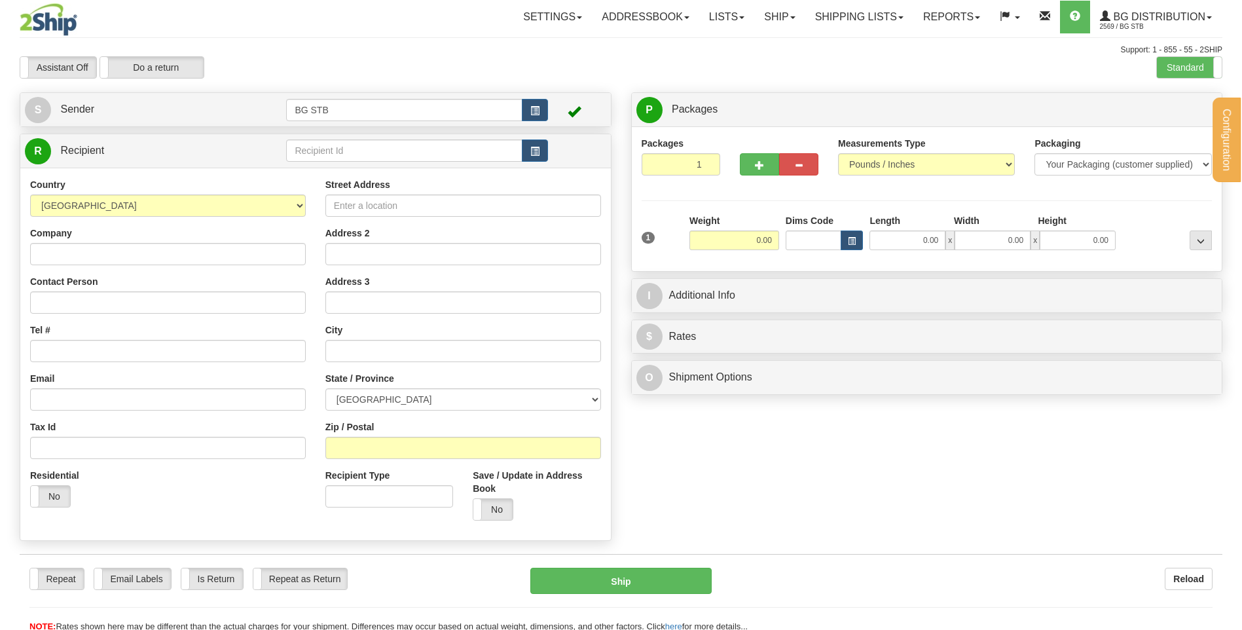
click at [408, 134] on div "R Recipient" at bounding box center [316, 337] width 592 height 407
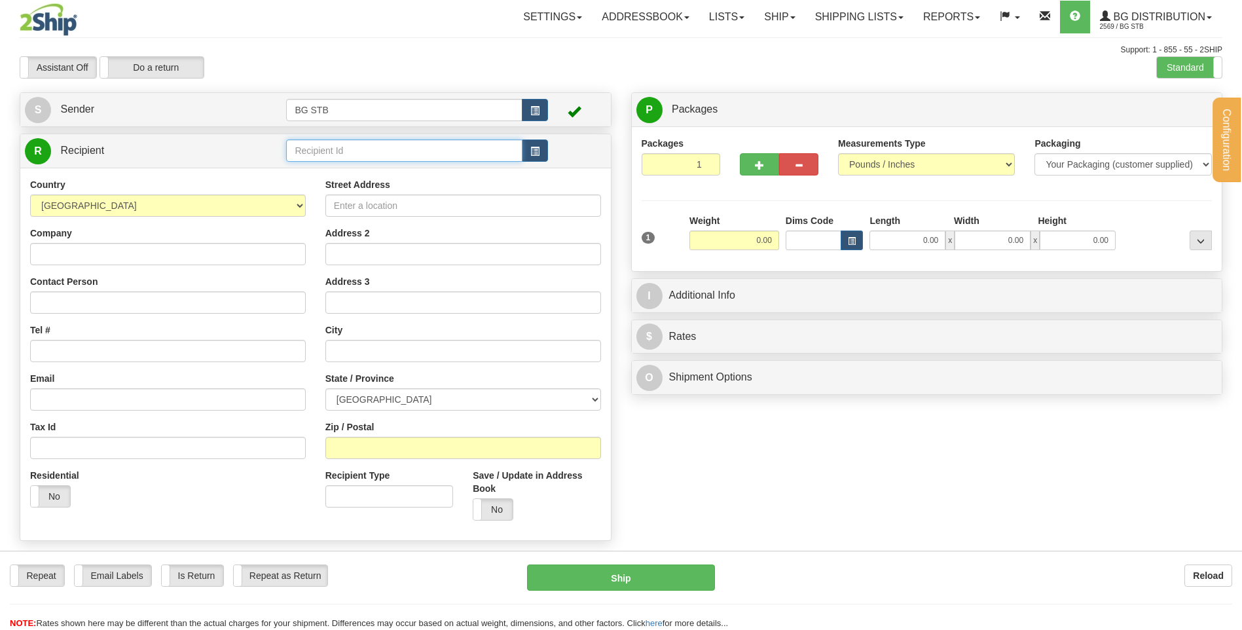
click at [408, 149] on input "text" at bounding box center [404, 150] width 236 height 22
click at [385, 156] on input "text" at bounding box center [404, 150] width 236 height 22
type input "4096"
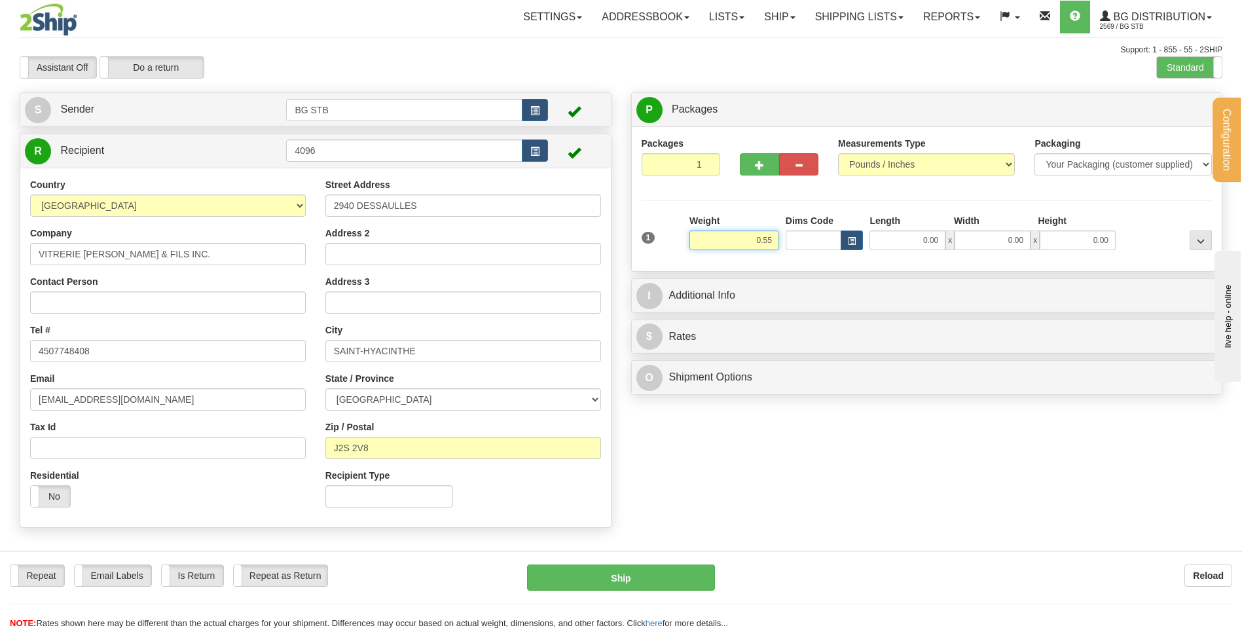
type input "0.55"
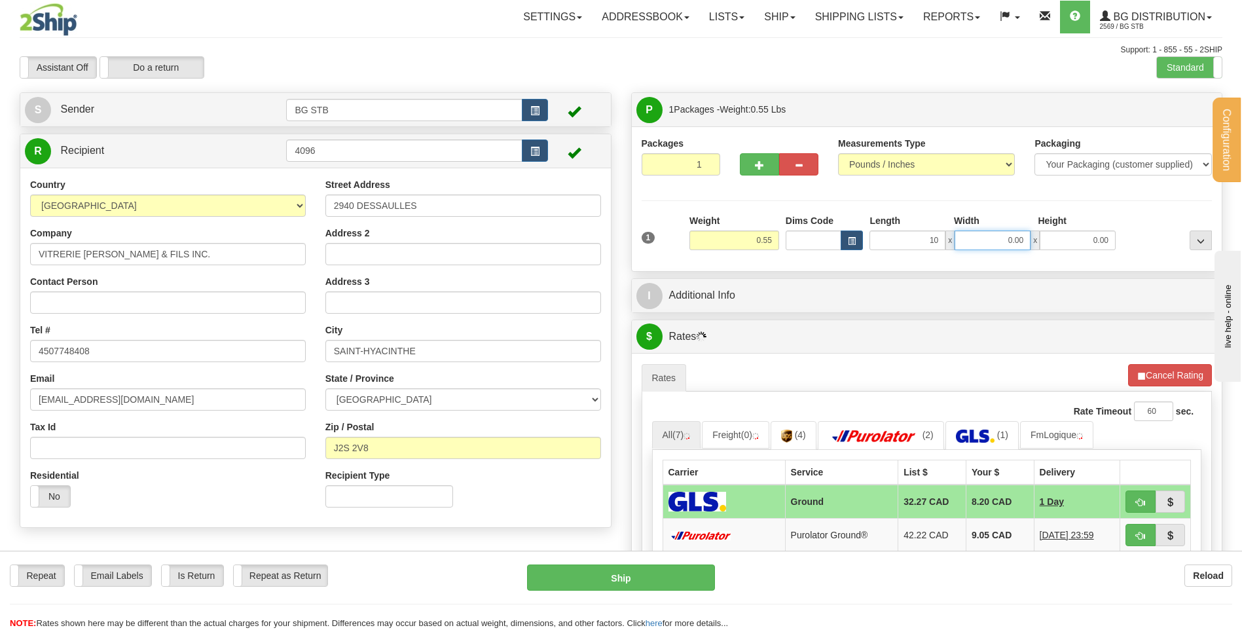
type input "10.00"
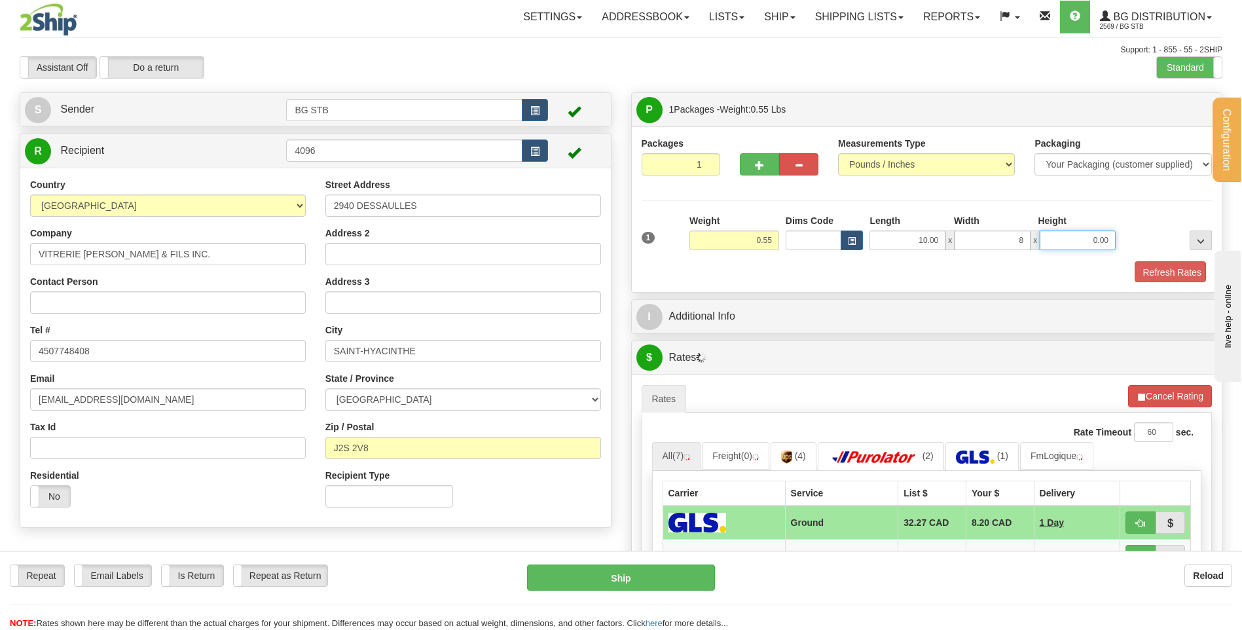
type input "8.00"
type input "2.00"
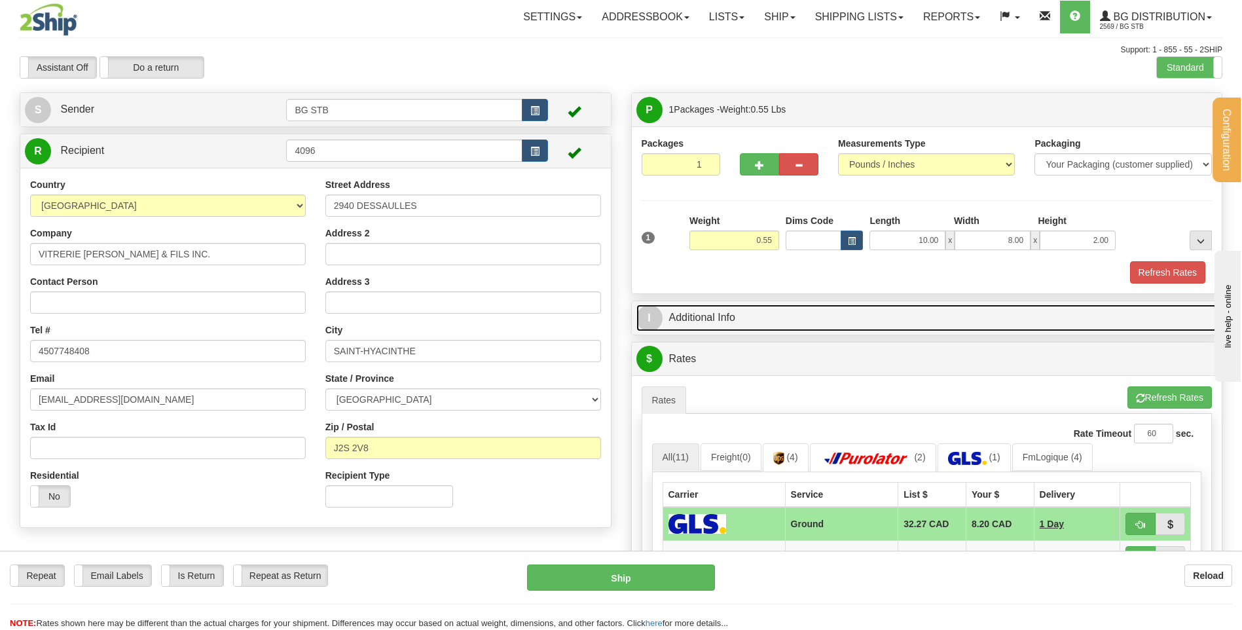
click at [778, 316] on link "I Additional Info" at bounding box center [926, 317] width 581 height 27
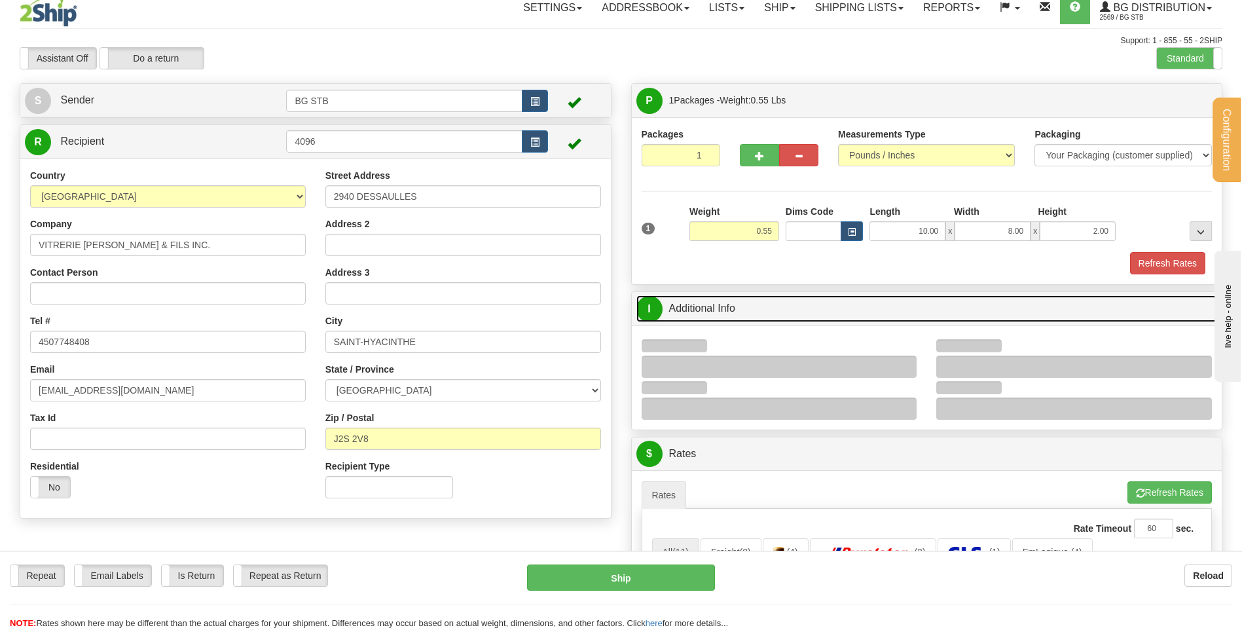
scroll to position [196, 0]
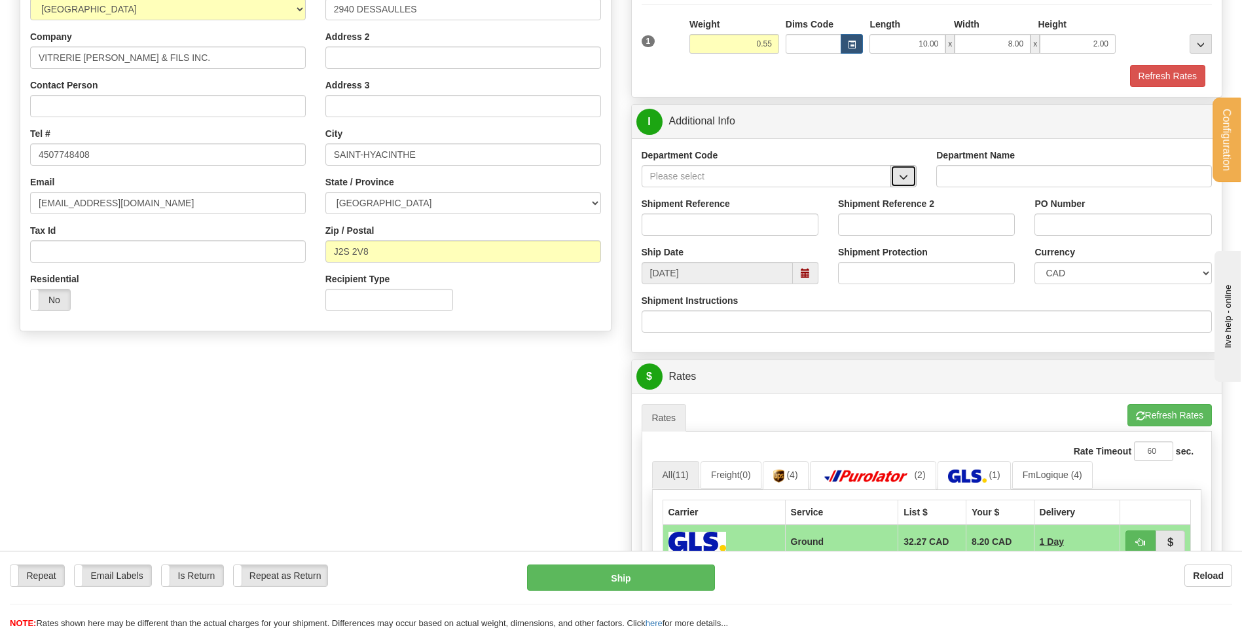
click at [894, 180] on button "button" at bounding box center [903, 176] width 26 height 22
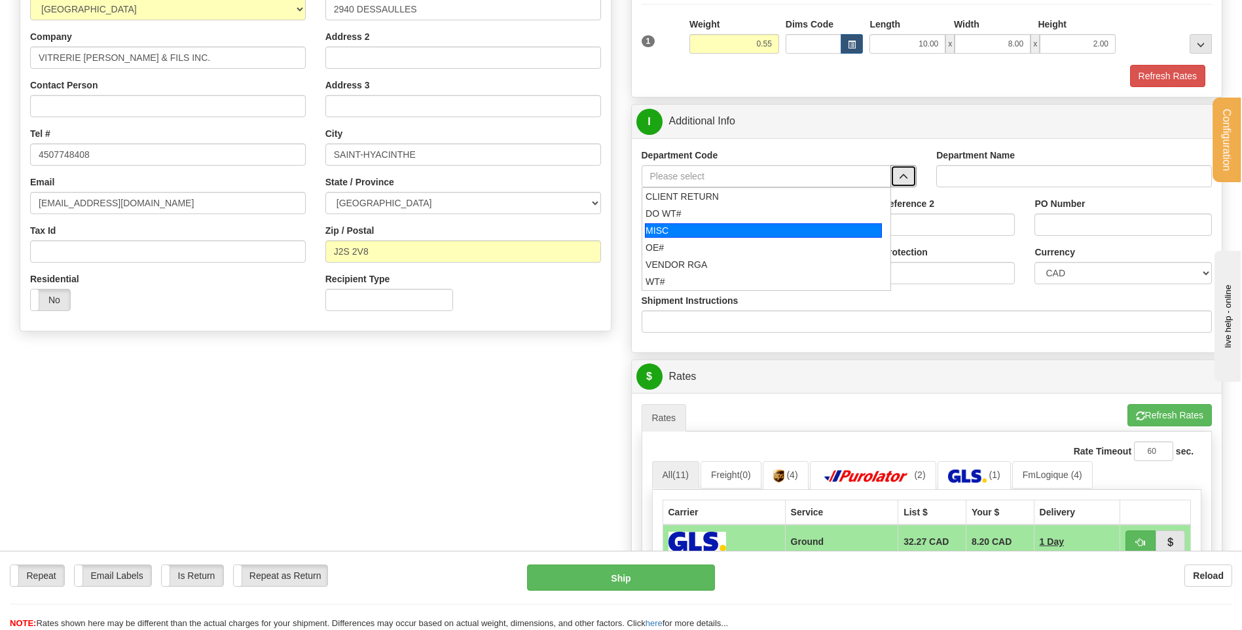
click at [729, 243] on div "OE#" at bounding box center [763, 247] width 236 height 13
type input "OE#"
type input "ORDERS"
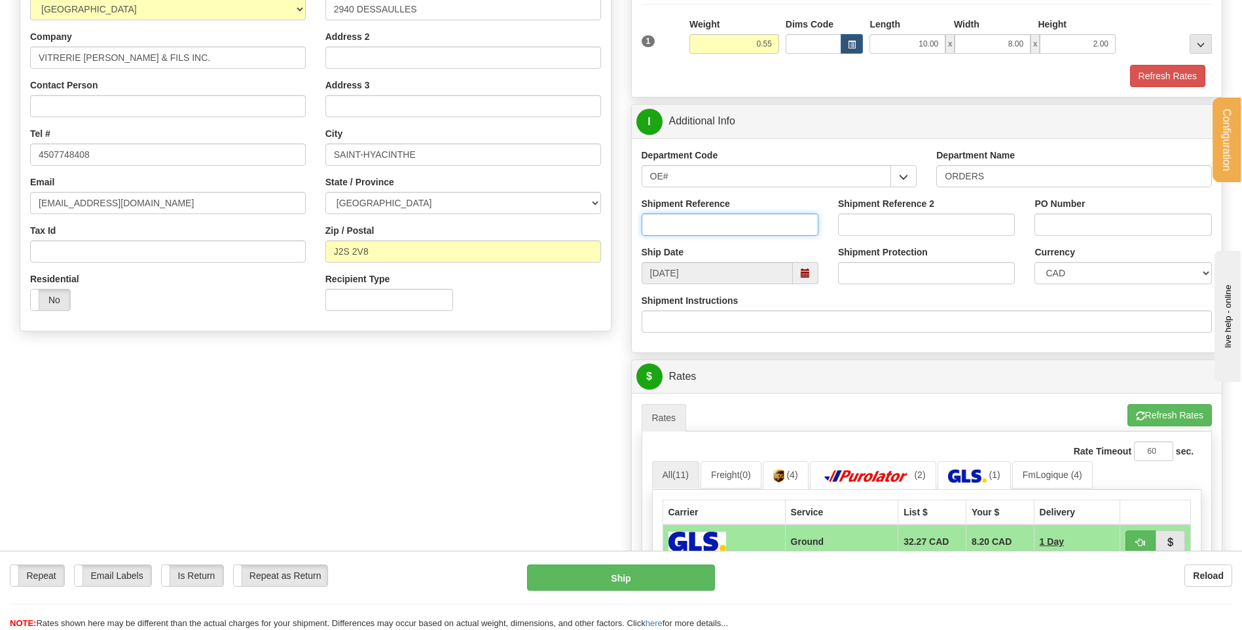
click at [721, 233] on input "Shipment Reference" at bounding box center [730, 224] width 177 height 22
type input "80003381-02"
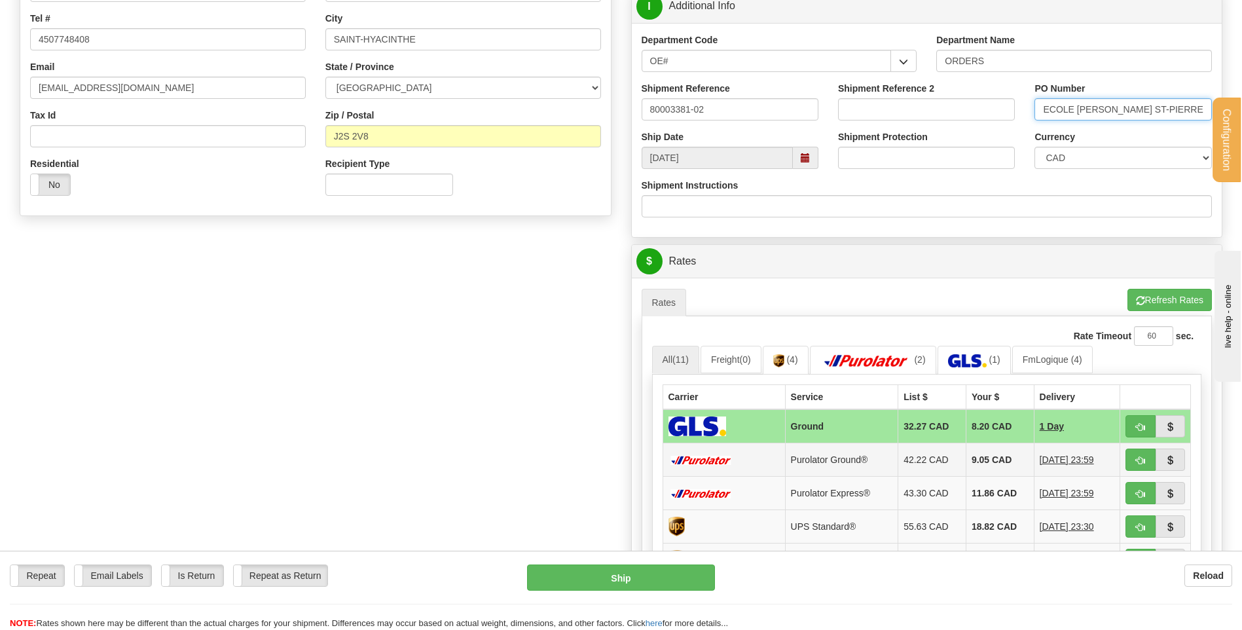
scroll to position [524, 0]
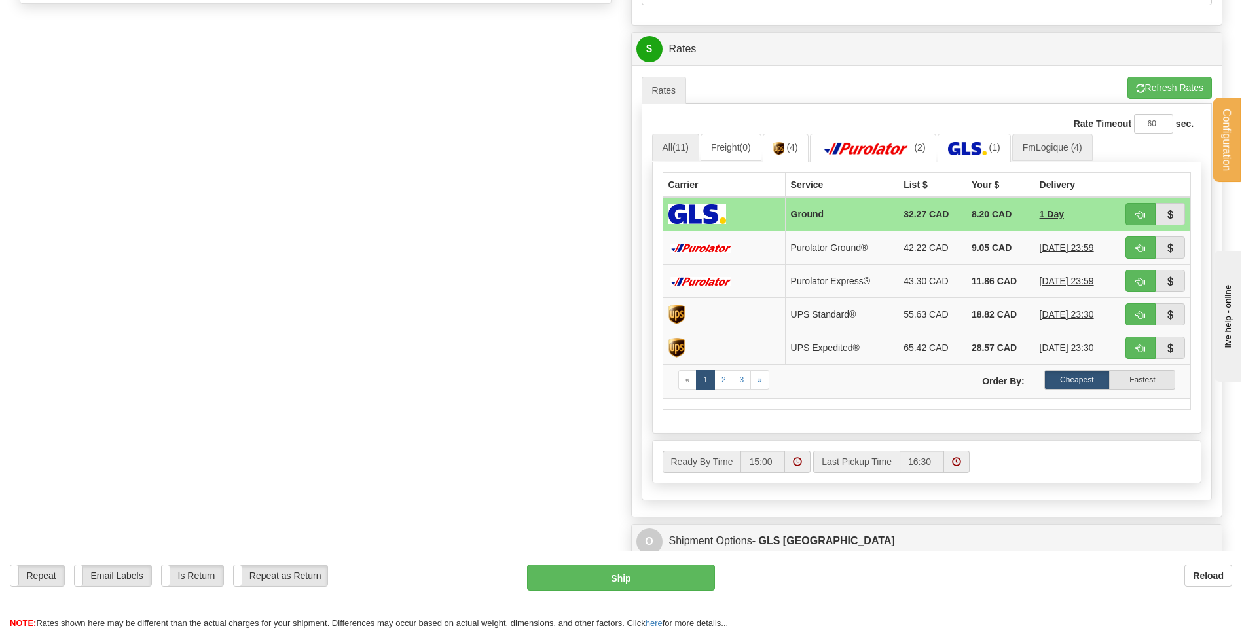
type input "ECOLE RENE ST-PIERRE A"
drag, startPoint x: 1076, startPoint y: 145, endPoint x: 1053, endPoint y: 151, distance: 23.7
click at [1076, 145] on span "(4)" at bounding box center [1076, 147] width 11 height 10
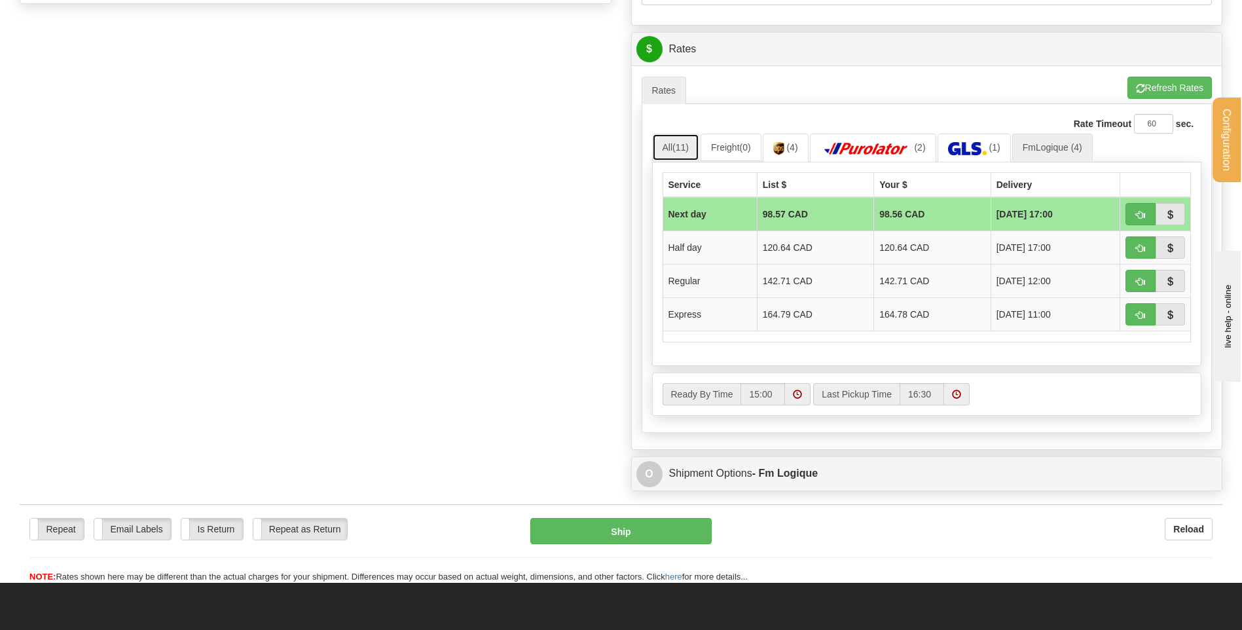
click at [662, 158] on link "All (11)" at bounding box center [675, 147] width 47 height 27
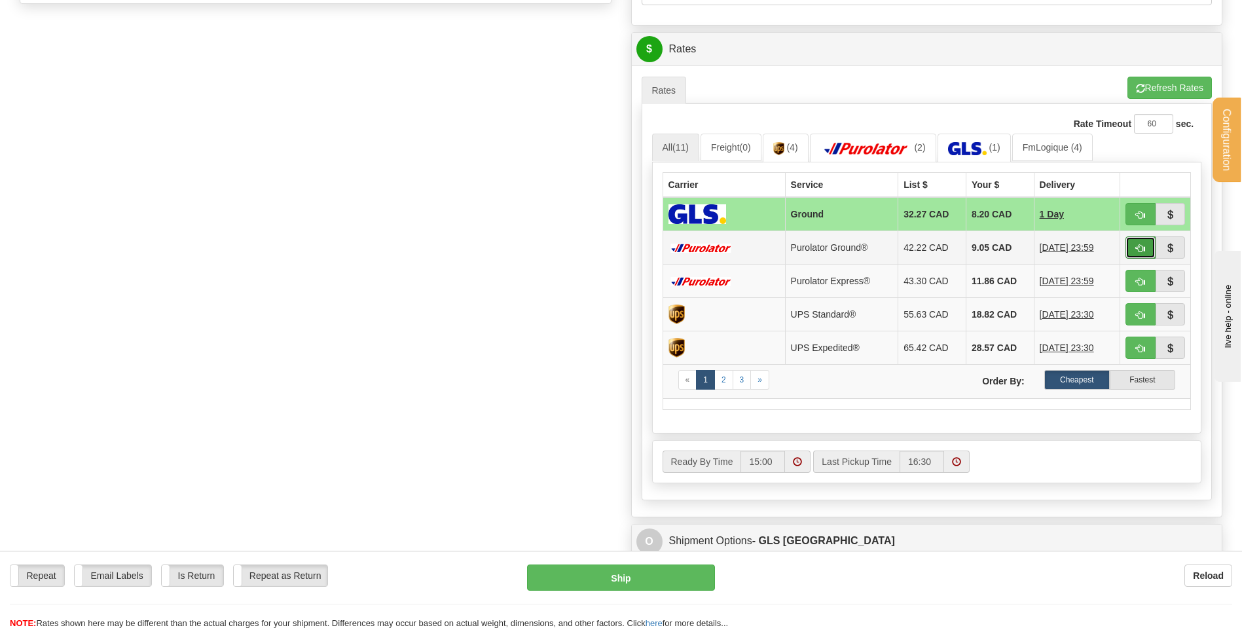
click at [1139, 245] on span "button" at bounding box center [1140, 248] width 9 height 9
type input "260"
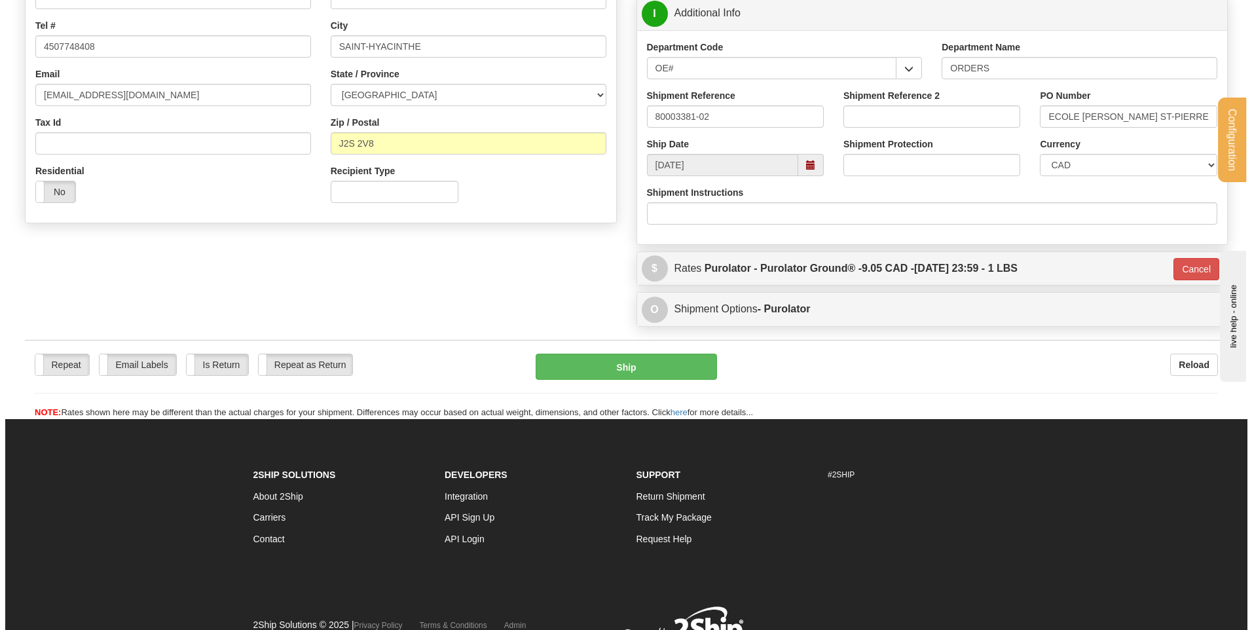
scroll to position [202, 0]
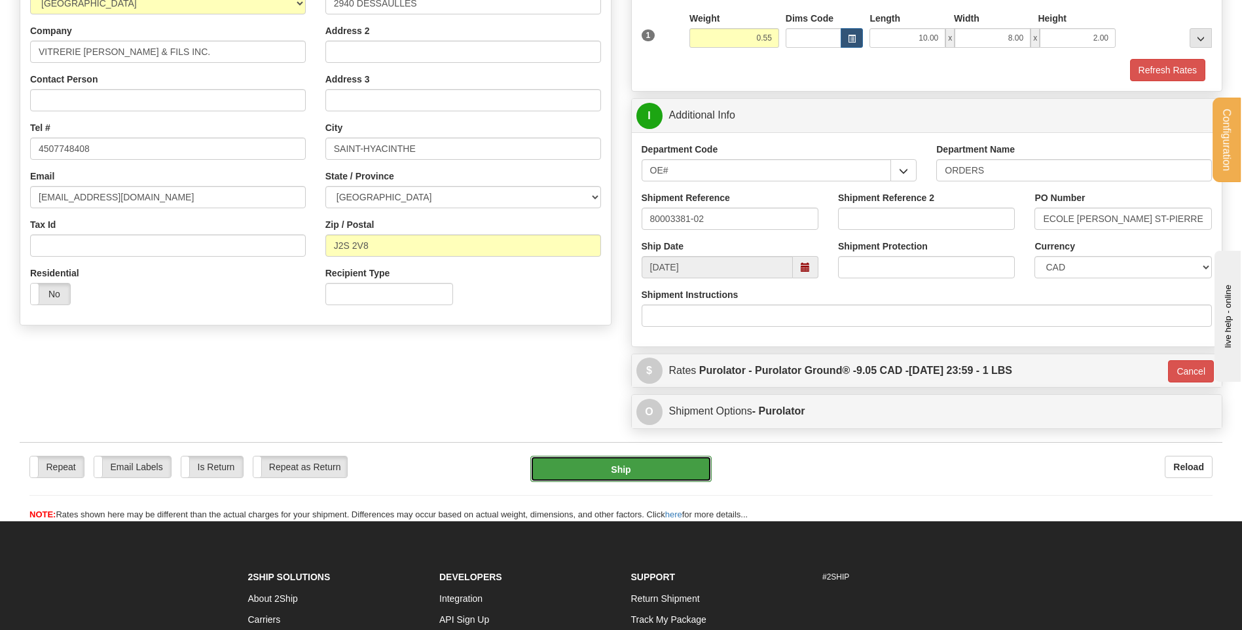
click at [608, 461] on button "Ship" at bounding box center [620, 469] width 181 height 26
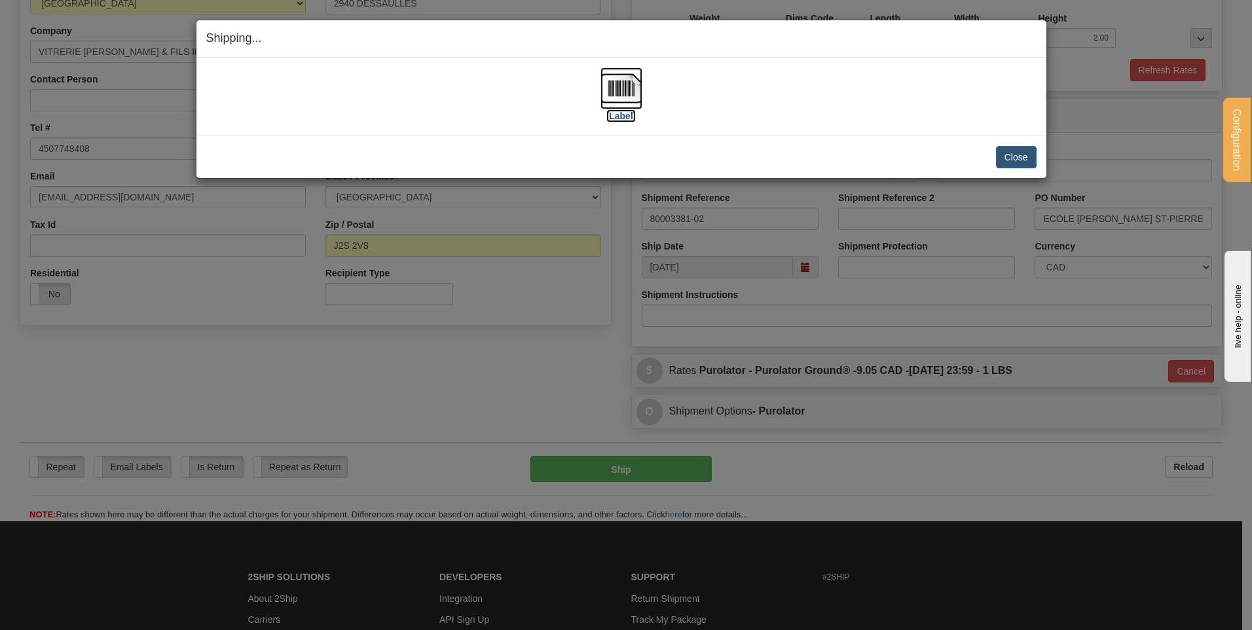
click at [608, 93] on img at bounding box center [621, 88] width 42 height 42
drag, startPoint x: 1030, startPoint y: 135, endPoint x: 1027, endPoint y: 143, distance: 8.5
click at [1030, 136] on div "Shipping... Your SHIPMENT will EXPIRE in [Label] IMPORTANT NOTICE Embassy / Con…" at bounding box center [621, 99] width 851 height 159
drag, startPoint x: 1019, startPoint y: 159, endPoint x: 1012, endPoint y: 160, distance: 6.7
click at [1018, 159] on button "Close" at bounding box center [1016, 157] width 41 height 22
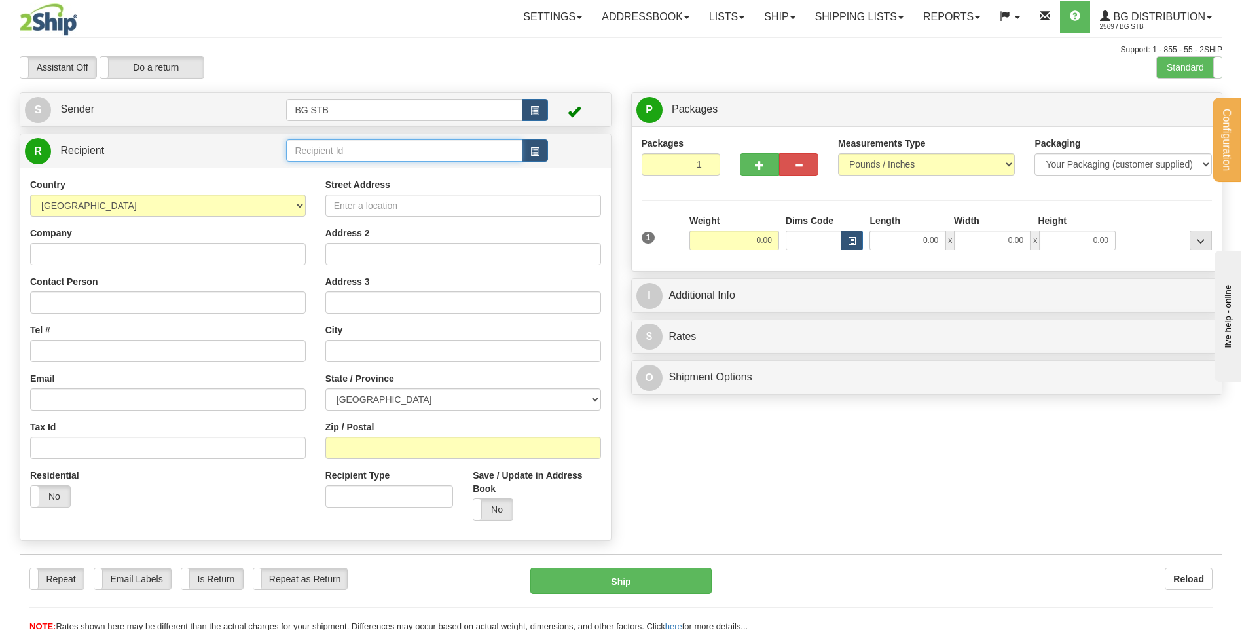
click at [435, 141] on input "text" at bounding box center [404, 150] width 236 height 22
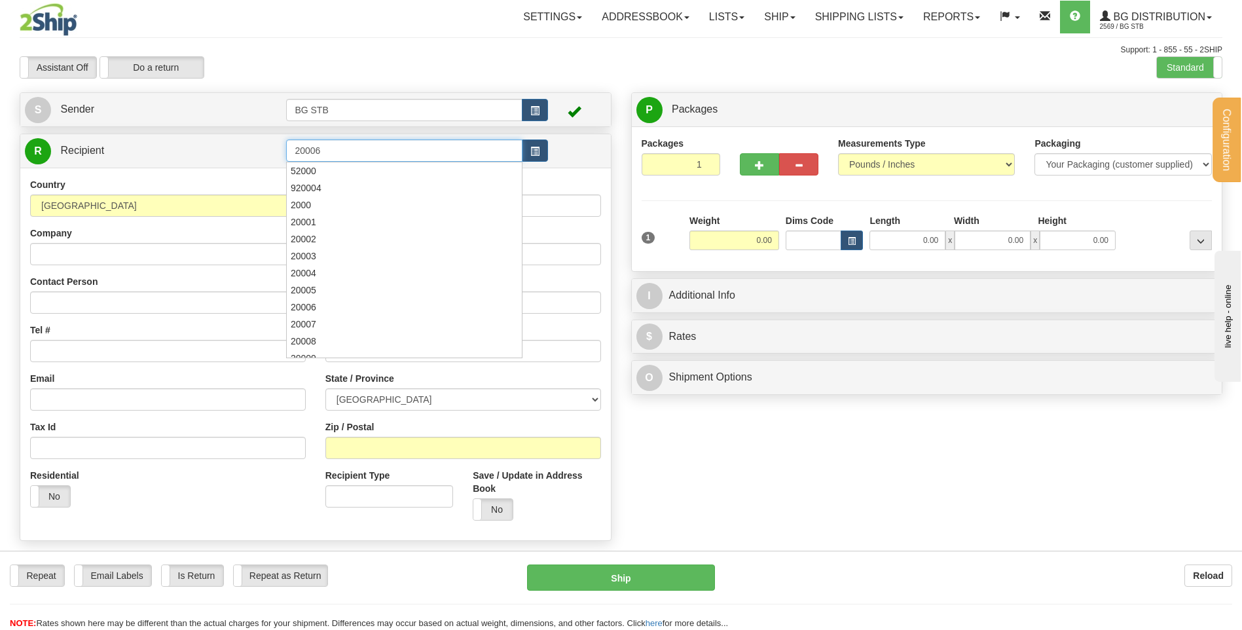
type input "20006"
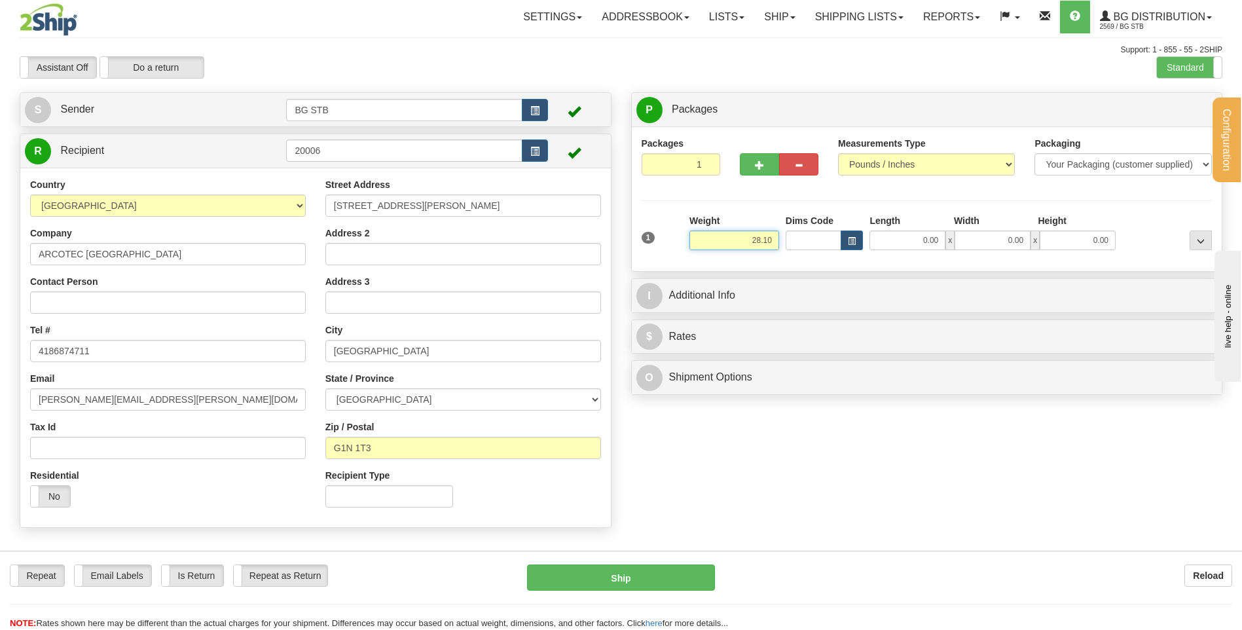
type input "28.10"
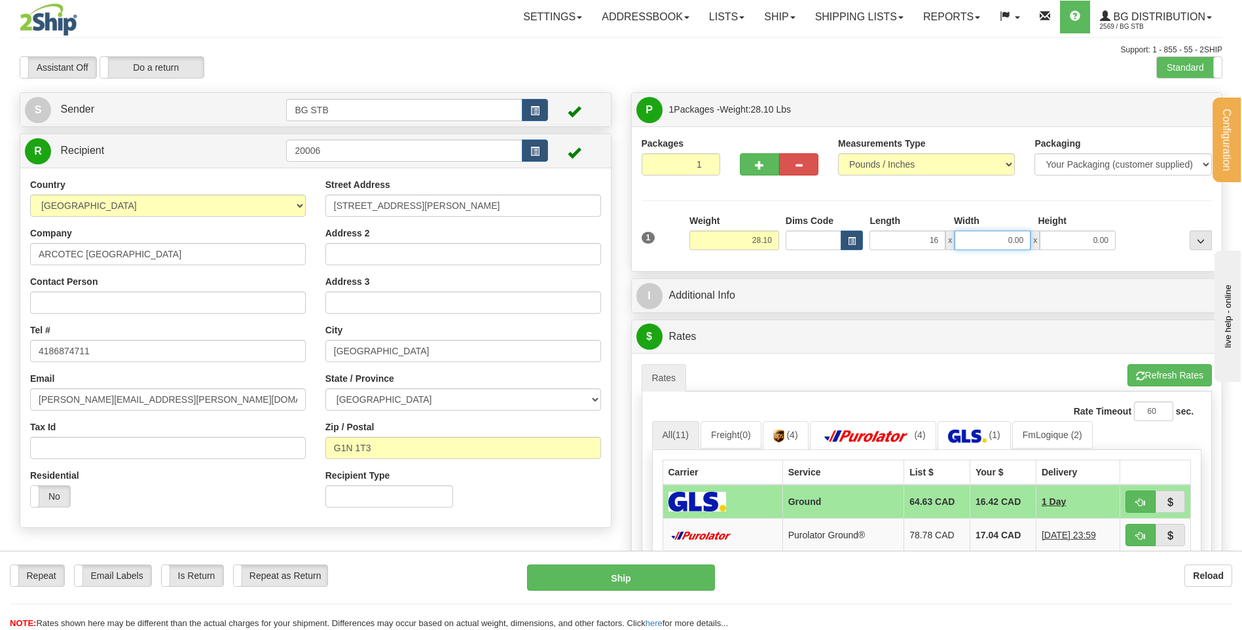
type input "16.00"
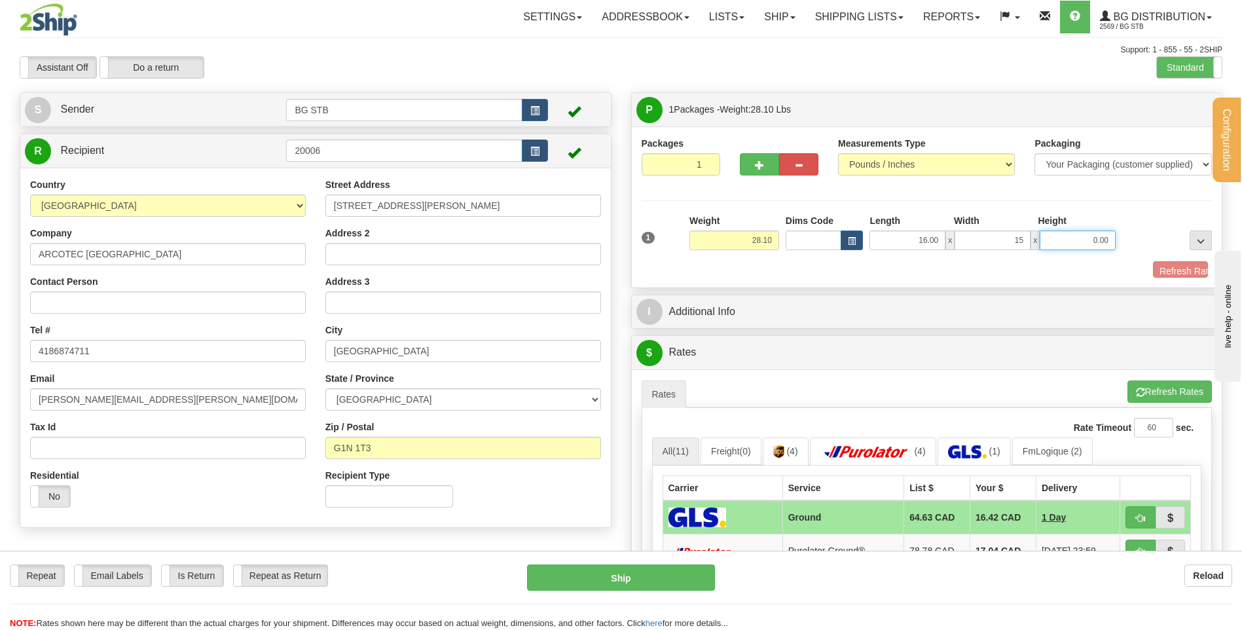
type input "15.00"
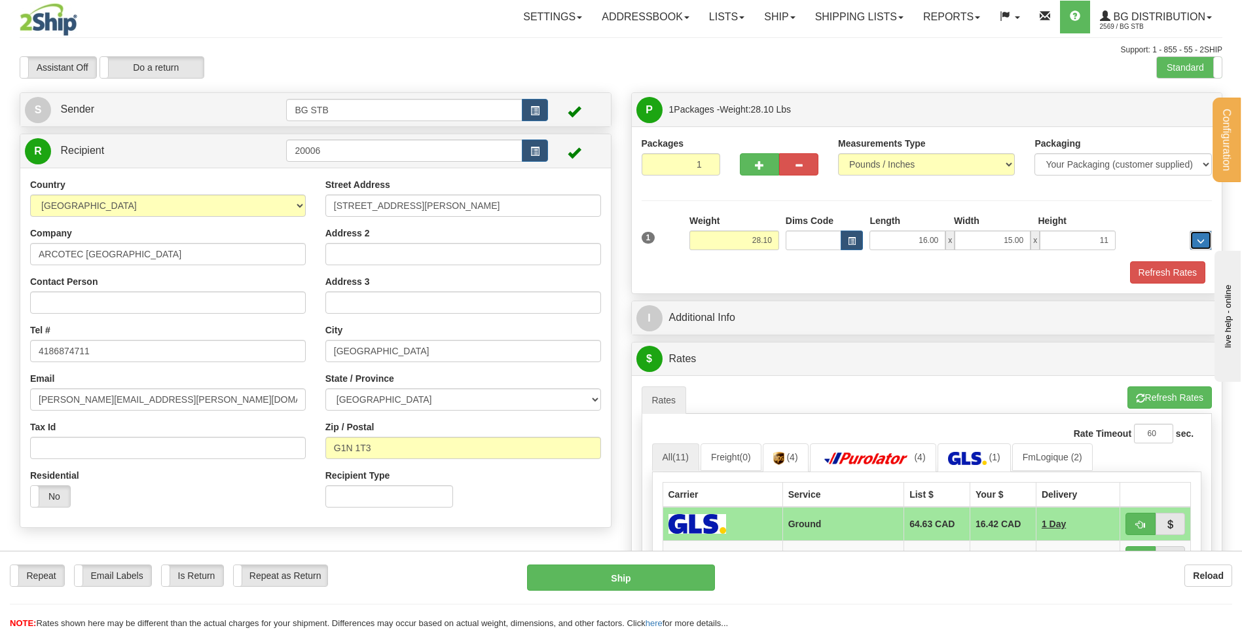
type input "11.00"
click at [753, 175] on div at bounding box center [779, 162] width 98 height 50
click at [748, 156] on button "button" at bounding box center [759, 164] width 39 height 22
type input "2"
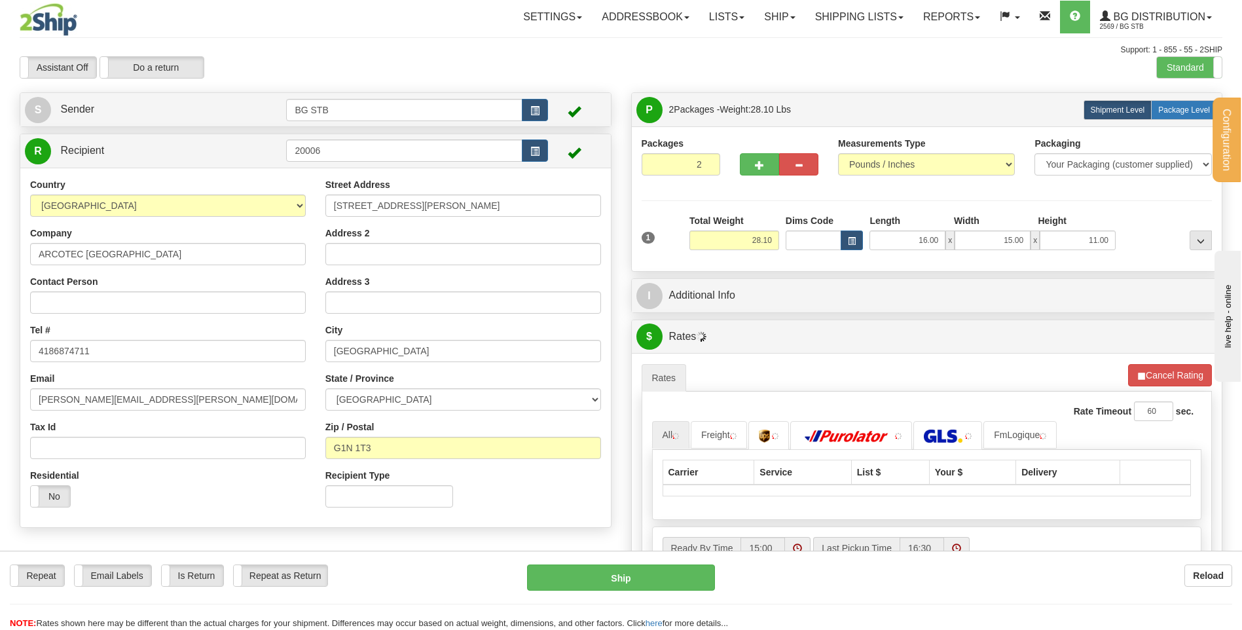
drag, startPoint x: 1173, startPoint y: 103, endPoint x: 901, endPoint y: 230, distance: 300.5
click at [1169, 104] on label "Package Level Pack.." at bounding box center [1184, 110] width 66 height 20
radio input "true"
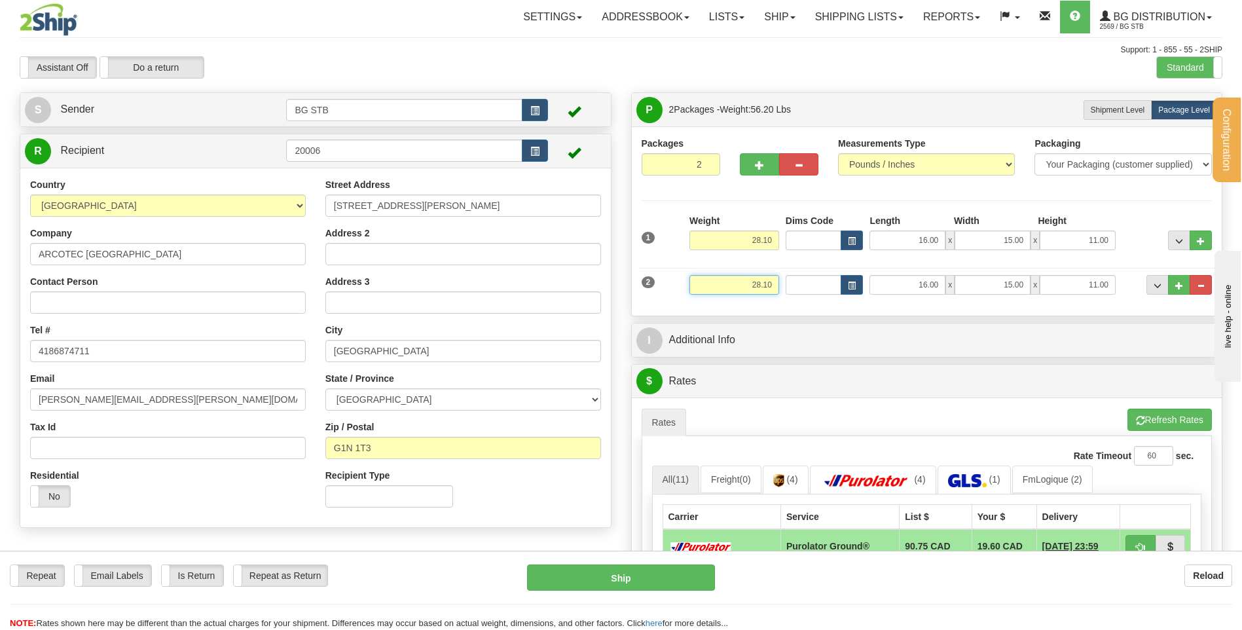
drag, startPoint x: 738, startPoint y: 276, endPoint x: 924, endPoint y: 292, distance: 186.0
click at [882, 295] on div "2 Weight 28.10 Dims Code Length Width Height" at bounding box center [926, 283] width 577 height 44
type input "4"
type input "19.80"
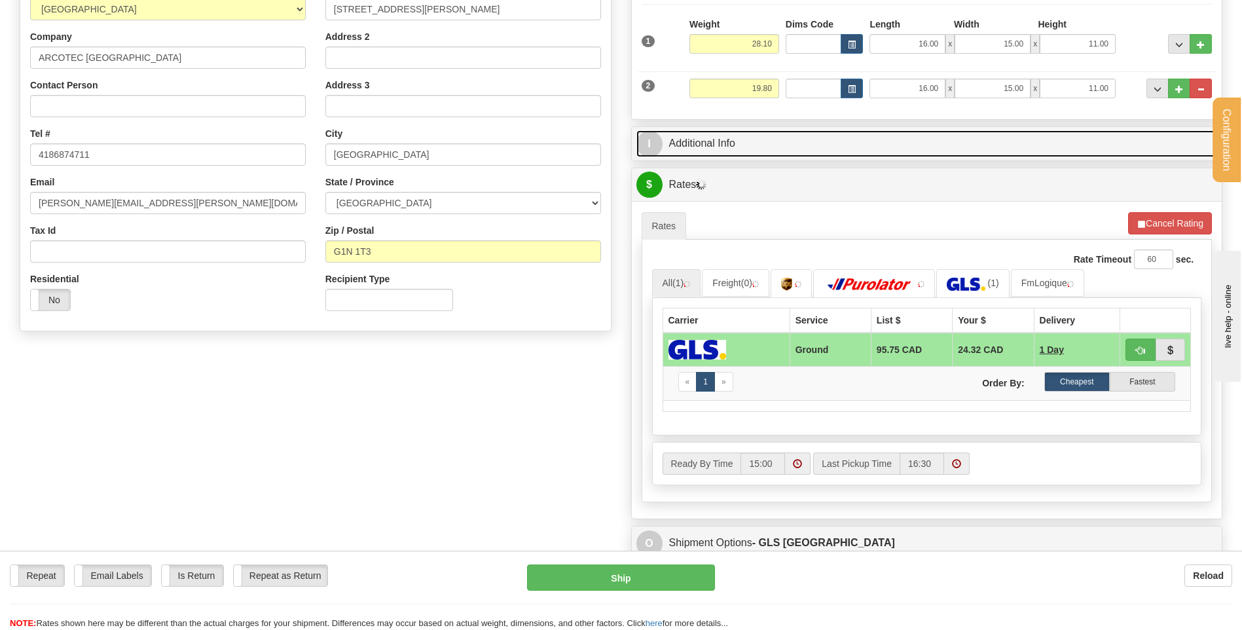
click at [750, 152] on link "I Additional Info" at bounding box center [926, 143] width 581 height 27
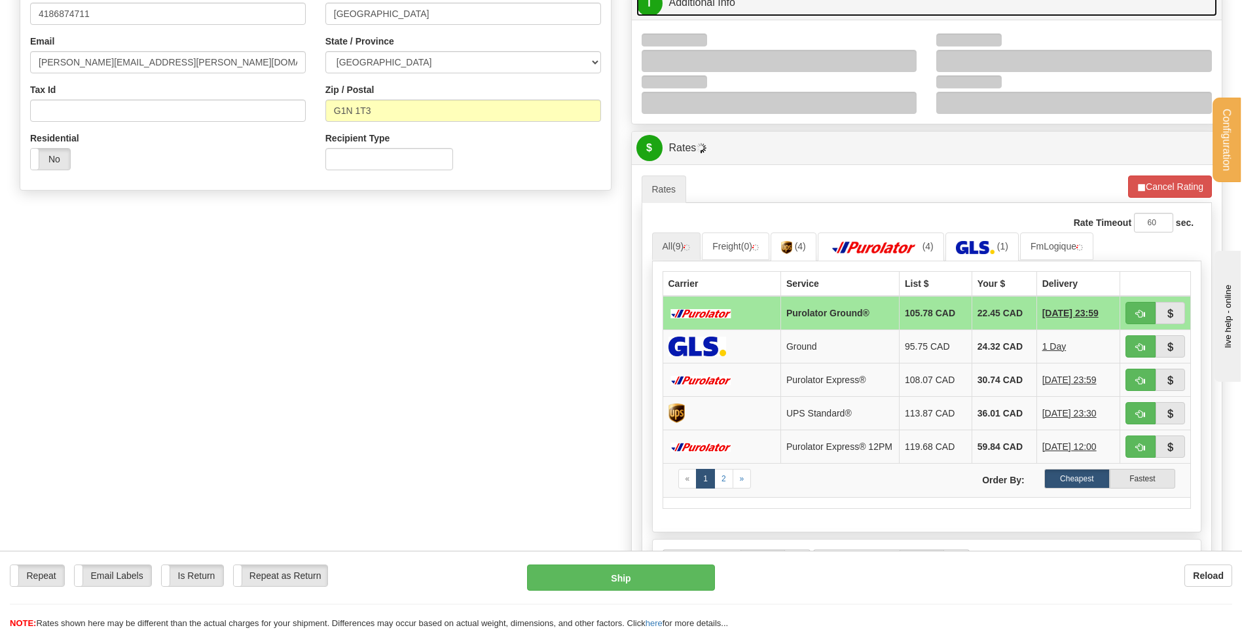
scroll to position [262, 0]
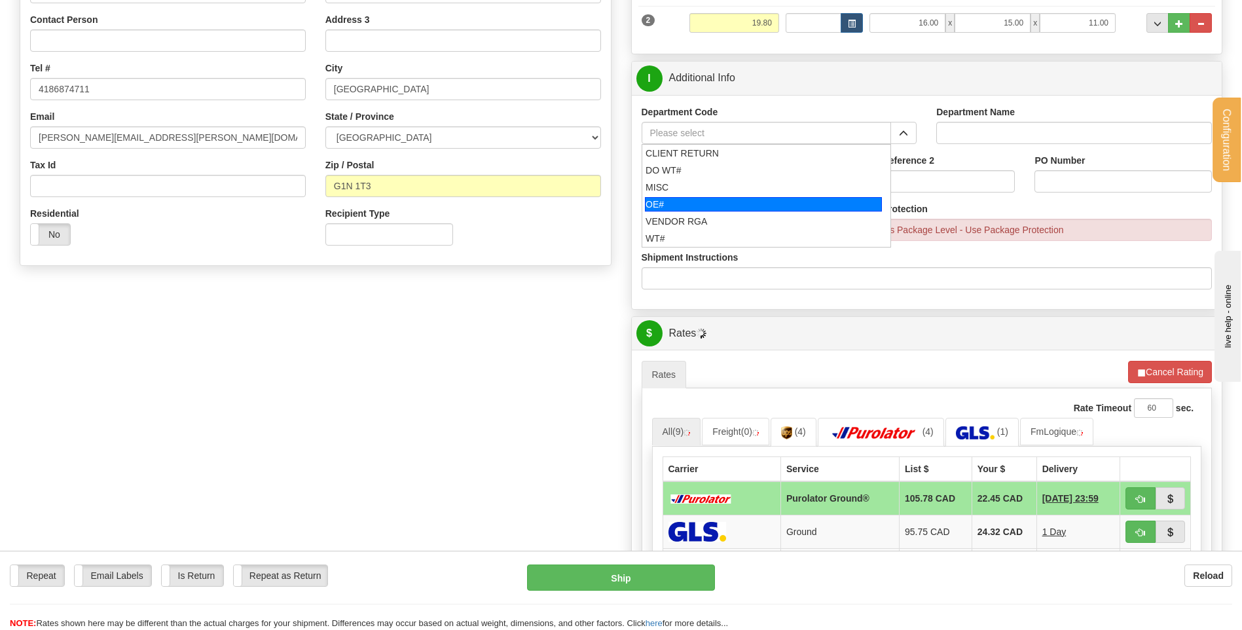
click at [650, 208] on div "OE#" at bounding box center [763, 204] width 237 height 14
type input "OE#"
type input "ORDERS"
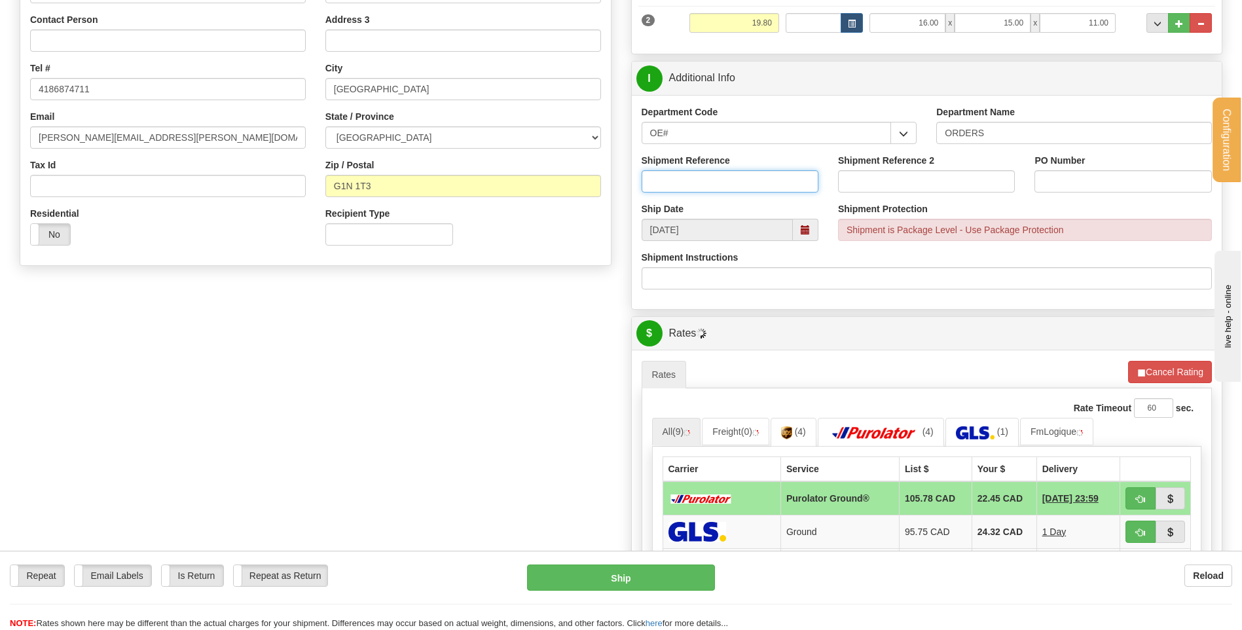
click at [680, 172] on input "Shipment Reference" at bounding box center [730, 181] width 177 height 22
type input "80004107-00"
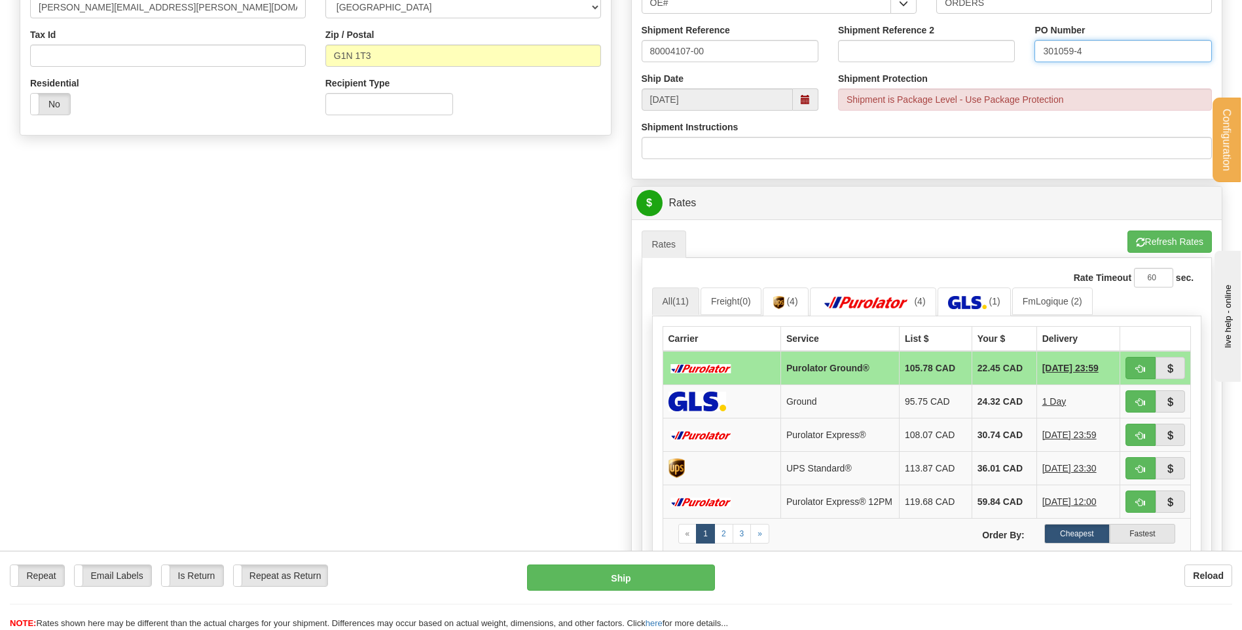
scroll to position [524, 0]
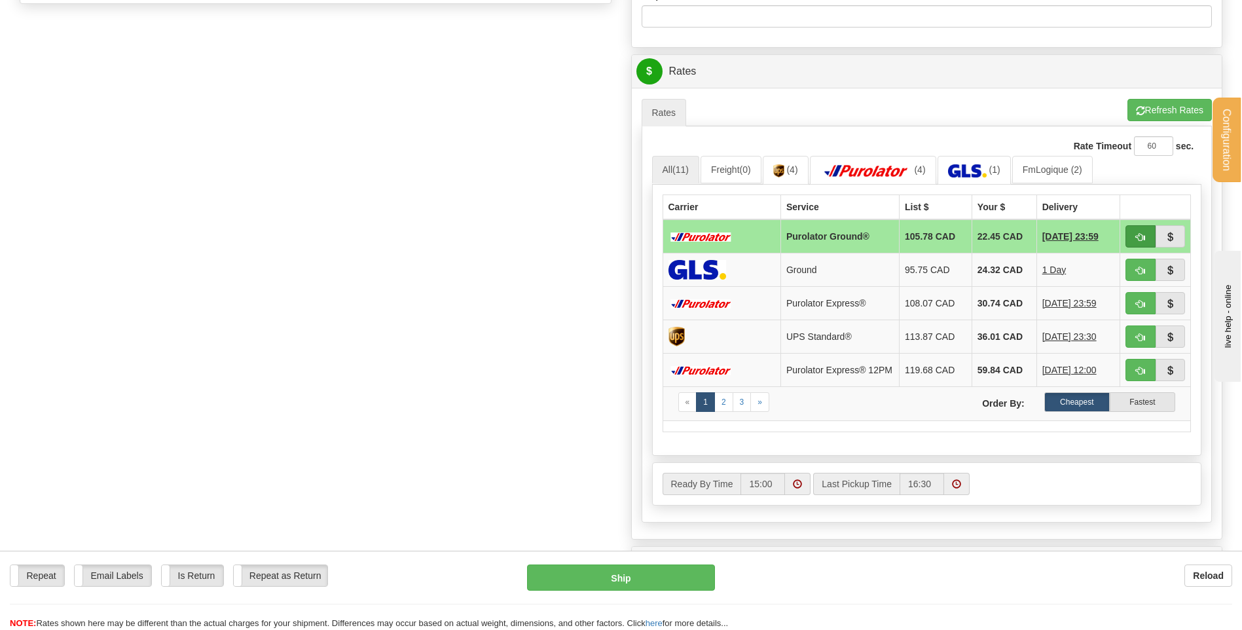
type input "301059-4"
click at [1142, 233] on span "button" at bounding box center [1140, 237] width 9 height 9
type input "260"
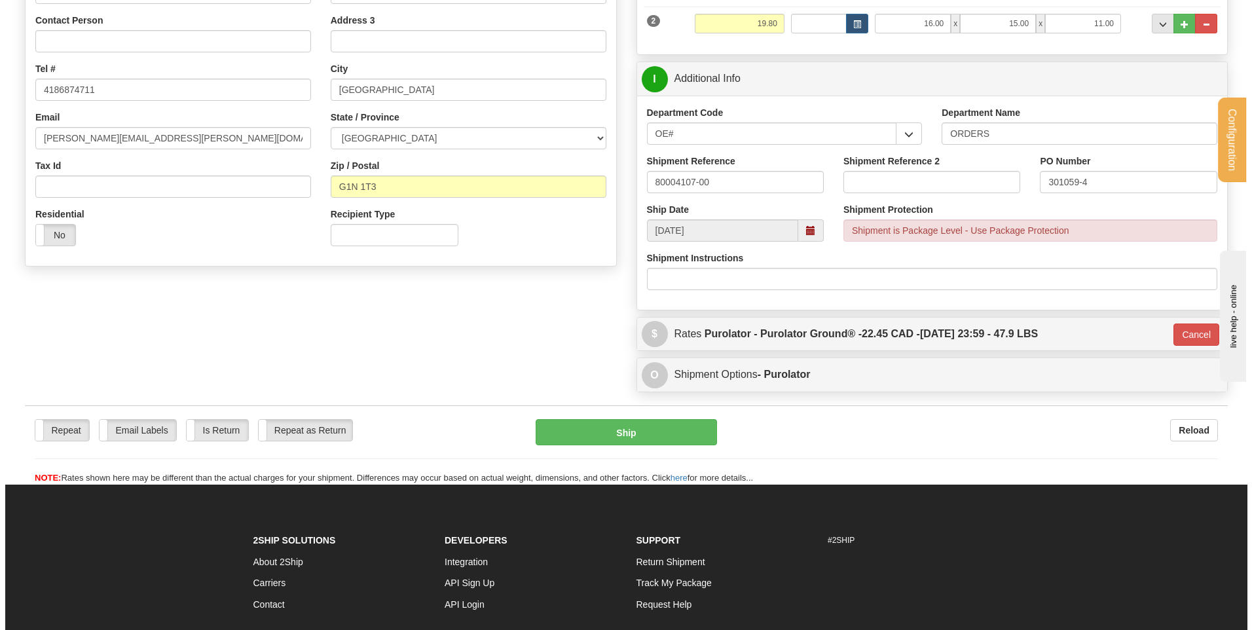
scroll to position [262, 0]
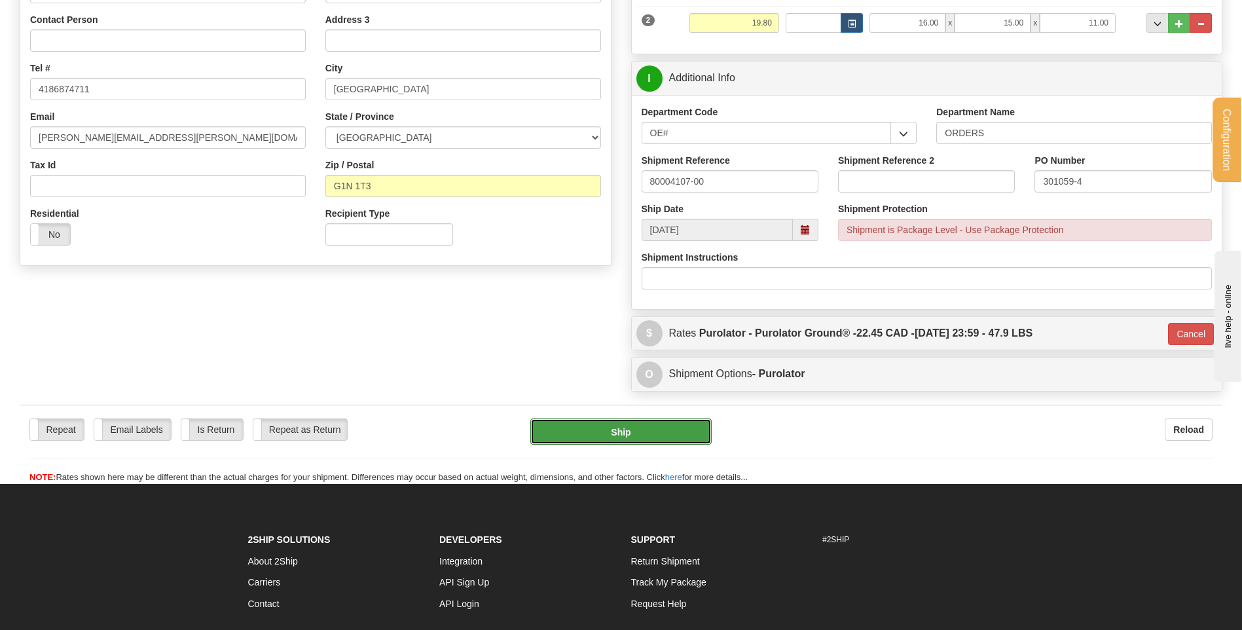
click at [574, 432] on button "Ship" at bounding box center [620, 431] width 181 height 26
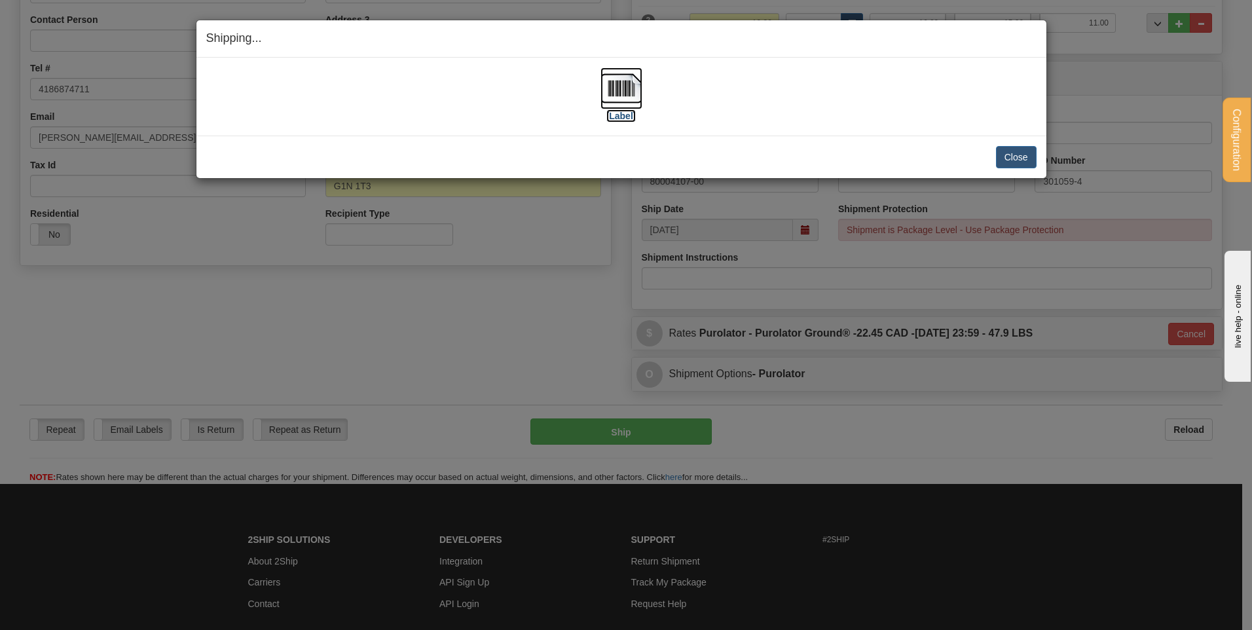
click at [626, 90] on img at bounding box center [621, 88] width 42 height 42
